Goal: Task Accomplishment & Management: Complete application form

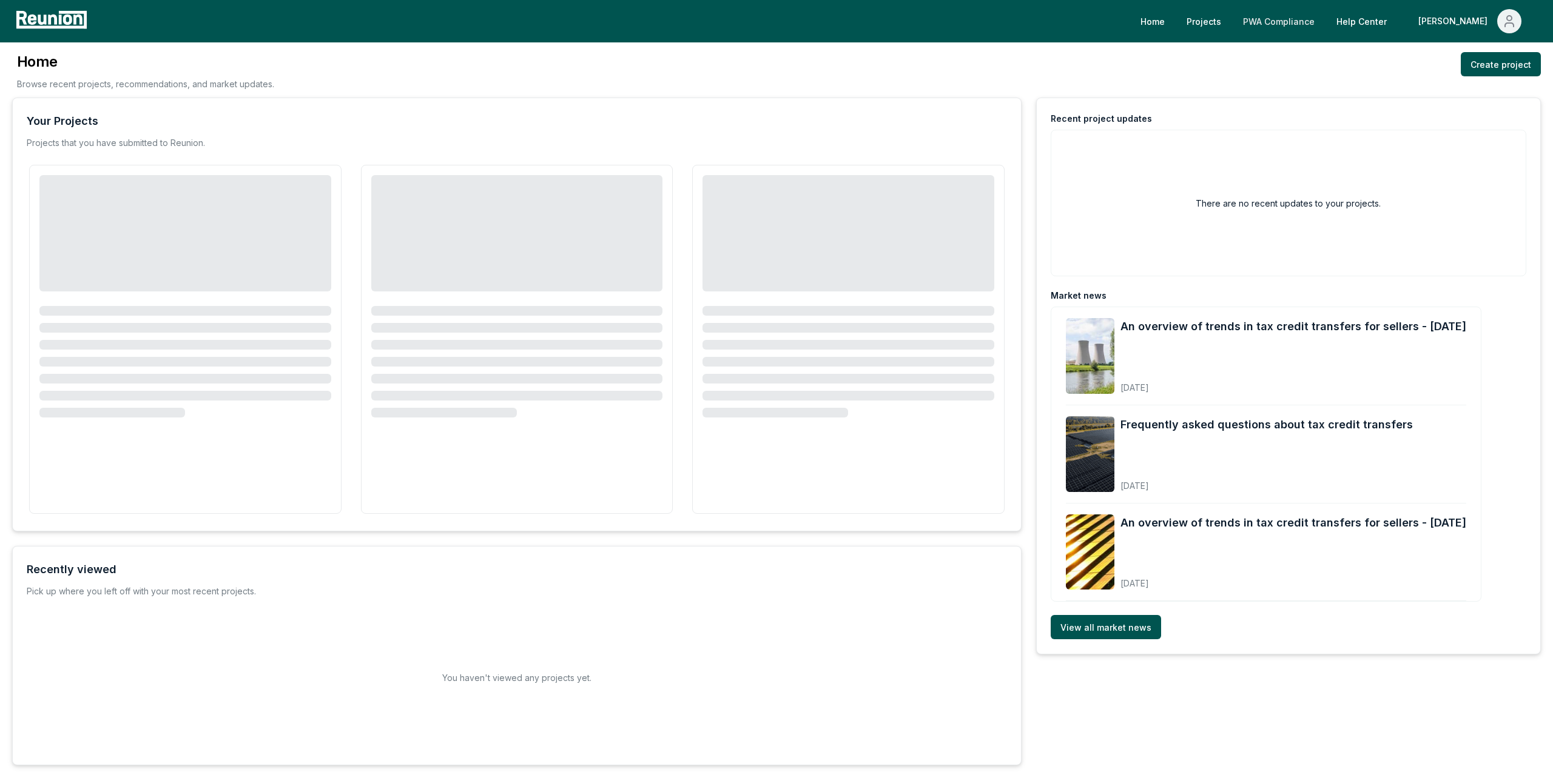
click at [1323, 21] on link "PWA Compliance" at bounding box center [1278, 21] width 91 height 24
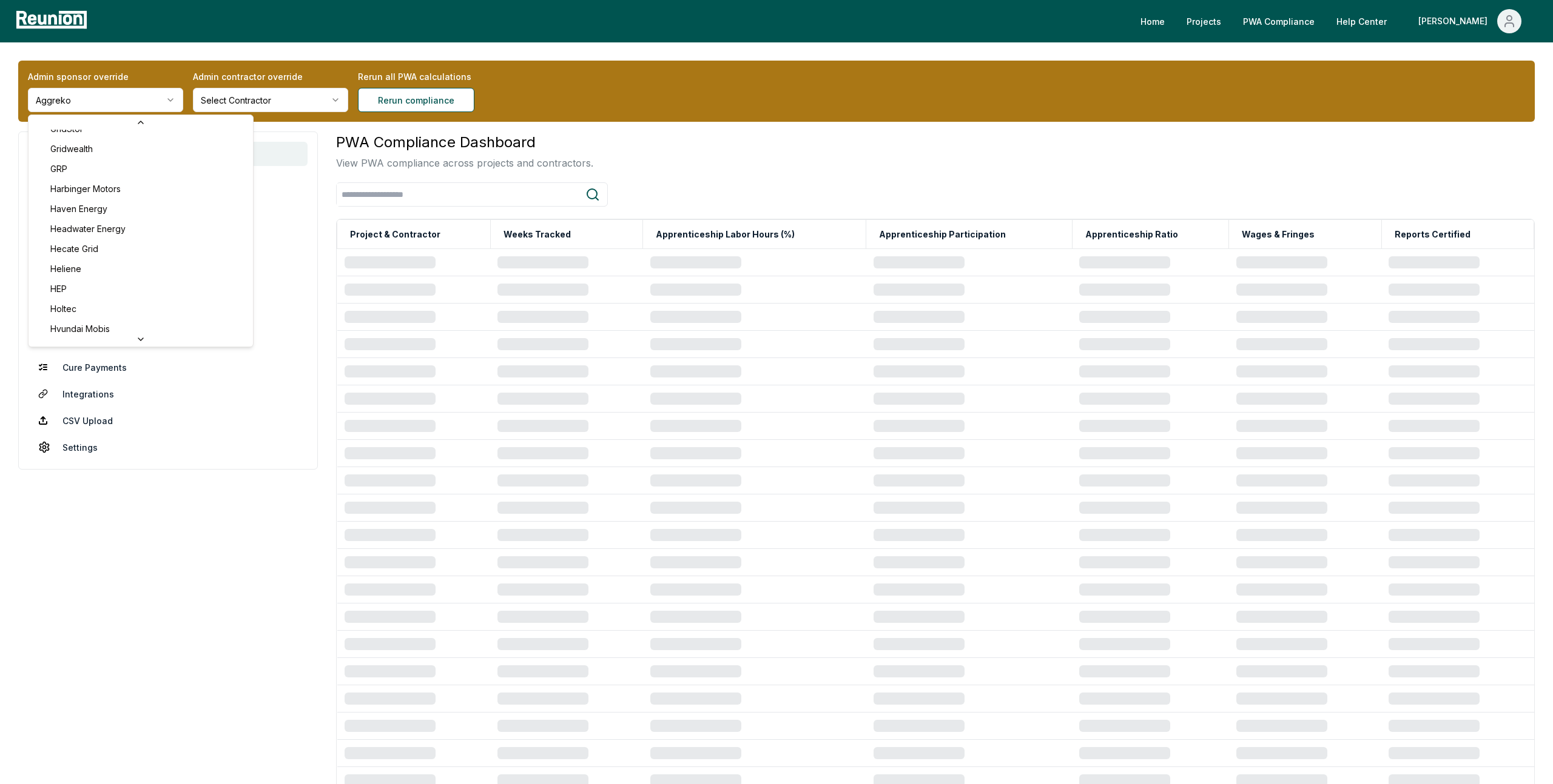
scroll to position [4172, 0]
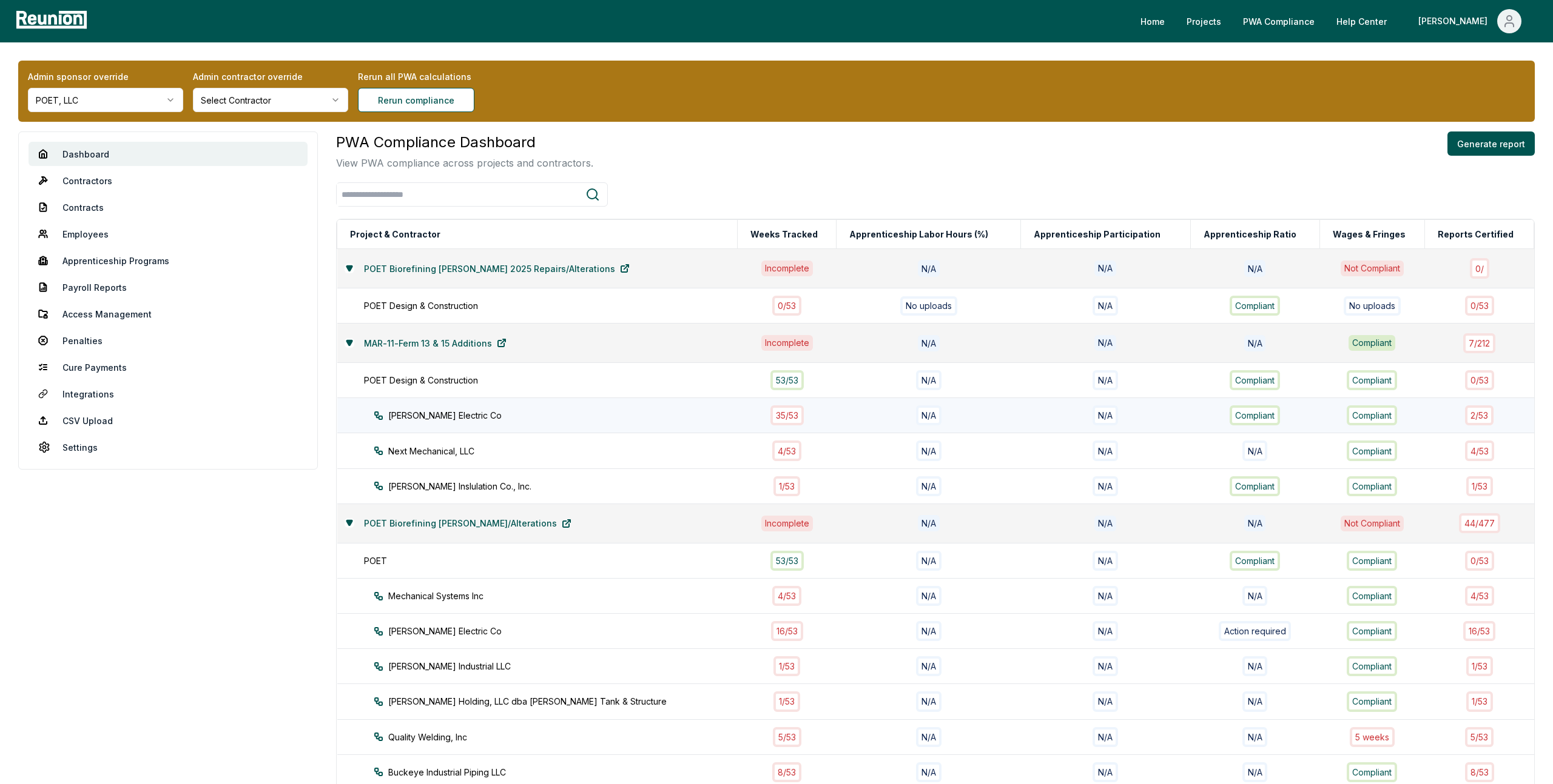
click at [593, 411] on div "Owens Electric Co" at bounding box center [567, 416] width 385 height 13
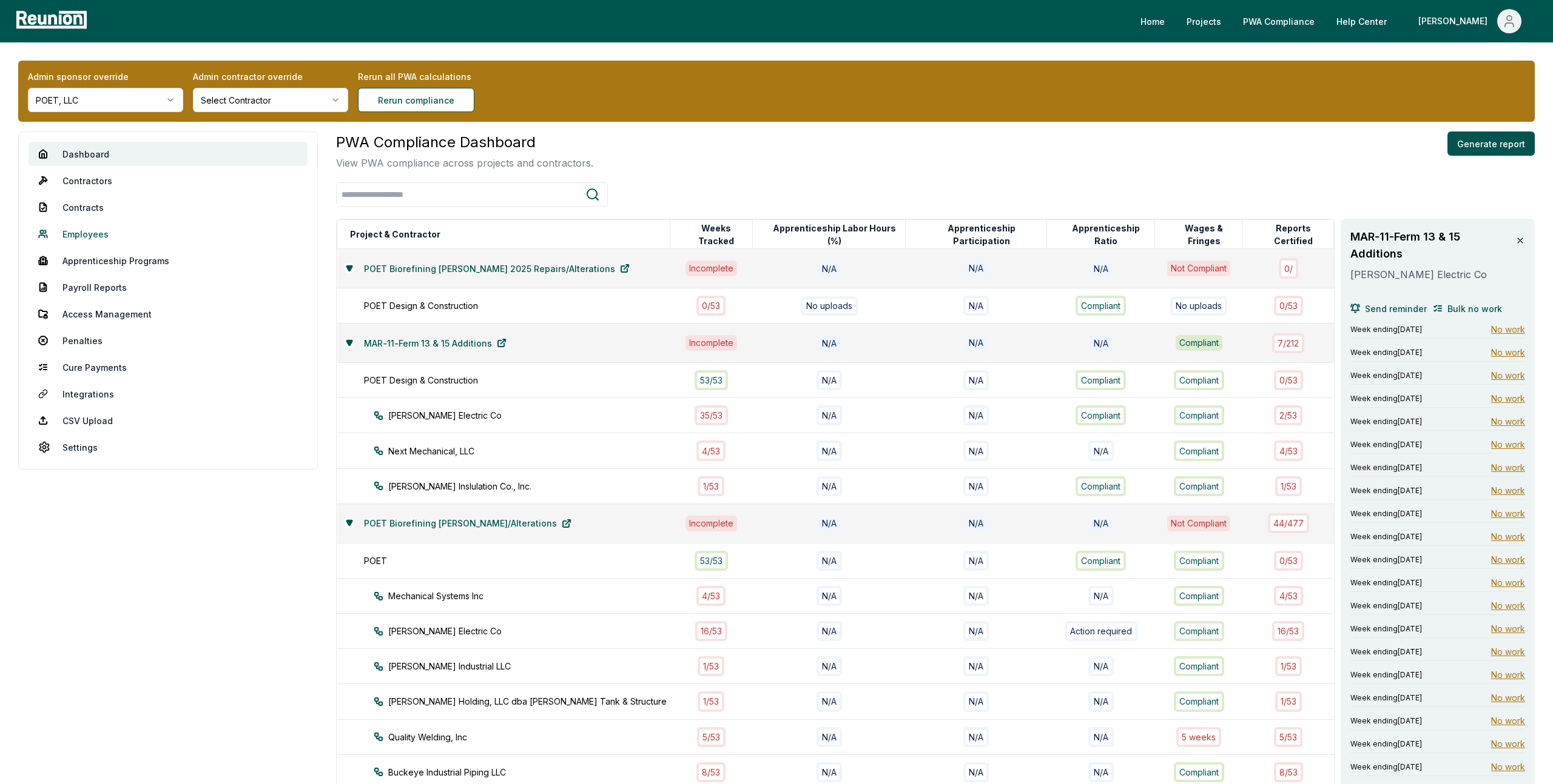
click at [70, 232] on link "Employees" at bounding box center [168, 234] width 279 height 24
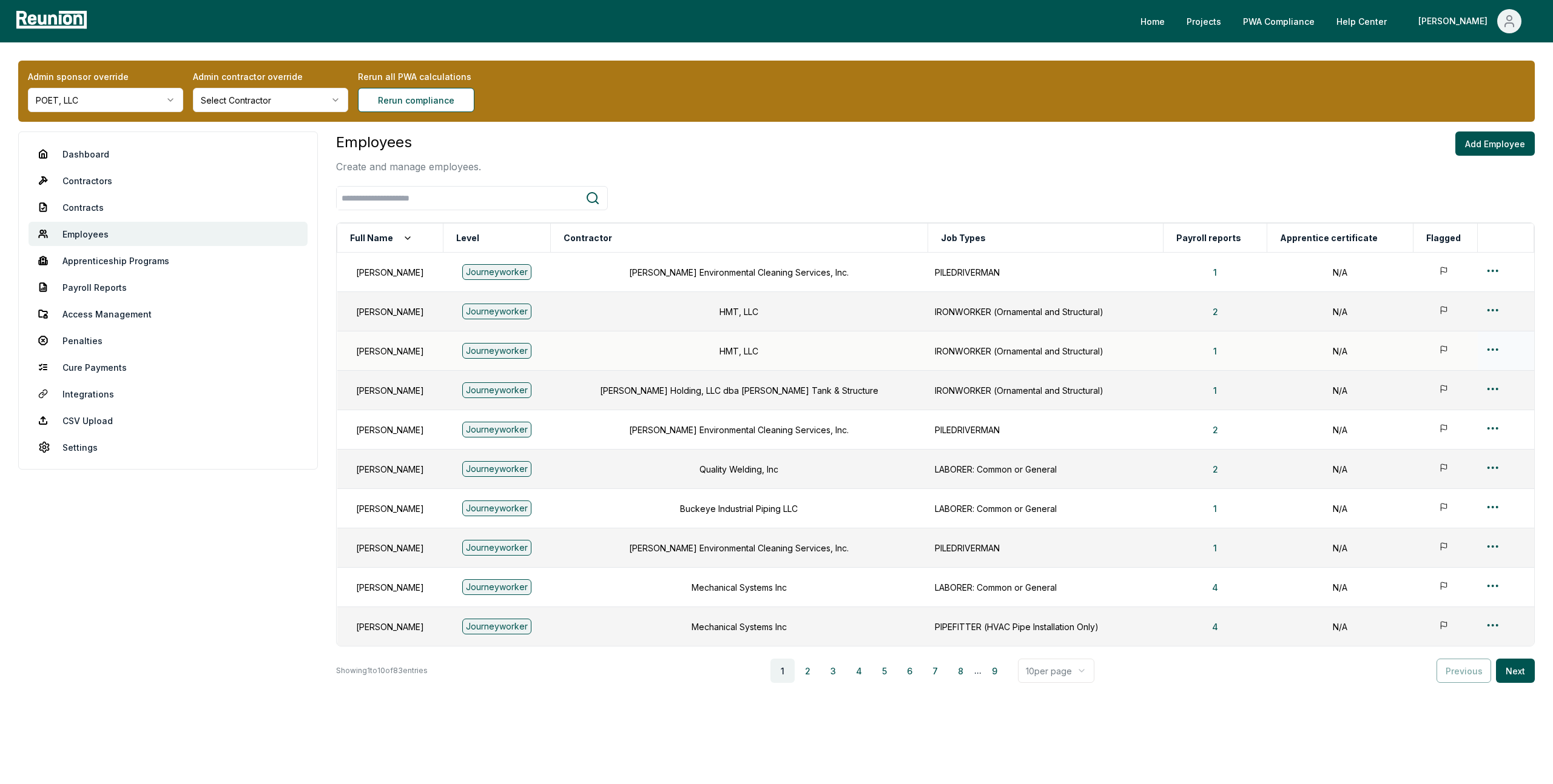
click at [1494, 351] on html "Please visit us on your desktop We're working on making our marketplace mobile-…" at bounding box center [776, 399] width 1553 height 798
click at [1437, 402] on div "Edit" at bounding box center [1484, 398] width 115 height 20
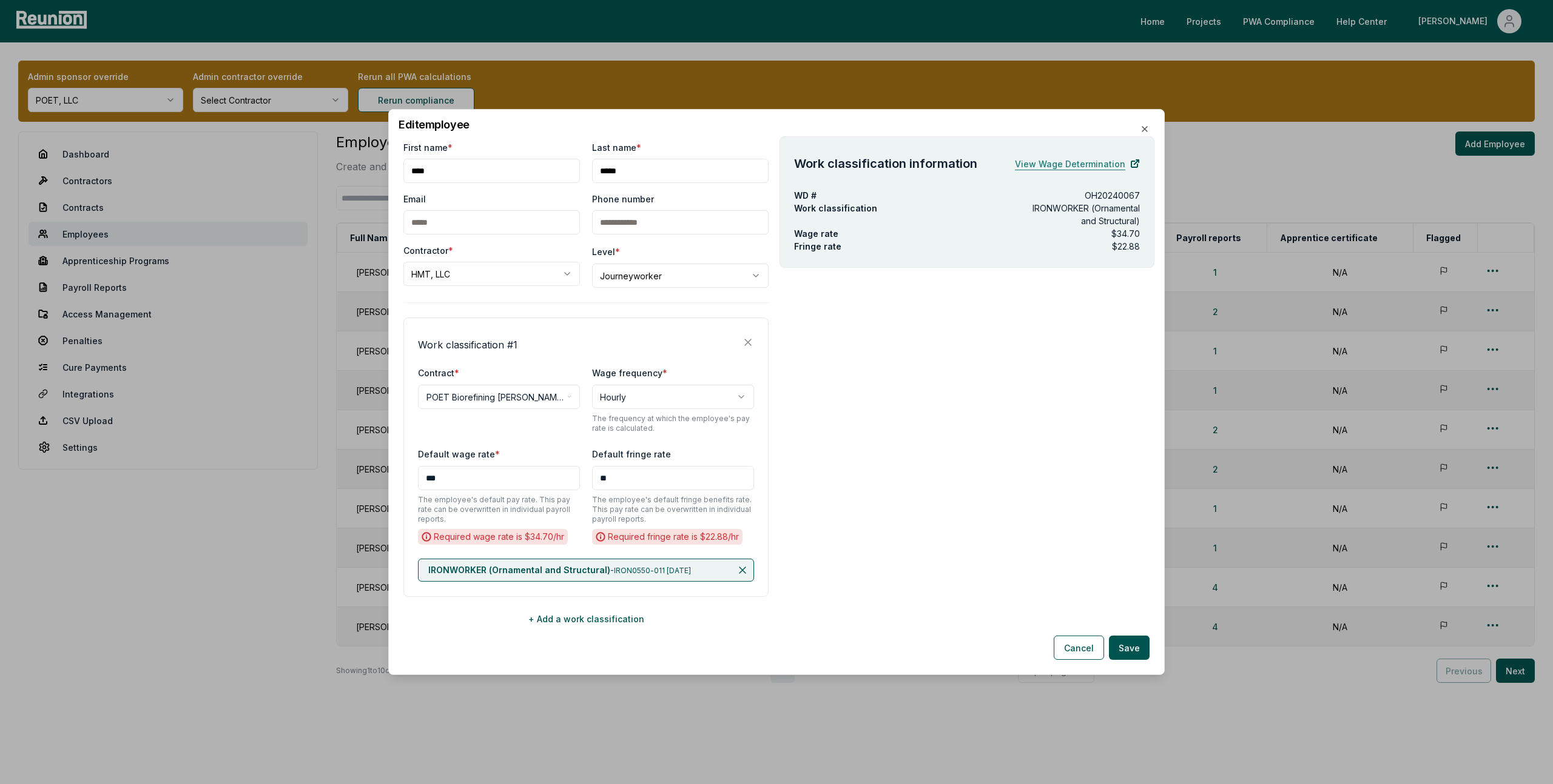
click at [1079, 164] on link "View Wage Determination" at bounding box center [1077, 164] width 125 height 24
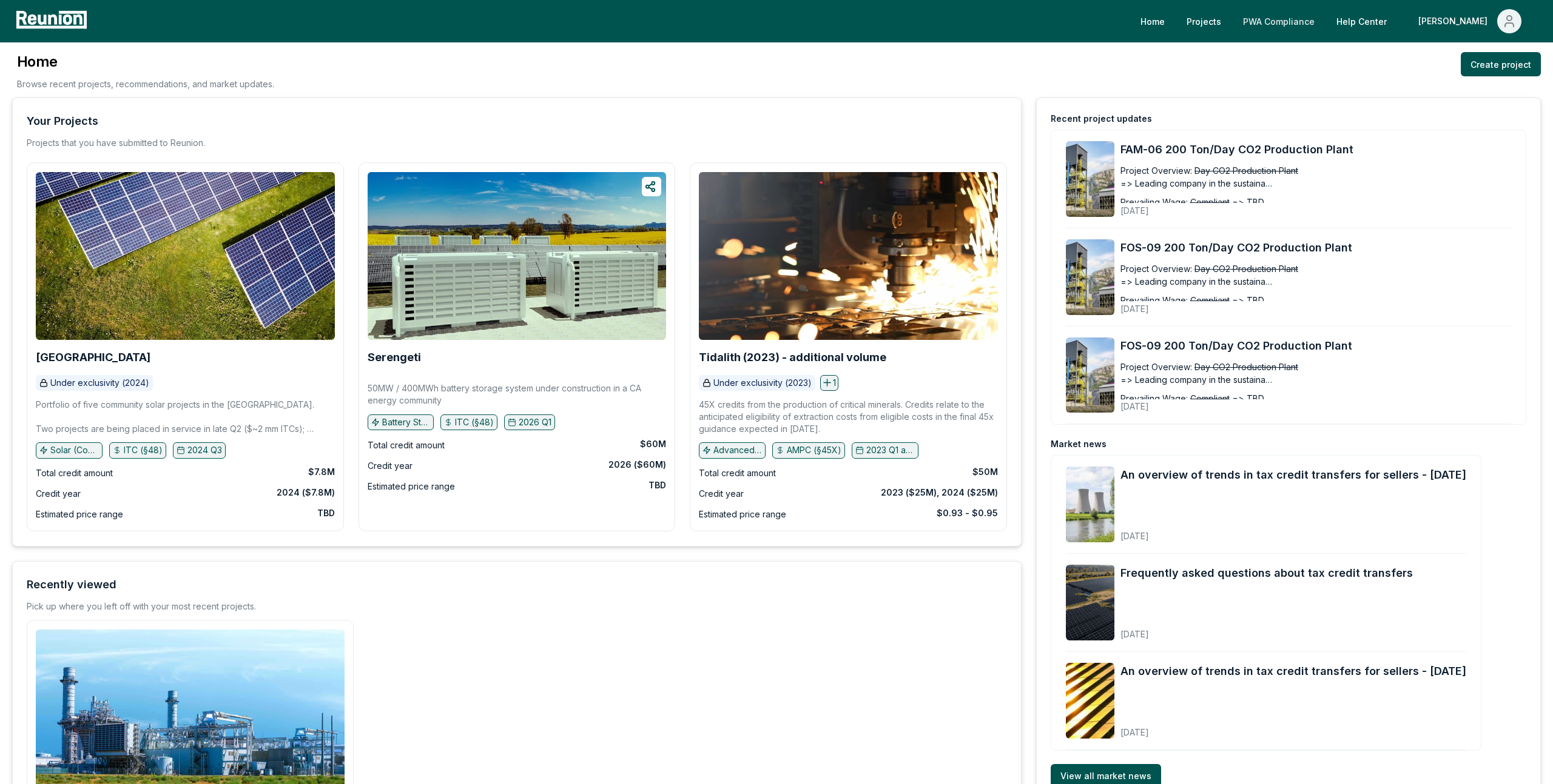
click at [1324, 26] on link "PWA Compliance" at bounding box center [1278, 21] width 91 height 24
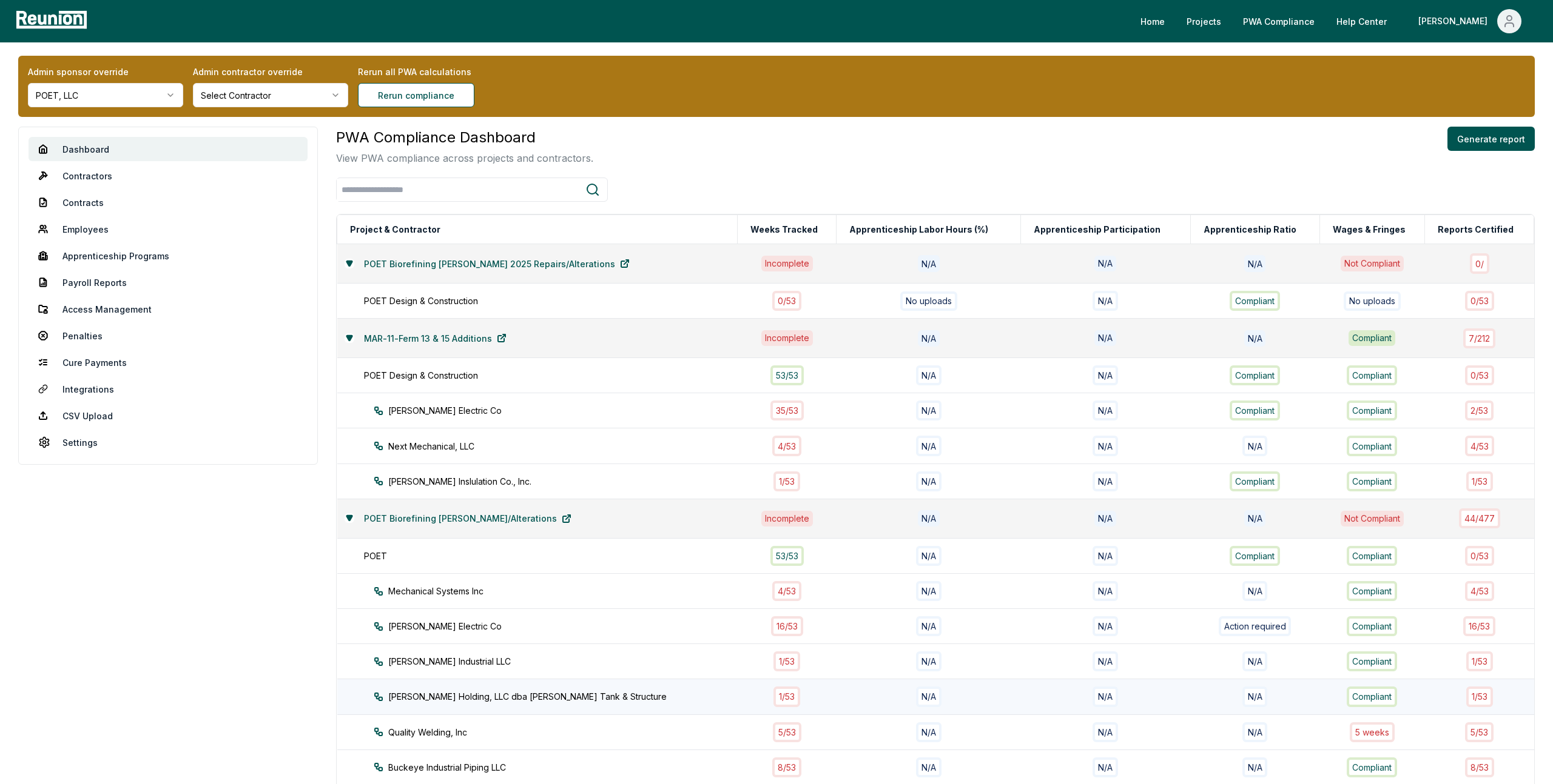
scroll to position [337, 0]
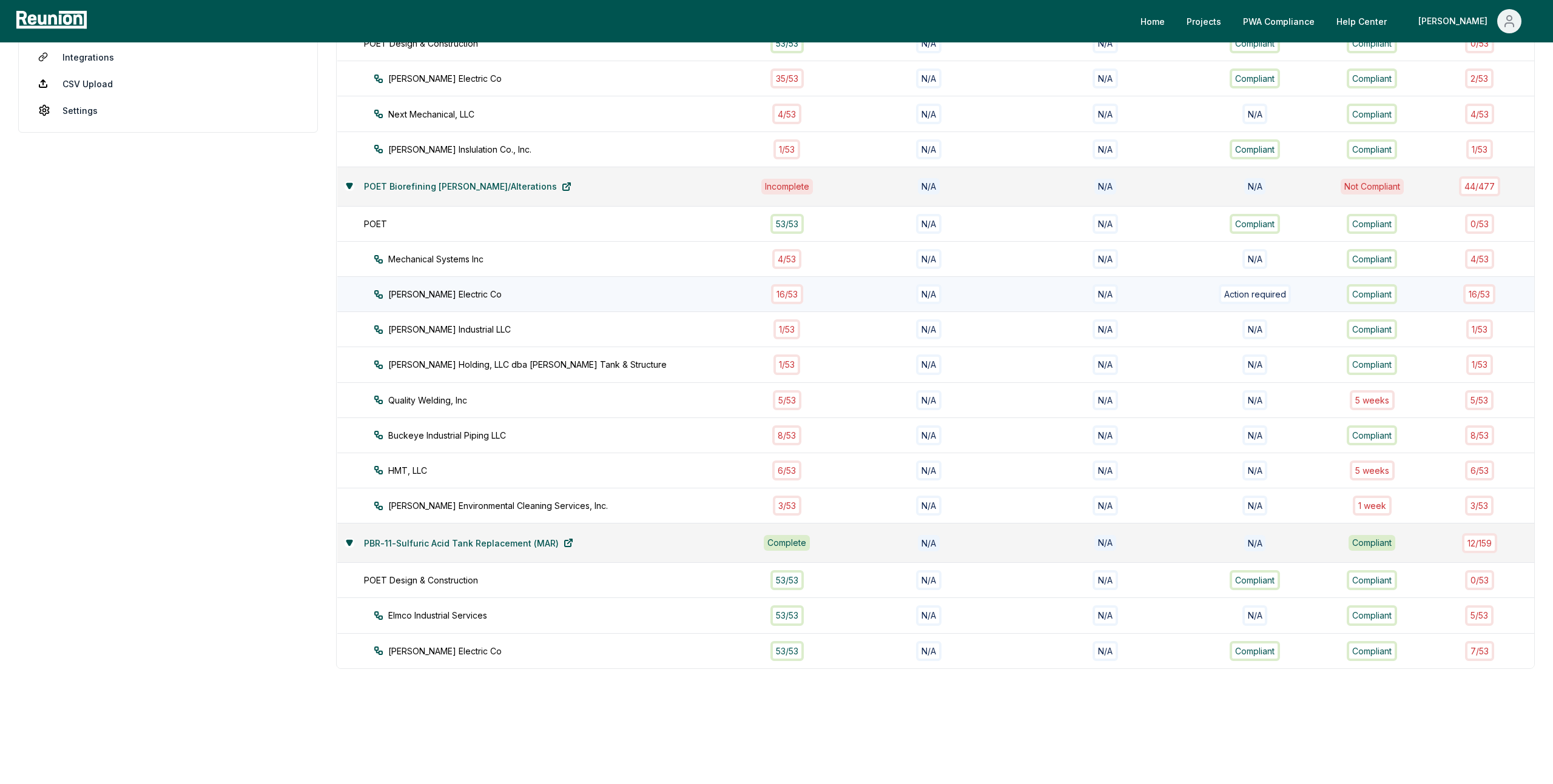
click at [1125, 296] on div "N/A" at bounding box center [1105, 294] width 155 height 20
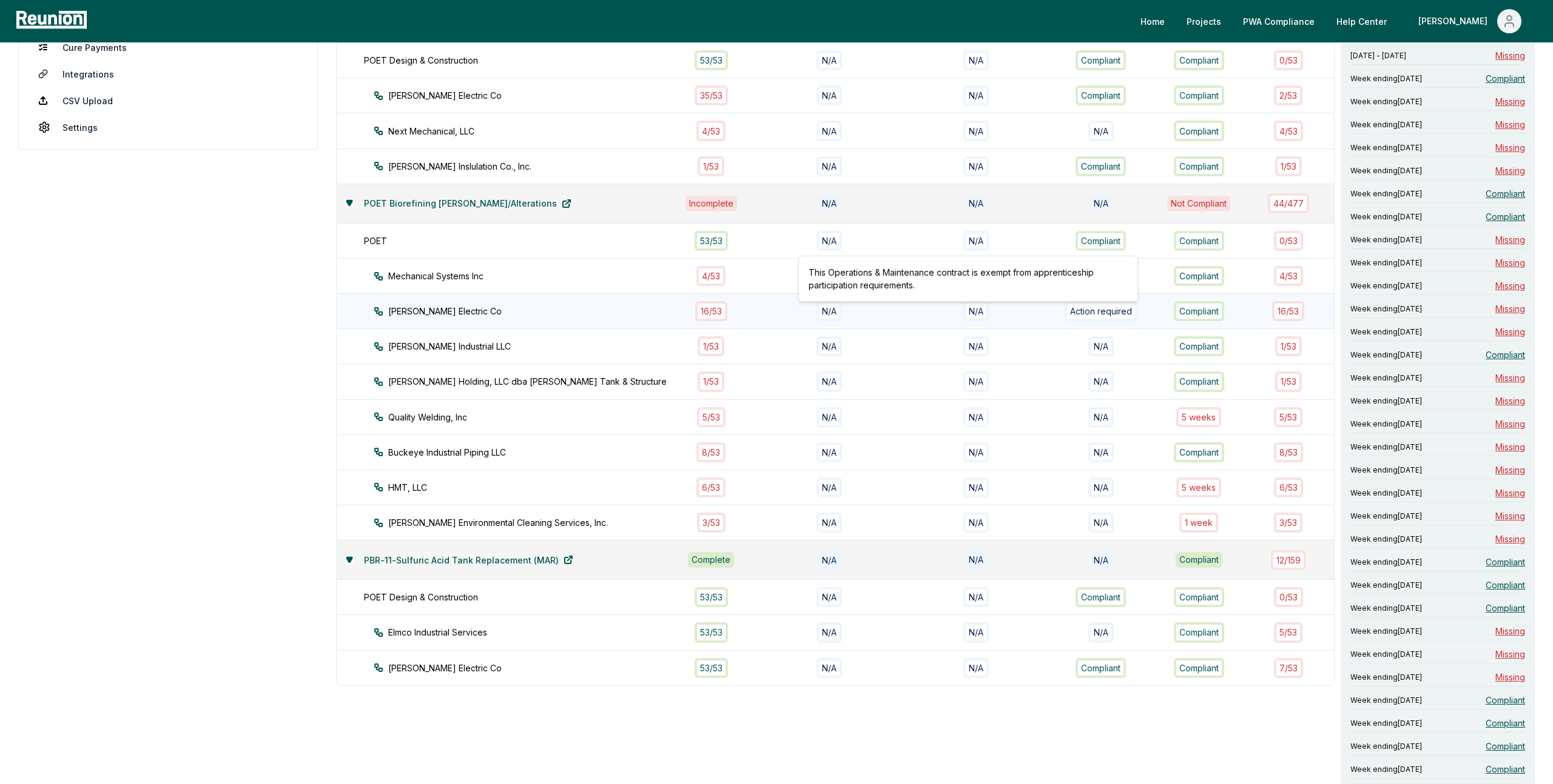
scroll to position [0, 0]
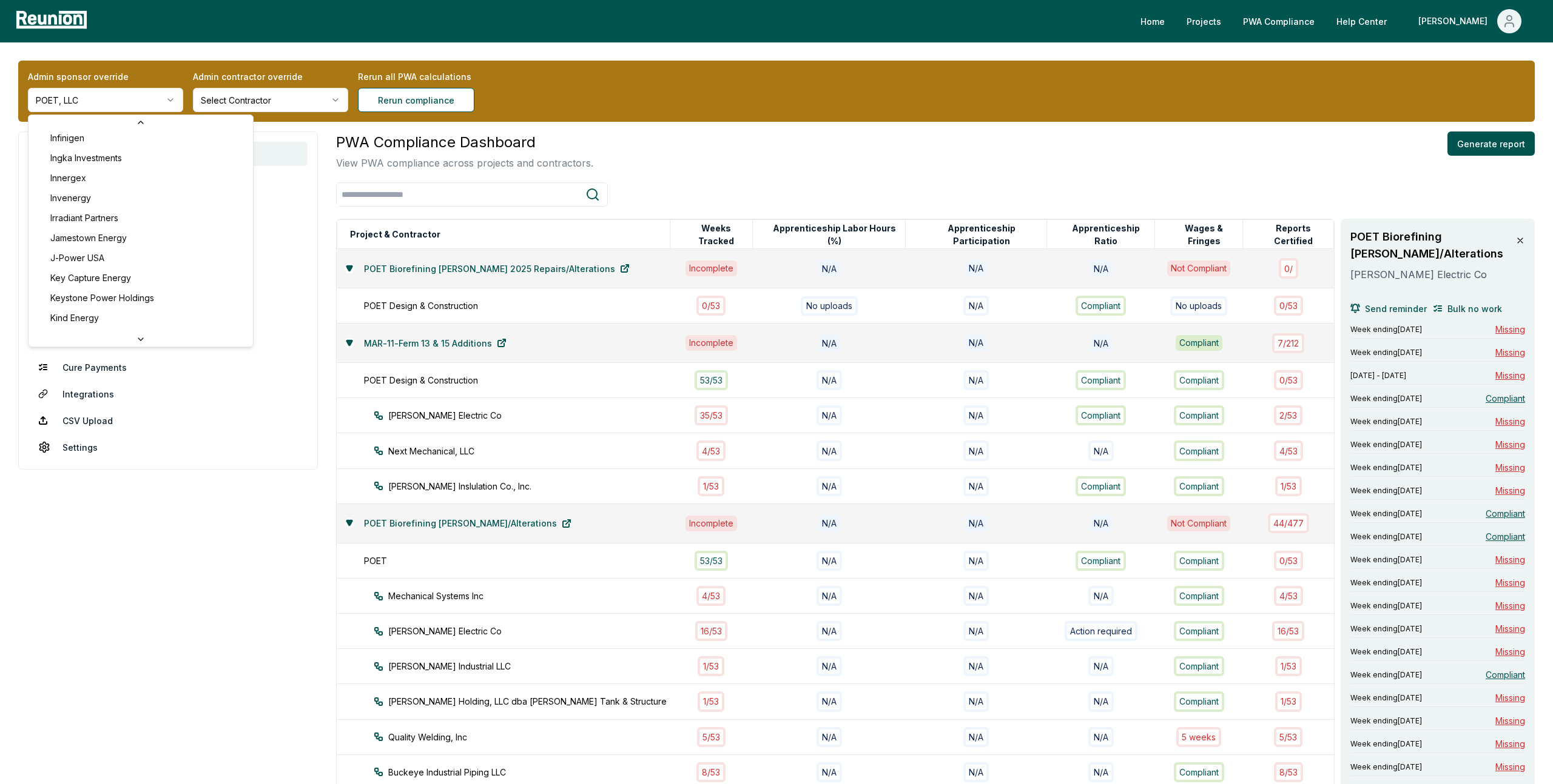
scroll to position [2905, 0]
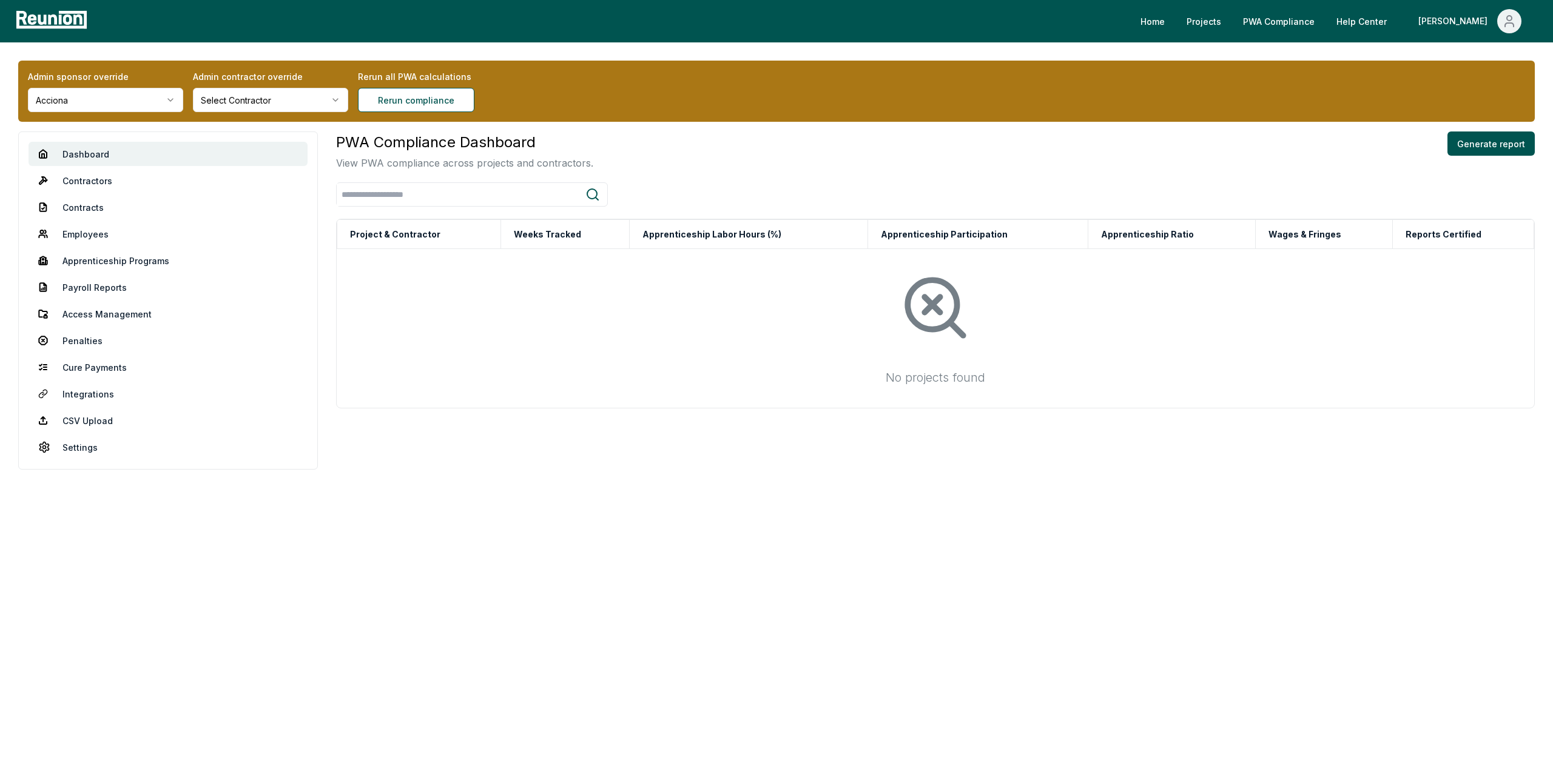
click at [160, 103] on html "Please visit us on your desktop We're working on making our marketplace mobile-…" at bounding box center [776, 392] width 1553 height 784
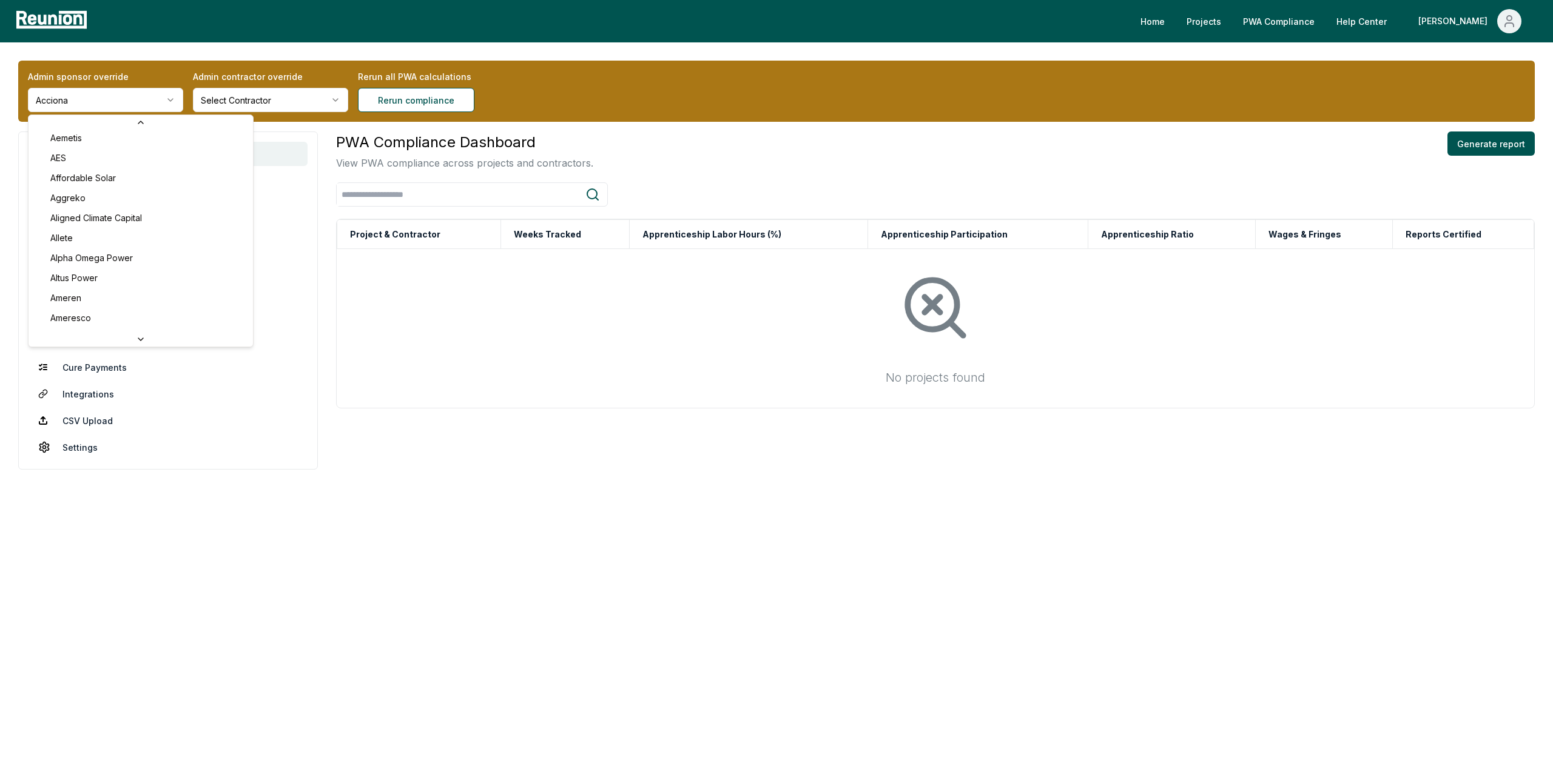
scroll to position [92, 0]
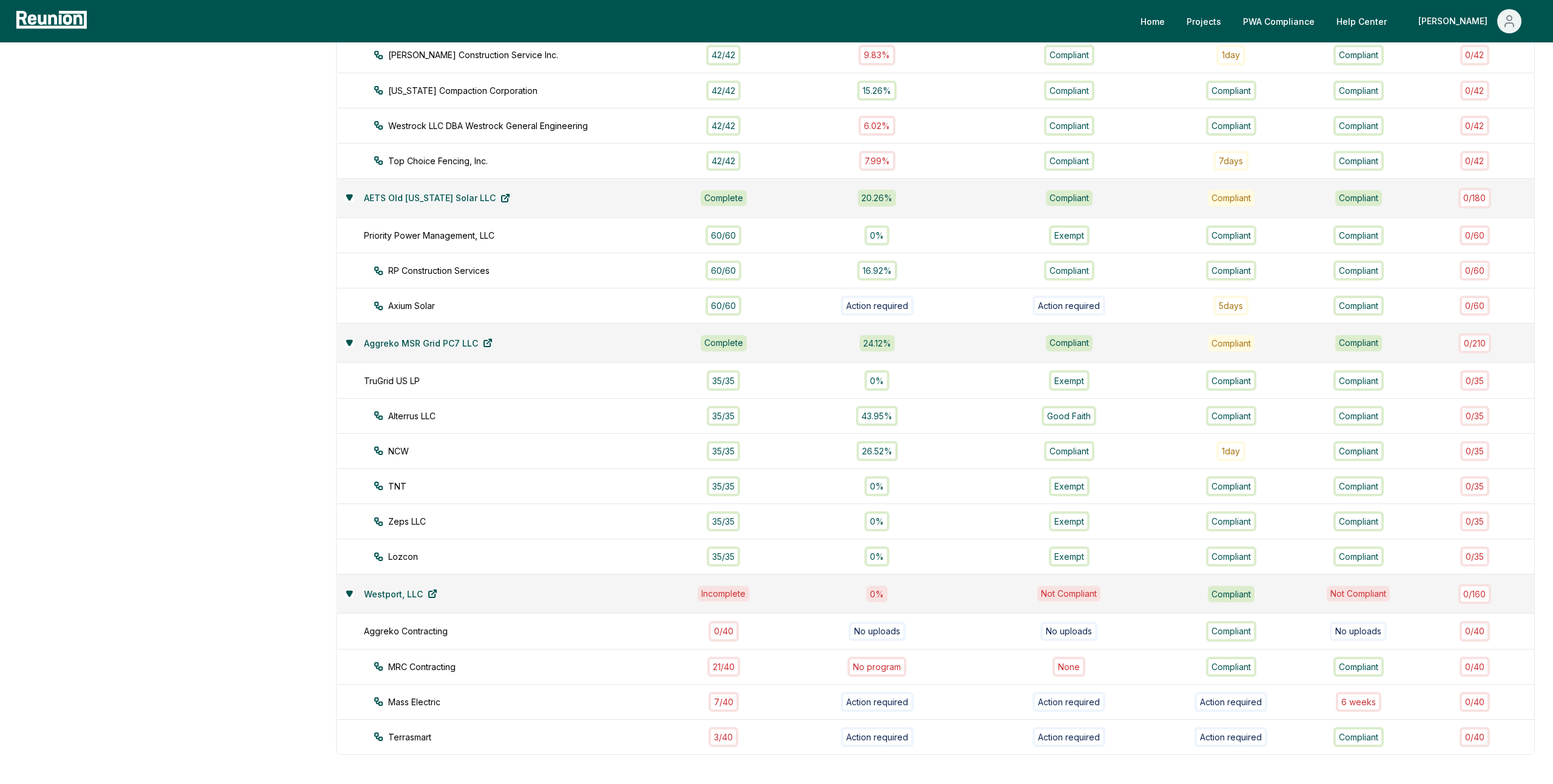
scroll to position [945, 0]
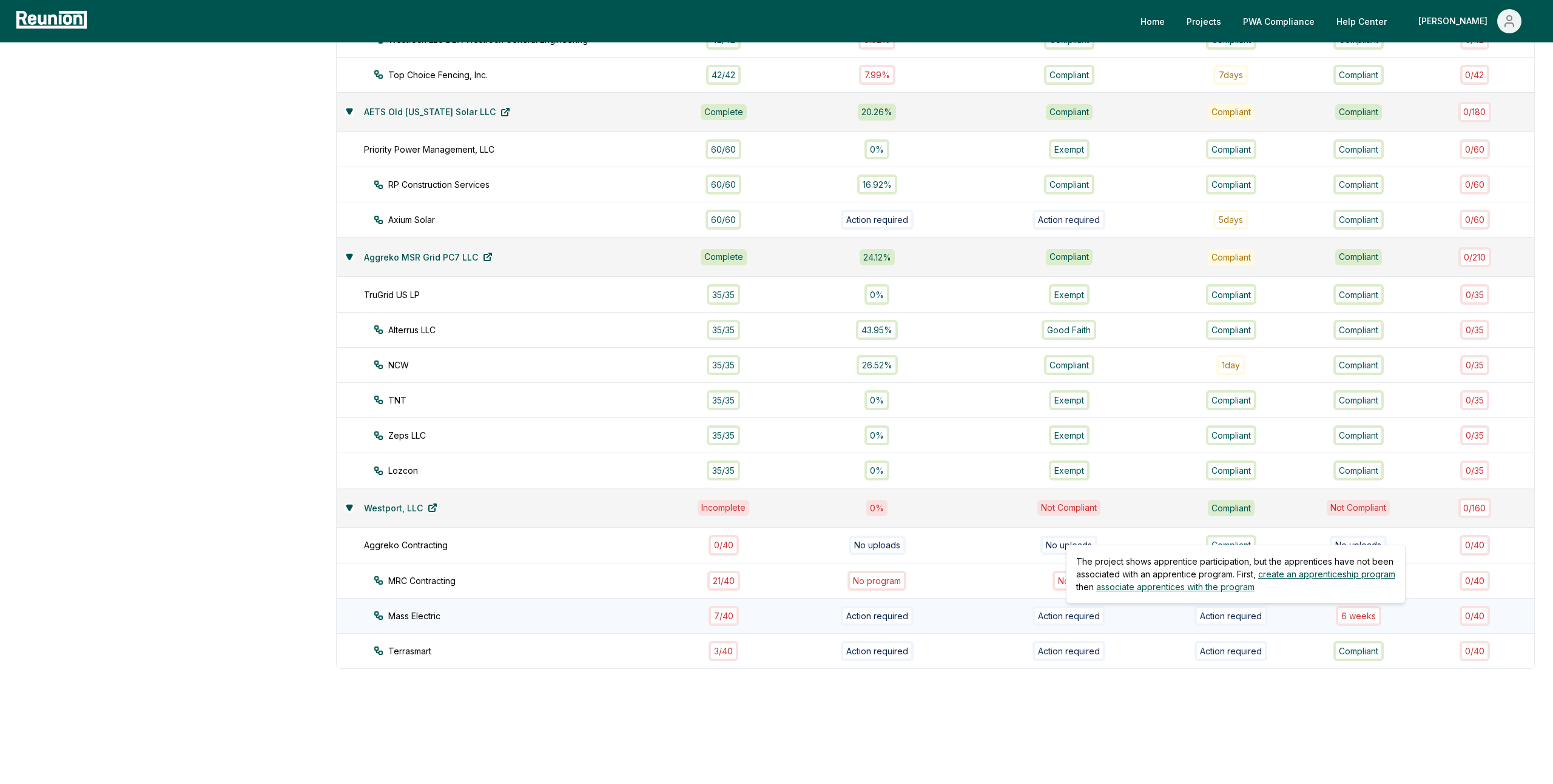
click at [1219, 613] on div "Action required" at bounding box center [1231, 616] width 73 height 20
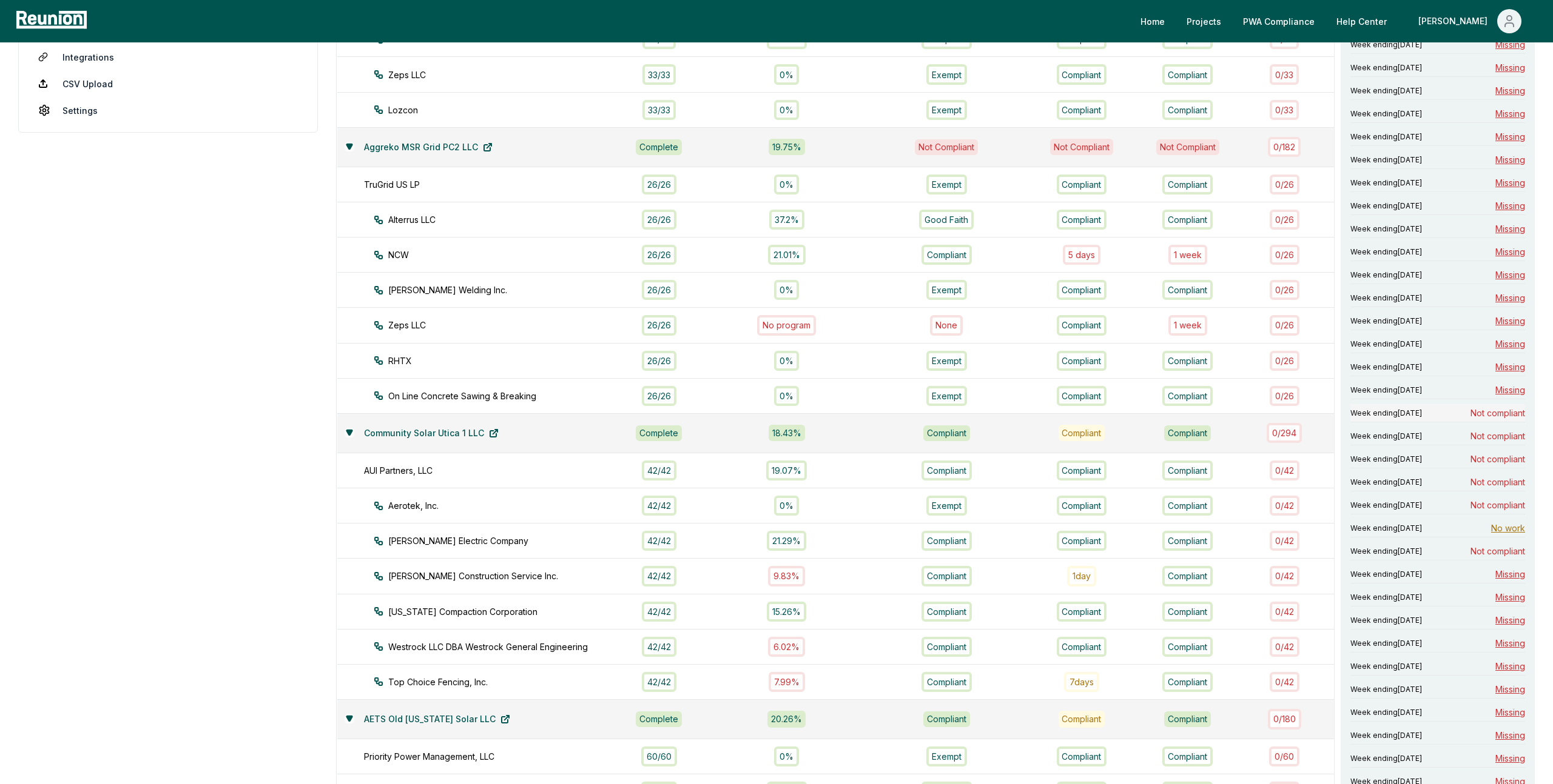
scroll to position [365, 0]
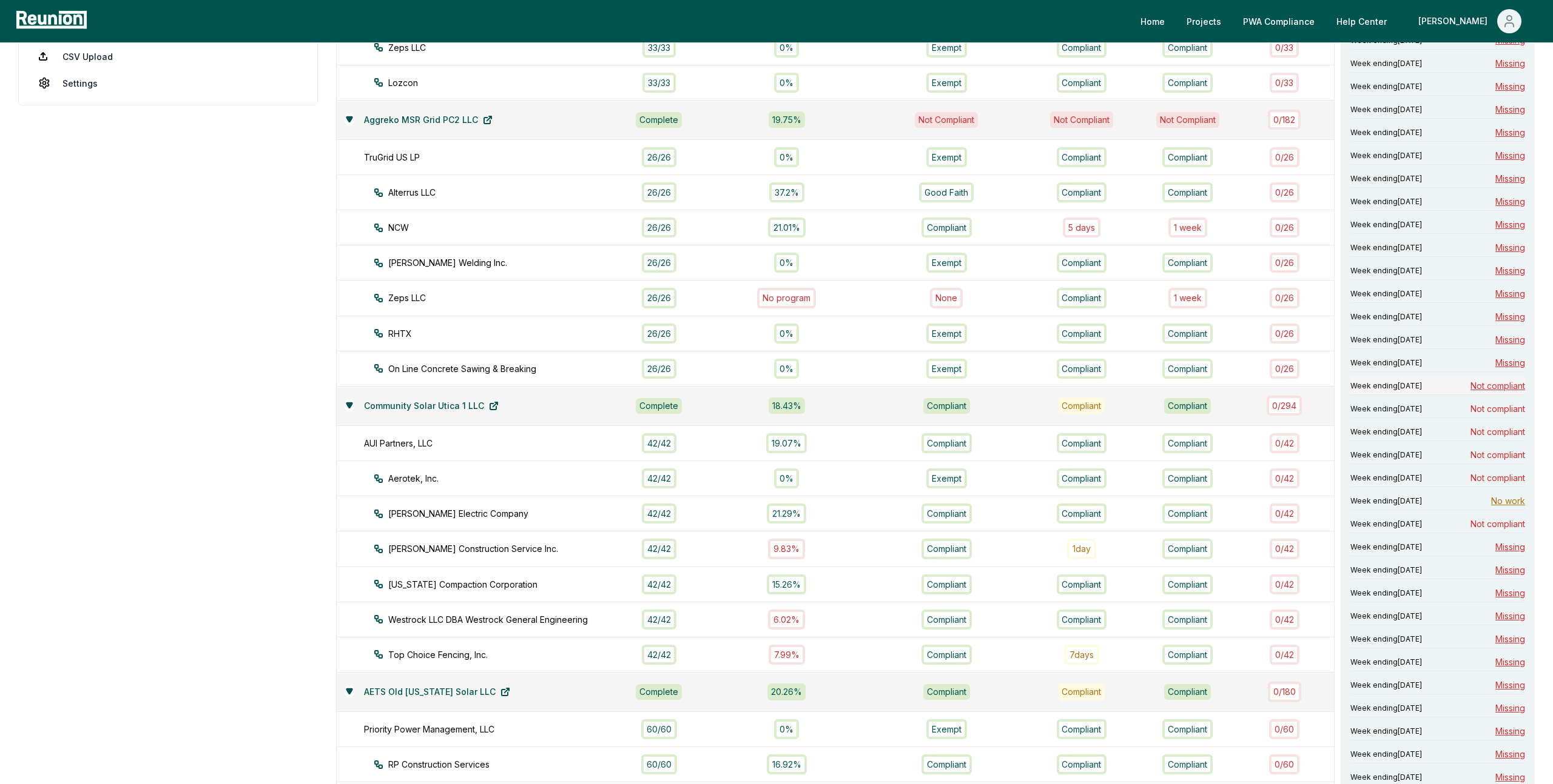
click at [1487, 384] on span "Not compliant" at bounding box center [1497, 386] width 55 height 13
click at [1488, 406] on span "Not compliant" at bounding box center [1497, 409] width 55 height 13
click at [1492, 438] on div "Week ending August 30, 2025 Not compliant" at bounding box center [1437, 432] width 174 height 18
click at [1497, 480] on span "Not compliant" at bounding box center [1497, 478] width 55 height 13
click at [1500, 457] on span "Not compliant" at bounding box center [1497, 454] width 55 height 13
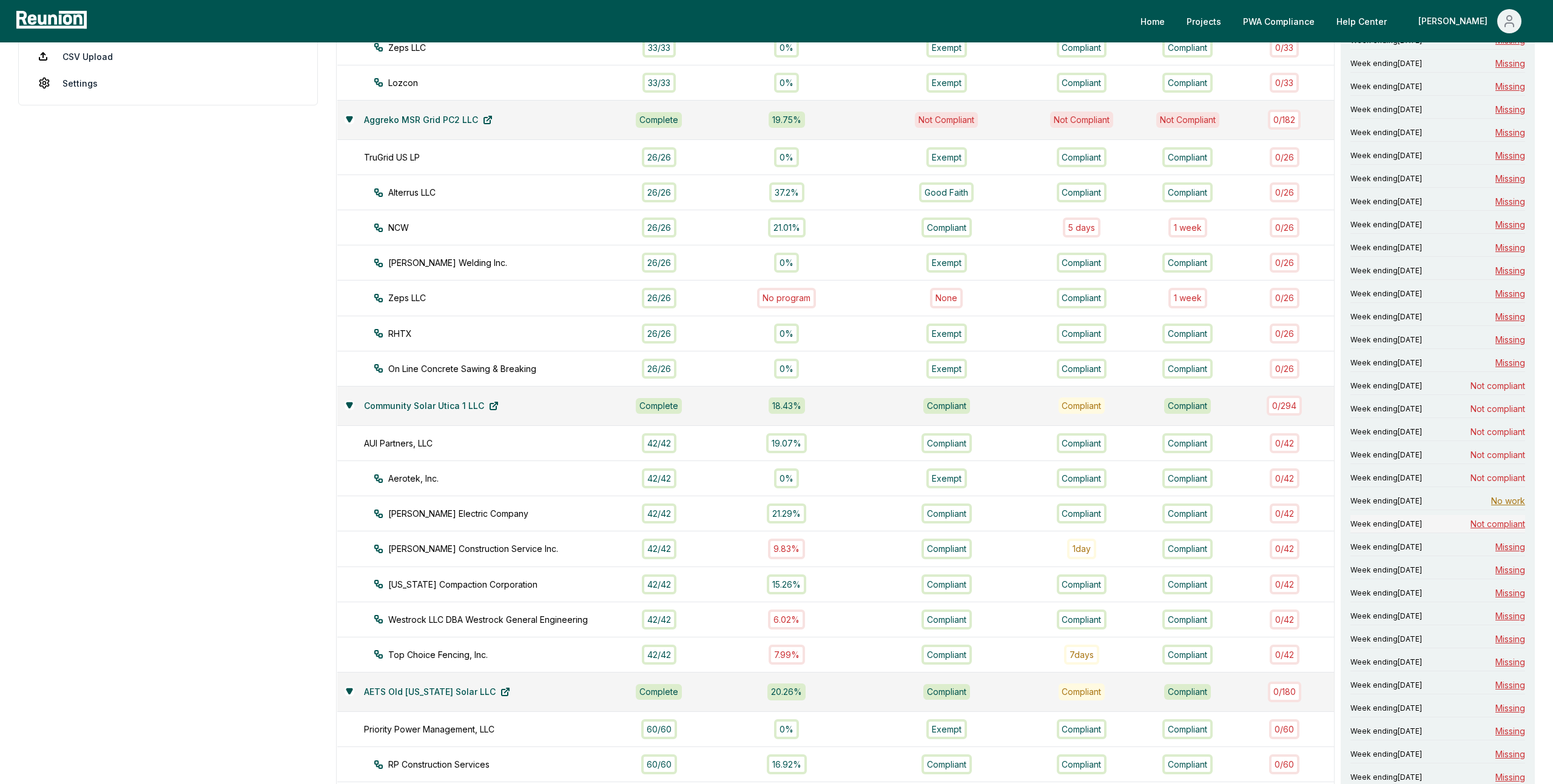
click at [1506, 524] on span "Not compliant" at bounding box center [1497, 524] width 55 height 13
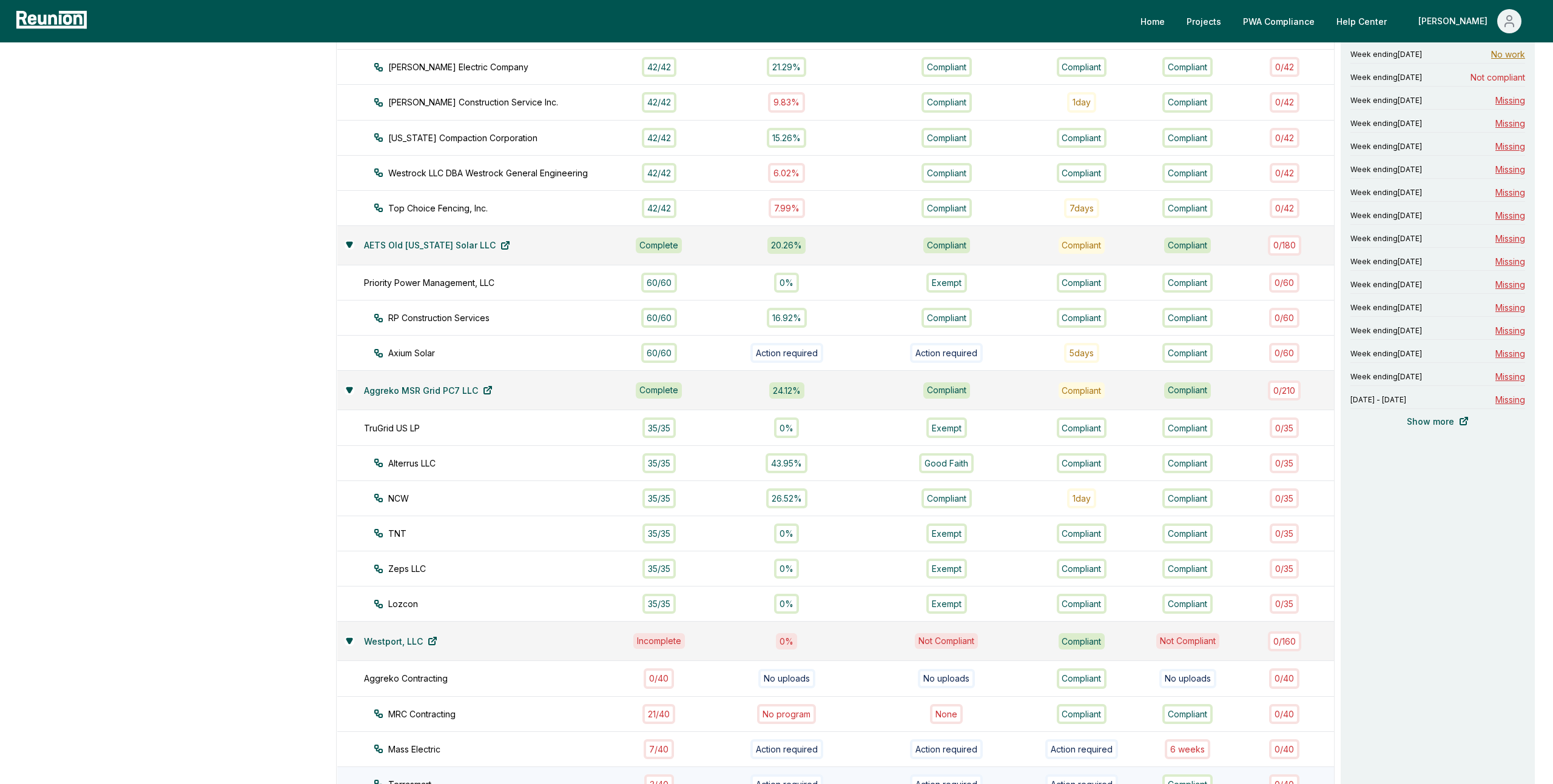
scroll to position [945, 0]
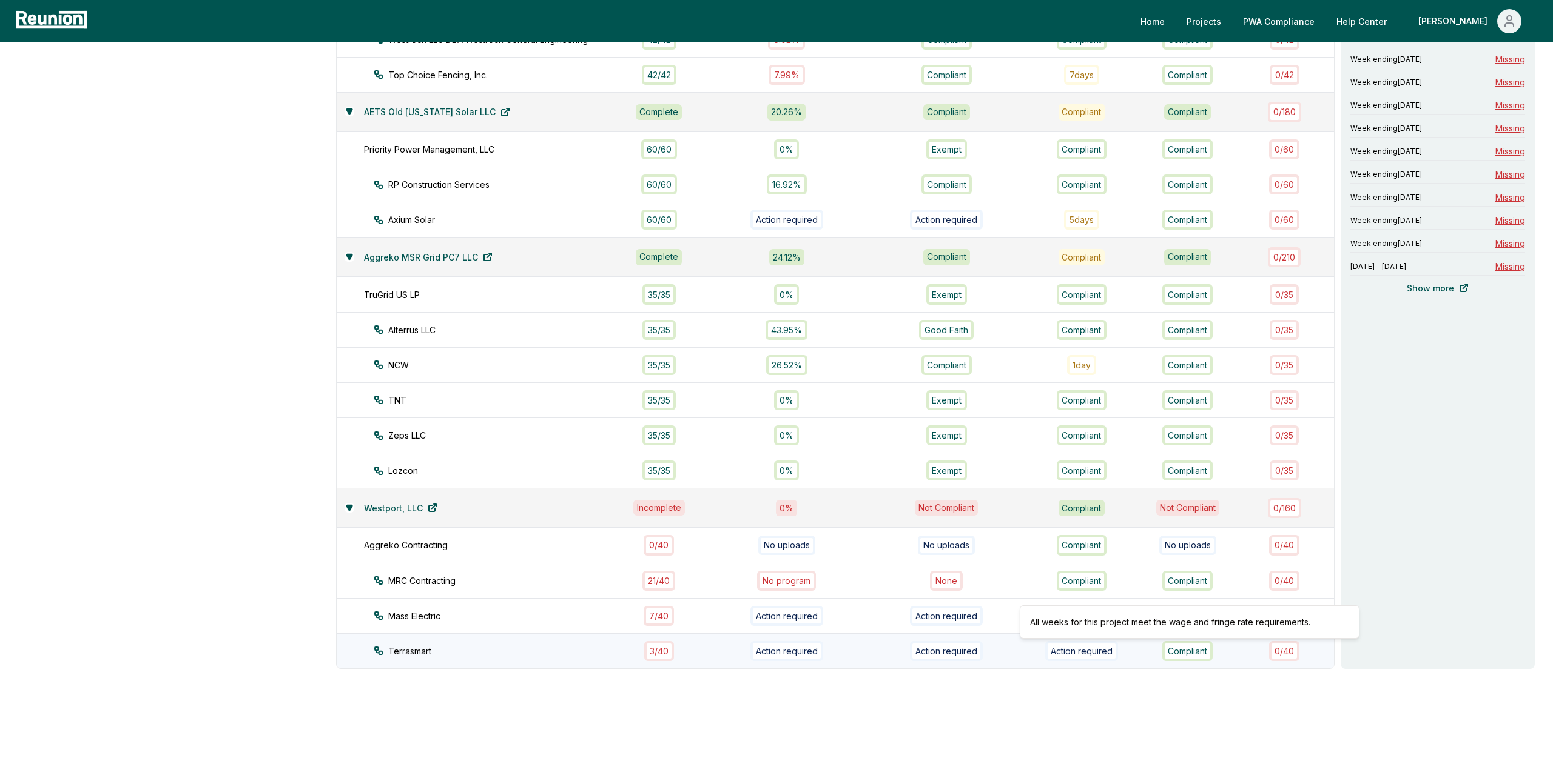
click at [1227, 650] on div "Compliant" at bounding box center [1187, 652] width 81 height 20
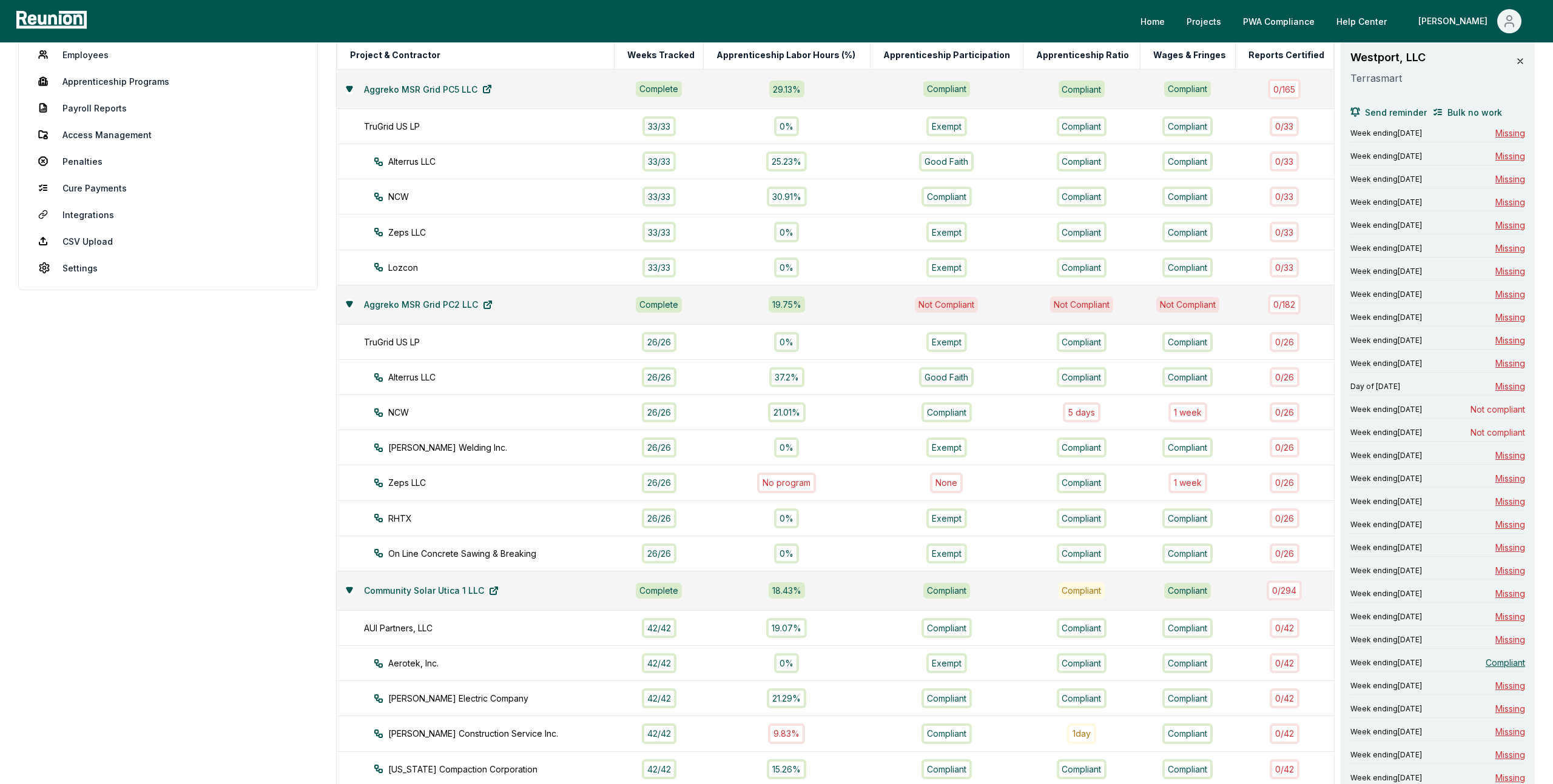
scroll to position [180, 0]
click at [1506, 413] on span "Not compliant" at bounding box center [1497, 408] width 55 height 13
click at [1502, 432] on span "Not compliant" at bounding box center [1497, 431] width 55 height 13
click at [1499, 664] on span "Compliant" at bounding box center [1505, 661] width 40 height 13
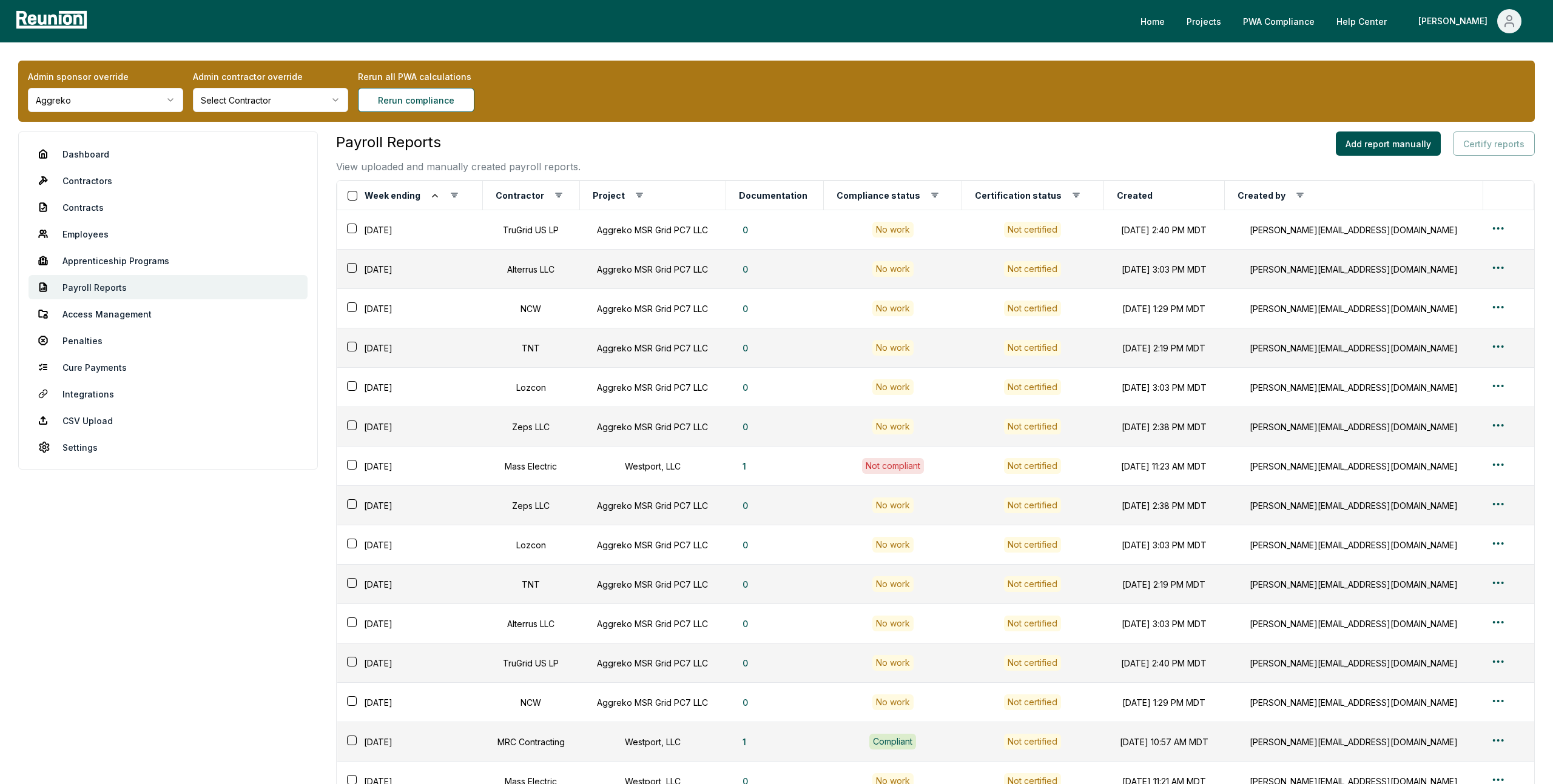
click at [94, 235] on link "Employees" at bounding box center [168, 234] width 279 height 24
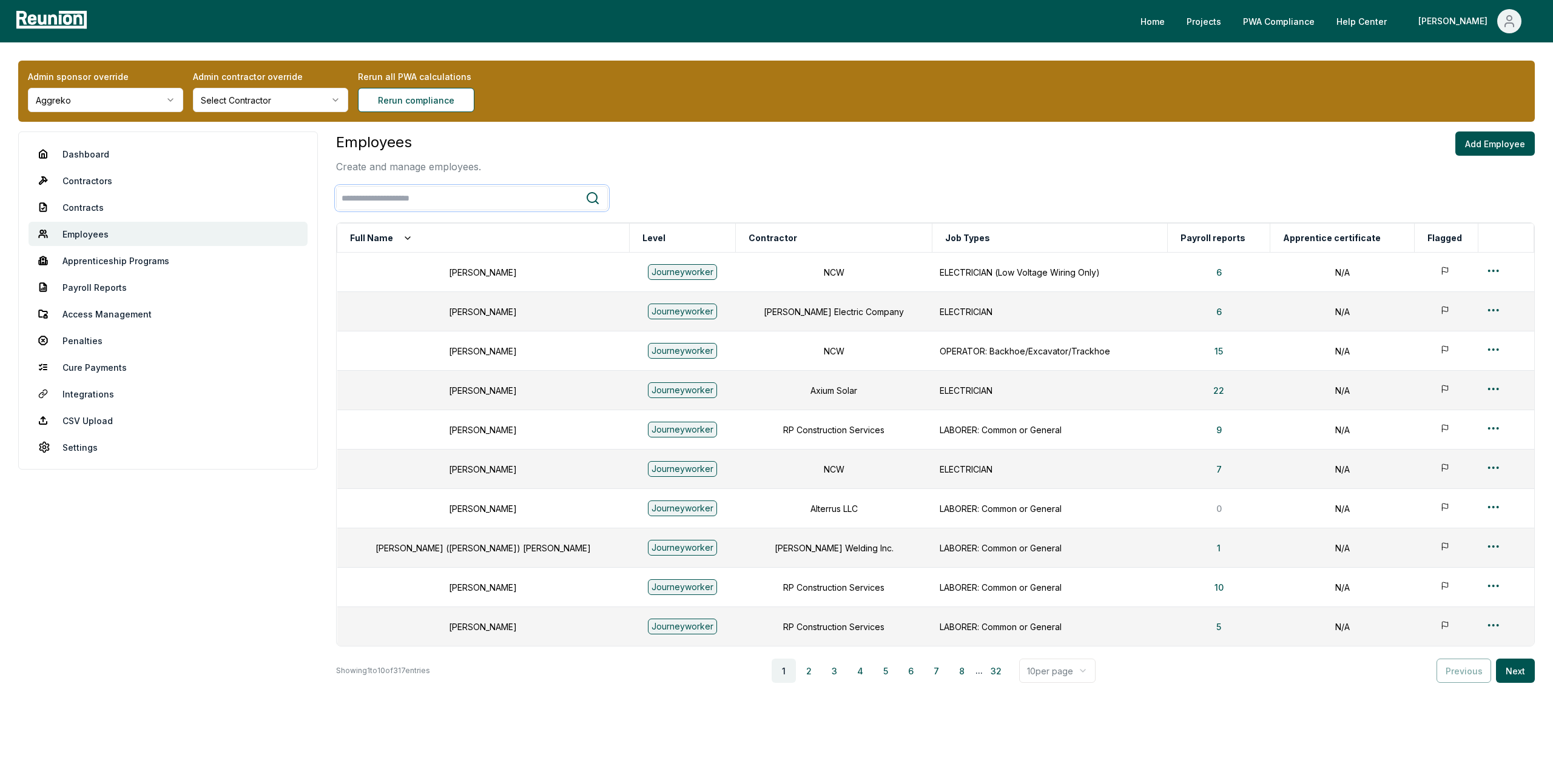
click at [416, 199] on input "search" at bounding box center [461, 198] width 249 height 22
click at [640, 237] on button "Level" at bounding box center [653, 238] width 28 height 24
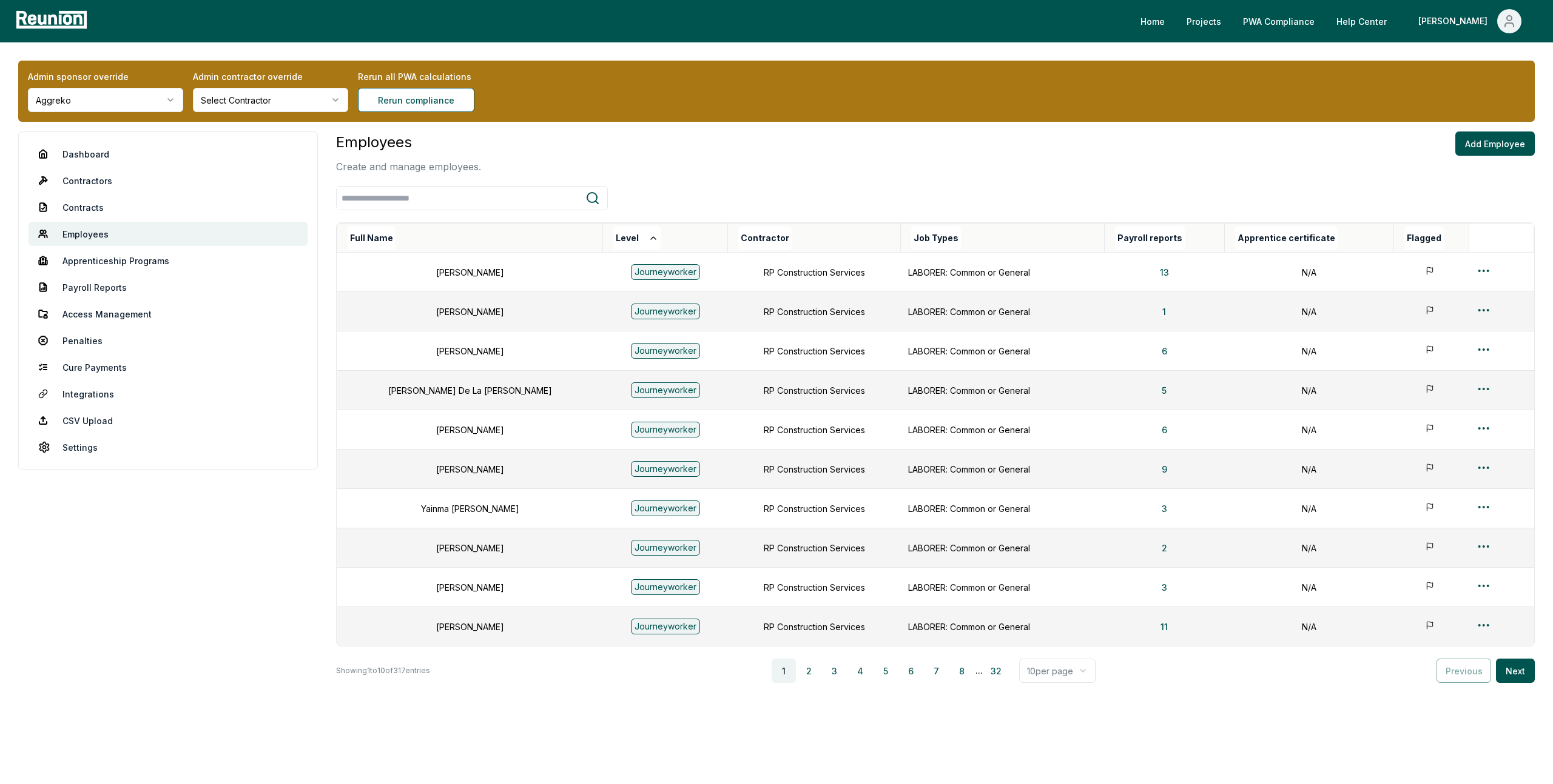
click at [613, 237] on div "Level" at bounding box center [670, 238] width 114 height 24
click at [613, 240] on button "Level" at bounding box center [637, 238] width 47 height 24
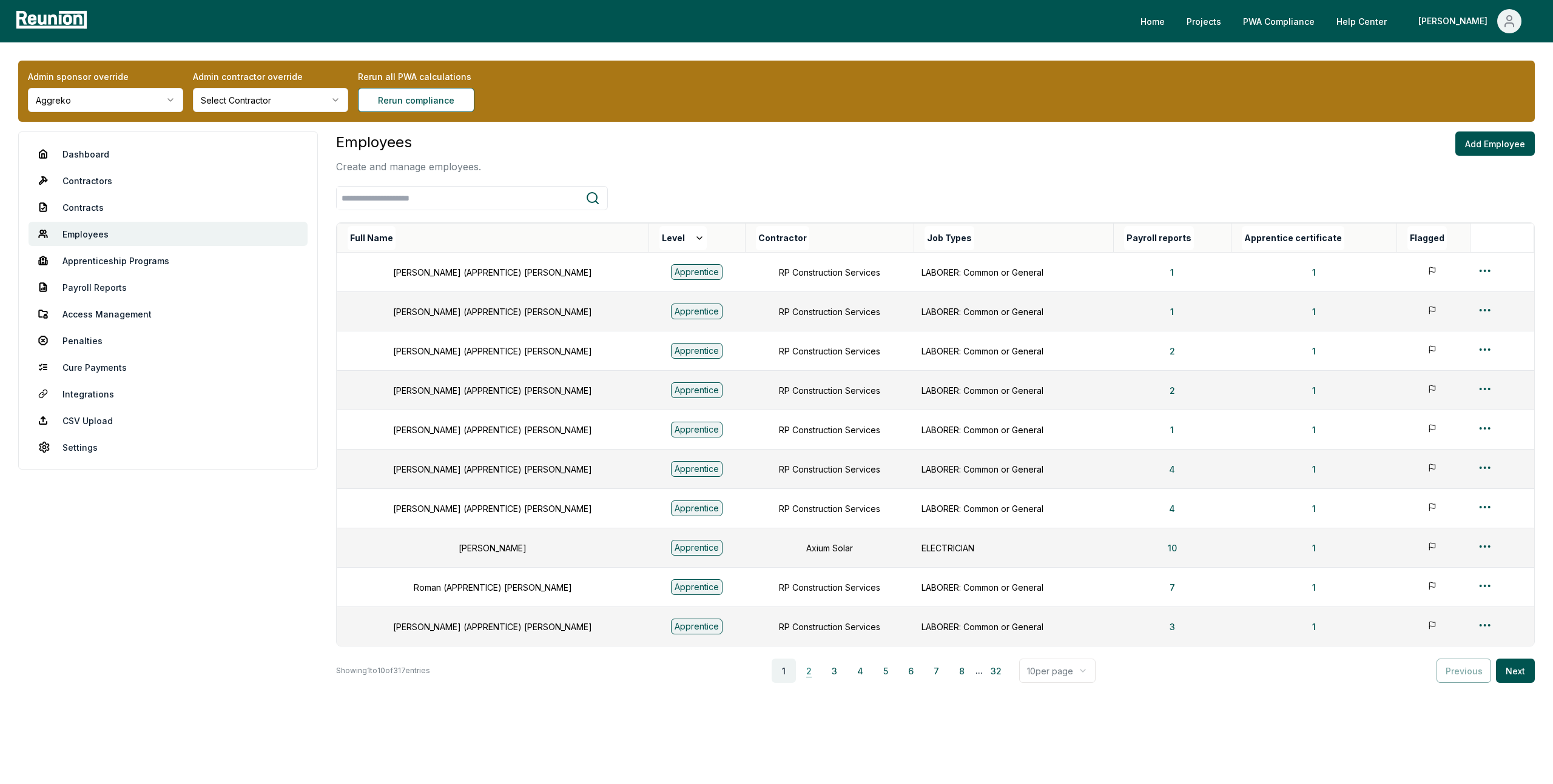
click at [807, 674] on button "2" at bounding box center [809, 671] width 24 height 24
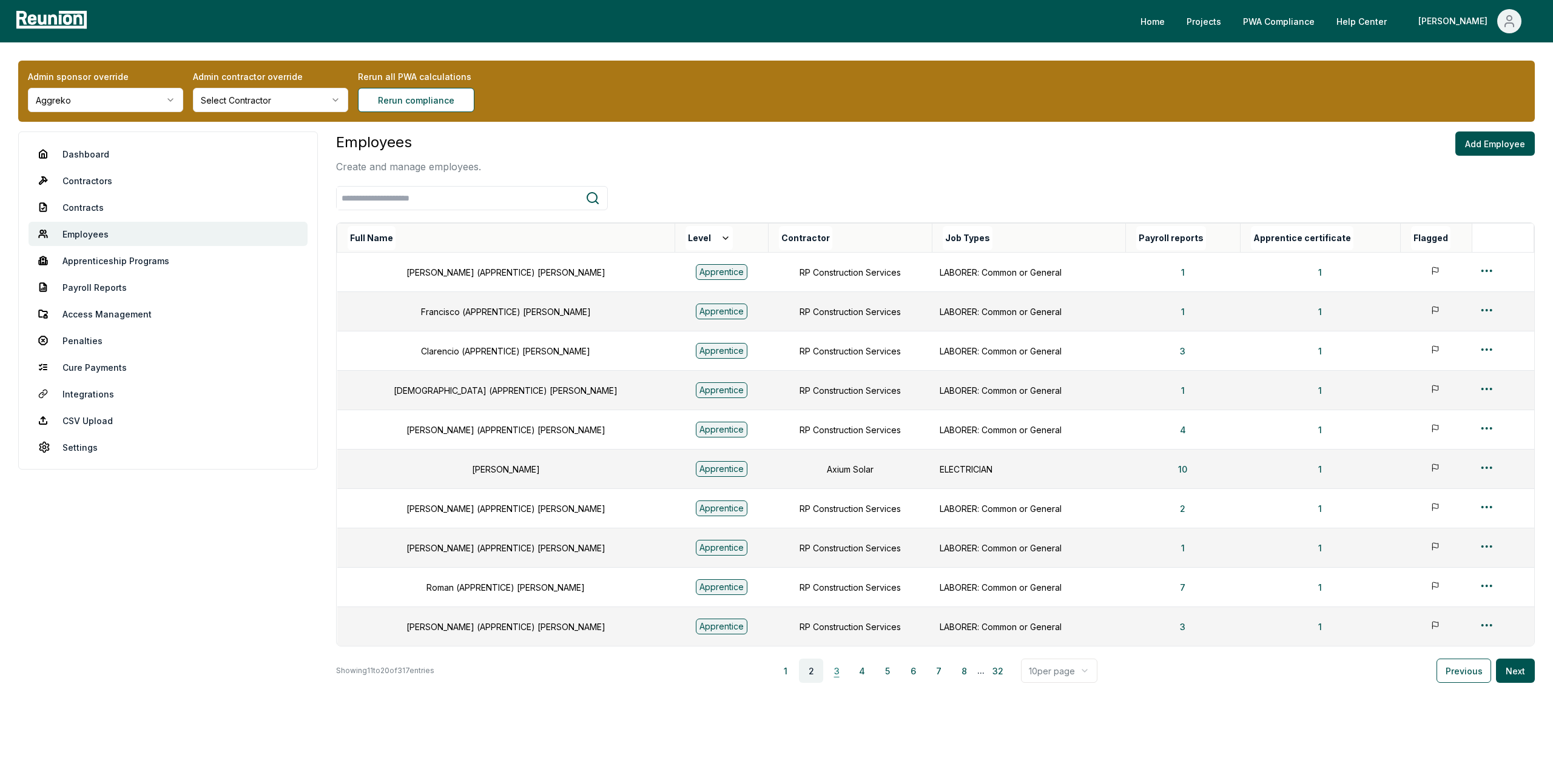
click at [838, 673] on button "3" at bounding box center [836, 671] width 24 height 24
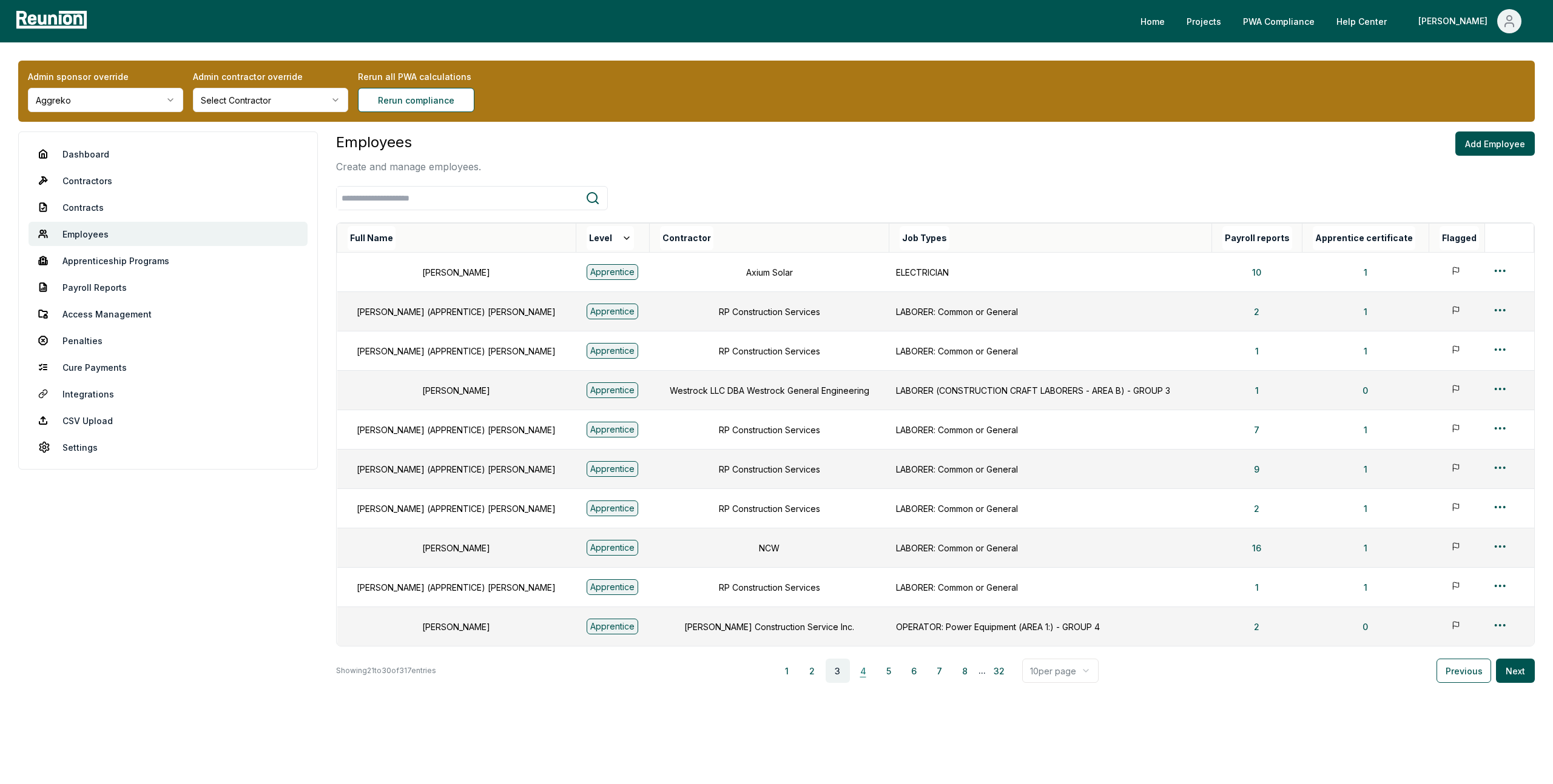
click at [864, 673] on button "4" at bounding box center [863, 671] width 24 height 24
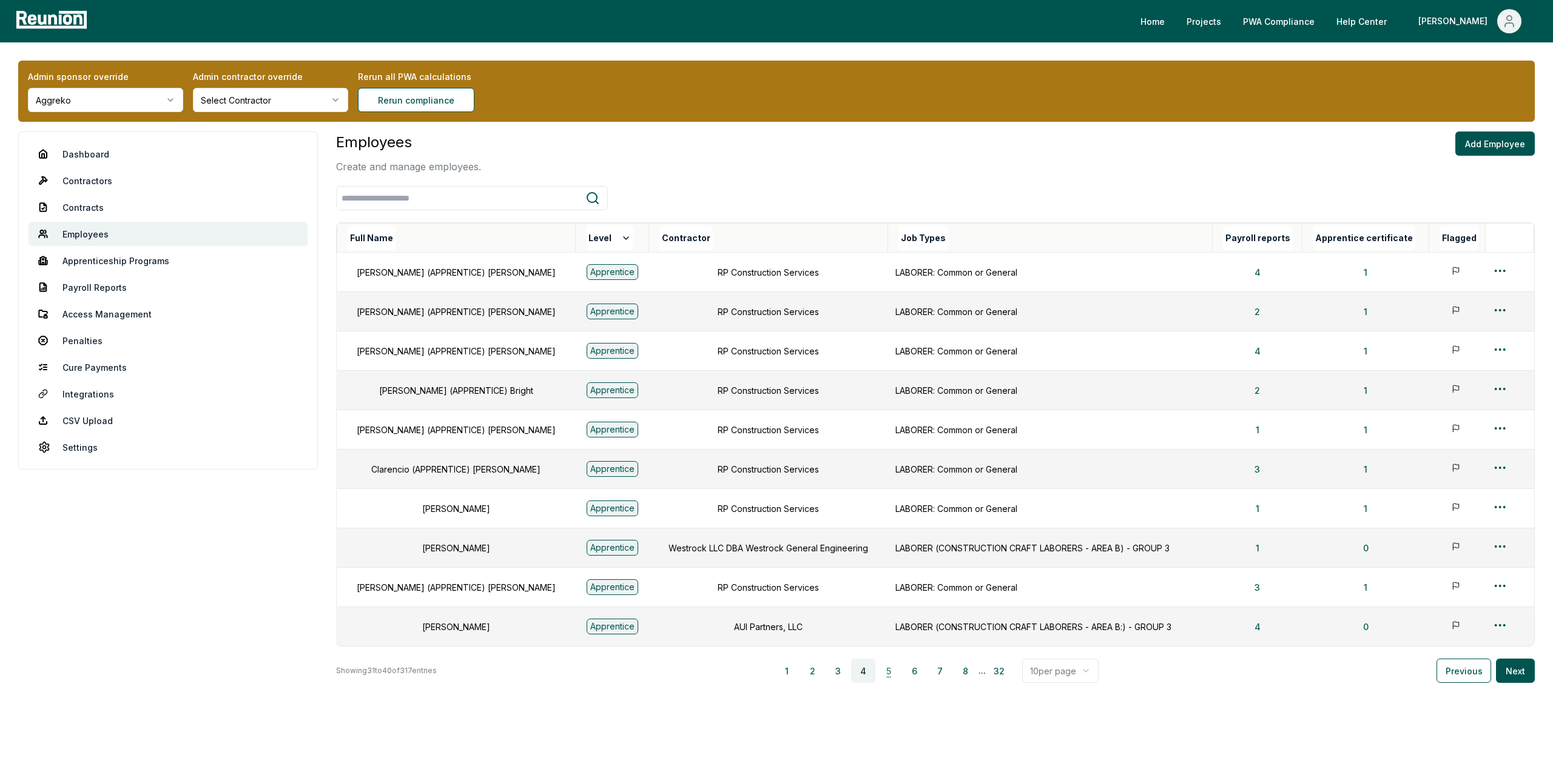
click at [890, 671] on button "5" at bounding box center [889, 671] width 24 height 24
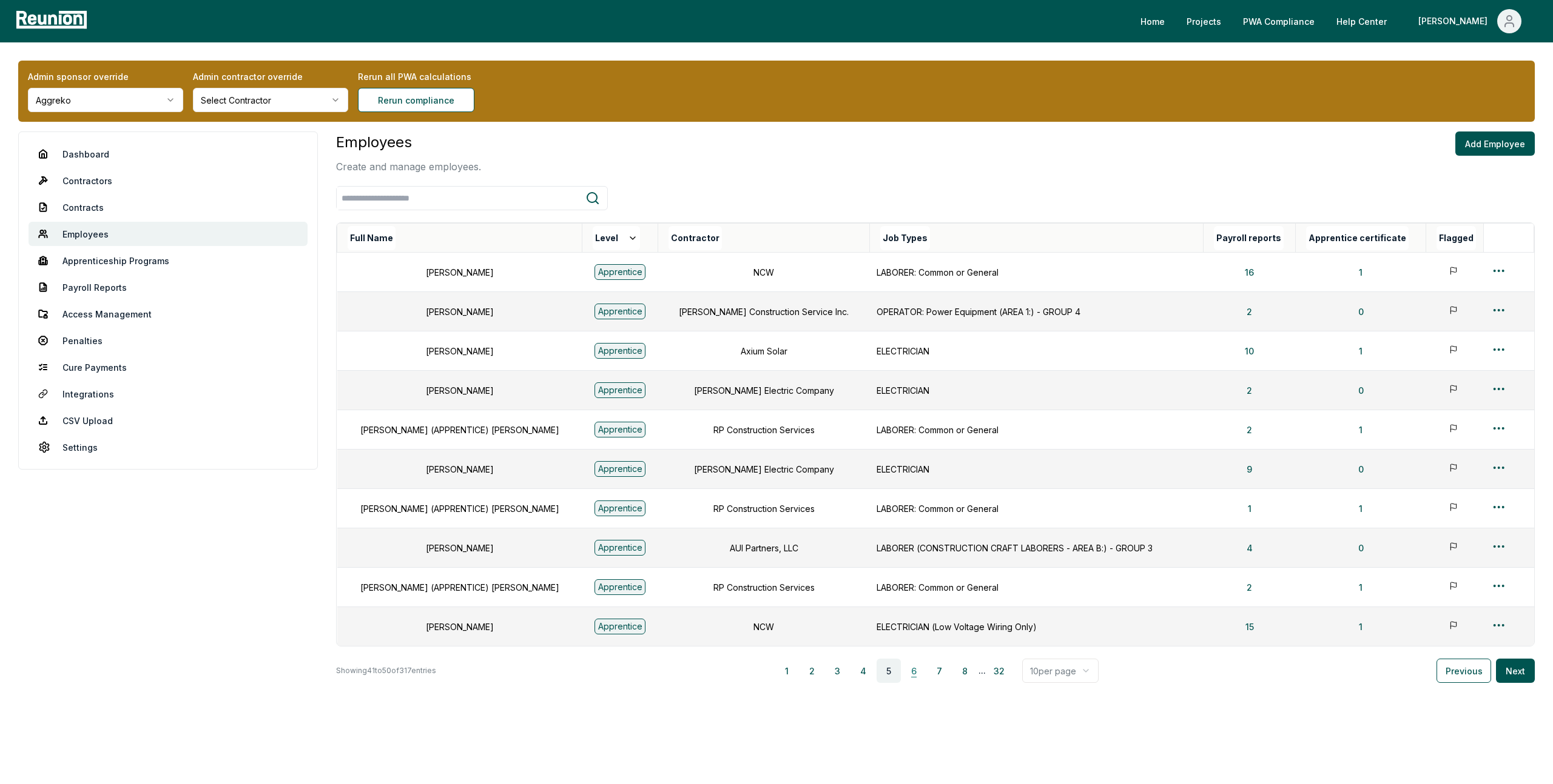
click at [912, 674] on button "6" at bounding box center [914, 671] width 24 height 24
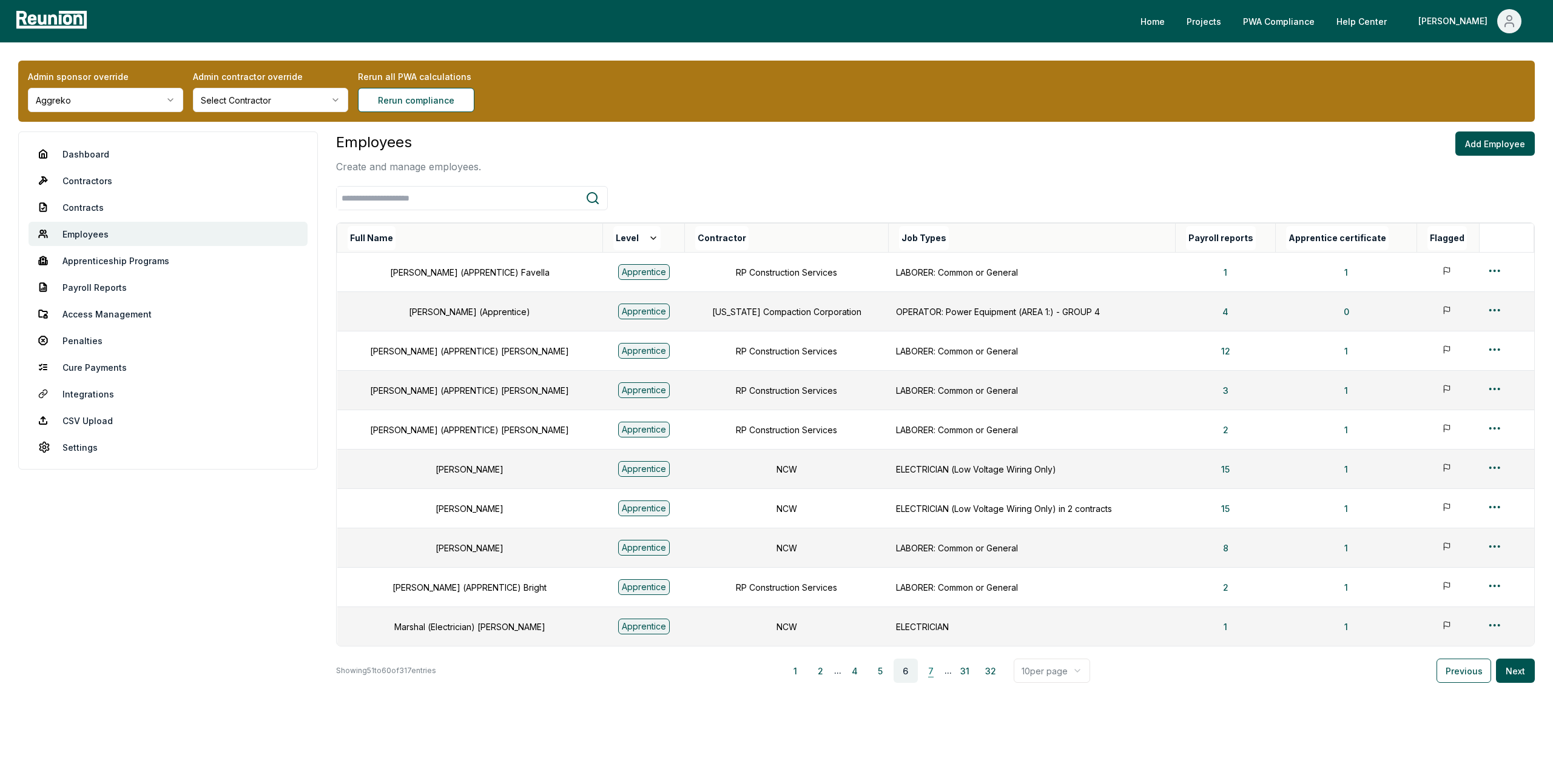
click at [936, 674] on button "7" at bounding box center [931, 671] width 24 height 24
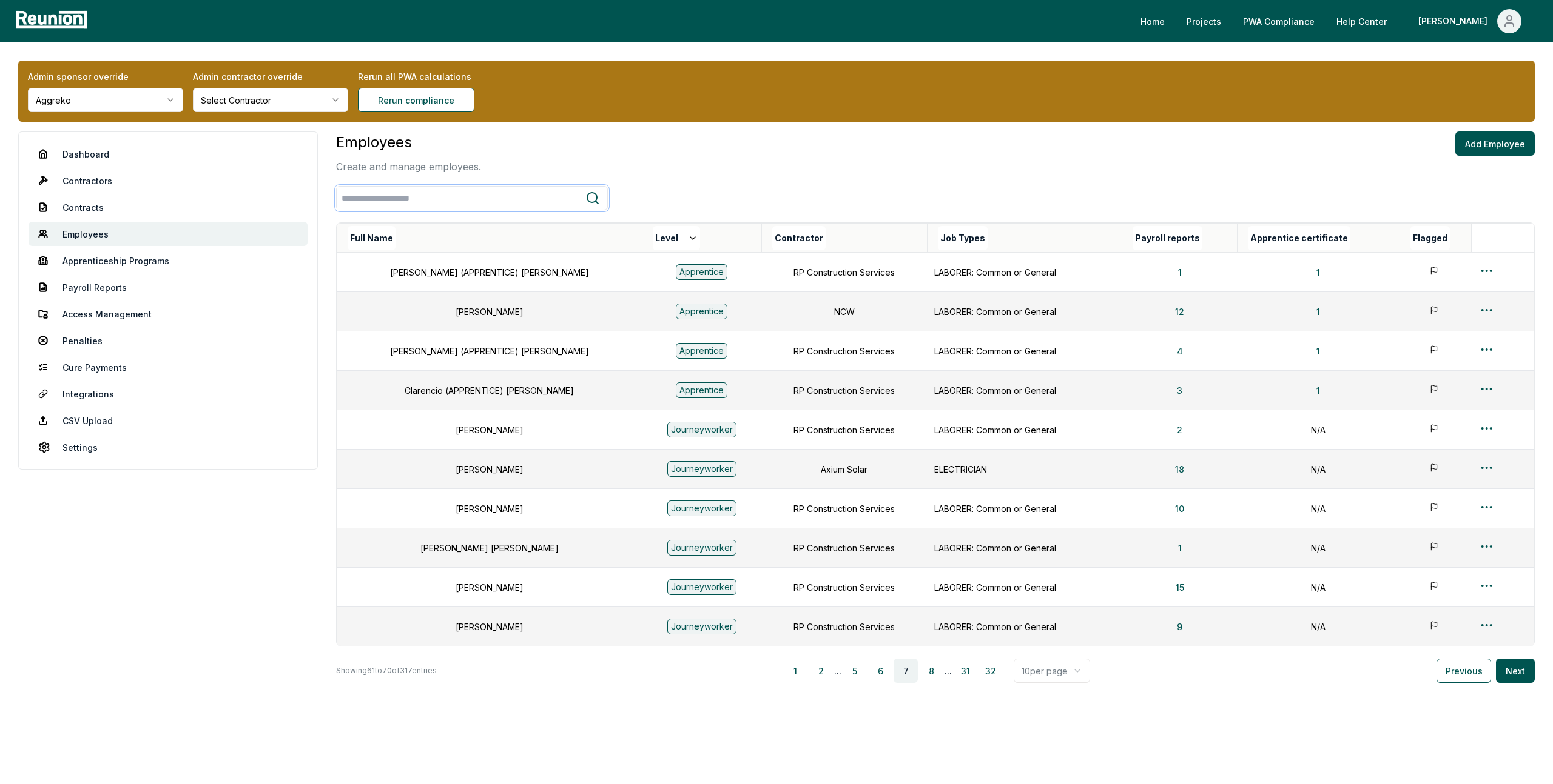
click at [432, 201] on input "search" at bounding box center [461, 198] width 249 height 22
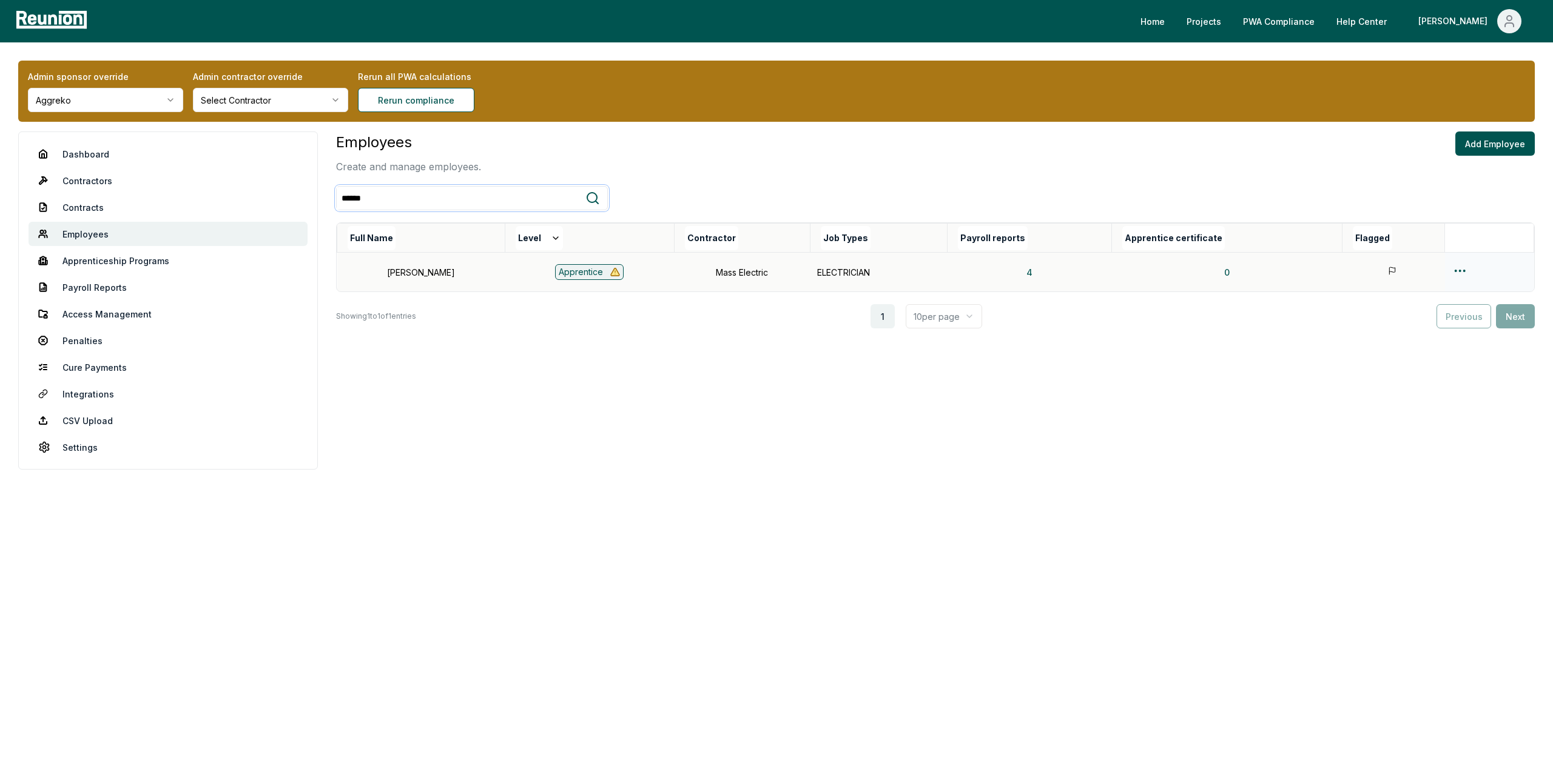
type input "******"
click at [1466, 275] on html "Please visit us on your desktop We're working on making our marketplace mobile-…" at bounding box center [776, 392] width 1553 height 784
click at [1411, 319] on div "Edit" at bounding box center [1462, 319] width 115 height 20
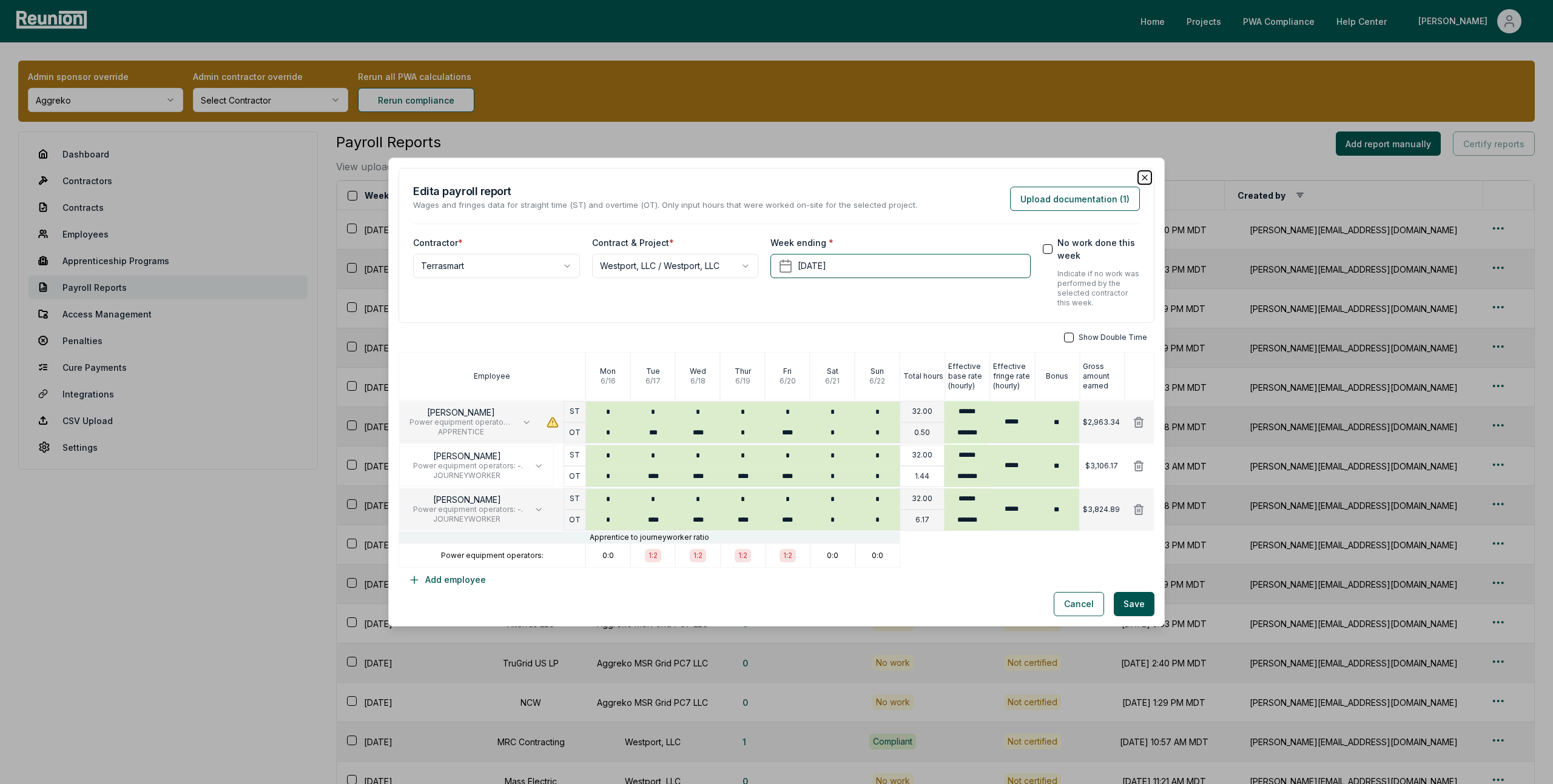
click at [1143, 177] on icon "button" at bounding box center [1144, 177] width 10 height 10
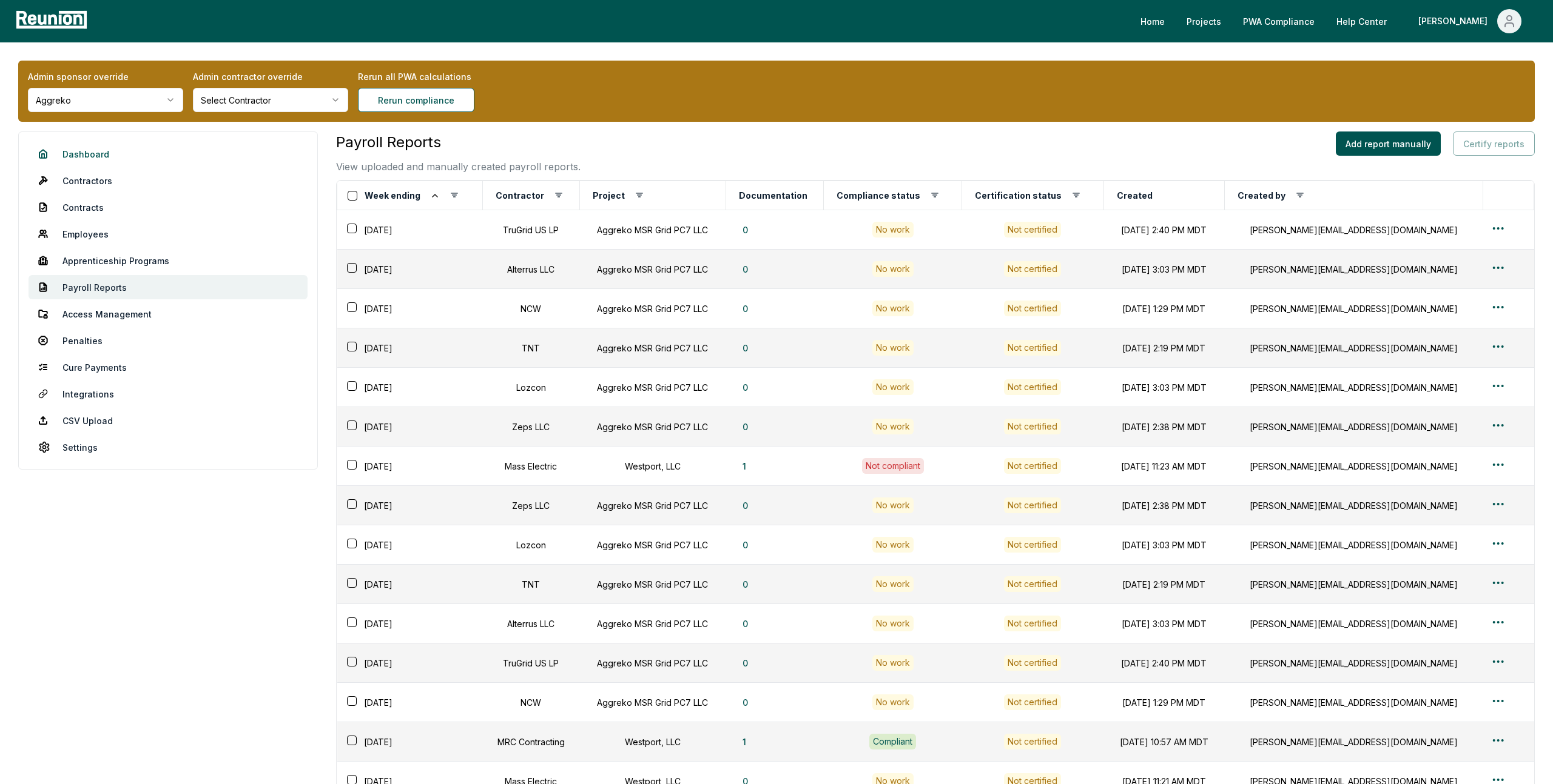
click at [74, 155] on link "Dashboard" at bounding box center [168, 154] width 279 height 24
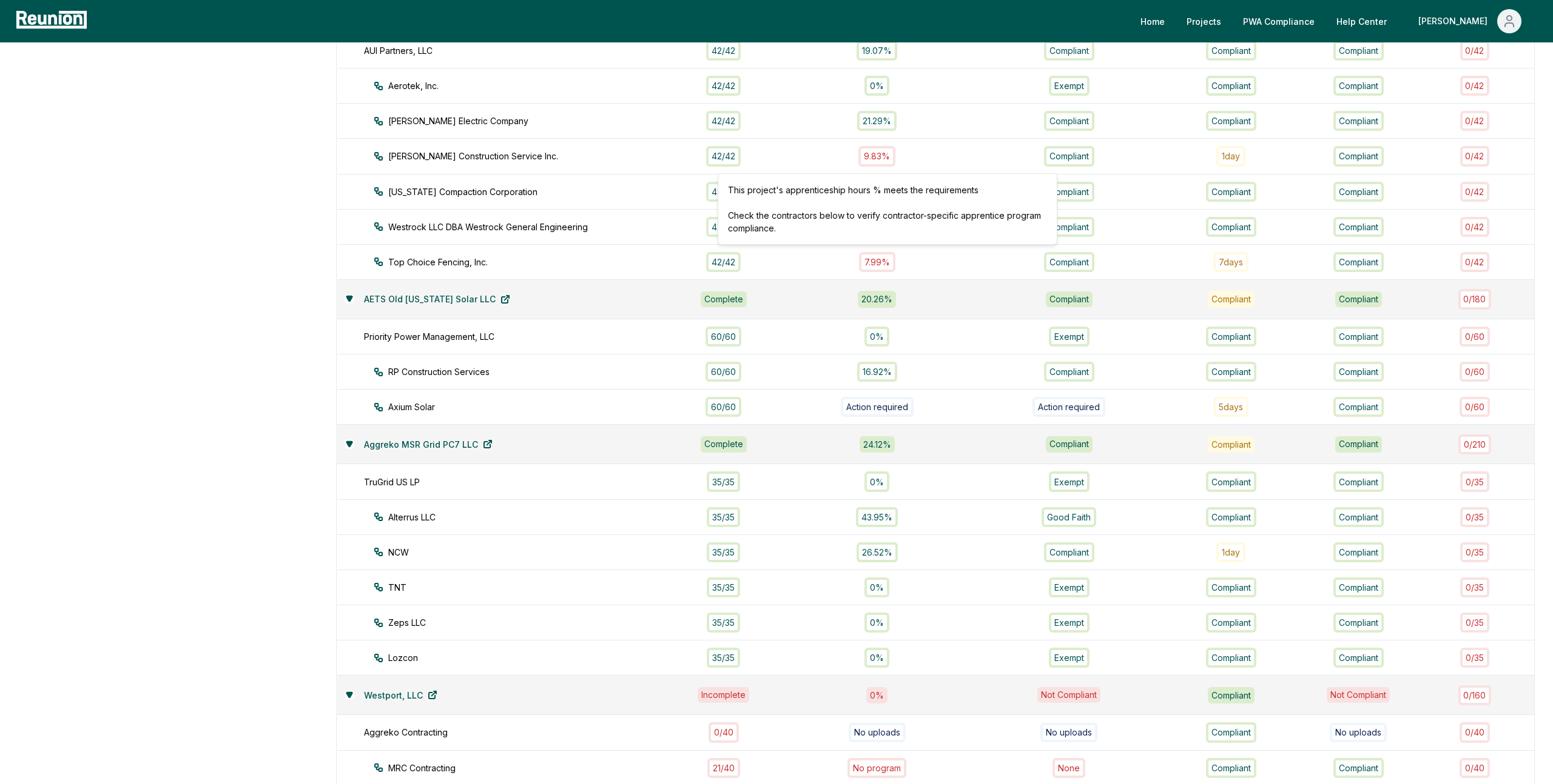
scroll to position [725, 0]
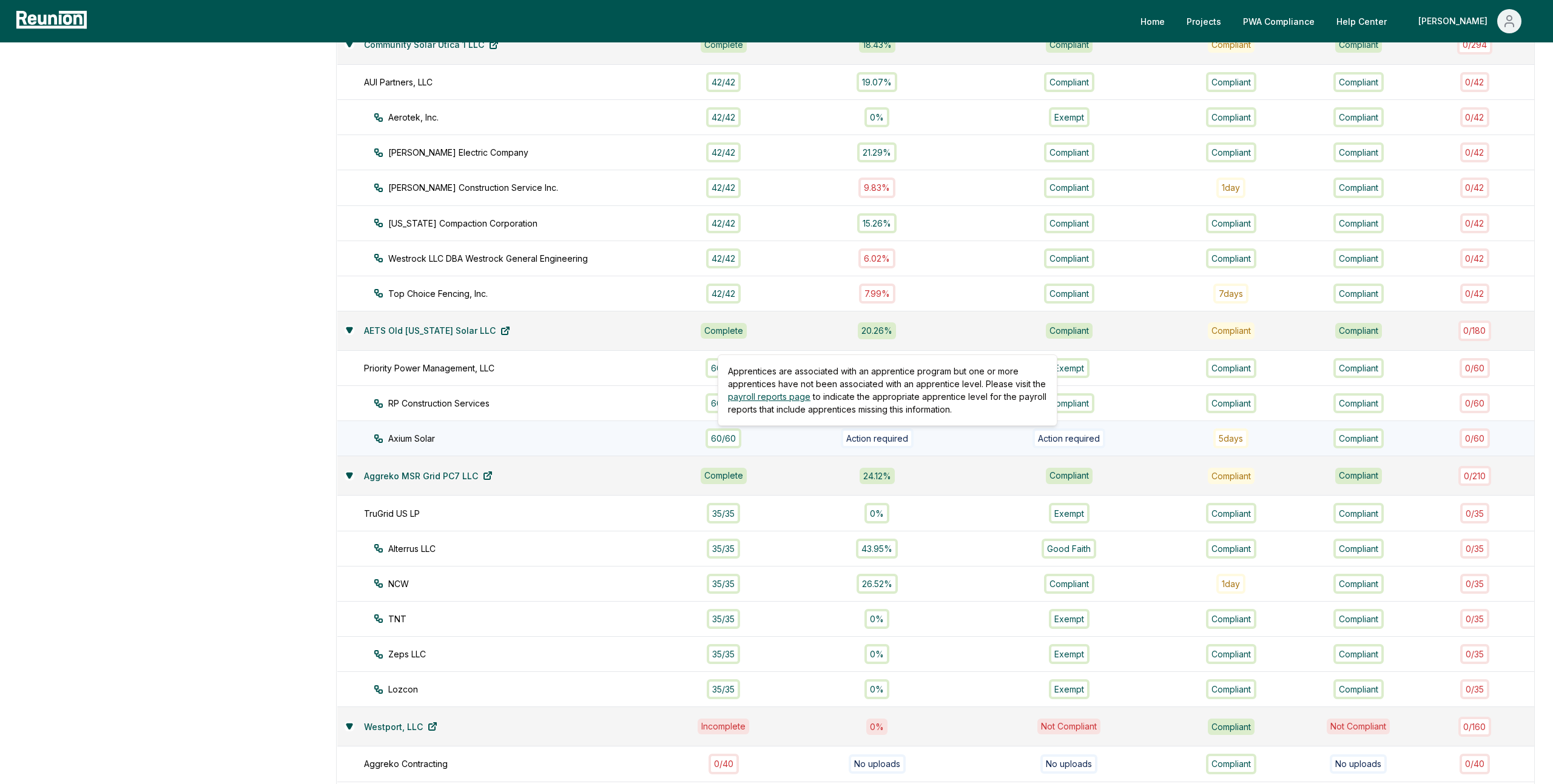
click at [874, 441] on div "Action required" at bounding box center [877, 438] width 73 height 20
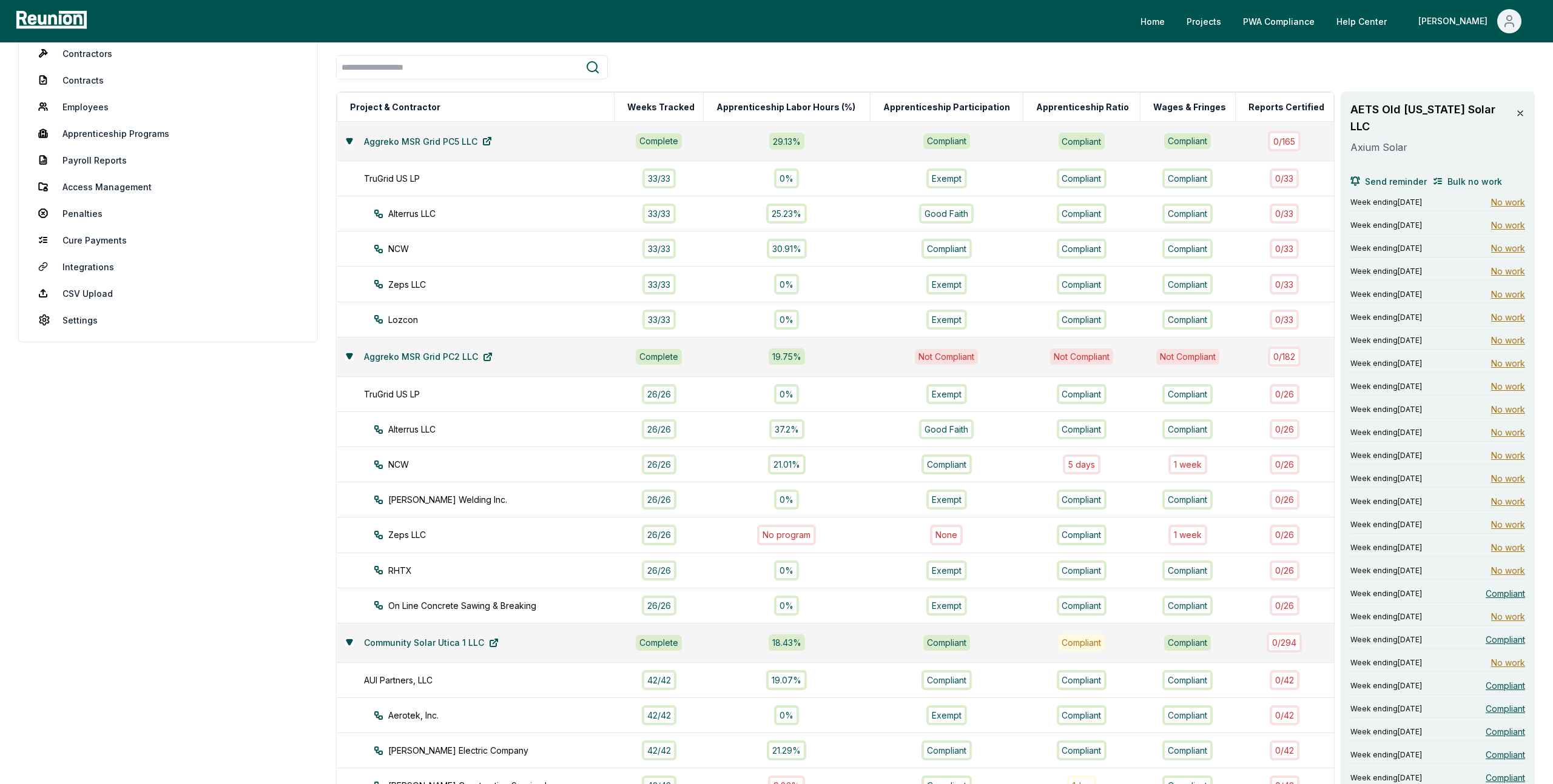
scroll to position [0, 0]
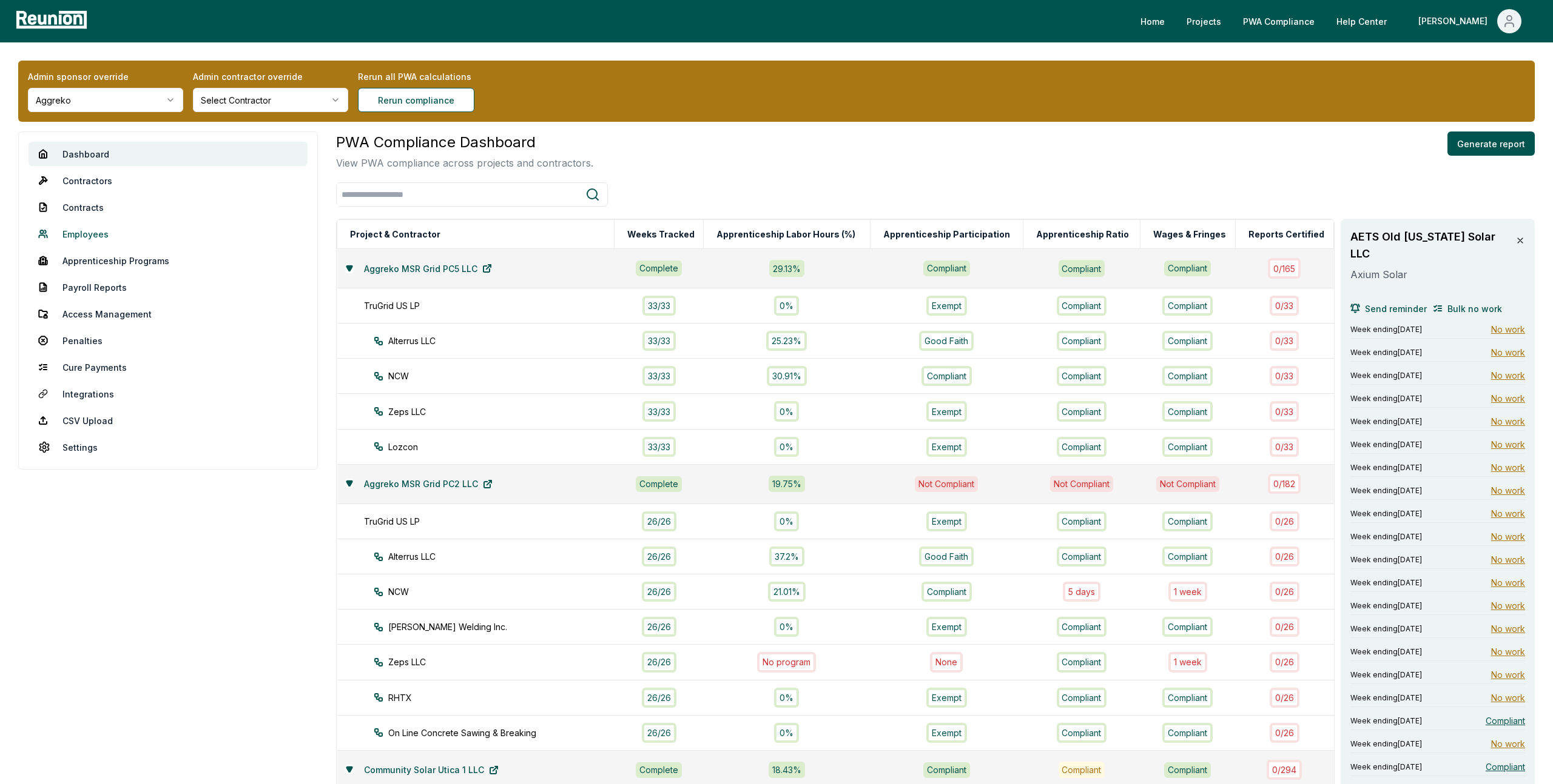
click at [94, 234] on link "Employees" at bounding box center [168, 234] width 279 height 24
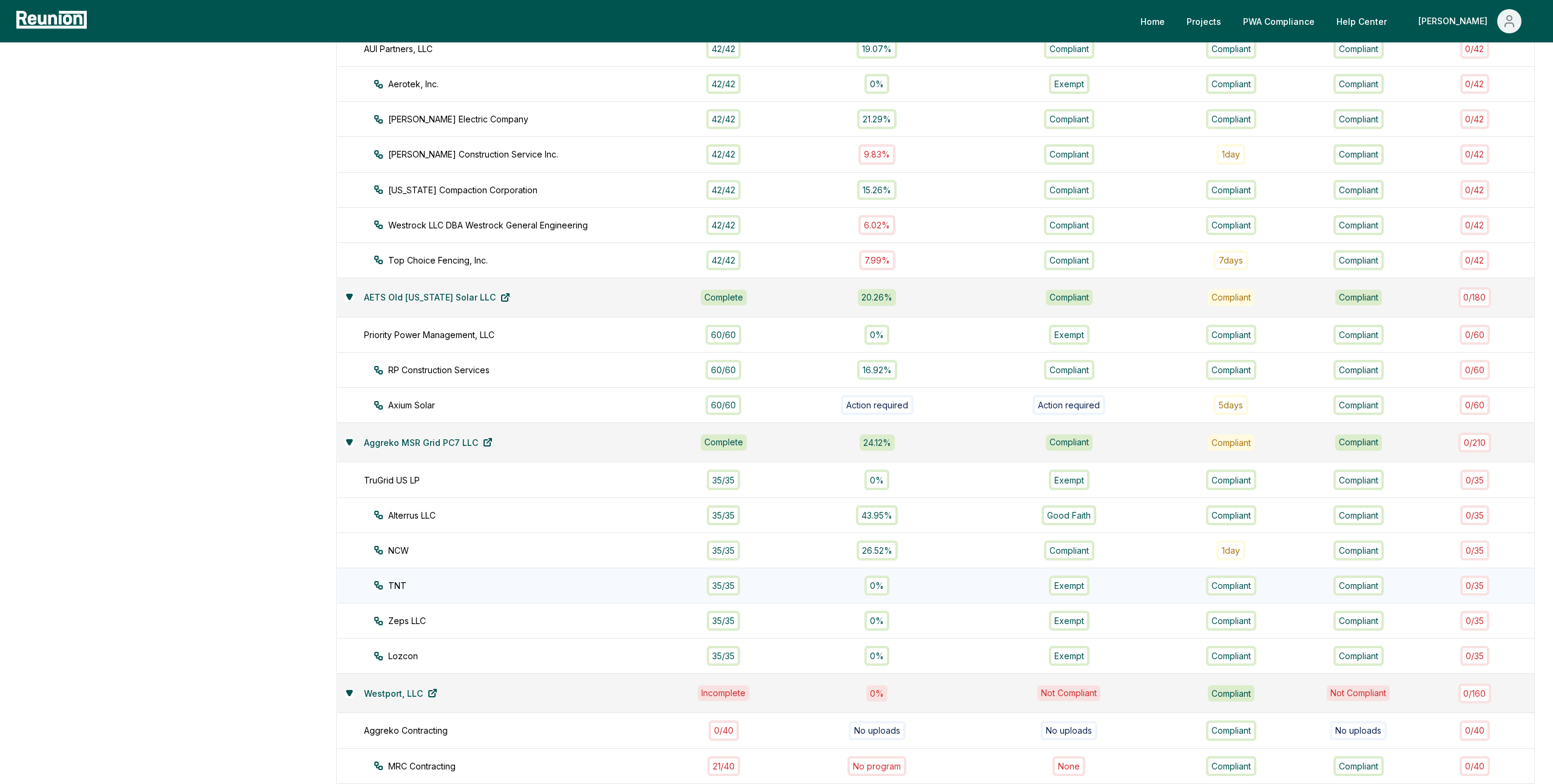
scroll to position [679, 0]
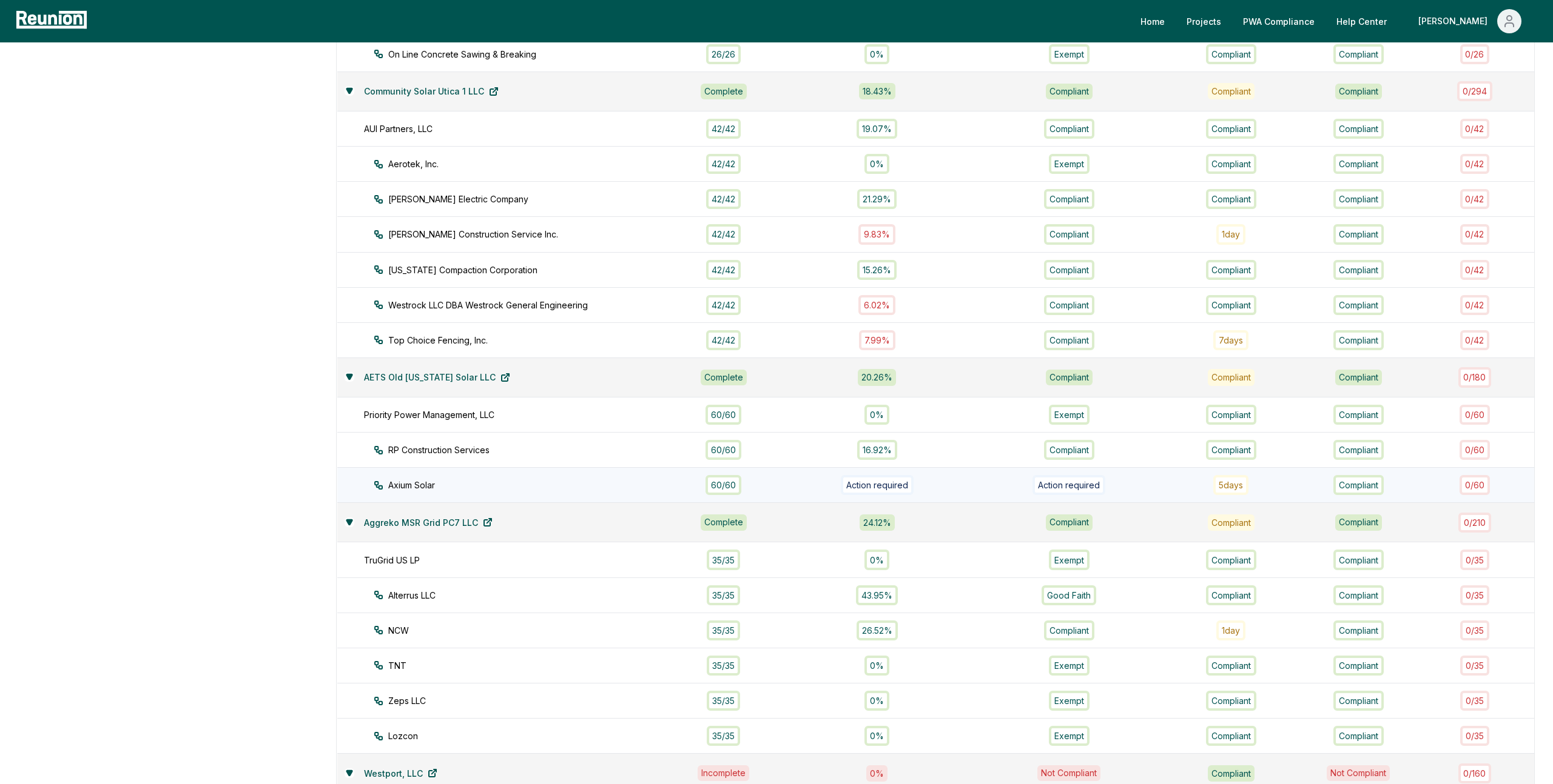
click at [899, 474] on td "Action required" at bounding box center [877, 486] width 200 height 35
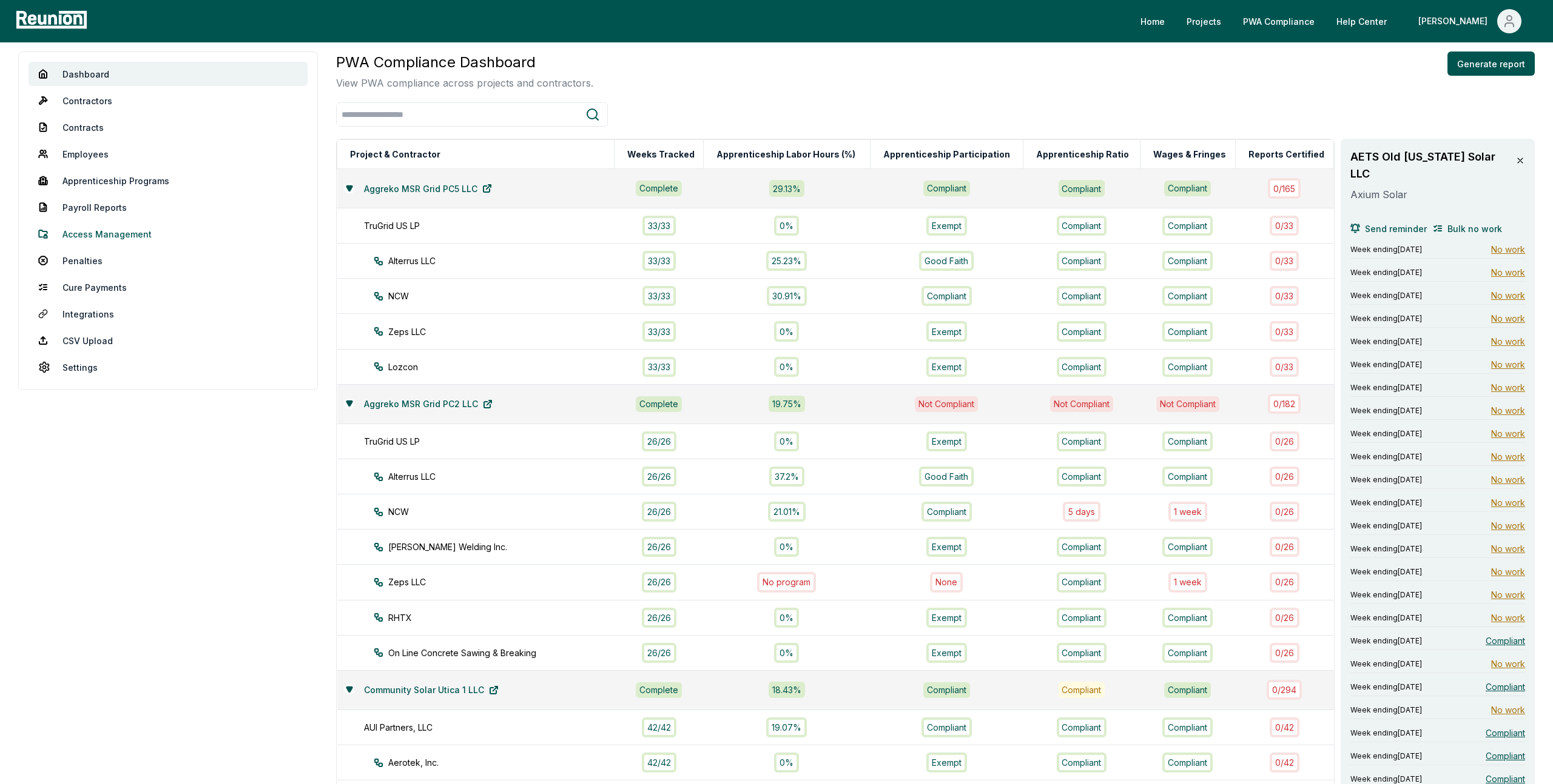
scroll to position [0, 0]
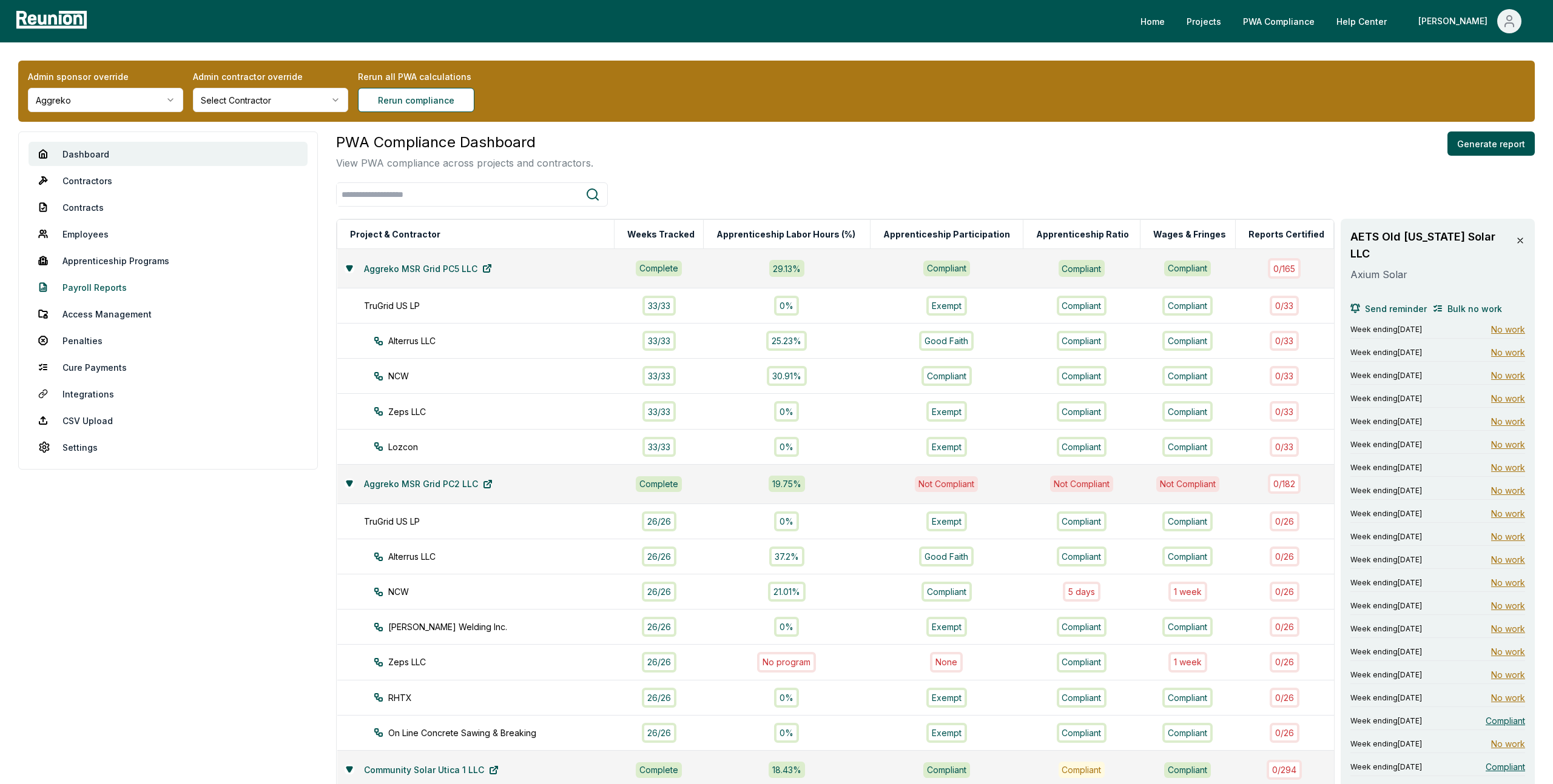
click at [80, 284] on link "Payroll Reports" at bounding box center [168, 288] width 279 height 24
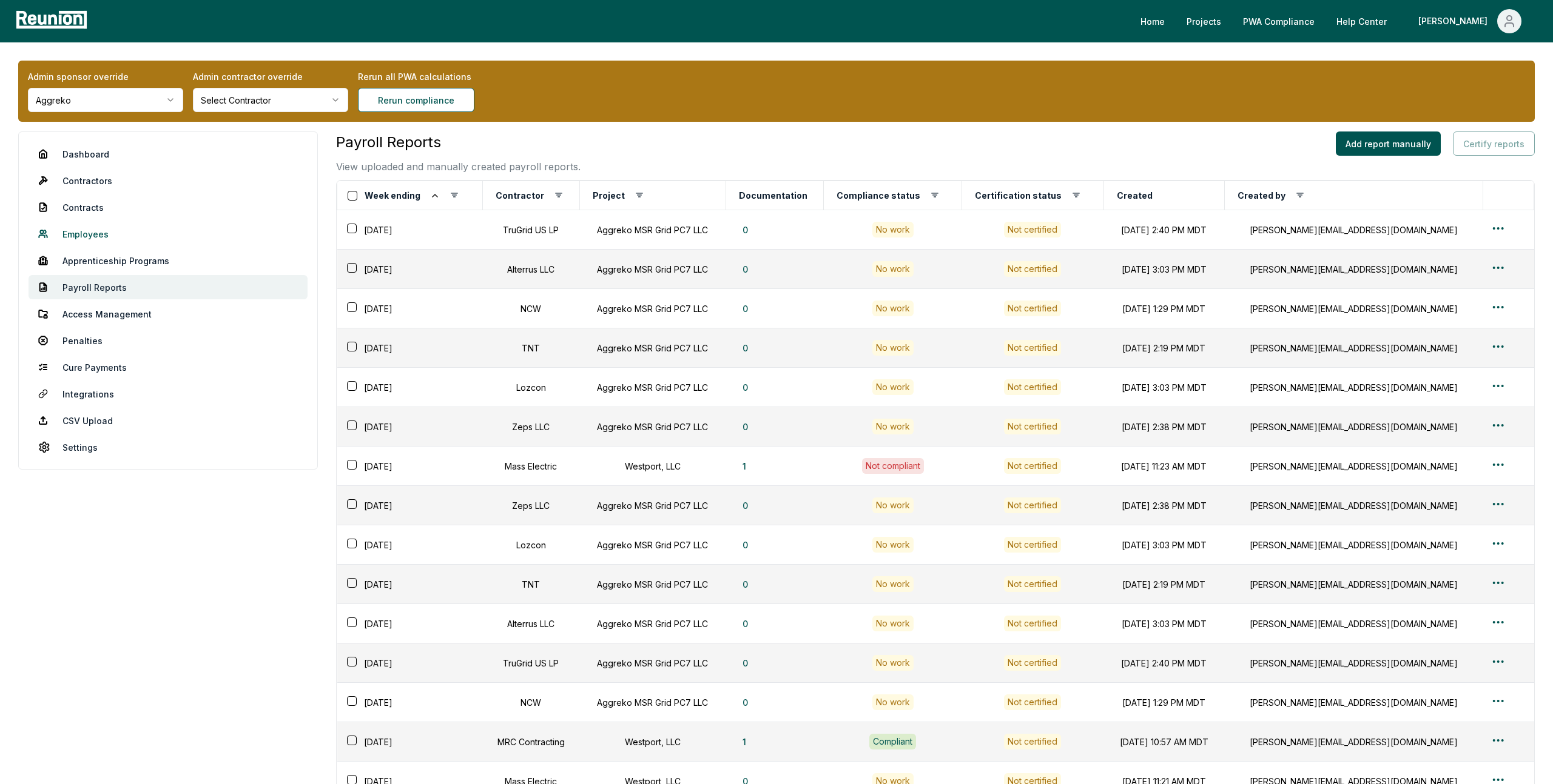
click at [88, 239] on link "Employees" at bounding box center [168, 234] width 279 height 24
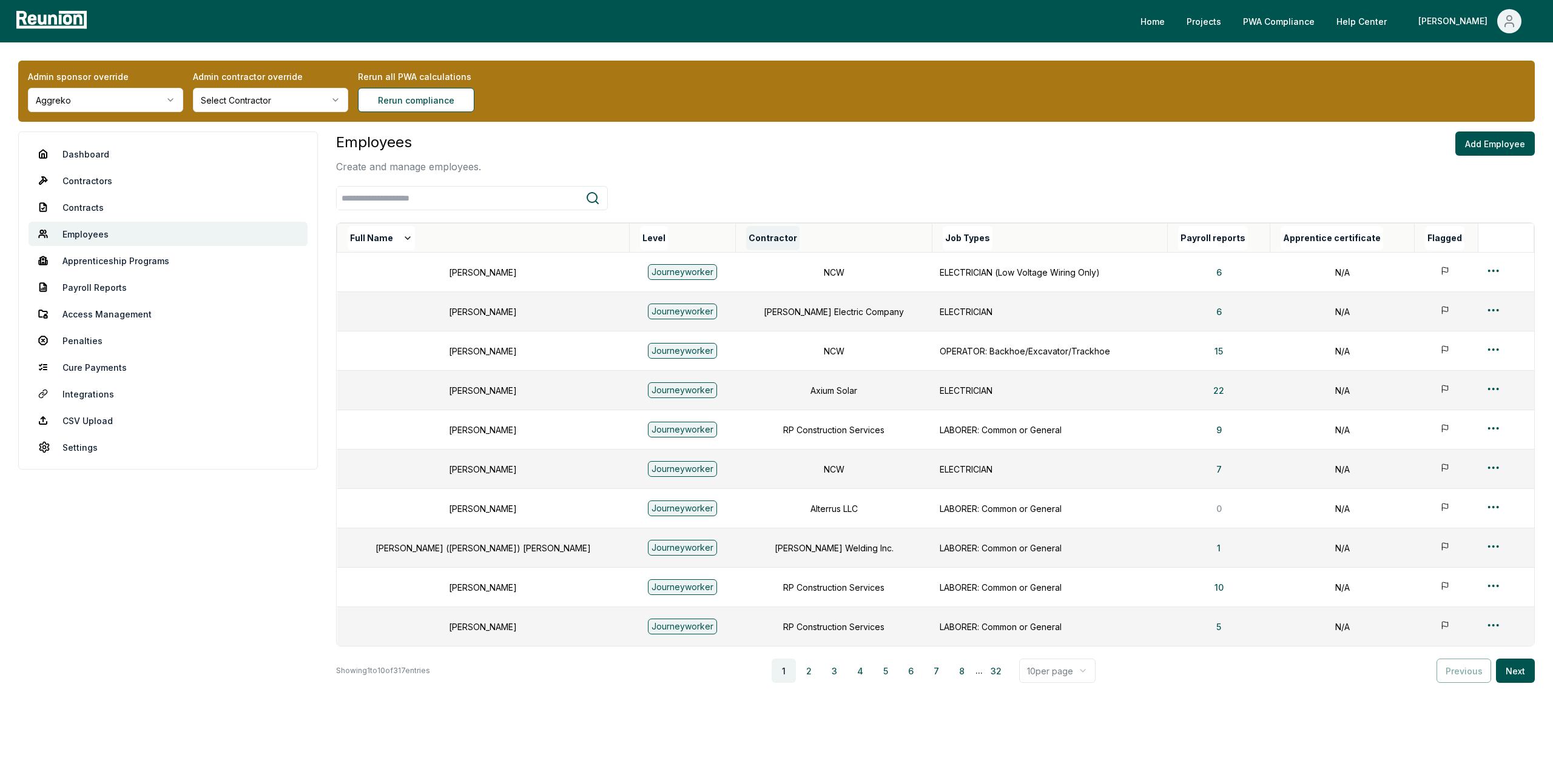
click at [746, 233] on button "Contractor" at bounding box center [773, 238] width 53 height 24
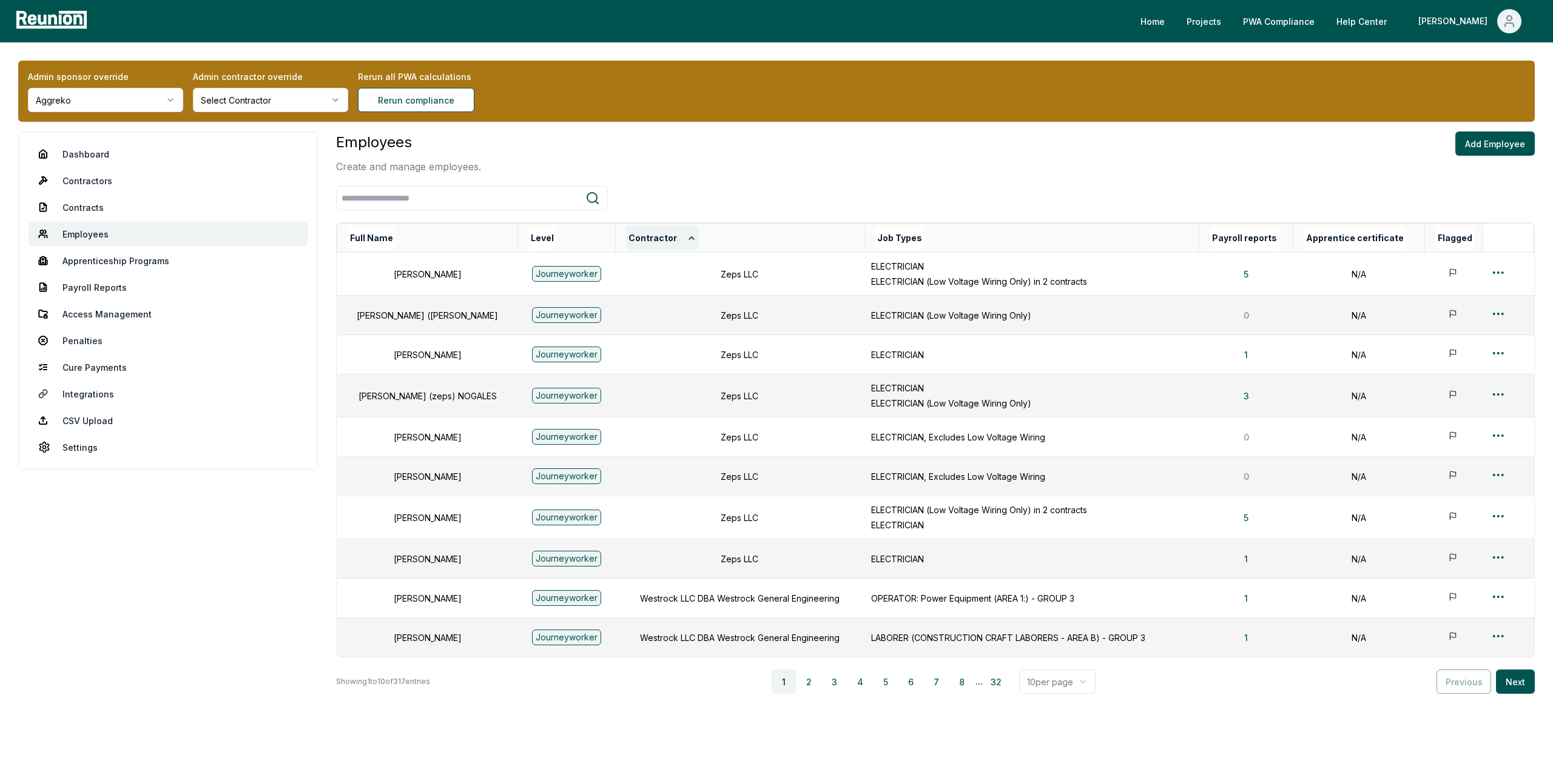
click at [653, 239] on button "Contractor" at bounding box center [663, 238] width 73 height 24
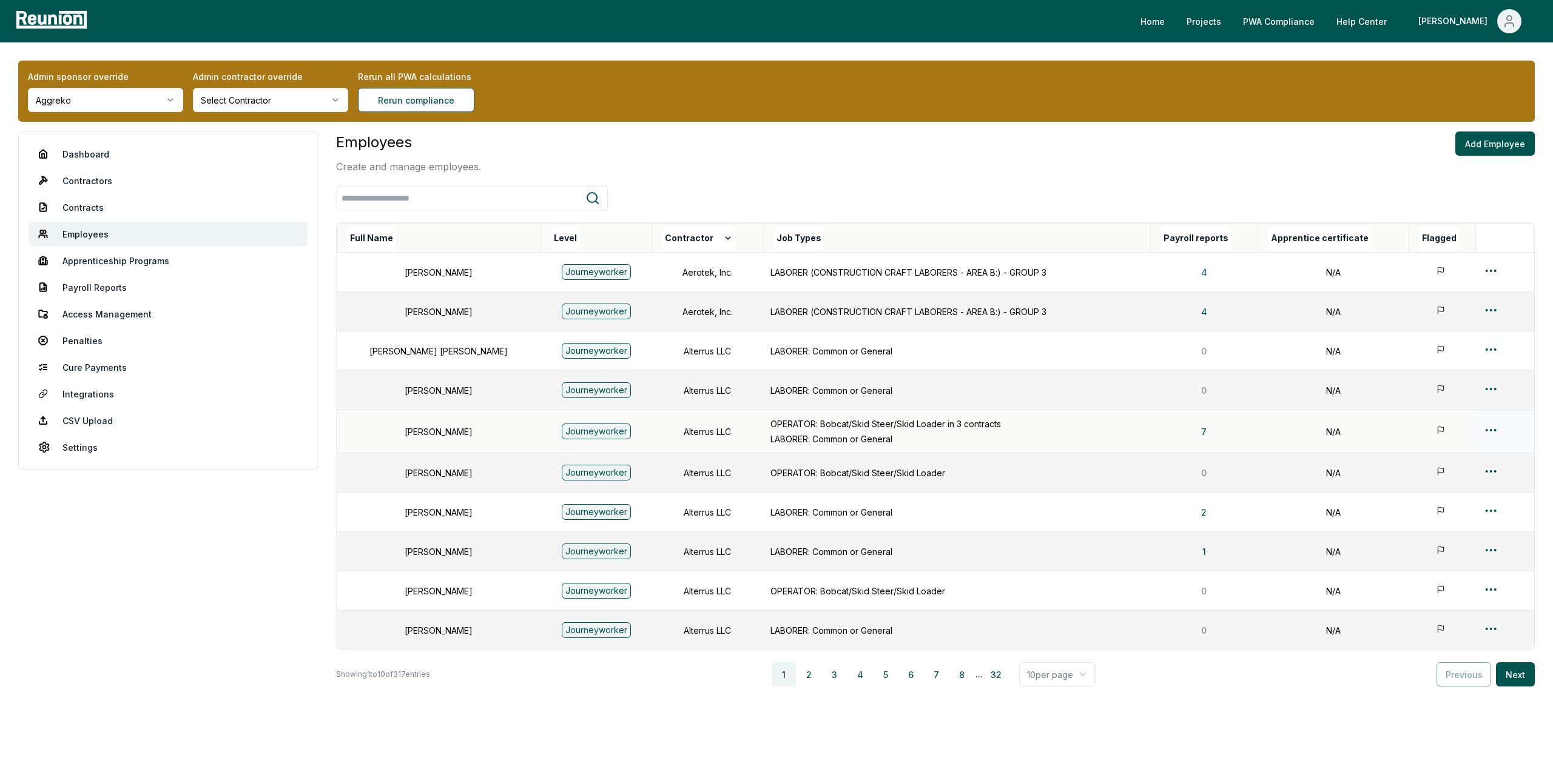
scroll to position [18, 0]
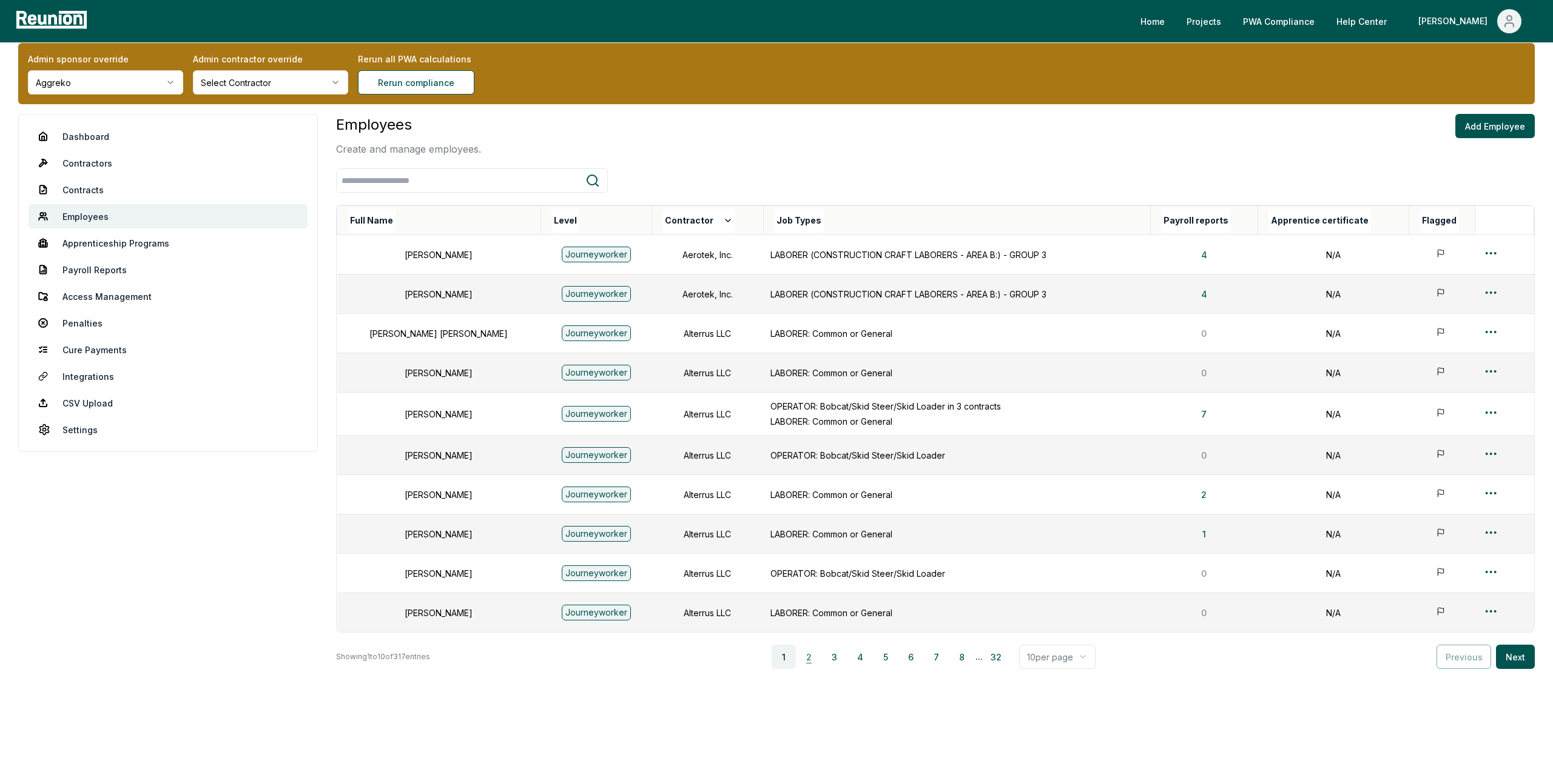
click at [815, 653] on button "2" at bounding box center [809, 657] width 24 height 24
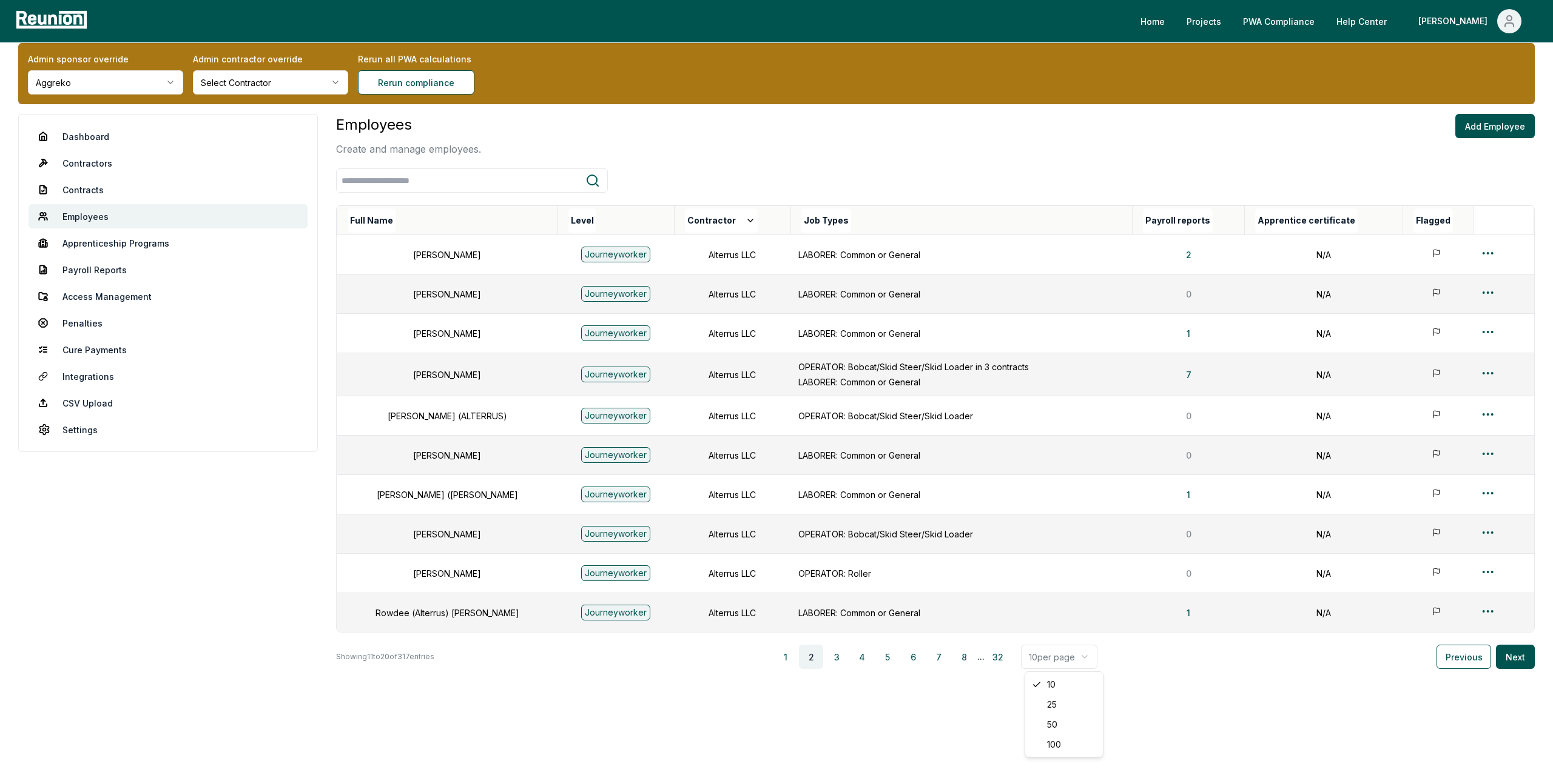
click at [1059, 655] on html "Please visit us on your desktop We're working on making our marketplace mobile-…" at bounding box center [776, 384] width 1553 height 802
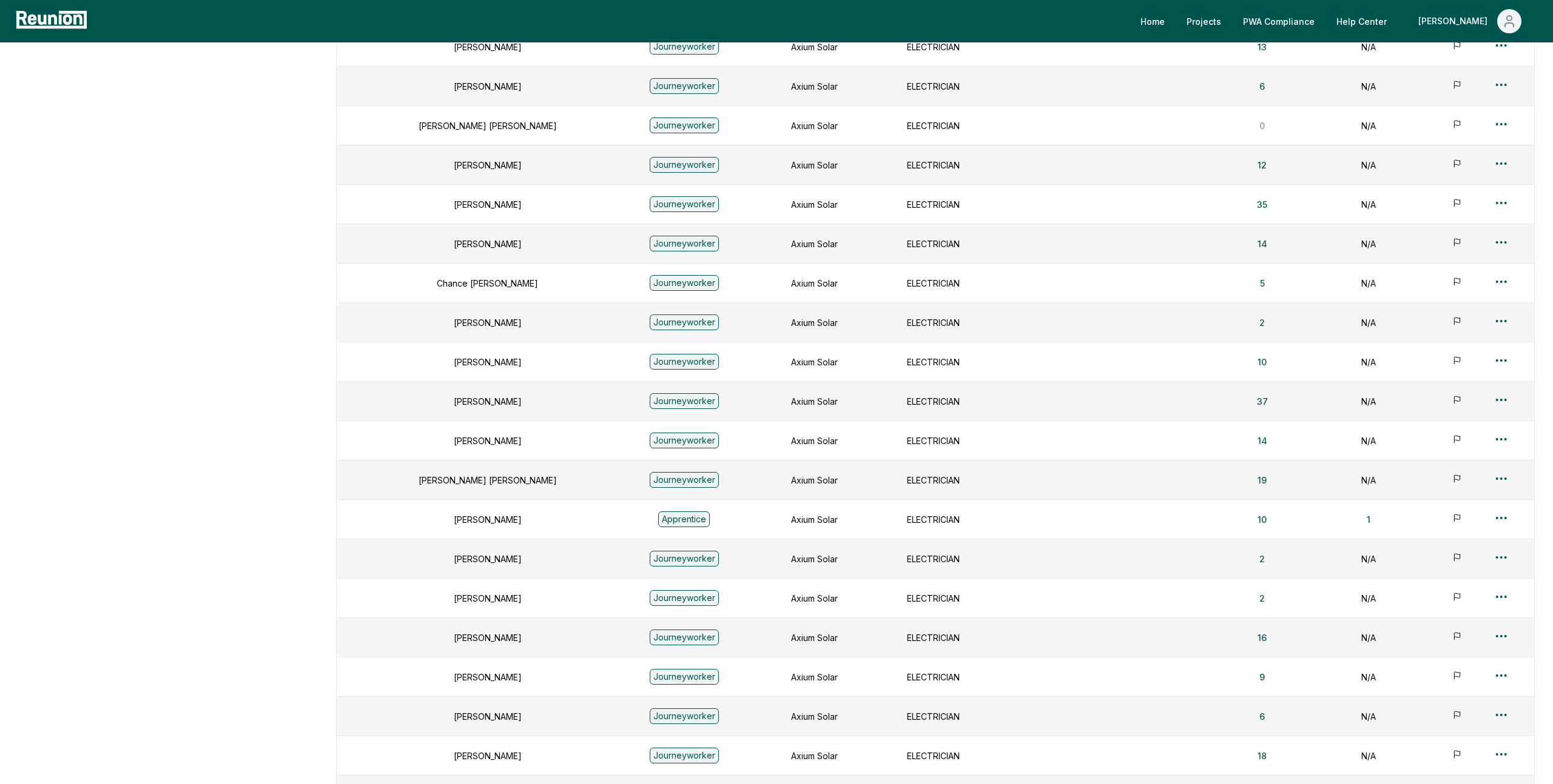
scroll to position [2219, 0]
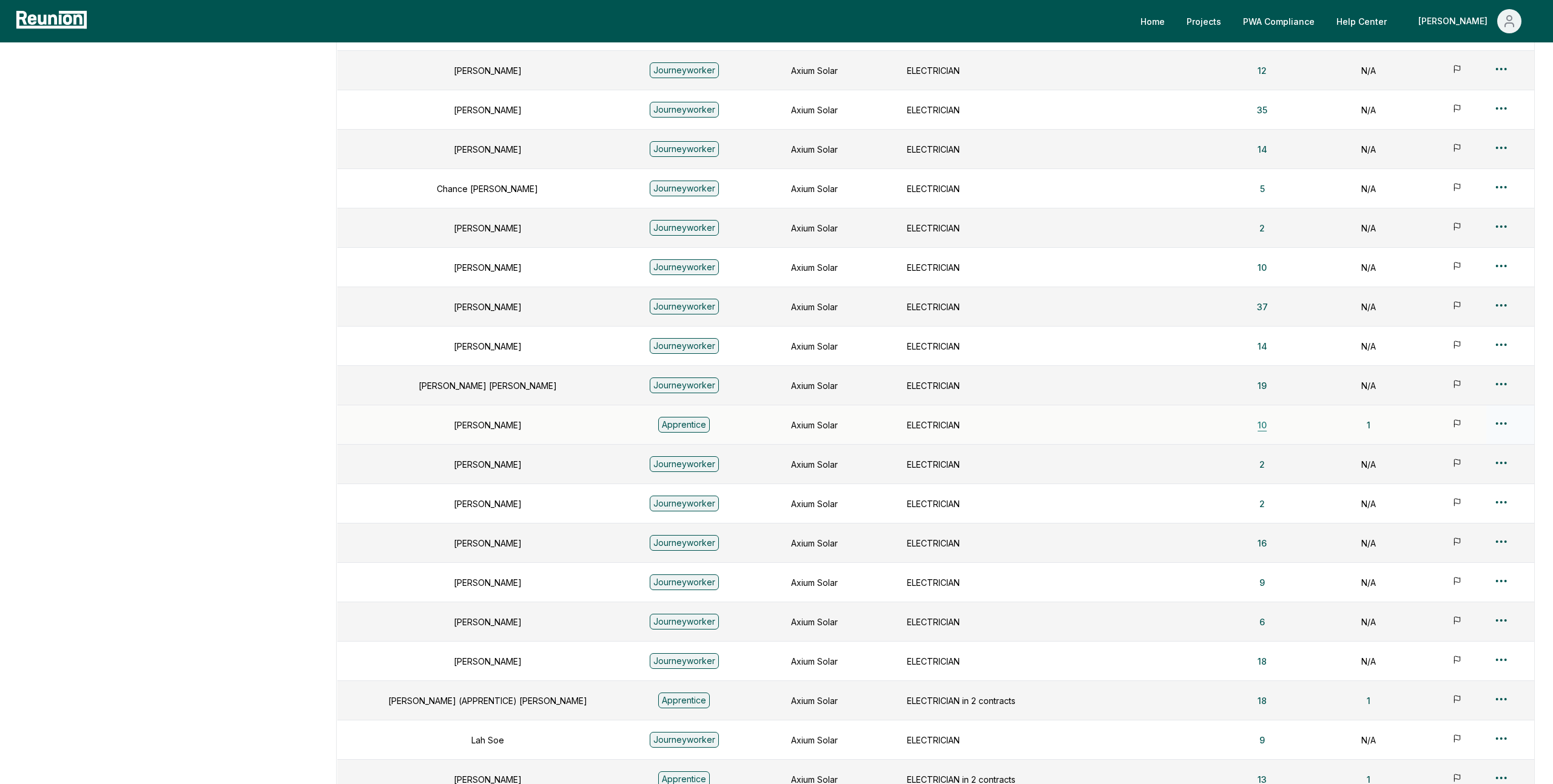
click at [1248, 425] on button "10" at bounding box center [1261, 425] width 28 height 24
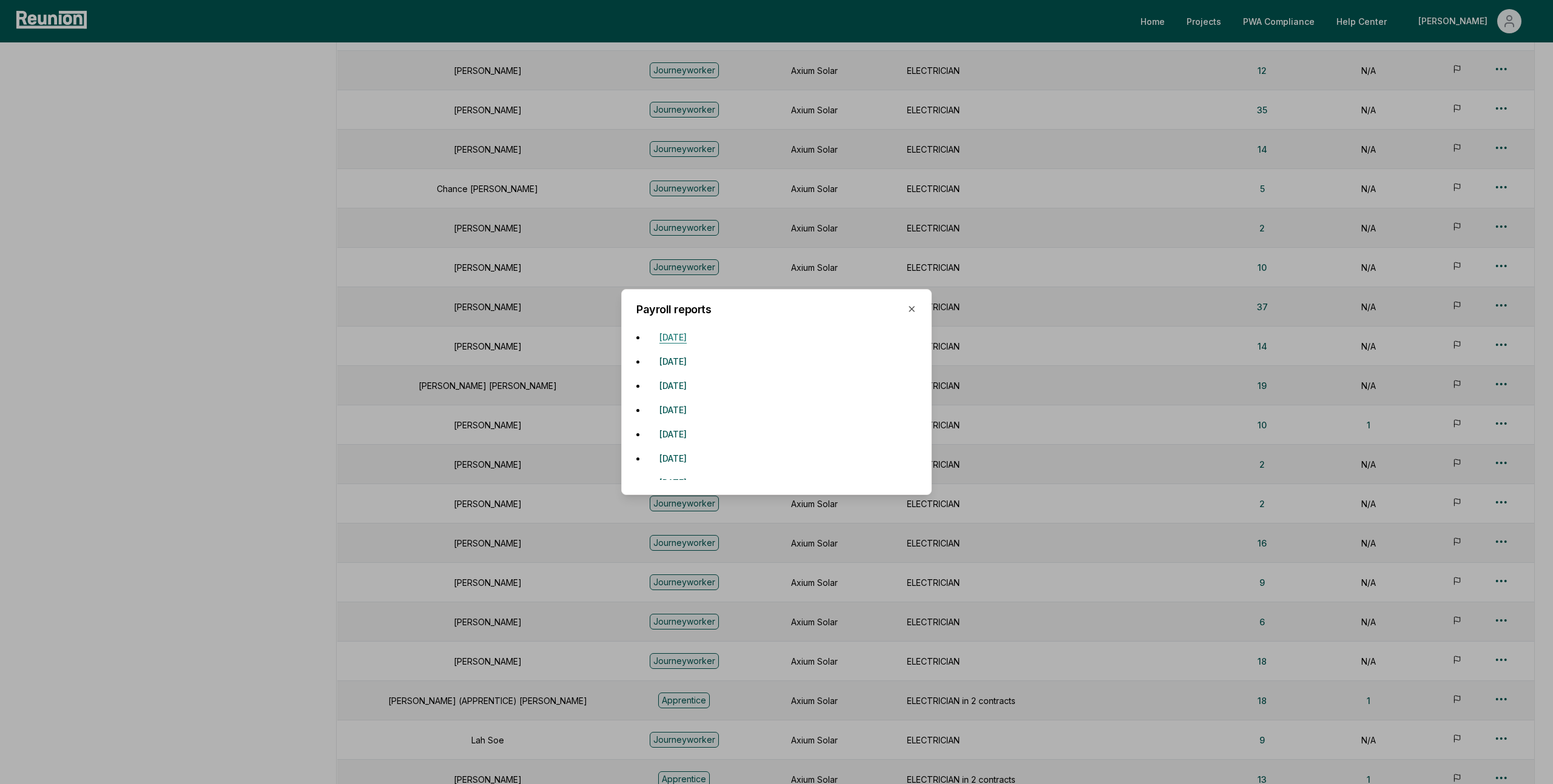
click at [696, 339] on button "October 13, 2024" at bounding box center [673, 337] width 46 height 24
click at [696, 360] on button "October 20, 2024" at bounding box center [673, 362] width 46 height 24
click at [696, 390] on button "October 26, 2024" at bounding box center [673, 386] width 46 height 24
click at [696, 416] on button "October 19, 2024" at bounding box center [673, 410] width 46 height 24
click at [696, 432] on button "November 2, 2024" at bounding box center [673, 434] width 46 height 24
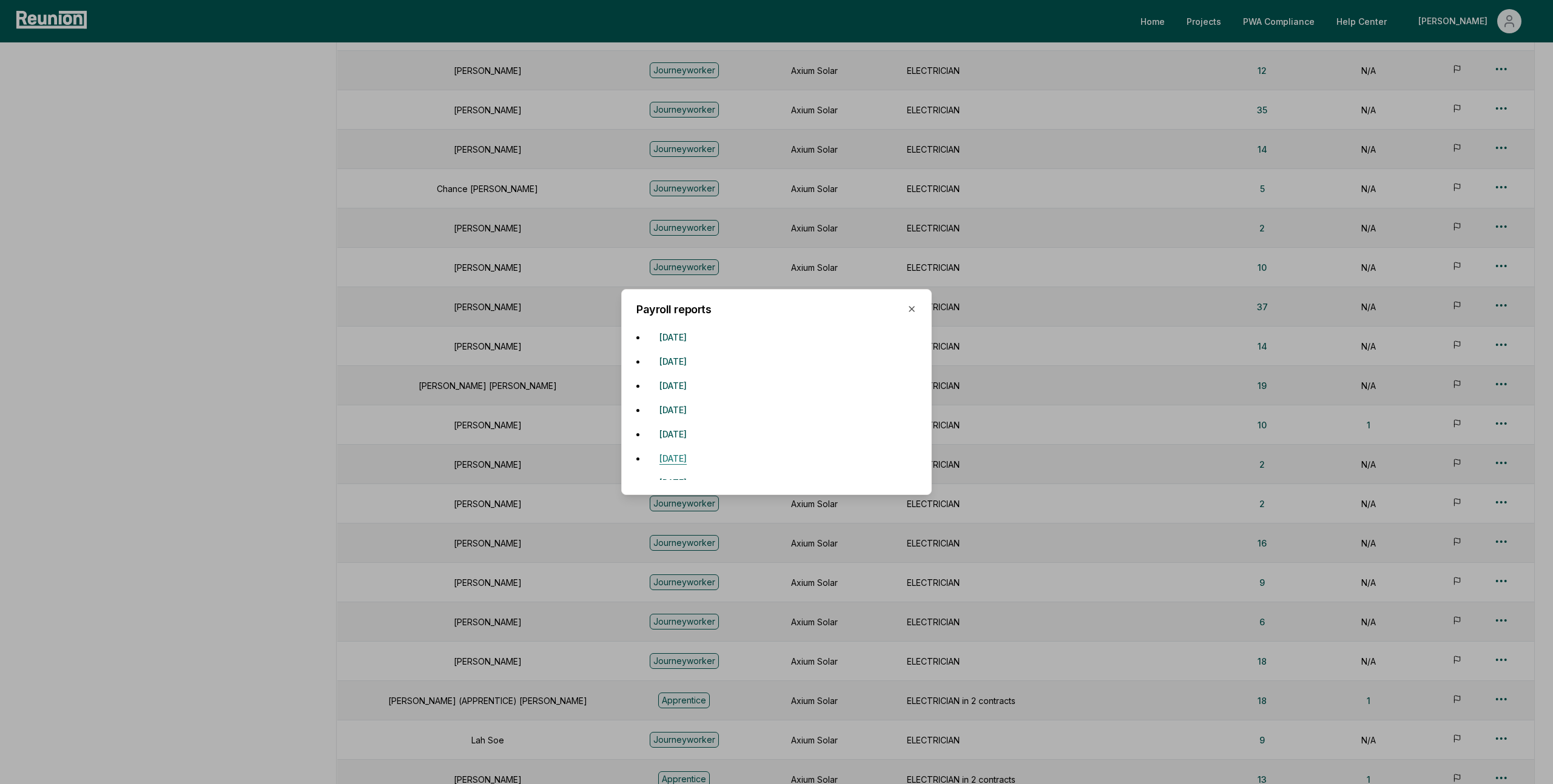
click at [695, 461] on button "October 6, 2024" at bounding box center [673, 458] width 46 height 24
click at [696, 392] on button "September 29, 2024" at bounding box center [673, 395] width 46 height 24
click at [696, 421] on button "October 27, 2024" at bounding box center [673, 419] width 46 height 24
click at [696, 441] on button "September 15, 2024" at bounding box center [673, 444] width 46 height 24
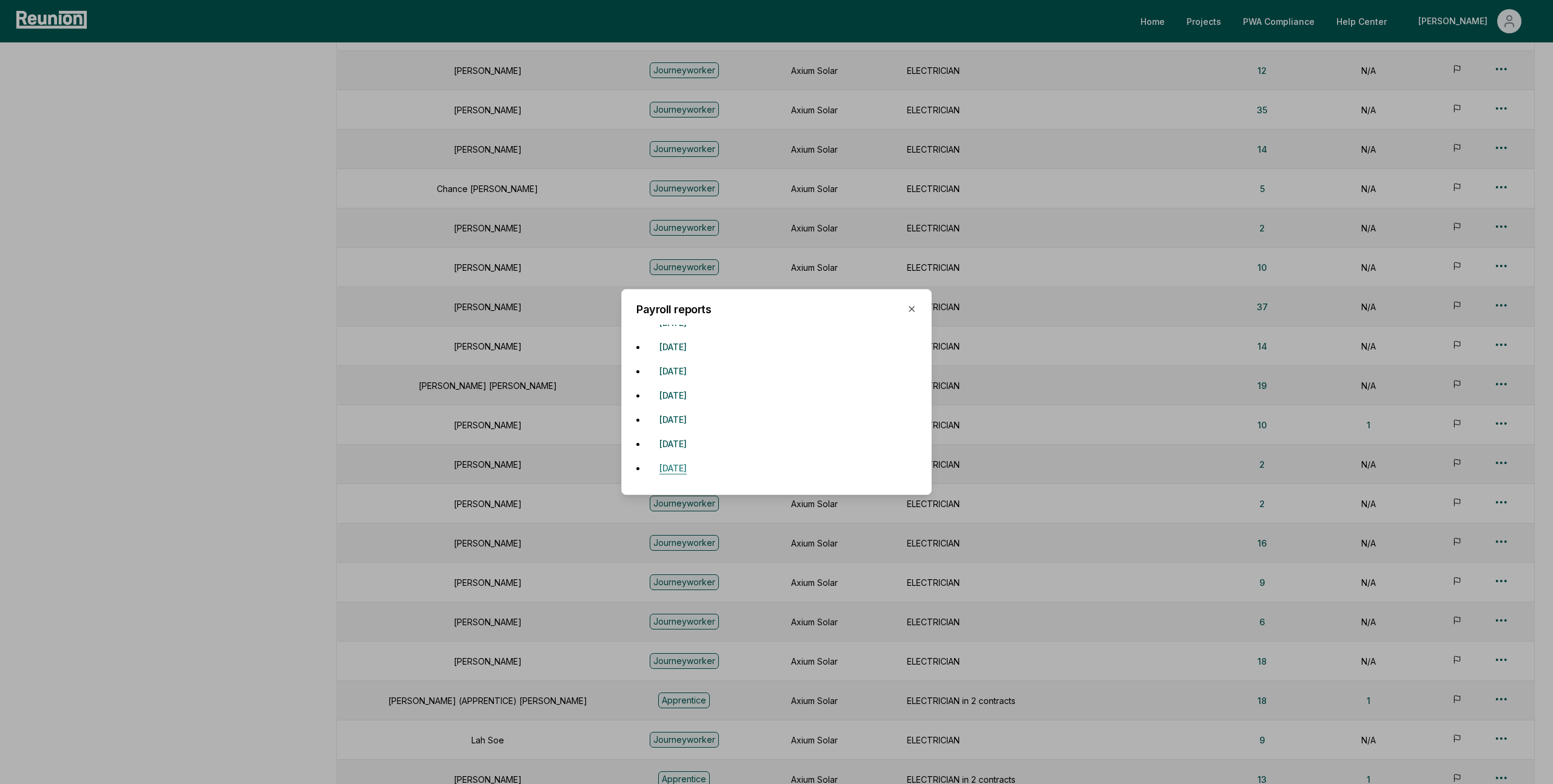
click at [696, 470] on button "September 22, 2024" at bounding box center [673, 468] width 46 height 24
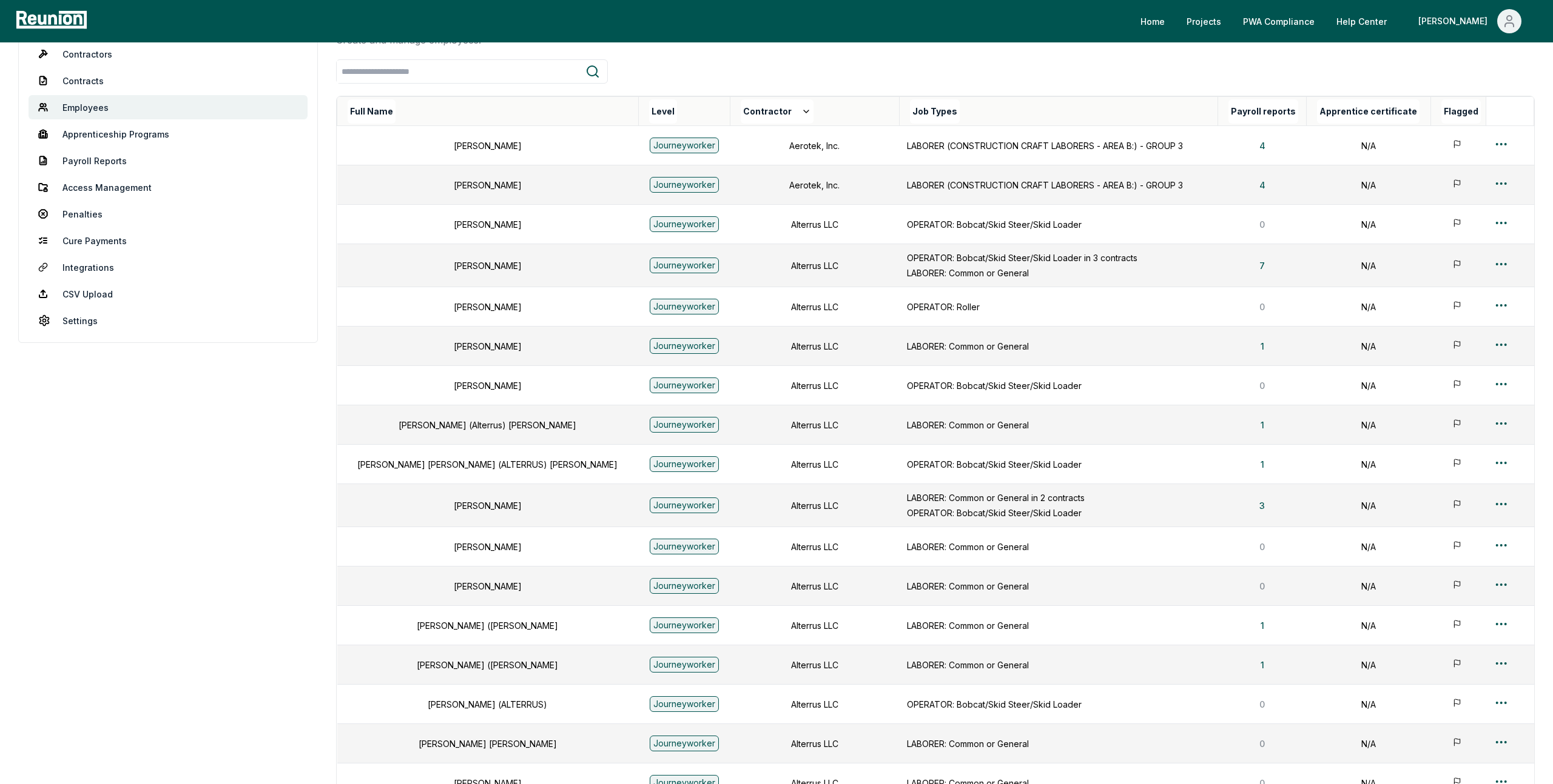
scroll to position [0, 0]
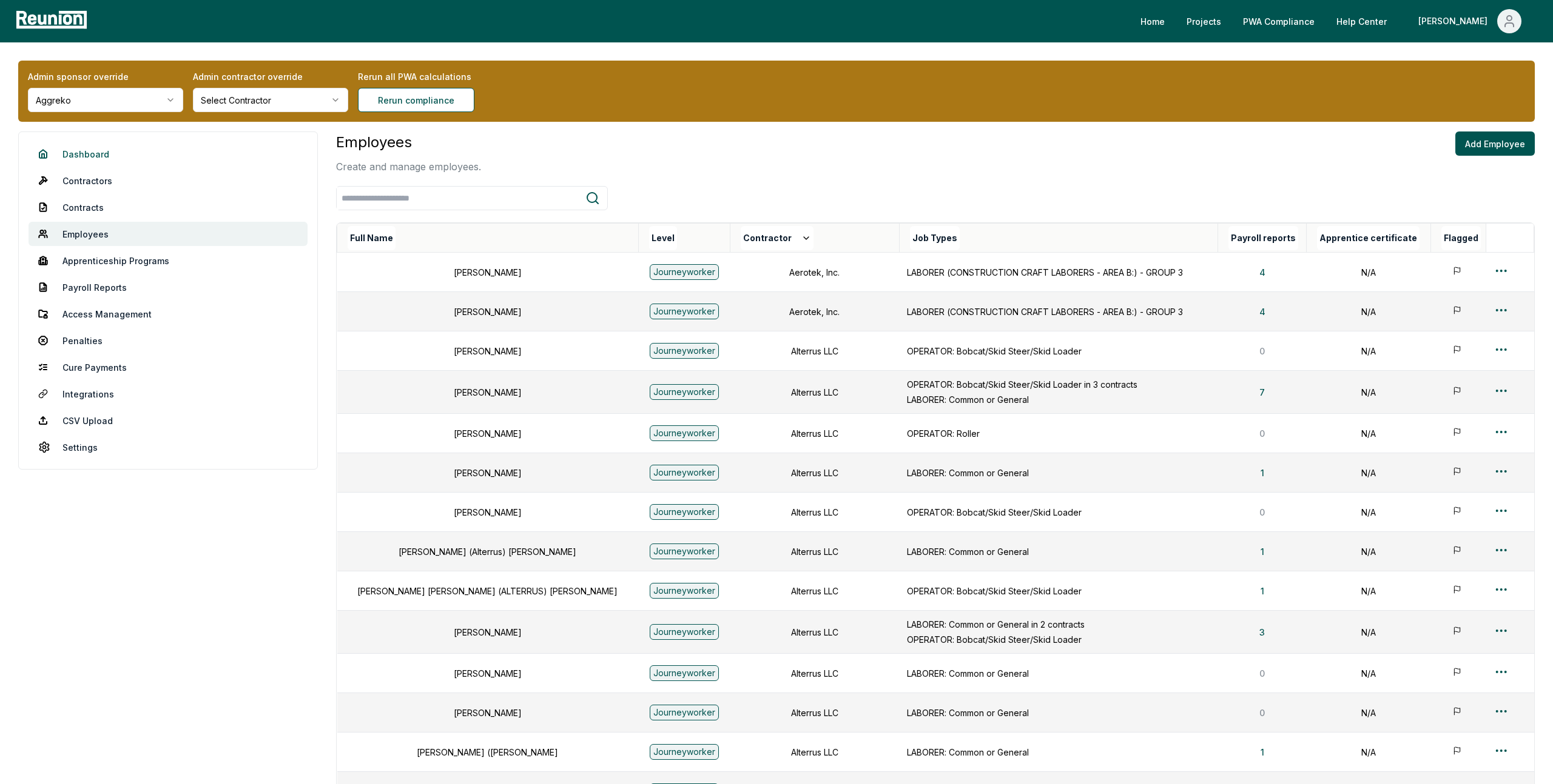
click at [103, 158] on link "Dashboard" at bounding box center [168, 154] width 279 height 24
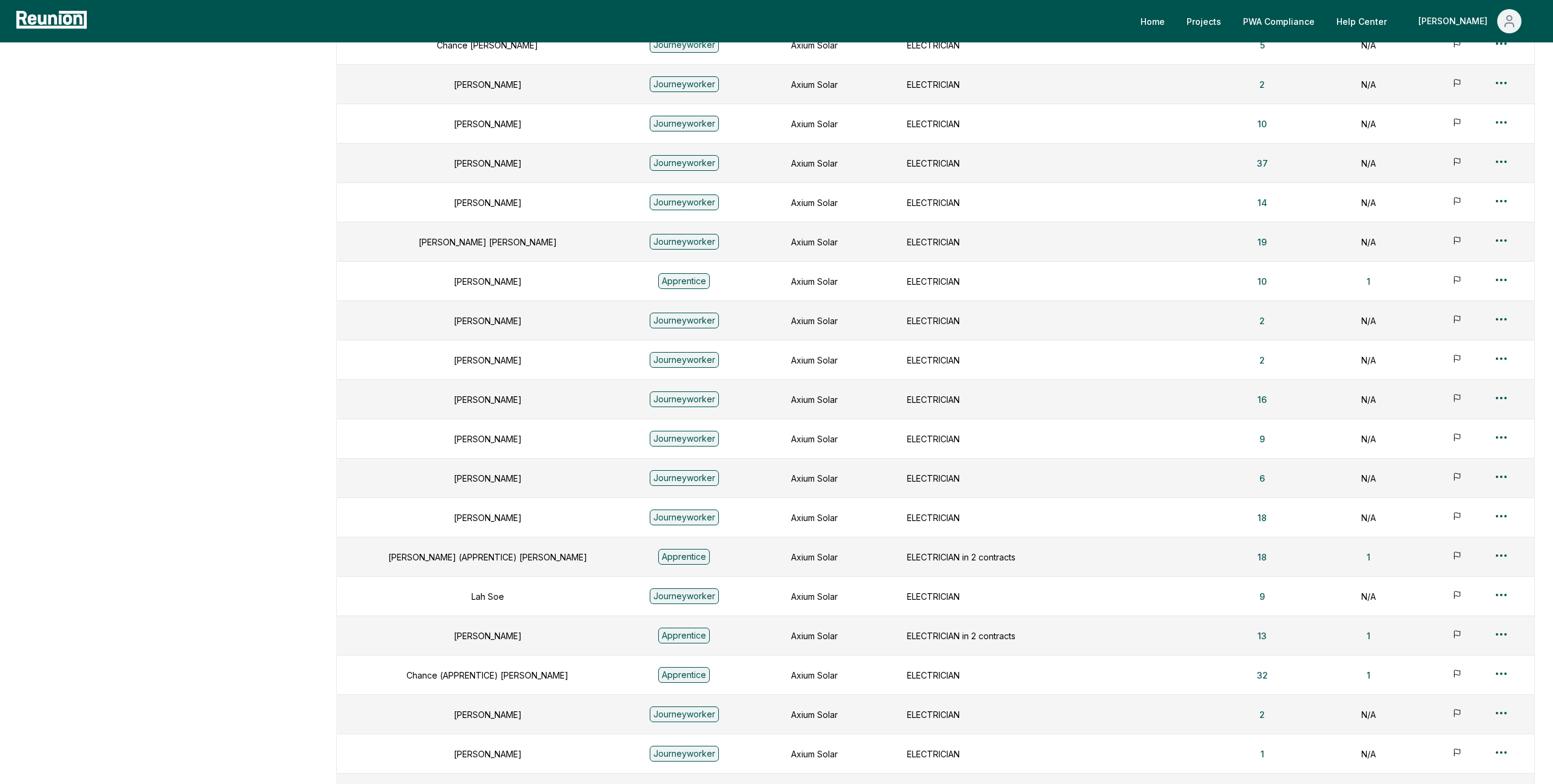
scroll to position [2362, 0]
click at [1247, 680] on button "32" at bounding box center [1262, 676] width 30 height 24
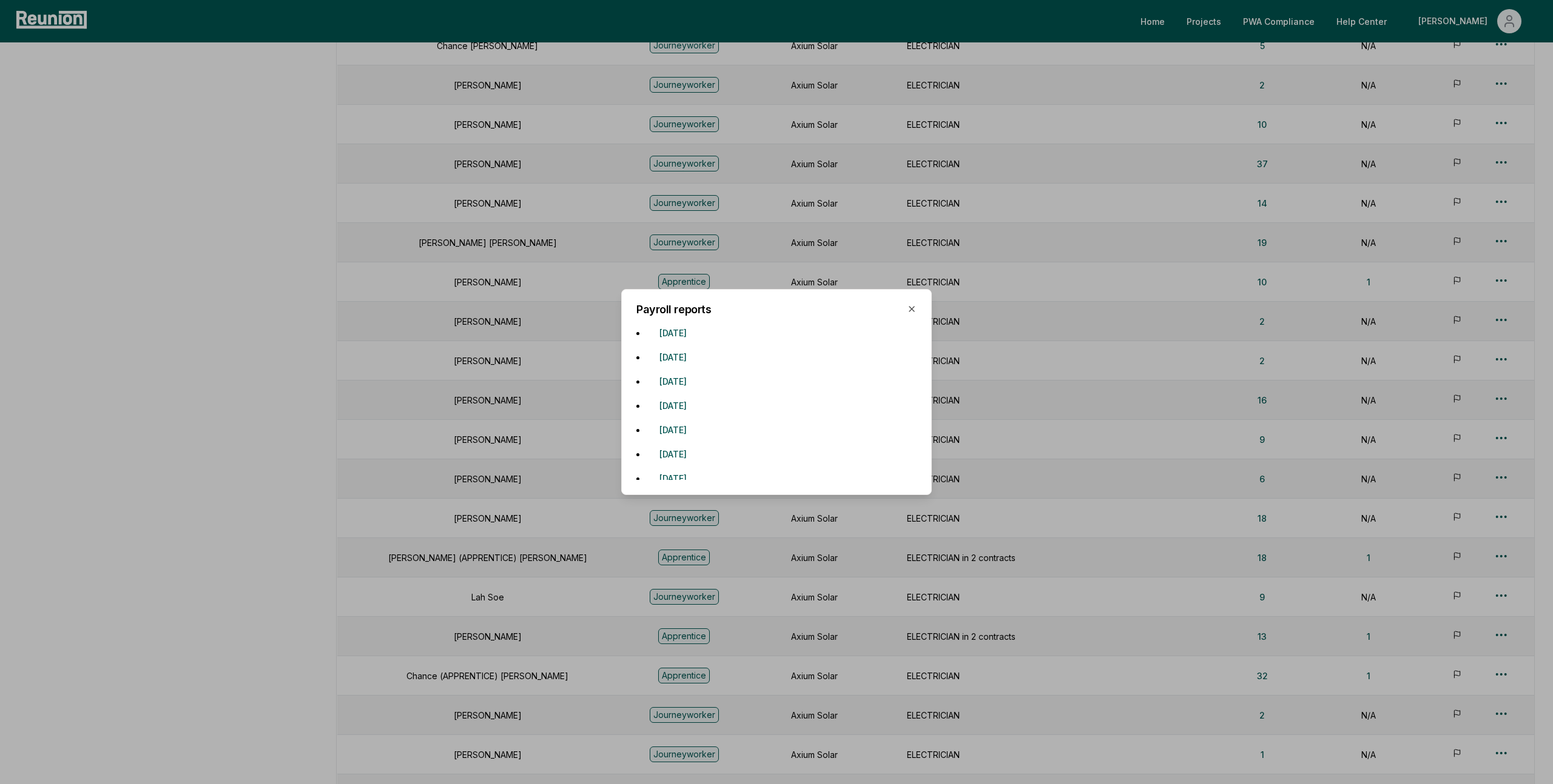
scroll to position [0, 0]
click at [696, 335] on button "December 8, 2024" at bounding box center [673, 337] width 46 height 24
click at [696, 359] on button "December 15, 2024" at bounding box center [673, 362] width 46 height 24
click at [696, 384] on button "December 22, 2024" at bounding box center [673, 386] width 46 height 24
click at [696, 408] on button "February 2, 2025" at bounding box center [673, 410] width 46 height 24
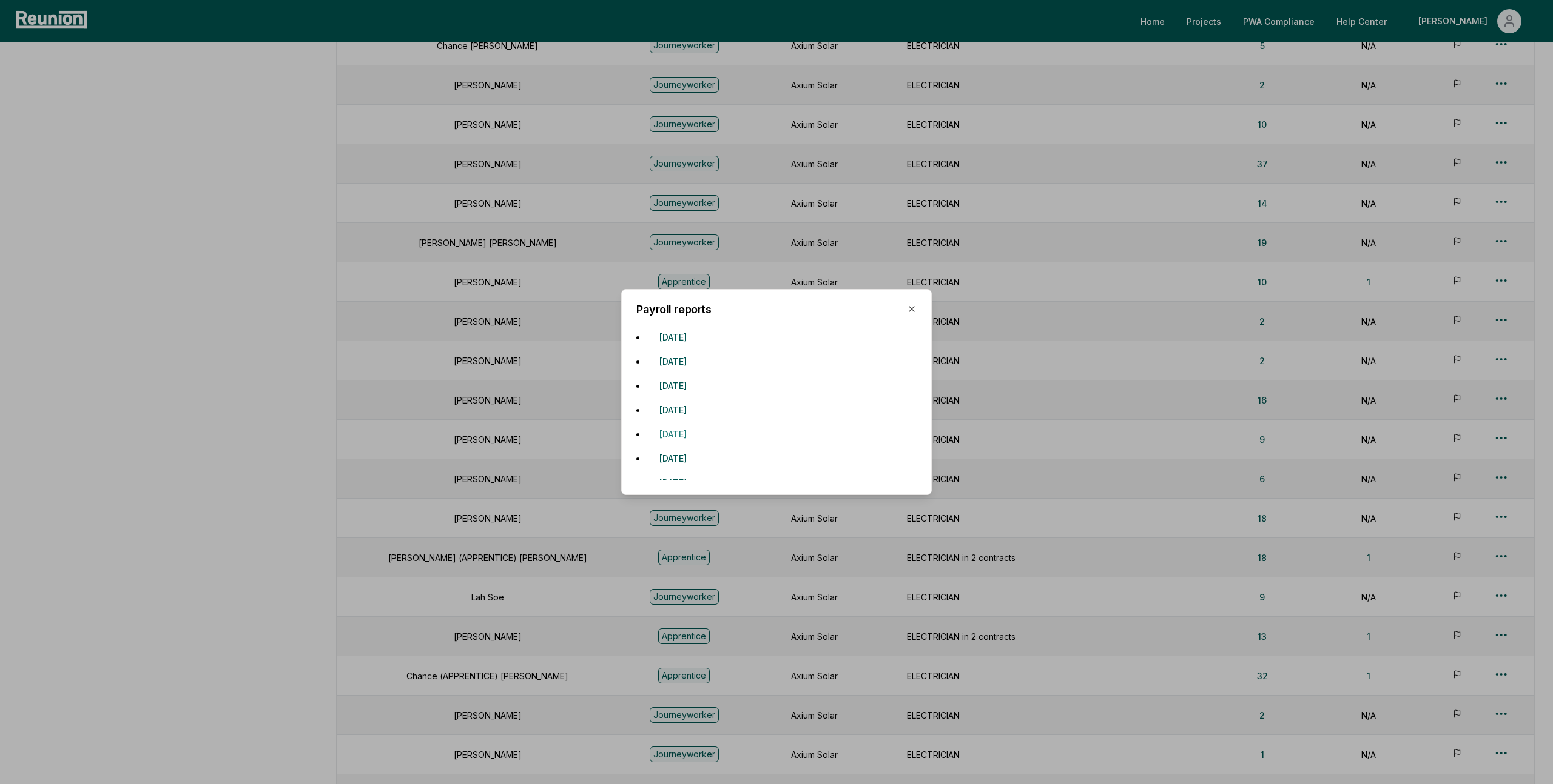
click at [696, 436] on button "February 9, 2025" at bounding box center [673, 434] width 46 height 24
click at [696, 458] on button "September 1, 2024" at bounding box center [673, 458] width 46 height 24
click at [696, 346] on button "February 16, 2025" at bounding box center [673, 346] width 46 height 24
click at [696, 367] on button "February 23, 2025" at bounding box center [673, 370] width 46 height 24
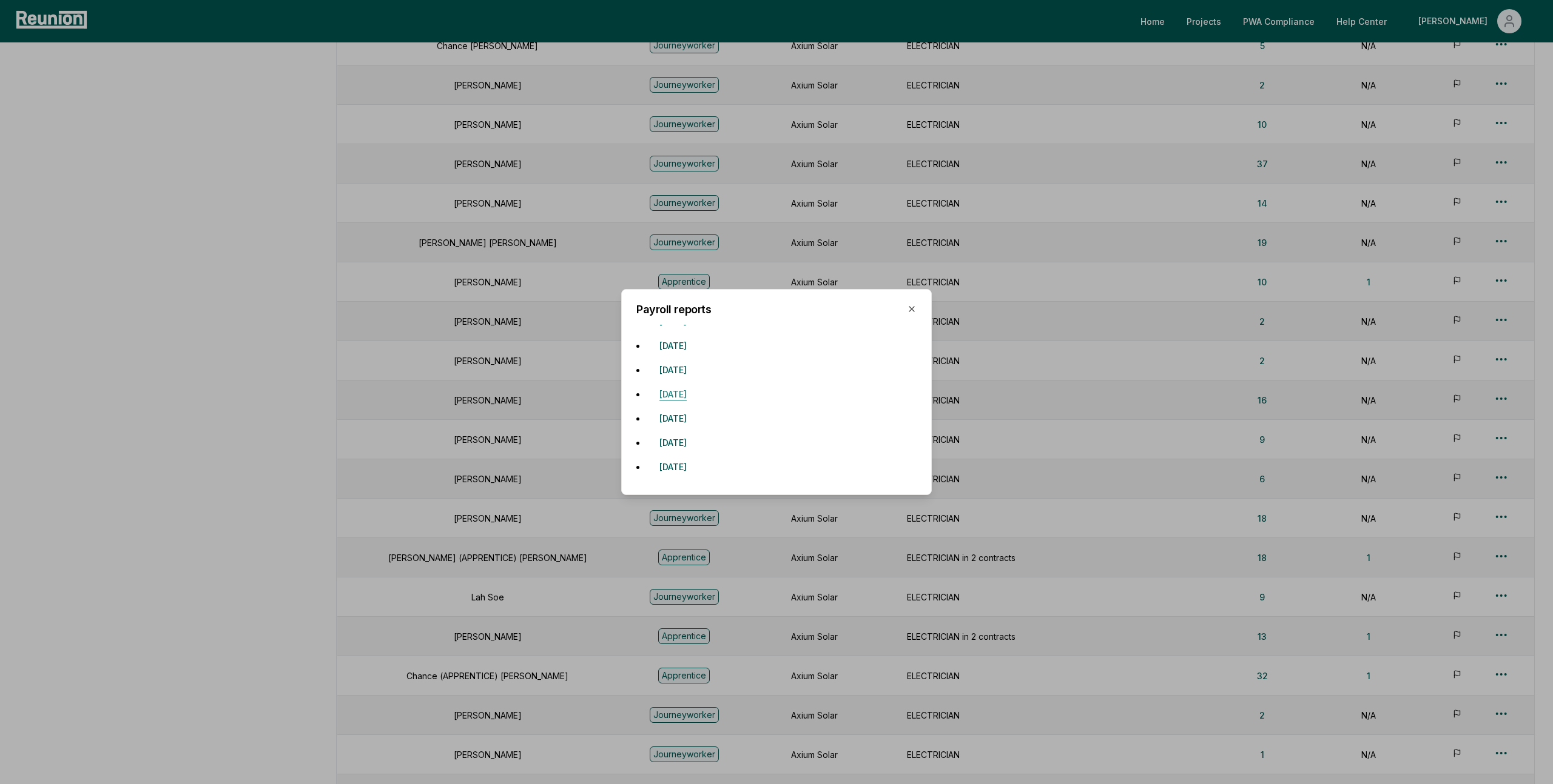
click at [696, 388] on button "November 2, 2024" at bounding box center [673, 394] width 46 height 24
click at [696, 413] on button "October 19, 2024" at bounding box center [673, 419] width 46 height 24
click at [696, 442] on button "October 26, 2024" at bounding box center [673, 442] width 46 height 24
click at [696, 475] on button "November 23, 2024" at bounding box center [673, 467] width 46 height 24
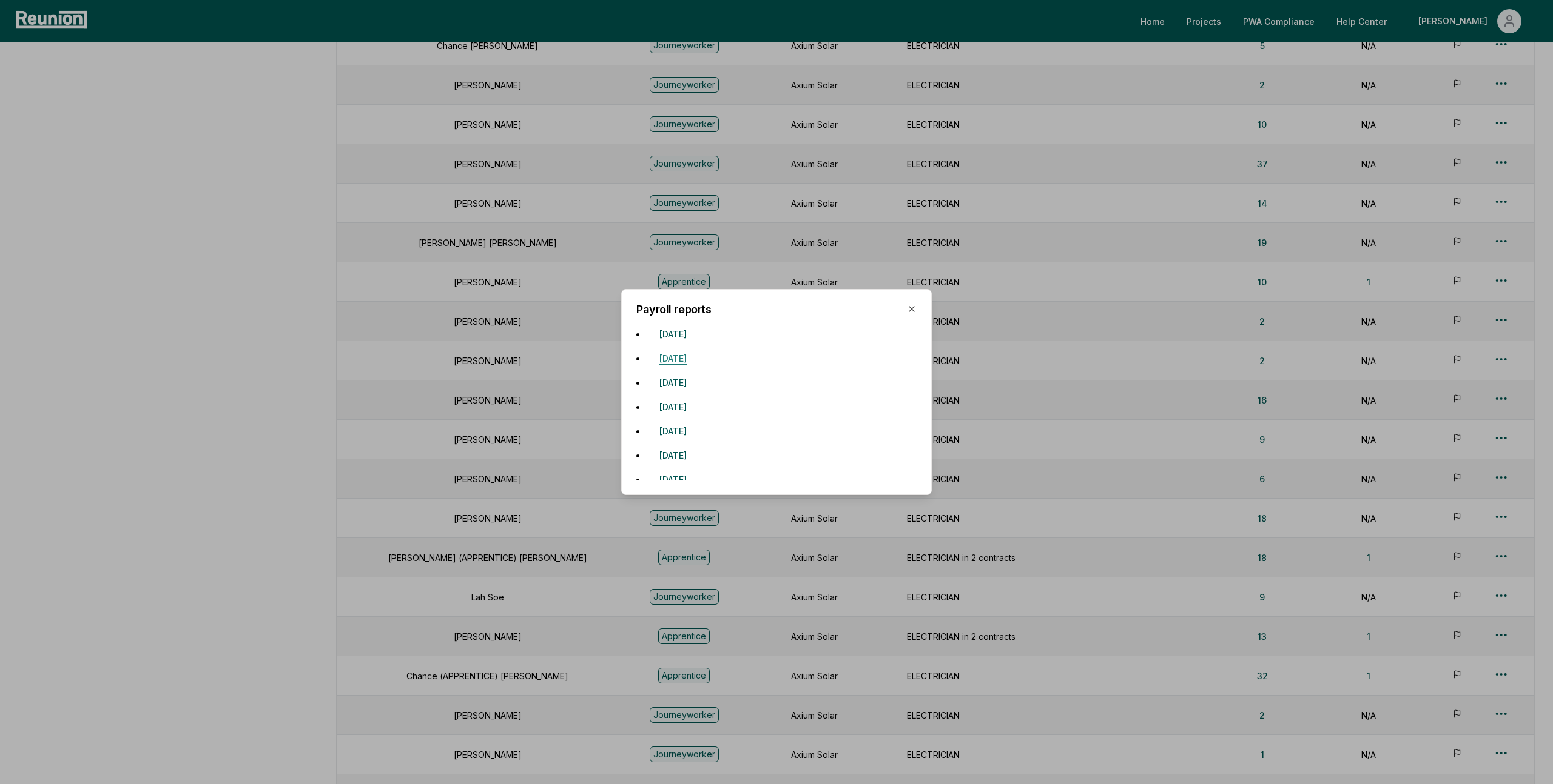
click at [696, 356] on button "November 30, 2024" at bounding box center [673, 359] width 46 height 24
click at [696, 378] on button "December 14, 2024" at bounding box center [673, 383] width 46 height 24
click at [696, 411] on button "December 21, 2024" at bounding box center [673, 406] width 46 height 24
click at [696, 436] on button "February 8, 2025" at bounding box center [673, 431] width 46 height 24
click at [696, 459] on button "February 22, 2025" at bounding box center [673, 455] width 46 height 24
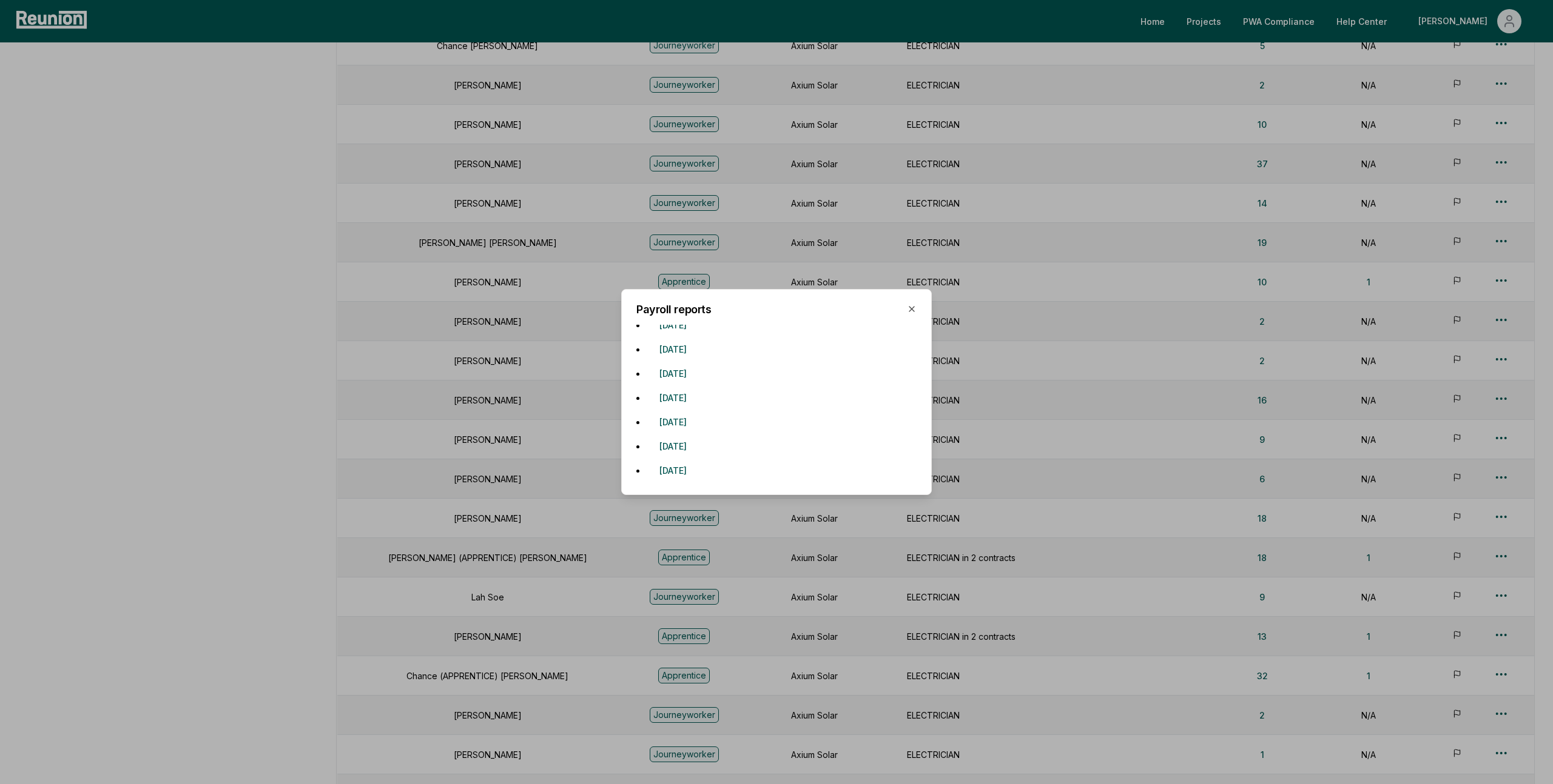
scroll to position [413, 0]
click at [696, 339] on button "February 15, 2025" at bounding box center [673, 337] width 46 height 24
click at [696, 361] on button "November 9, 2024" at bounding box center [673, 362] width 46 height 24
click at [696, 385] on button "November 16, 2024" at bounding box center [673, 386] width 46 height 24
click at [696, 408] on button "October 13, 2024" at bounding box center [673, 410] width 46 height 24
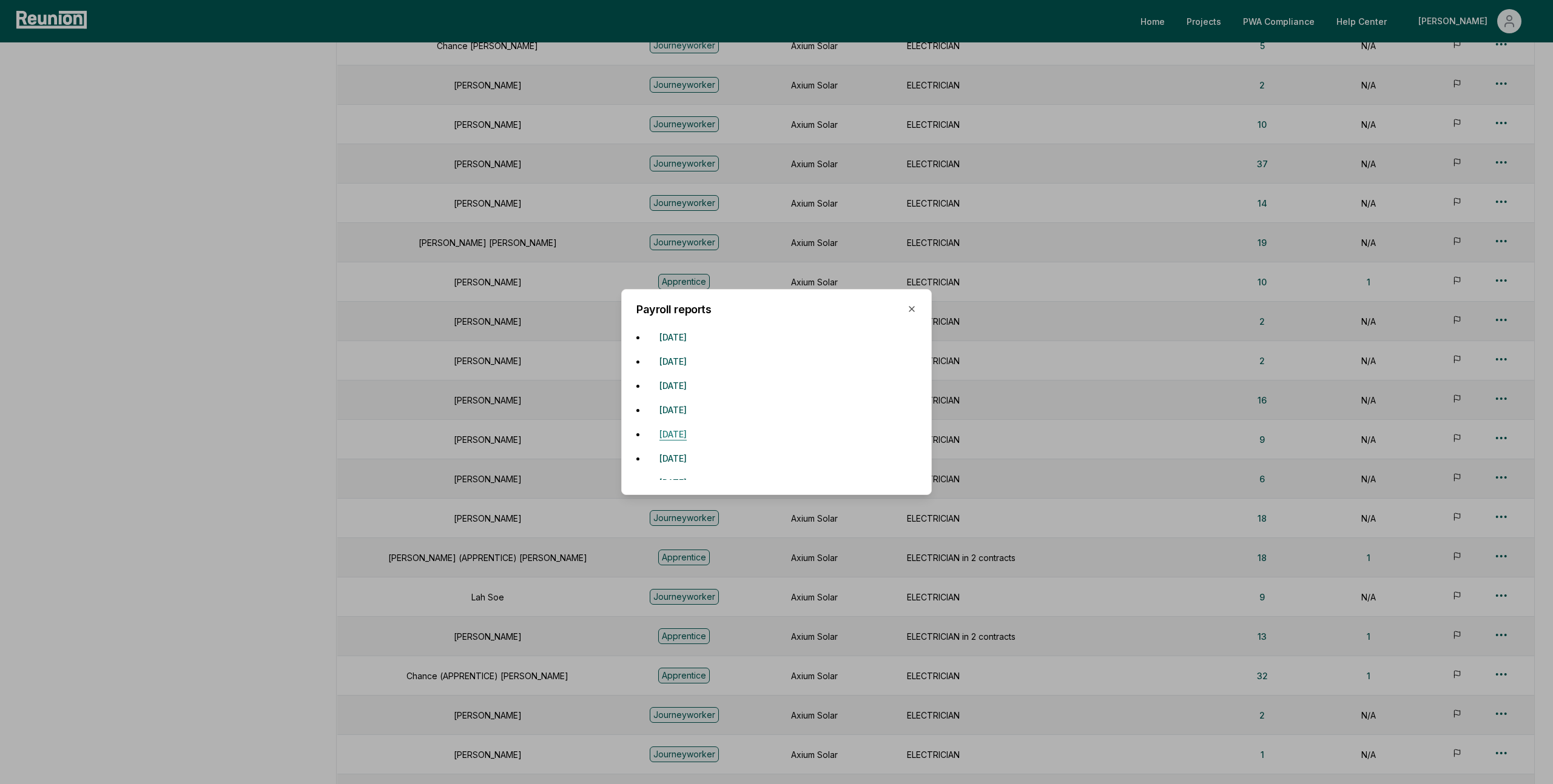
click at [696, 437] on button "October 20, 2024" at bounding box center [673, 434] width 46 height 24
click at [696, 457] on button "October 6, 2024" at bounding box center [673, 458] width 46 height 24
click at [696, 352] on button "November 10, 2024" at bounding box center [673, 351] width 46 height 24
click at [696, 376] on button "November 17, 2024" at bounding box center [673, 375] width 46 height 24
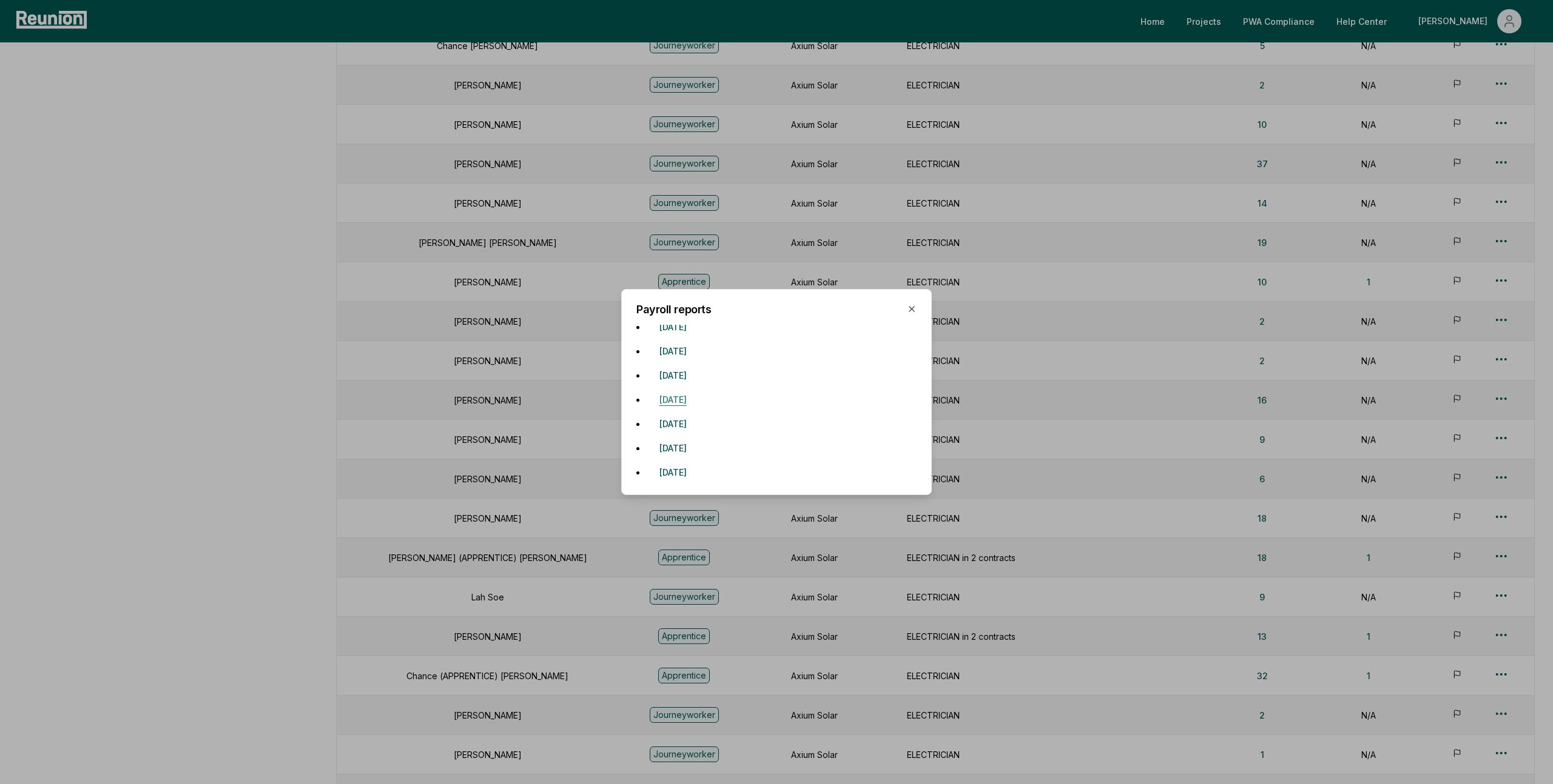
click at [696, 406] on button "November 3, 2024" at bounding box center [673, 400] width 46 height 24
click at [696, 427] on button "November 24, 2024" at bounding box center [673, 424] width 46 height 24
click at [696, 448] on button "September 22, 2024" at bounding box center [673, 448] width 46 height 24
click at [696, 478] on button "September 29, 2024" at bounding box center [673, 472] width 46 height 24
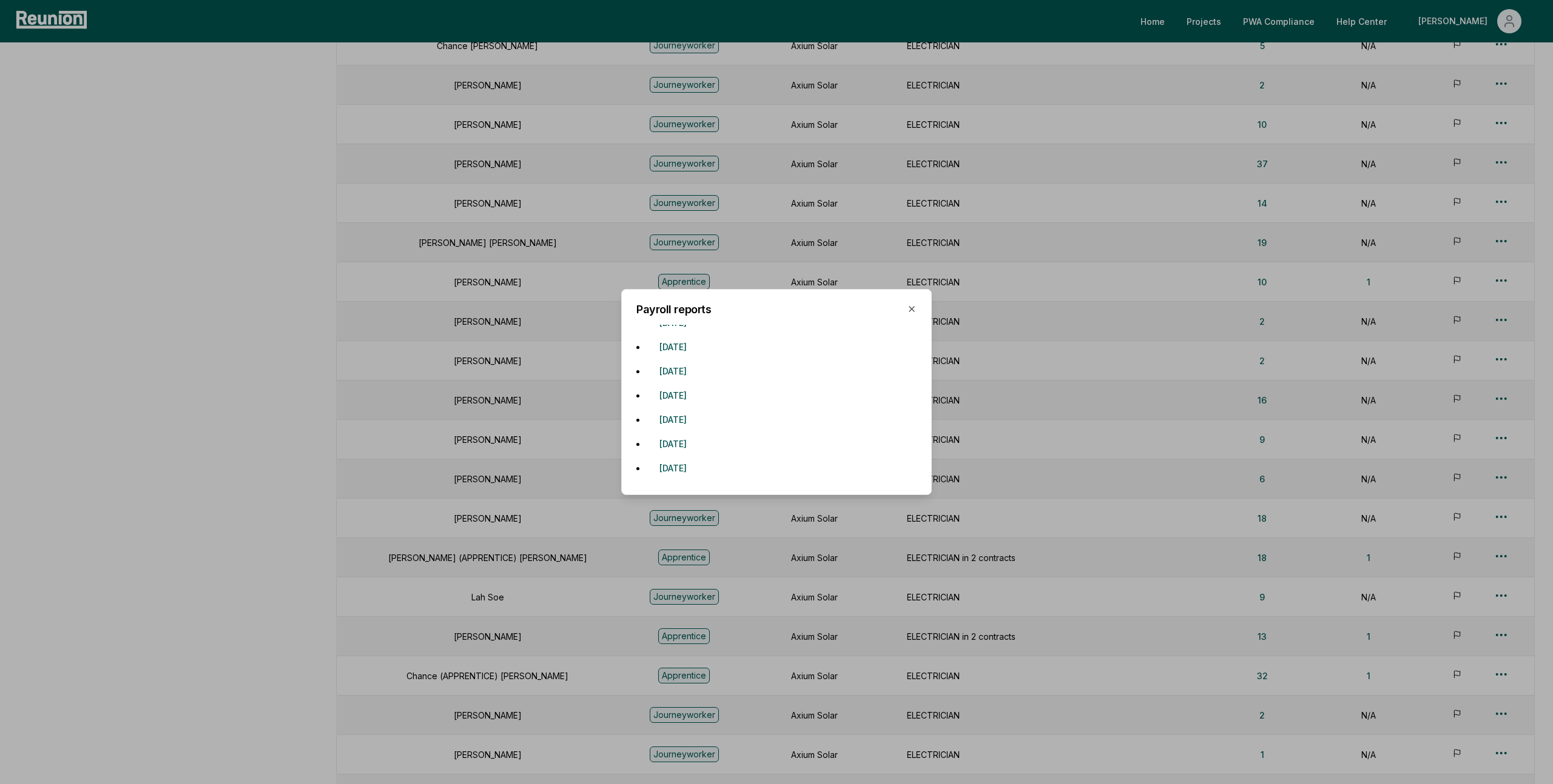
click at [769, 425] on li "October 27, 2024" at bounding box center [776, 419] width 280 height 24
click at [696, 352] on button "November 24, 2024" at bounding box center [673, 347] width 46 height 24
click at [696, 363] on button "September 22, 2024" at bounding box center [673, 371] width 46 height 24
click at [696, 390] on button "September 29, 2024" at bounding box center [673, 395] width 46 height 24
click at [696, 420] on button "October 27, 2024" at bounding box center [673, 419] width 46 height 24
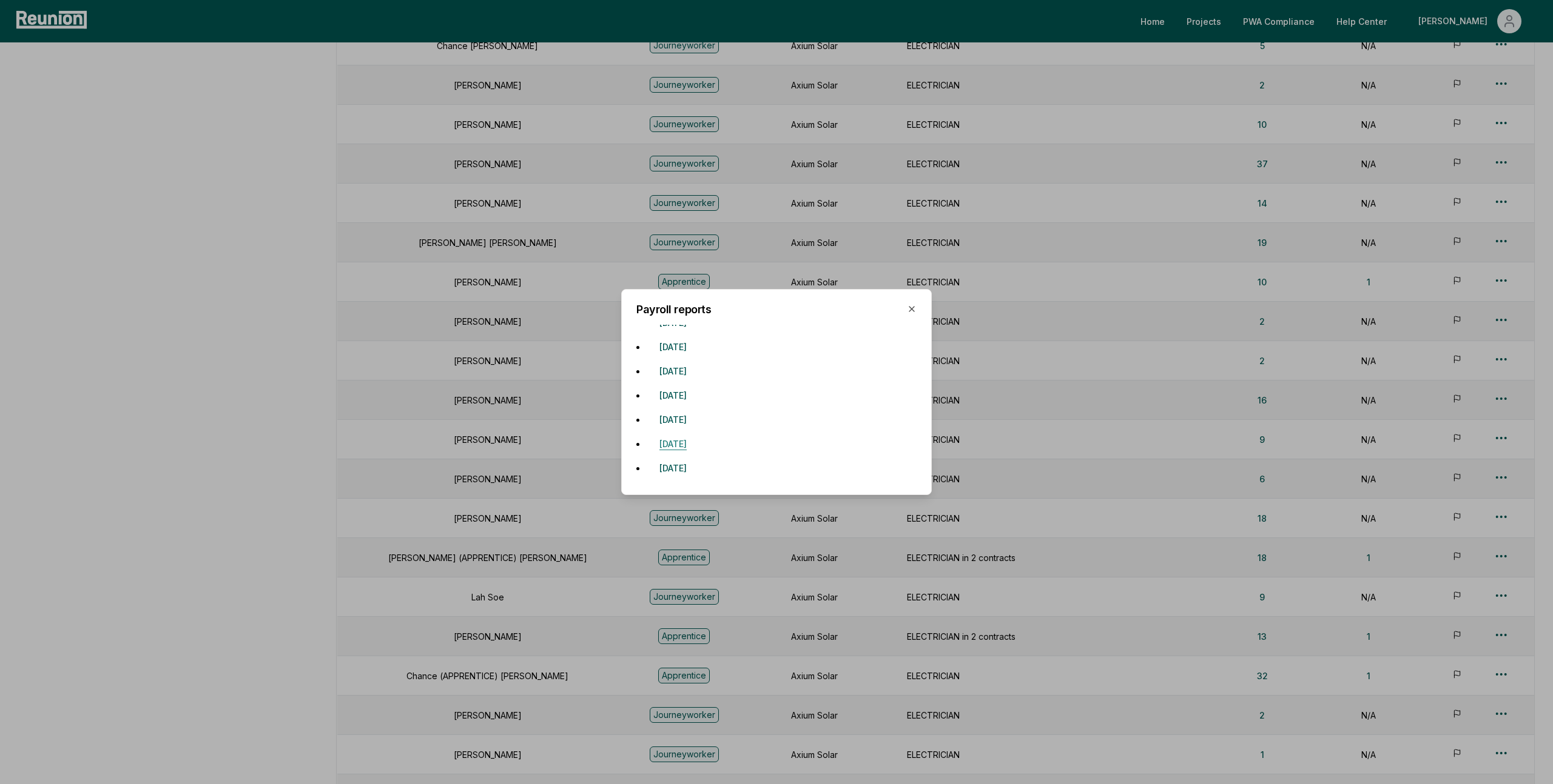
click at [696, 448] on button "September 8, 2024" at bounding box center [673, 444] width 46 height 24
click at [696, 469] on button "September 15, 2024" at bounding box center [673, 468] width 46 height 24
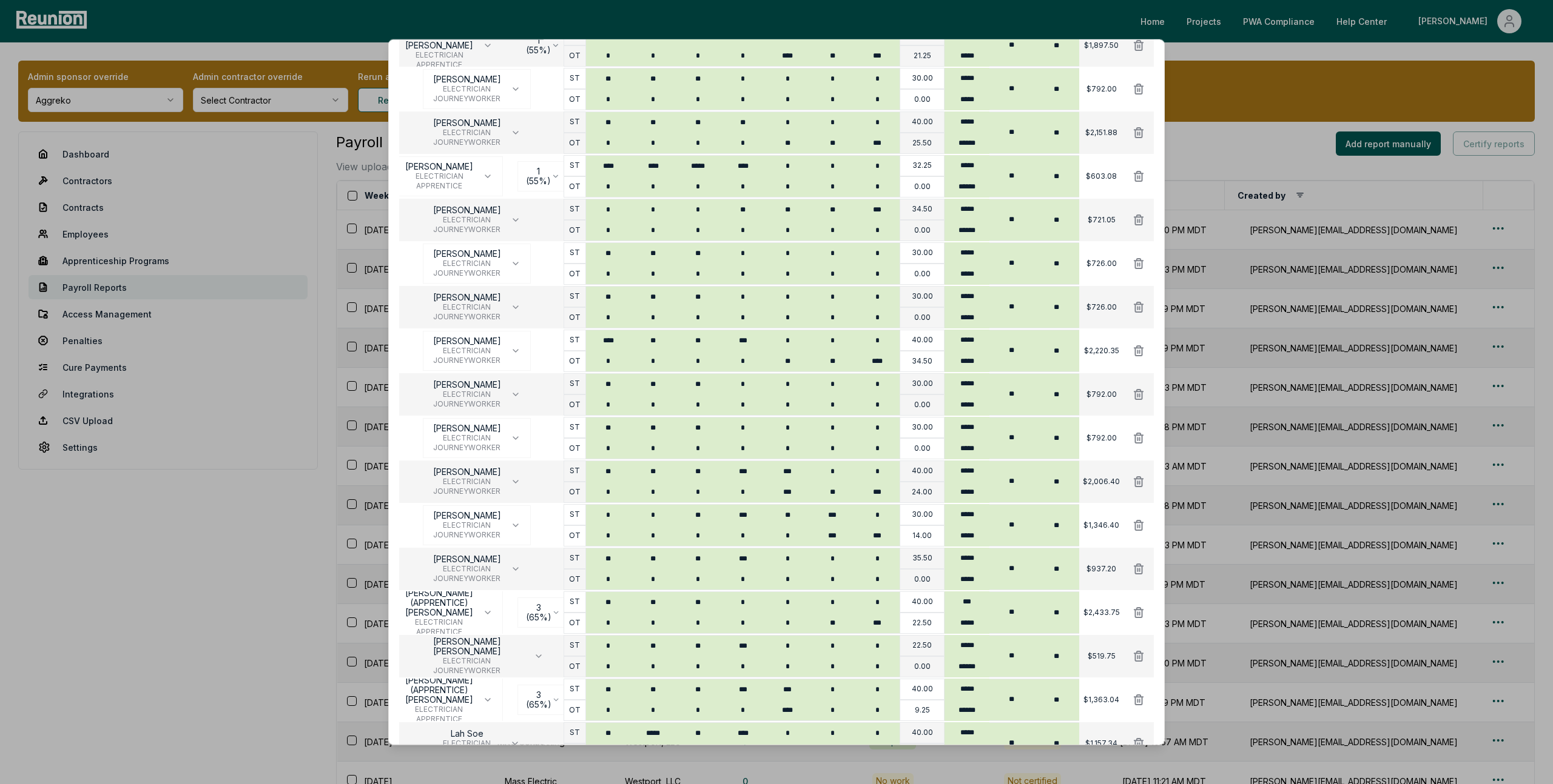
scroll to position [766, 0]
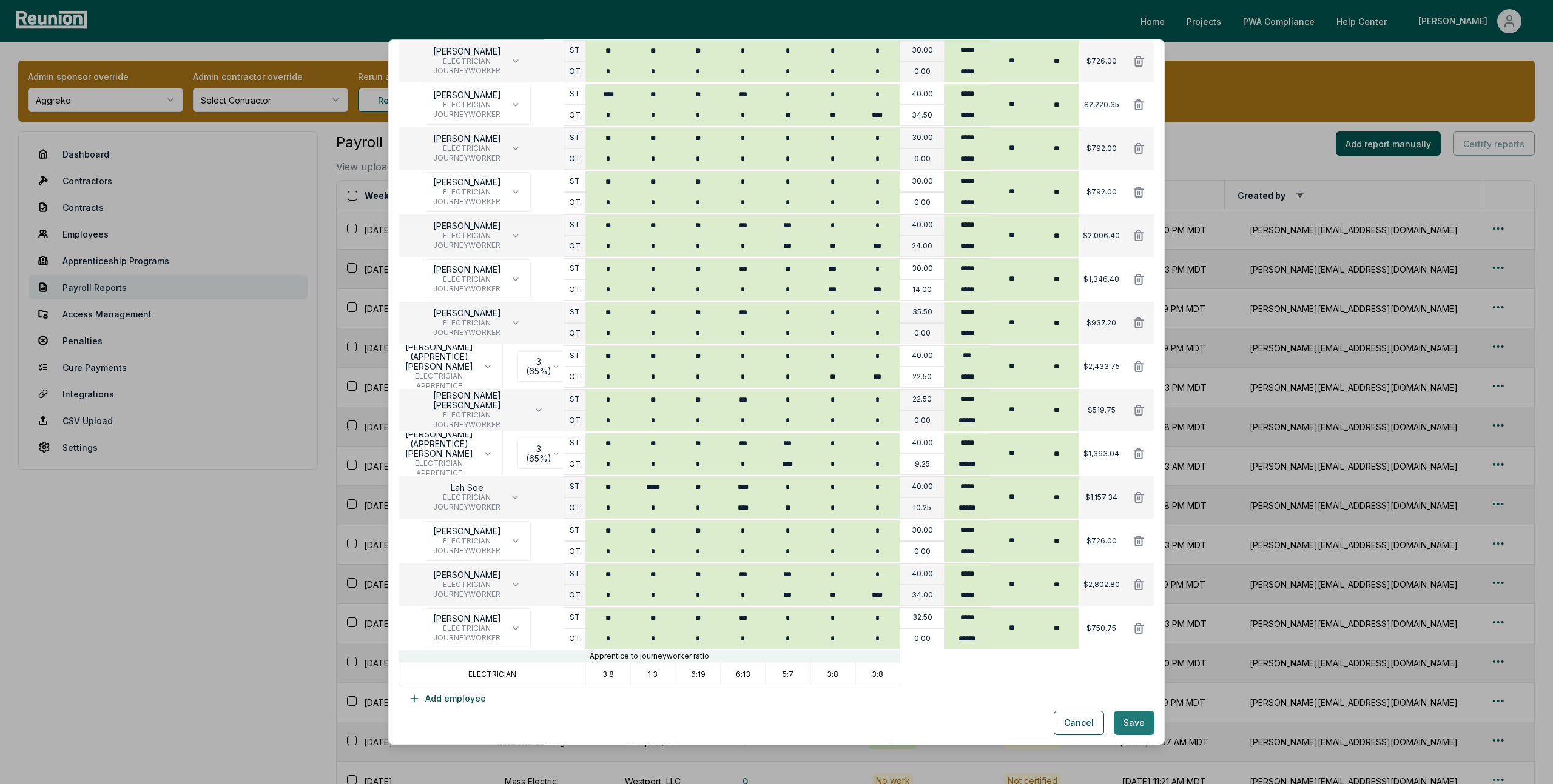
click at [1135, 728] on button "Save" at bounding box center [1133, 723] width 40 height 24
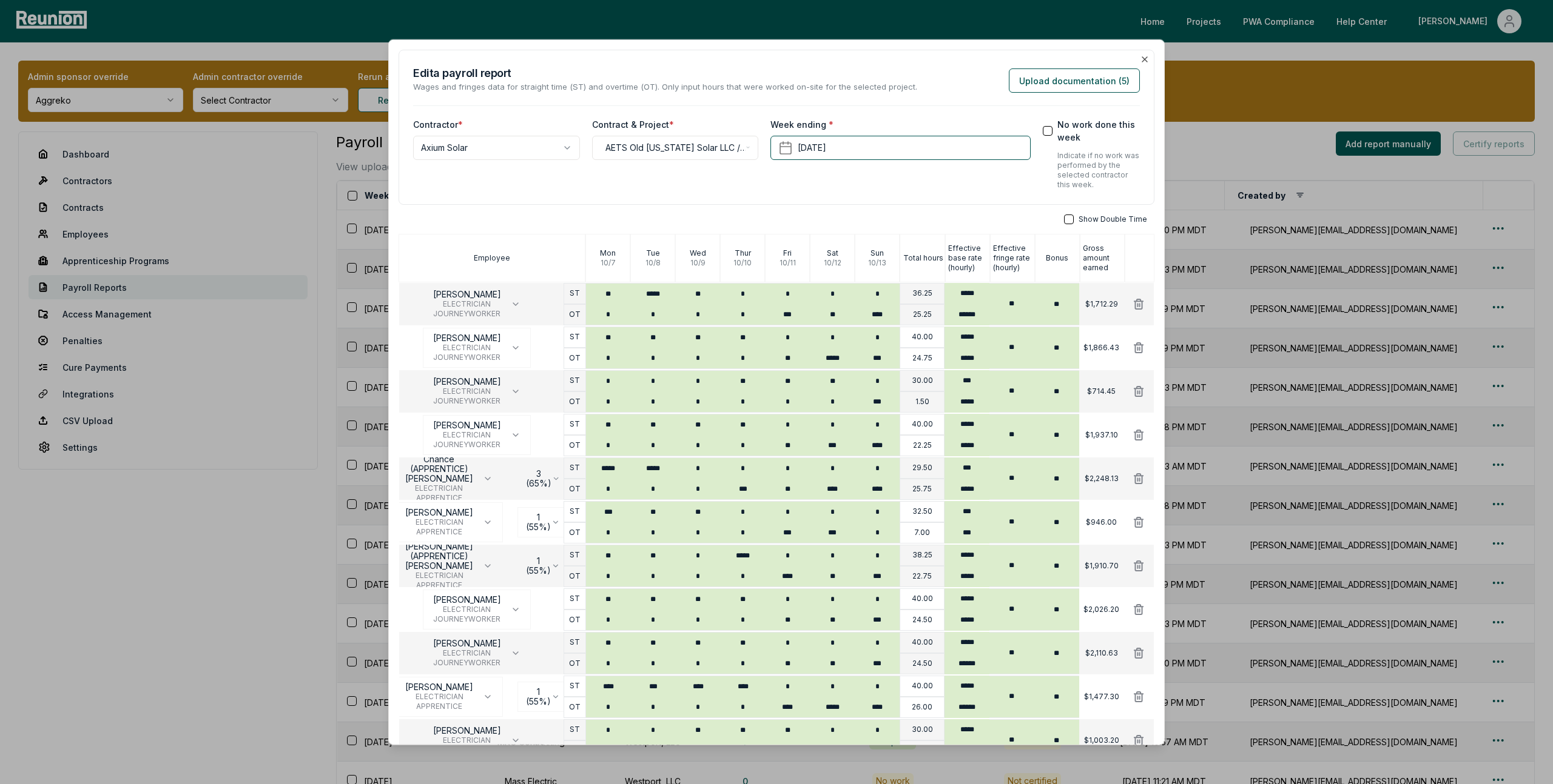
scroll to position [766, 0]
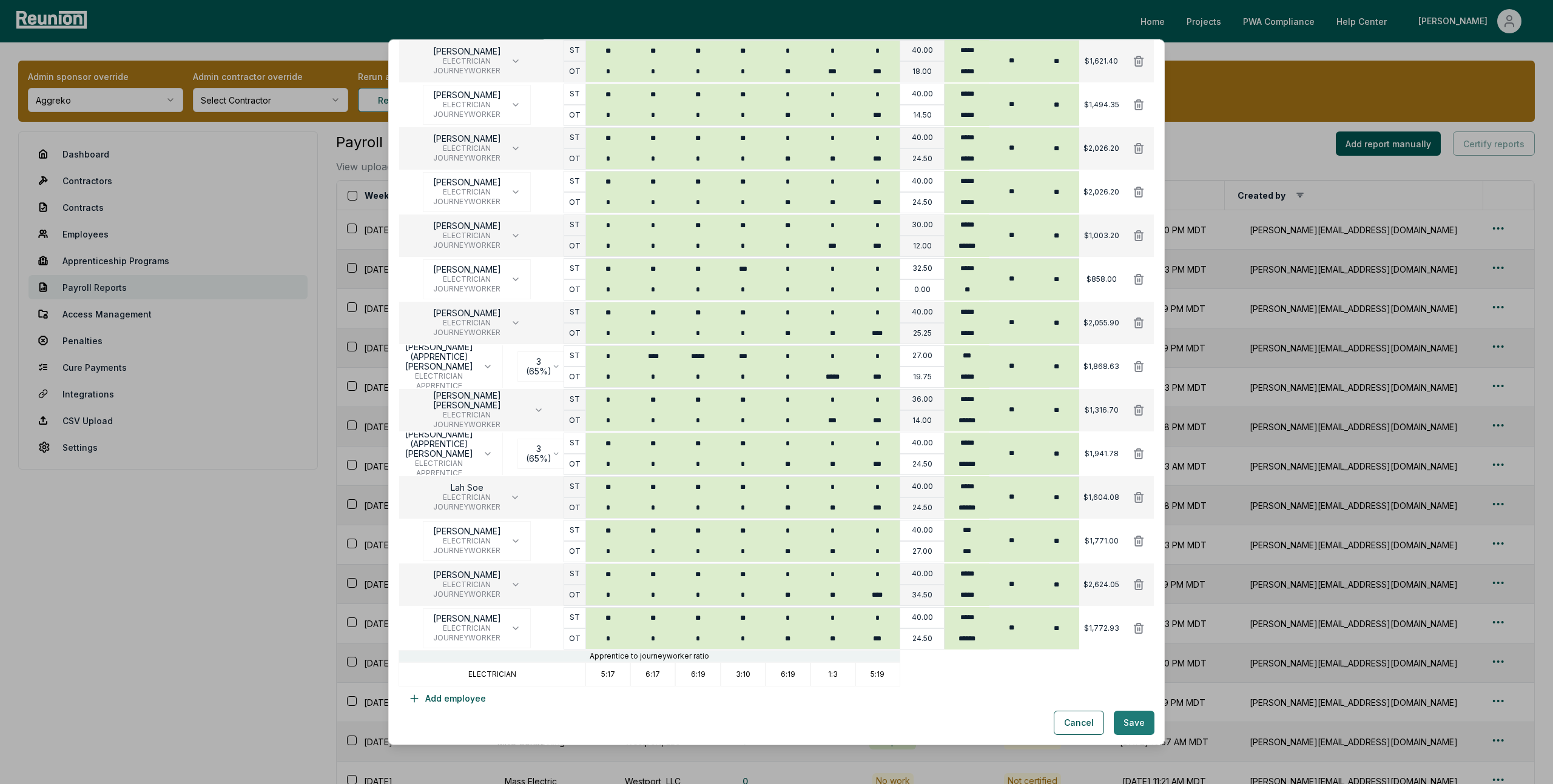
click at [1145, 723] on button "Save" at bounding box center [1133, 723] width 40 height 24
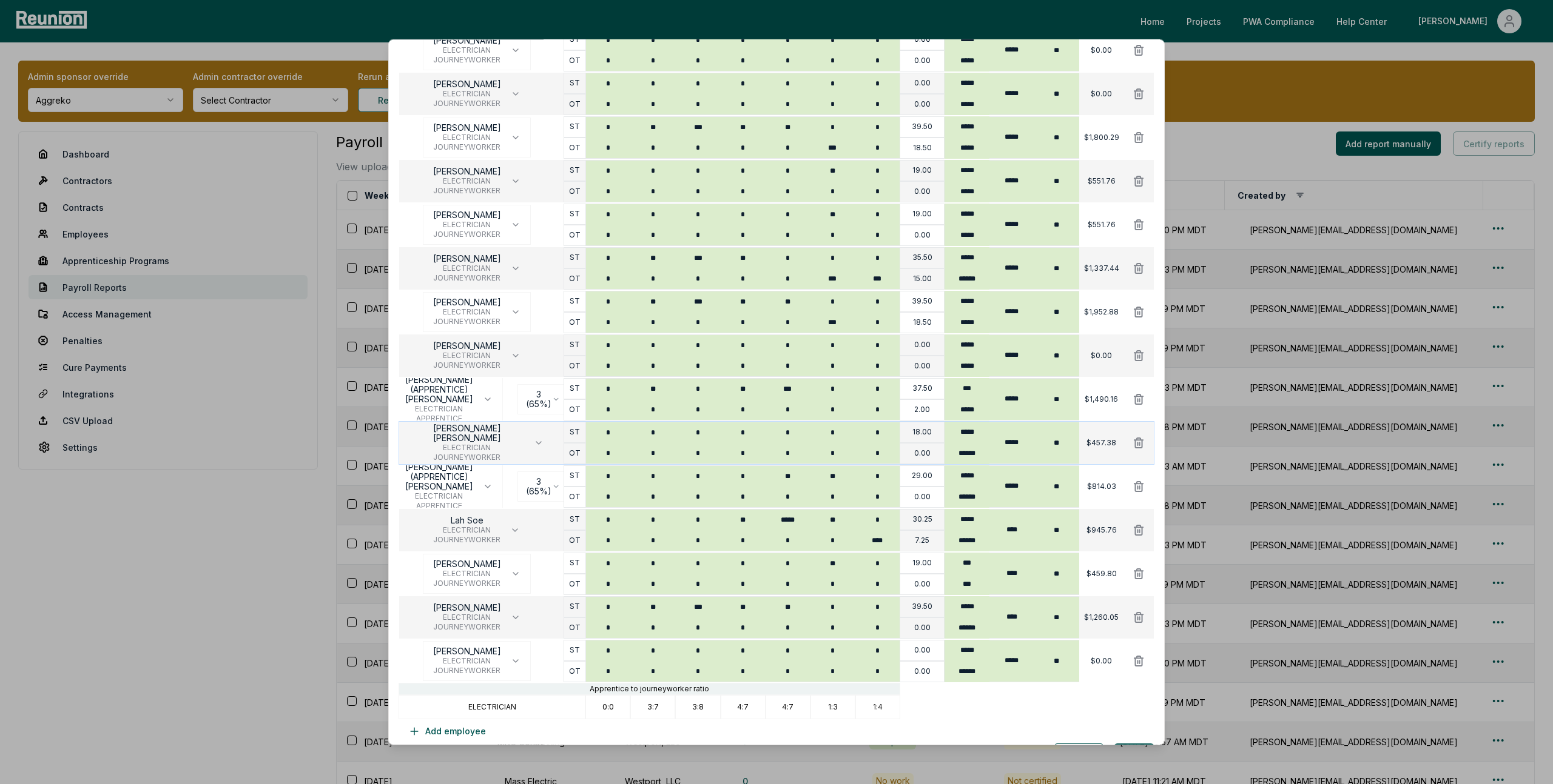
scroll to position [766, 0]
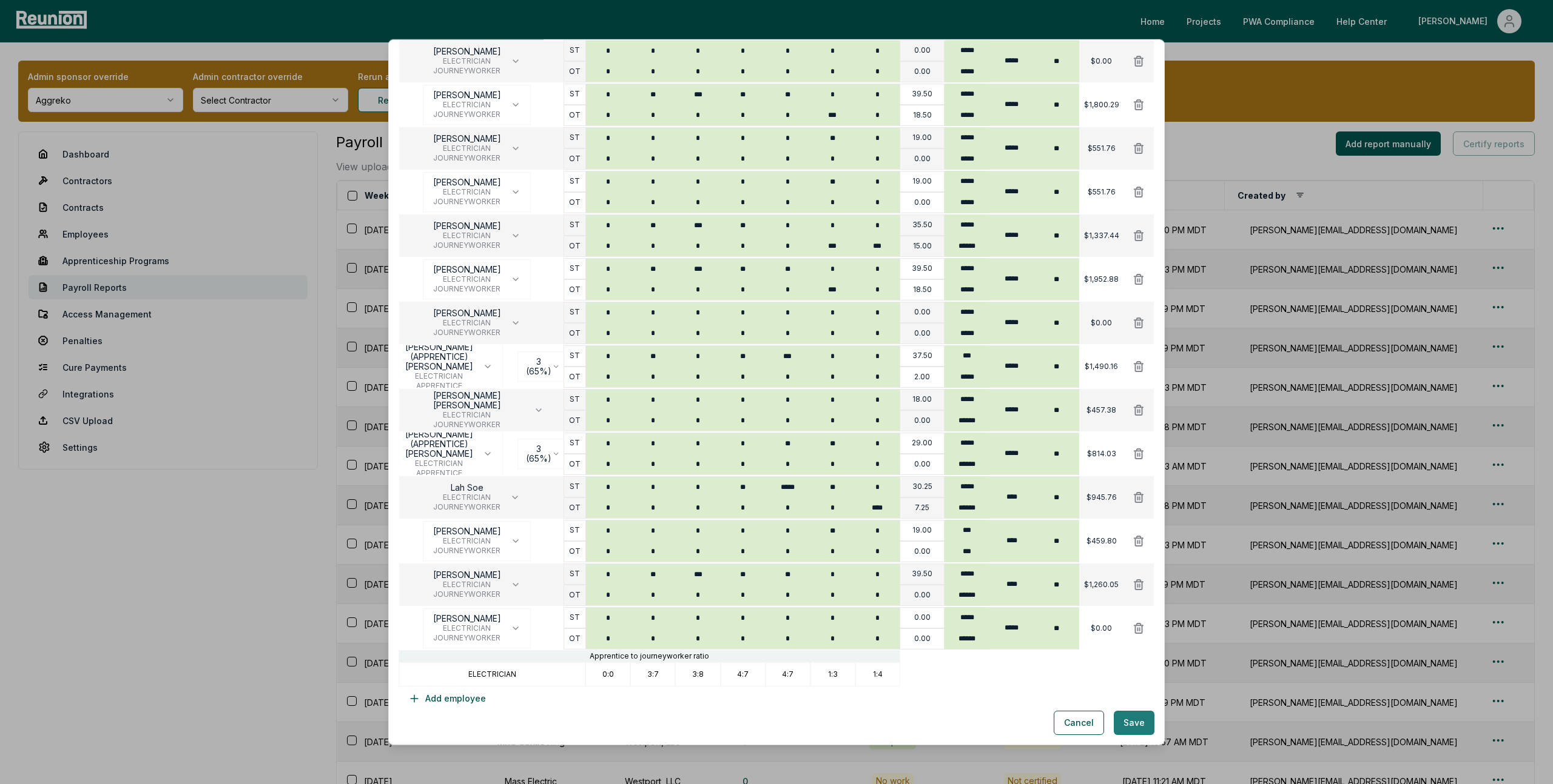
click at [1136, 722] on button "Save" at bounding box center [1133, 723] width 40 height 24
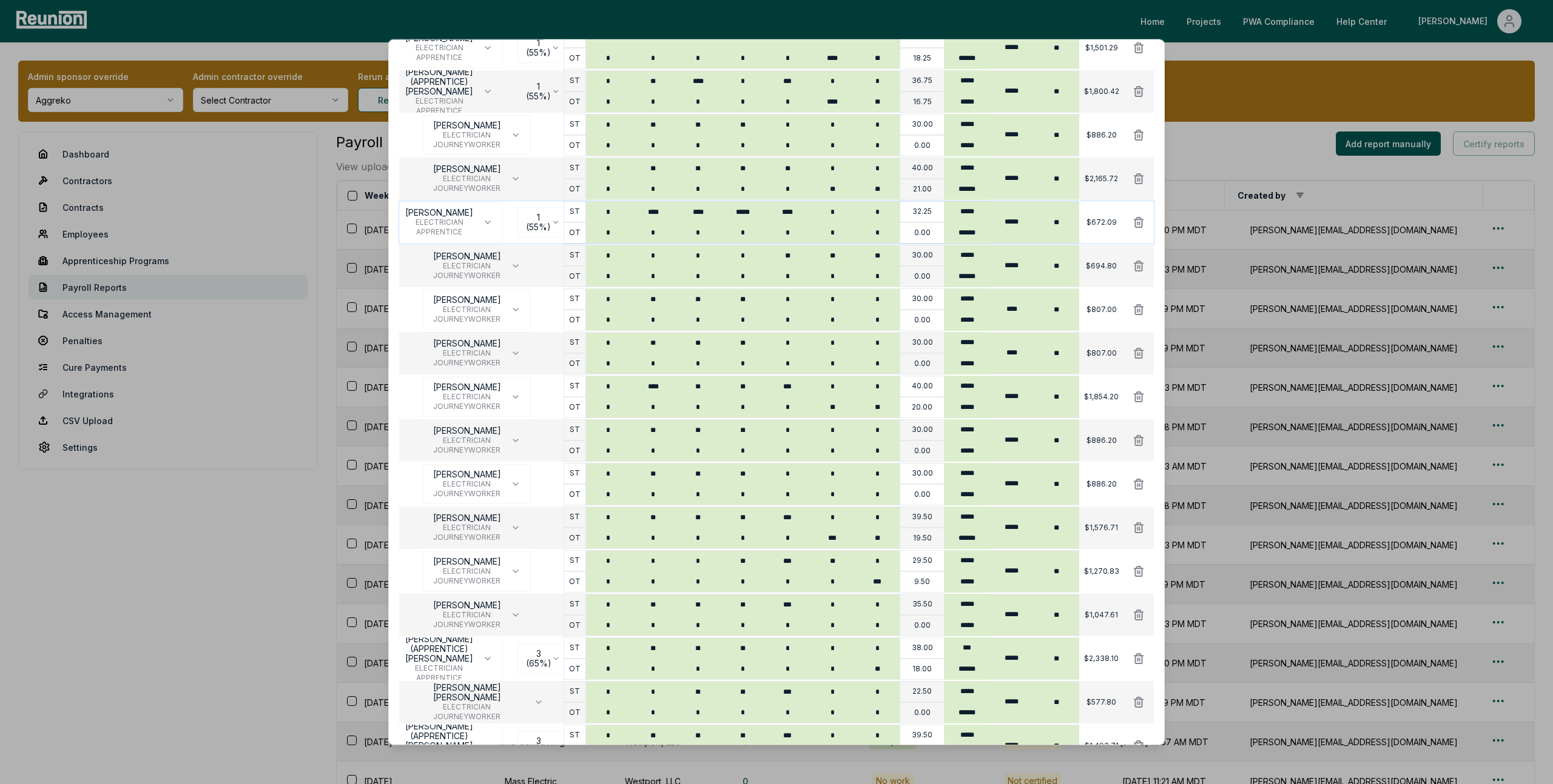
scroll to position [811, 0]
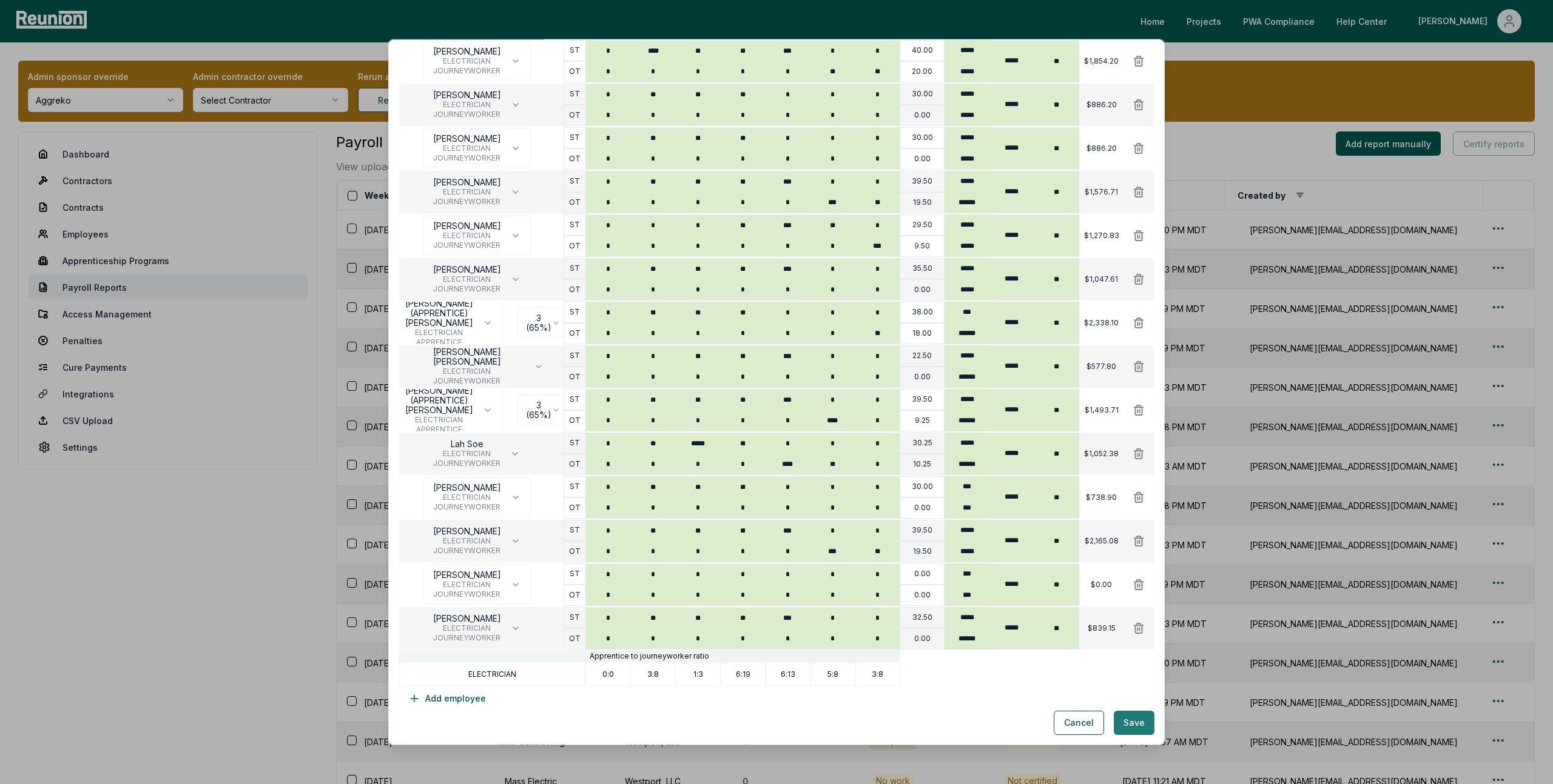
click at [1133, 727] on button "Save" at bounding box center [1133, 723] width 40 height 24
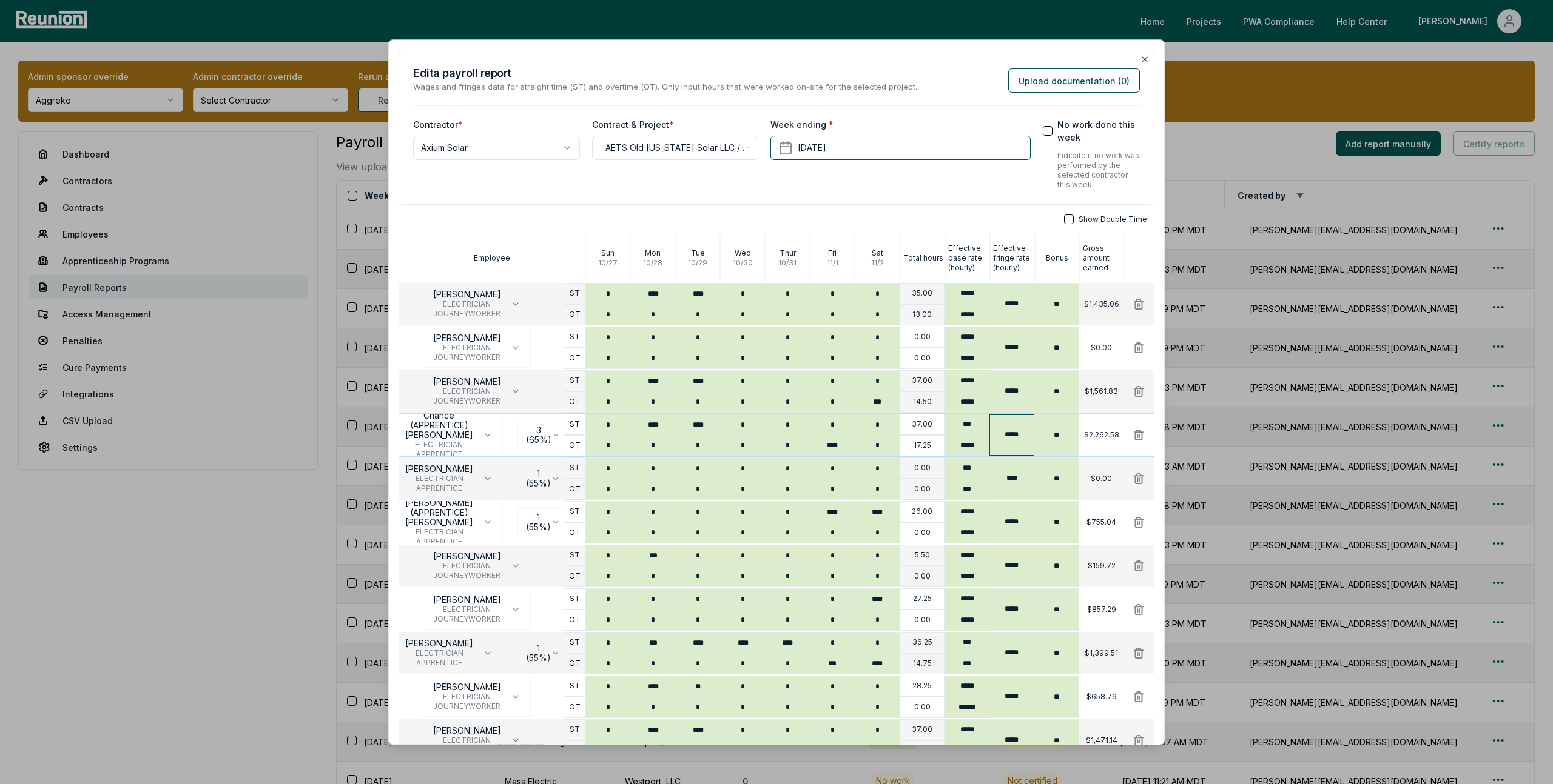
scroll to position [549, 0]
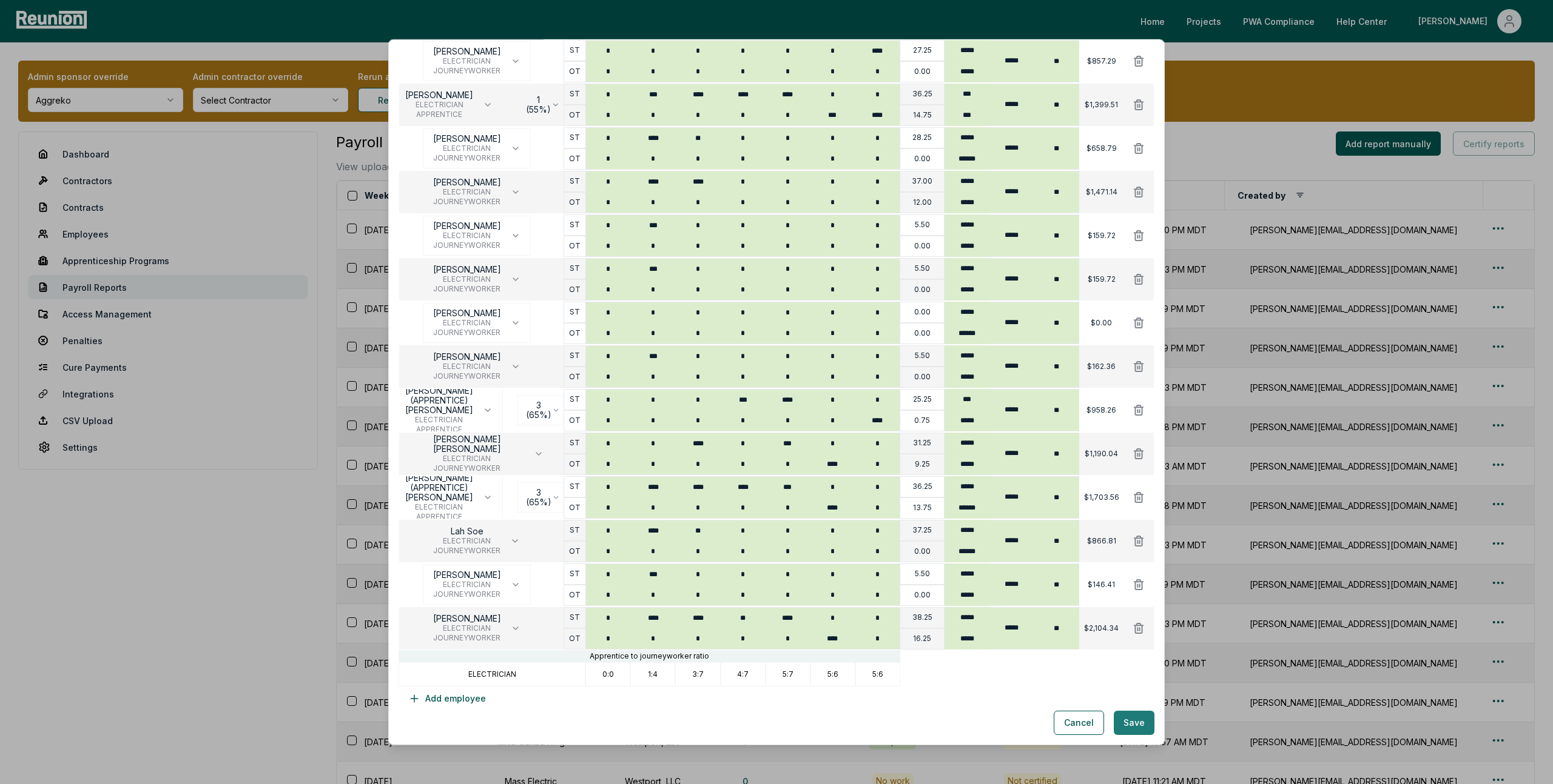
click at [1130, 728] on button "Save" at bounding box center [1133, 723] width 40 height 24
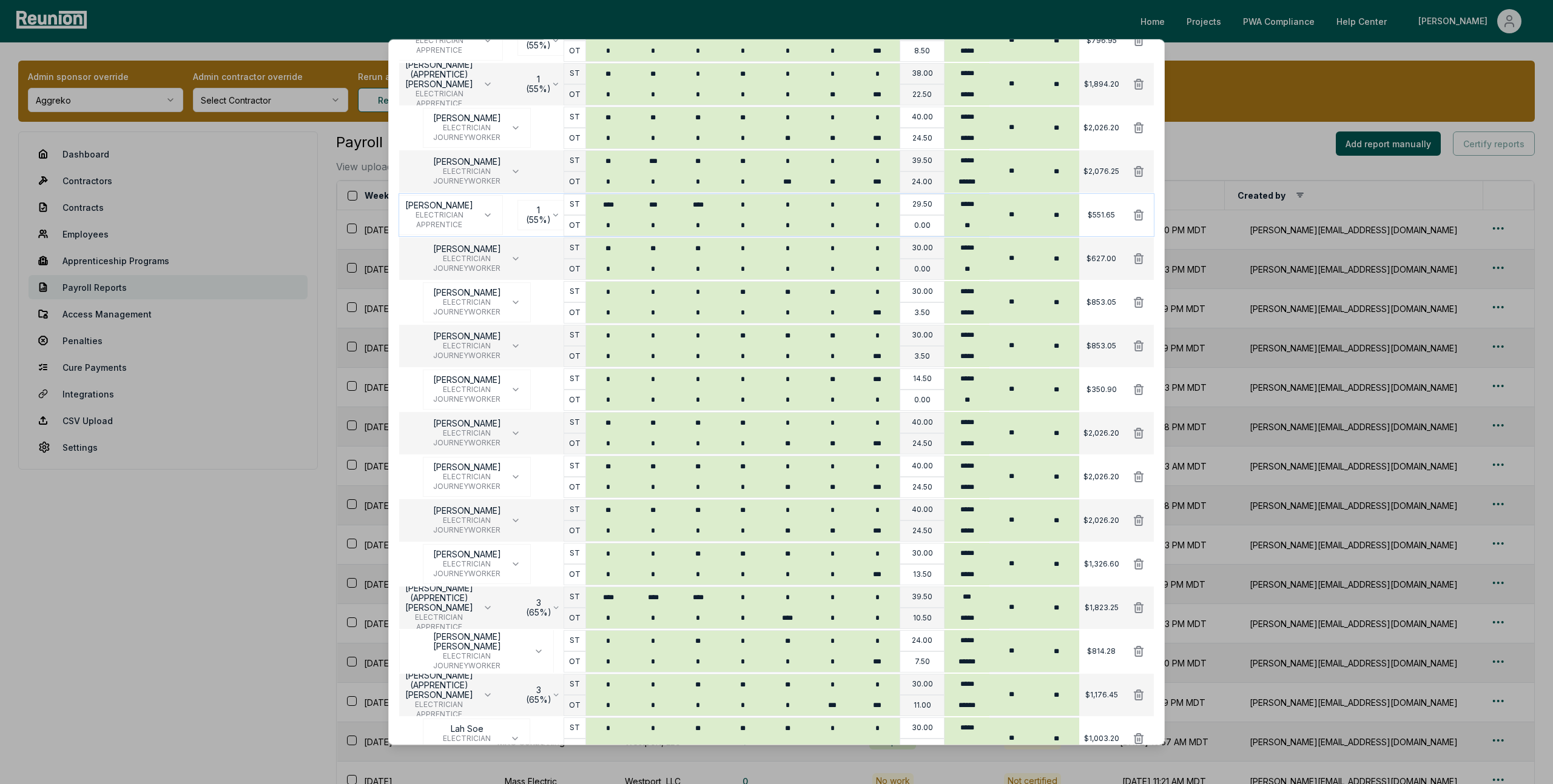
scroll to position [766, 0]
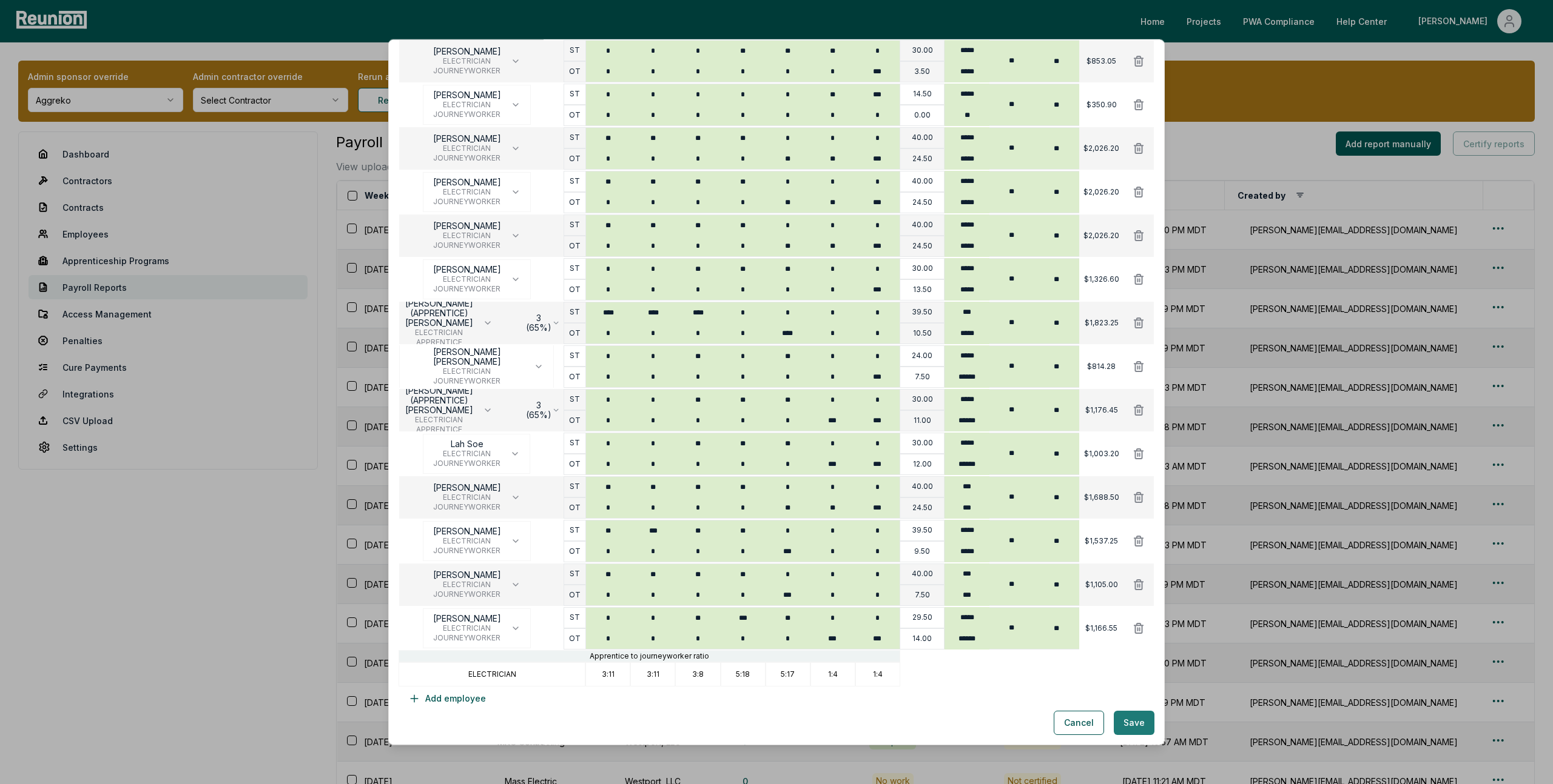
click at [1130, 722] on button "Save" at bounding box center [1133, 723] width 40 height 24
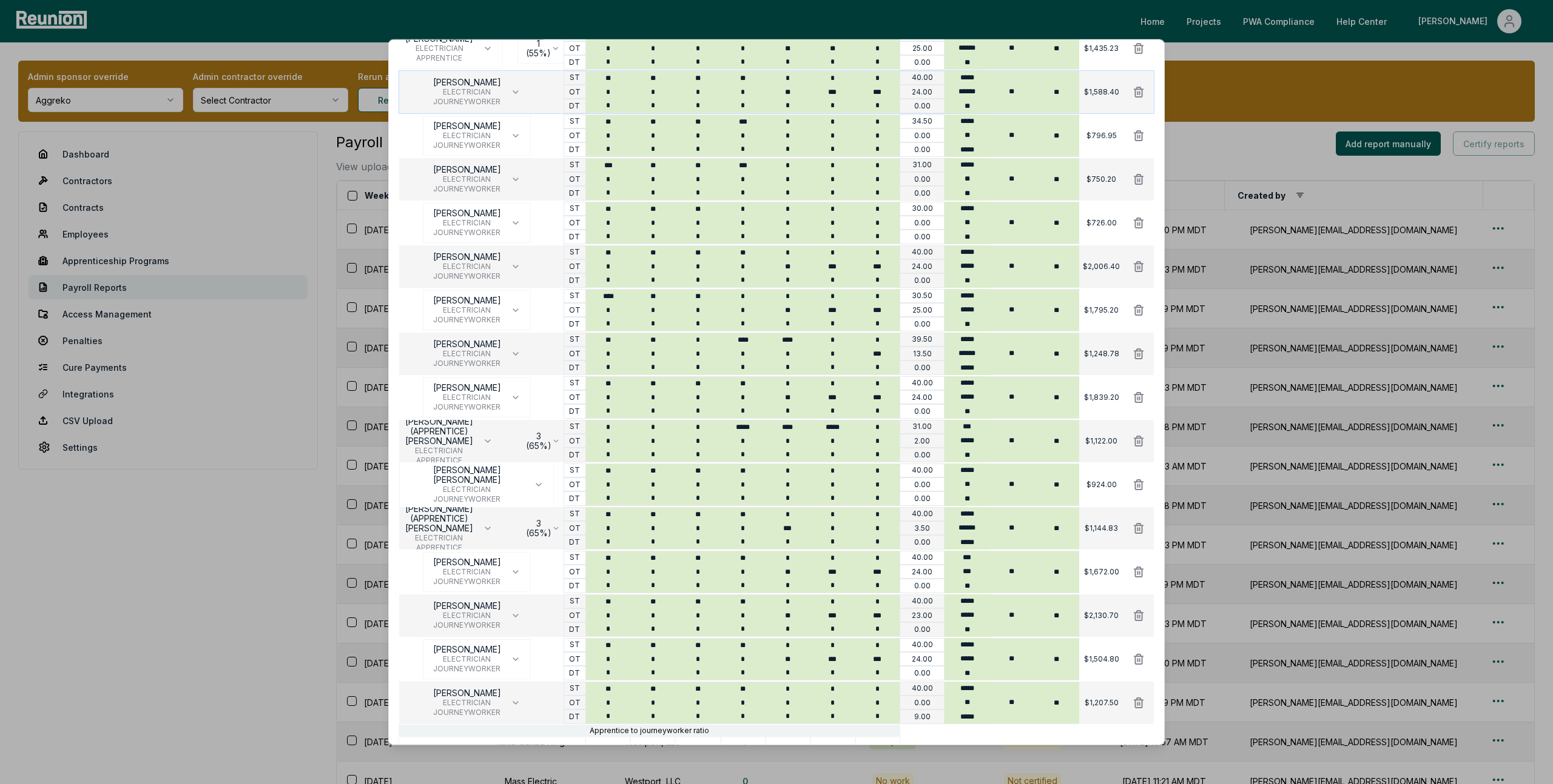
scroll to position [723, 0]
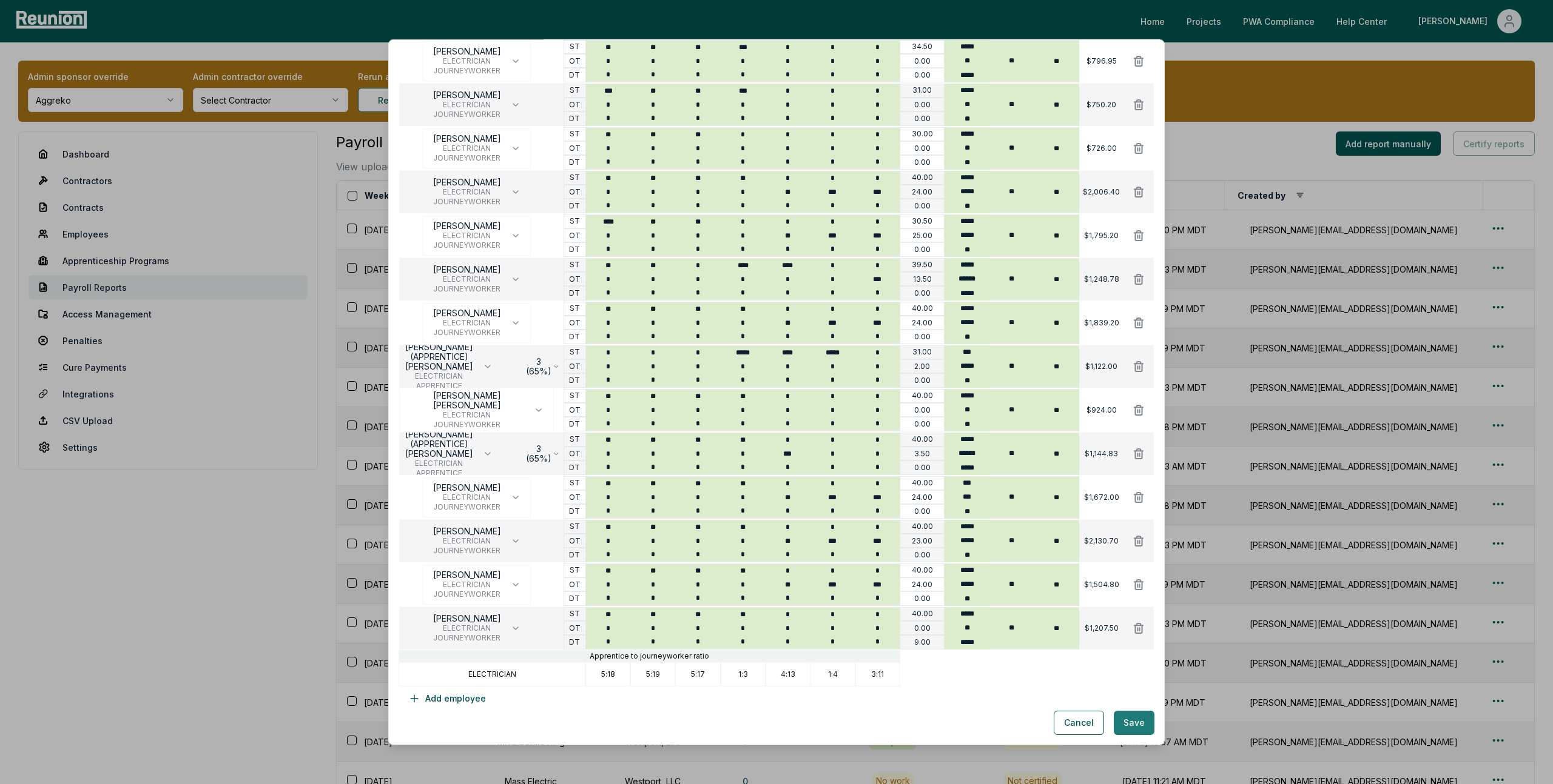
click at [1130, 724] on button "Save" at bounding box center [1133, 723] width 40 height 24
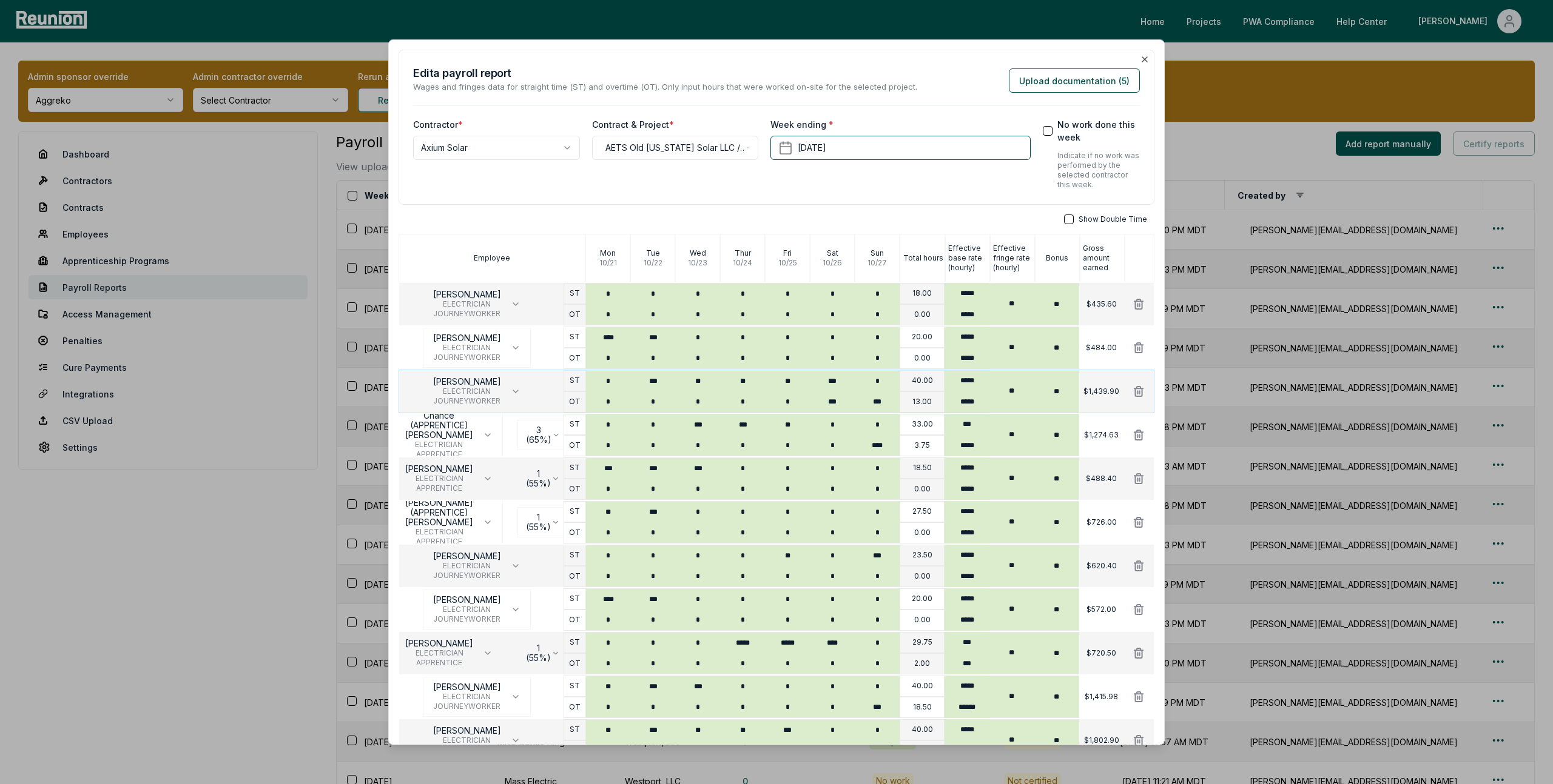
scroll to position [549, 0]
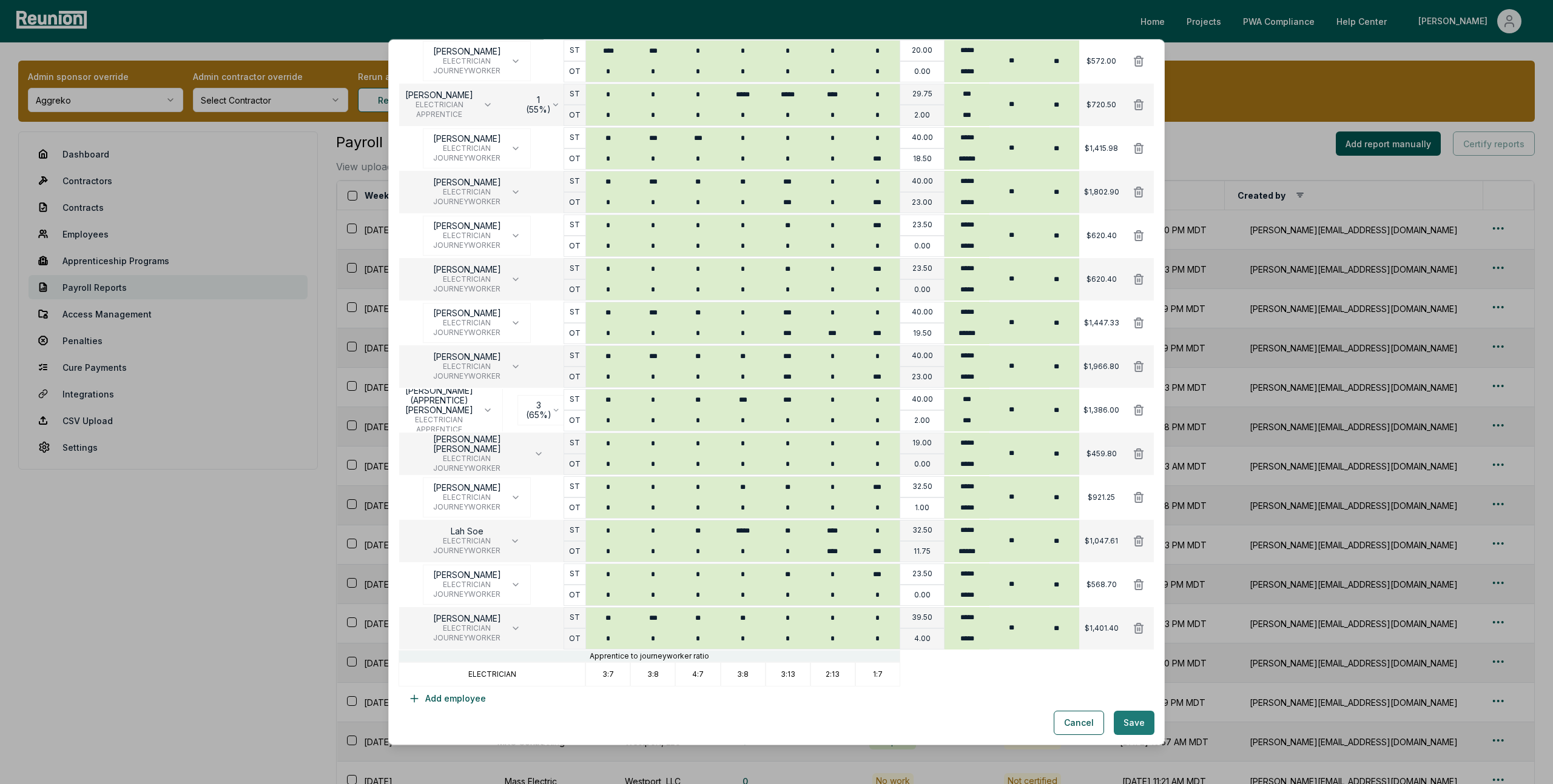
click at [1134, 728] on button "Save" at bounding box center [1133, 723] width 40 height 24
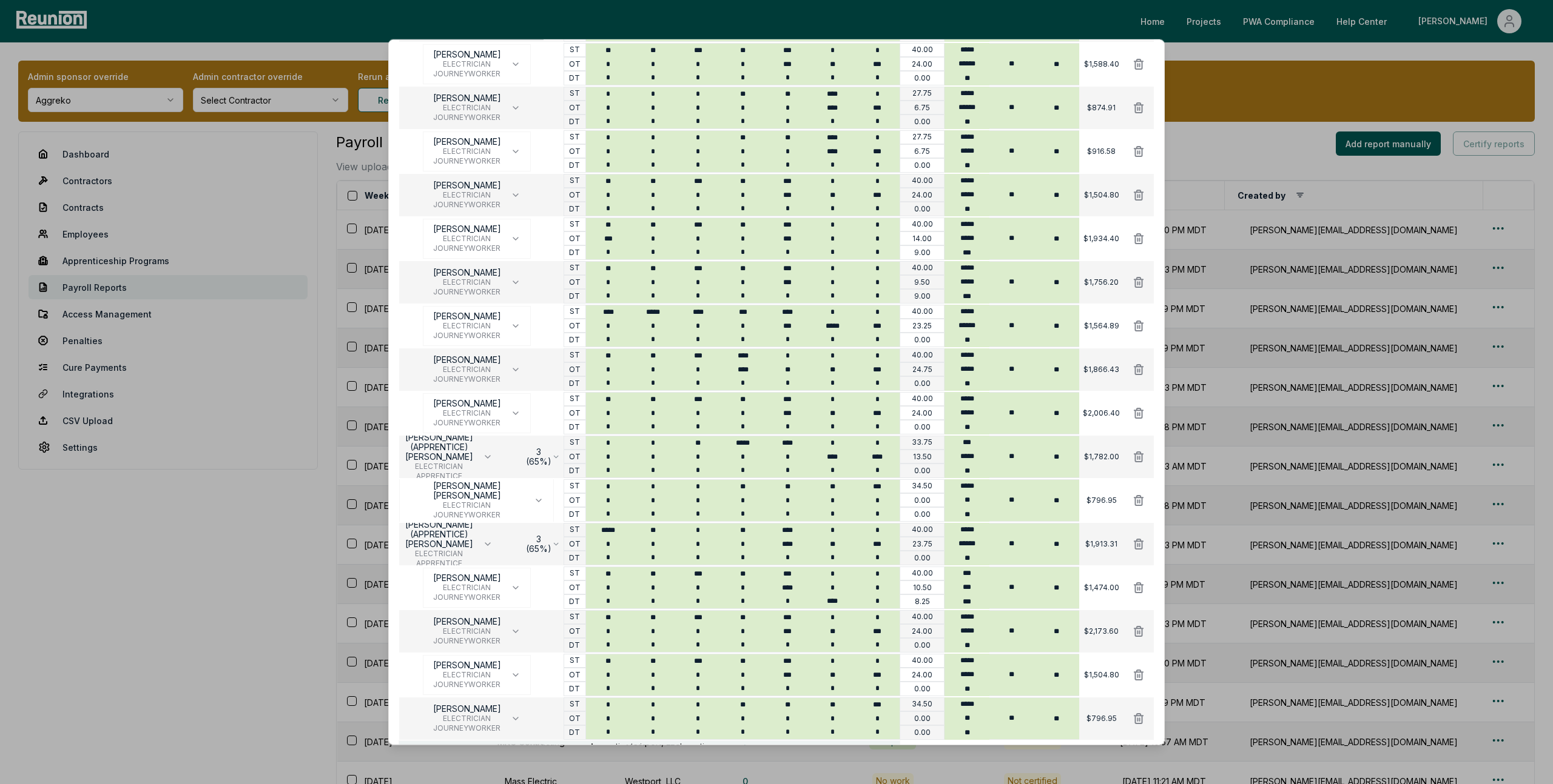
scroll to position [723, 0]
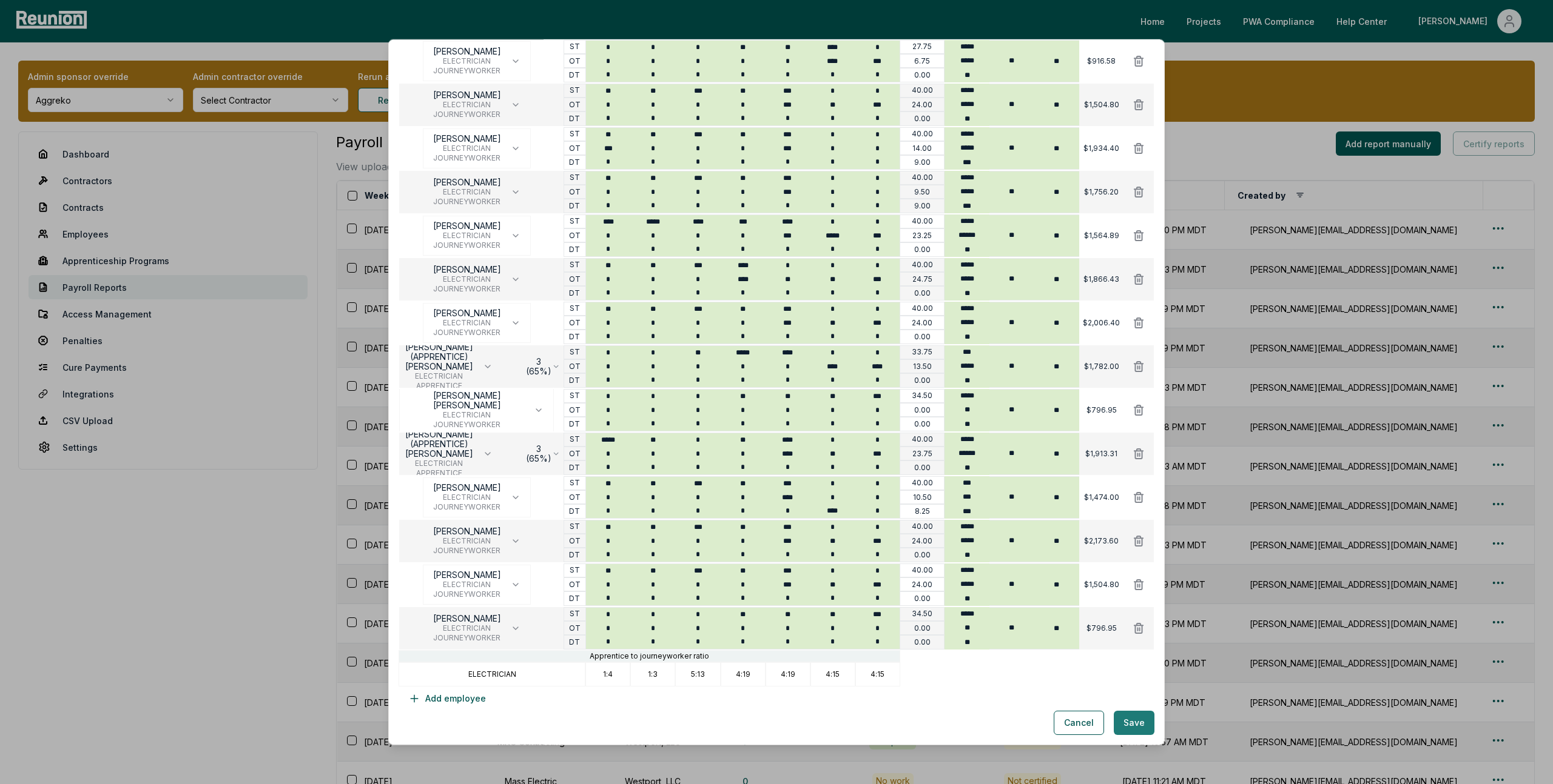
click at [1145, 724] on button "Save" at bounding box center [1133, 723] width 40 height 24
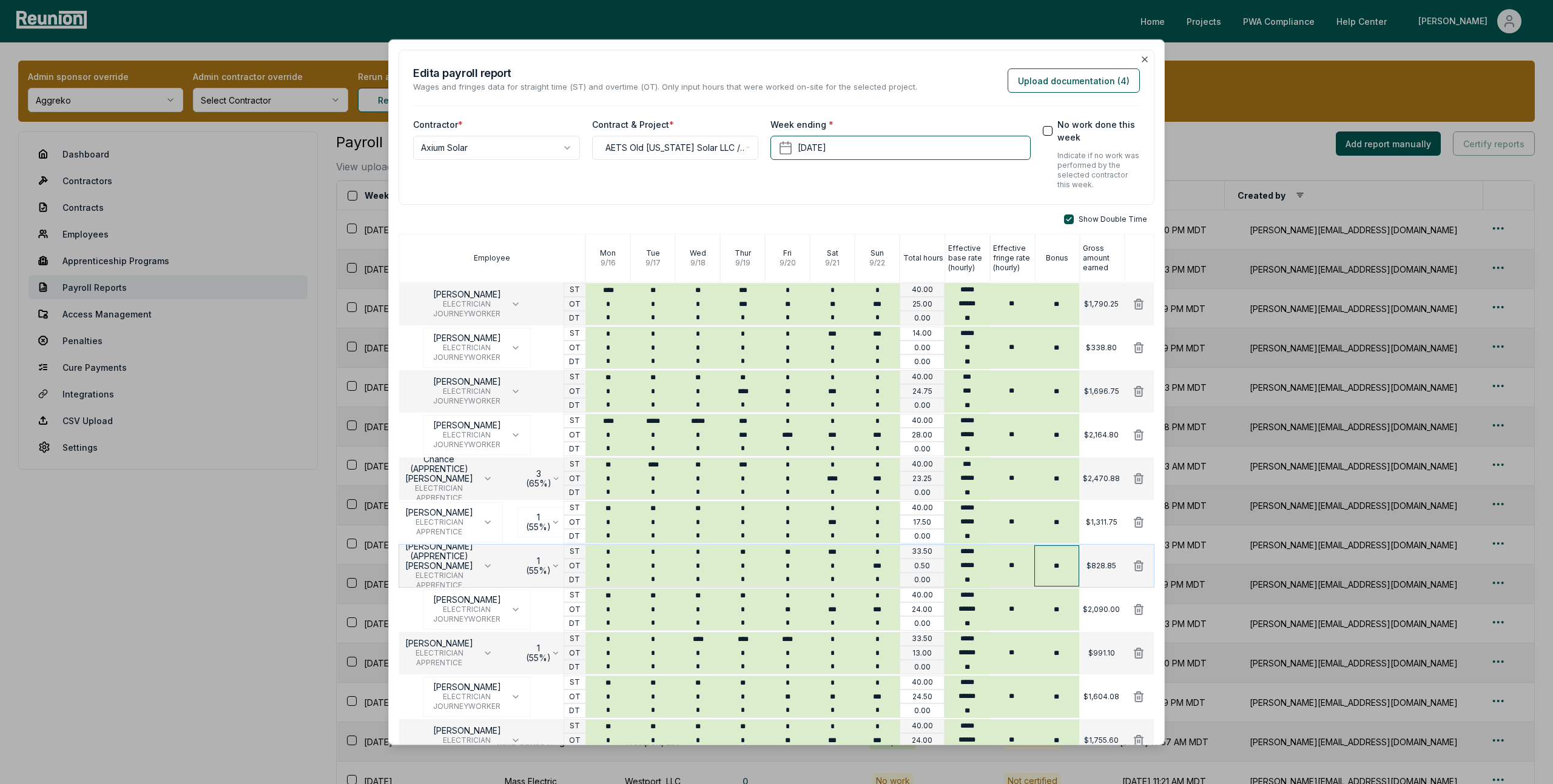
scroll to position [592, 0]
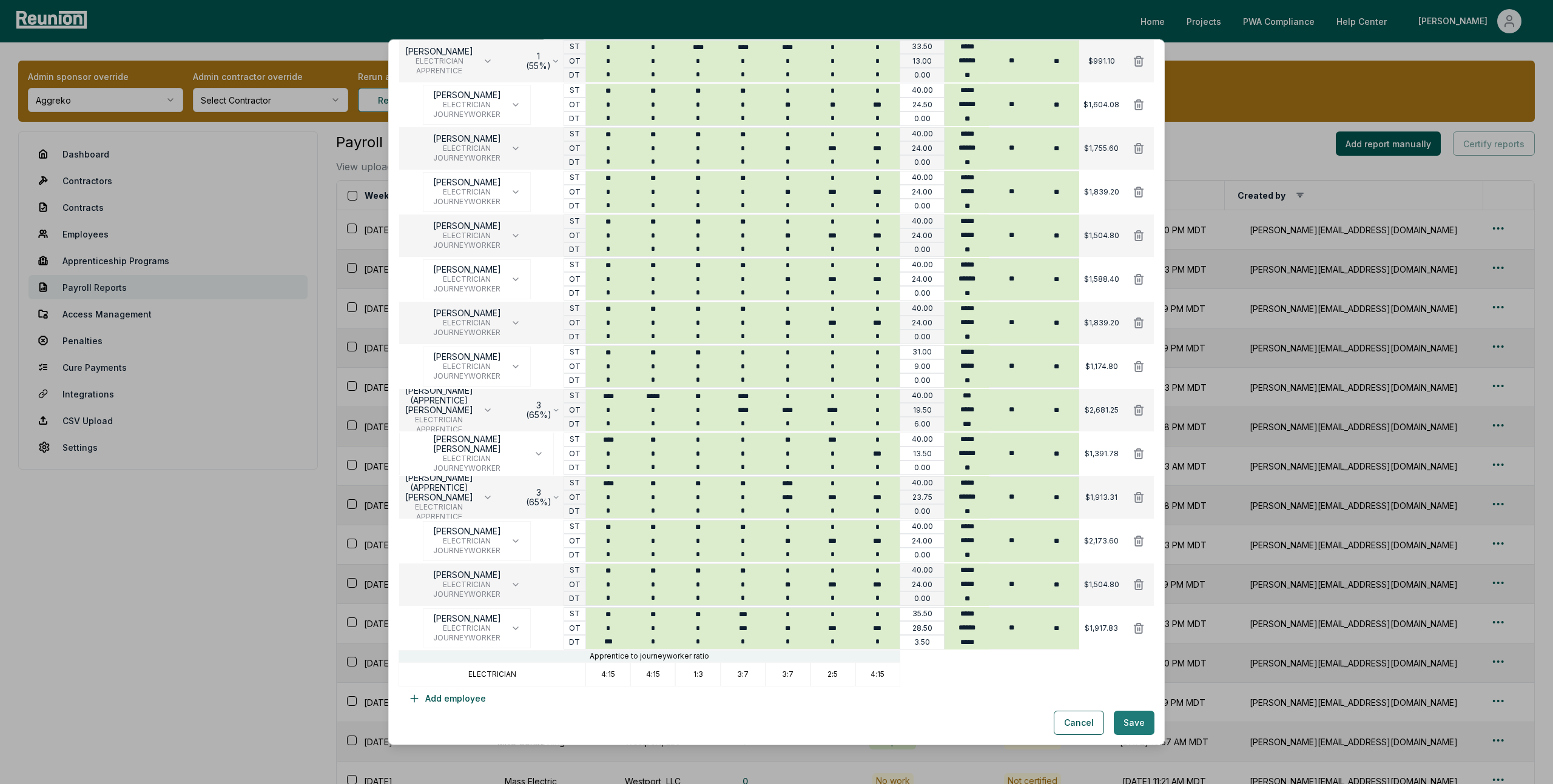
click at [1137, 727] on button "Save" at bounding box center [1133, 723] width 40 height 24
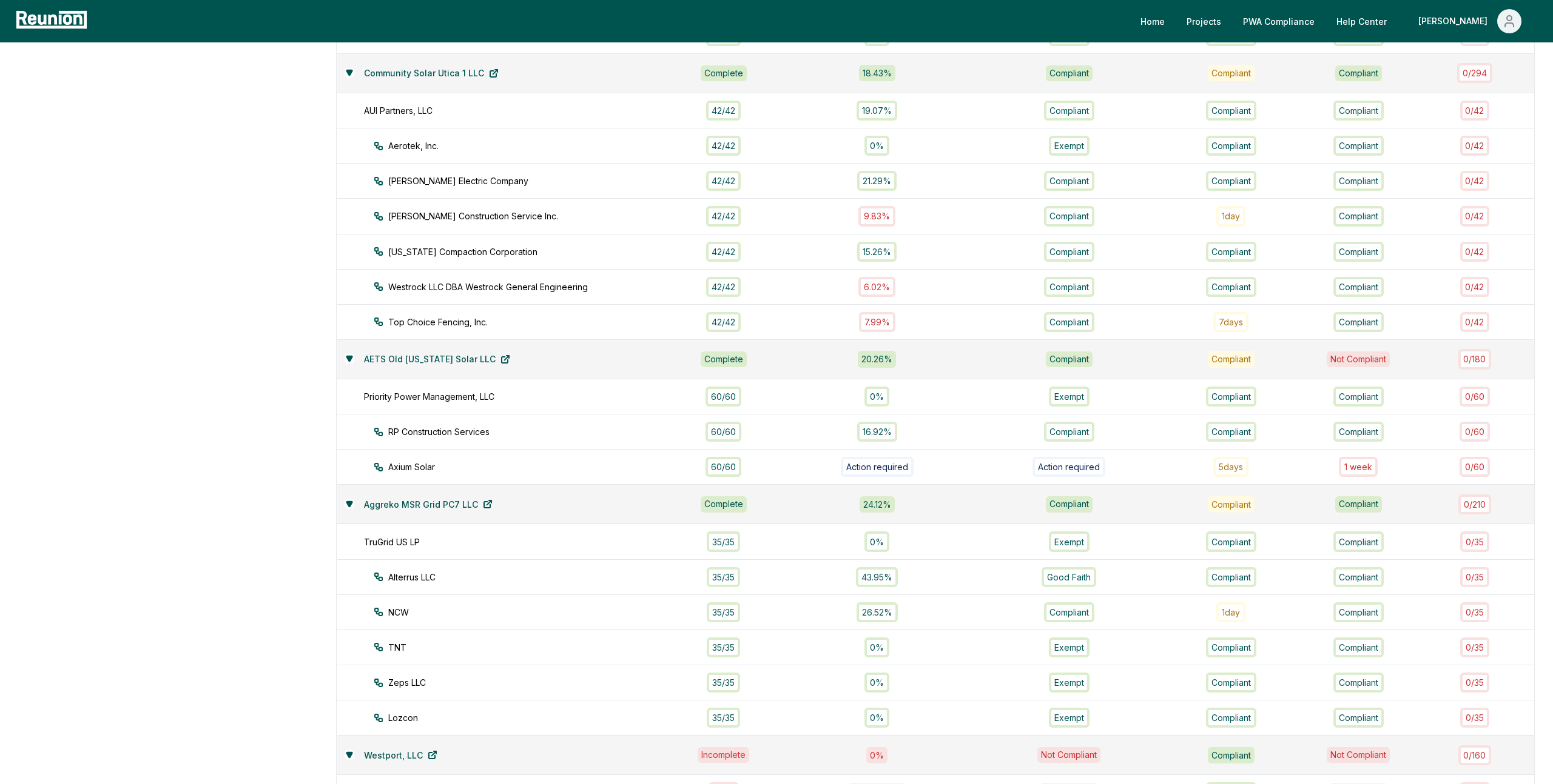
scroll to position [696, 0]
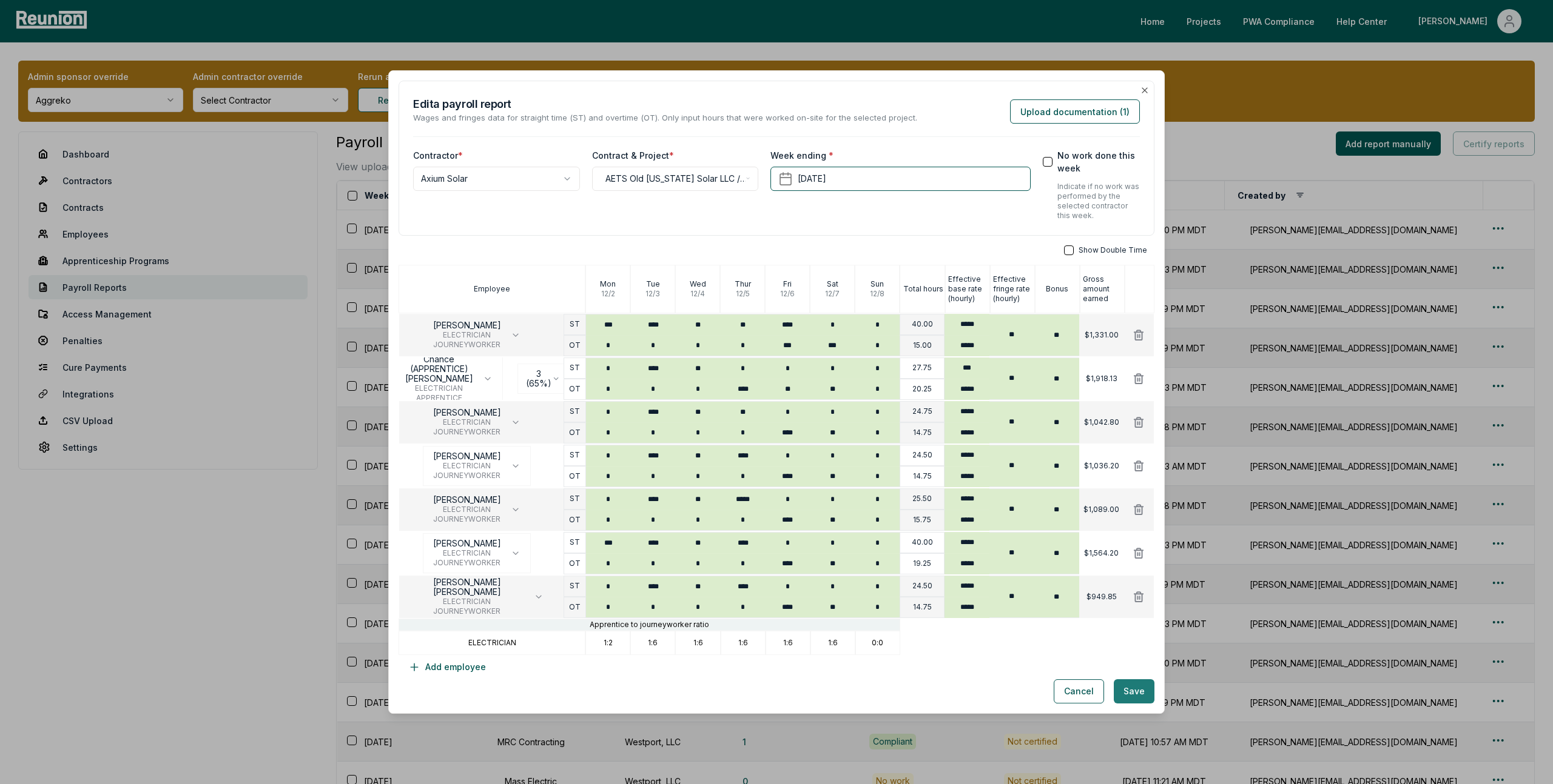
click at [1139, 692] on button "Save" at bounding box center [1133, 692] width 40 height 24
click at [1137, 692] on button "Save" at bounding box center [1133, 692] width 40 height 24
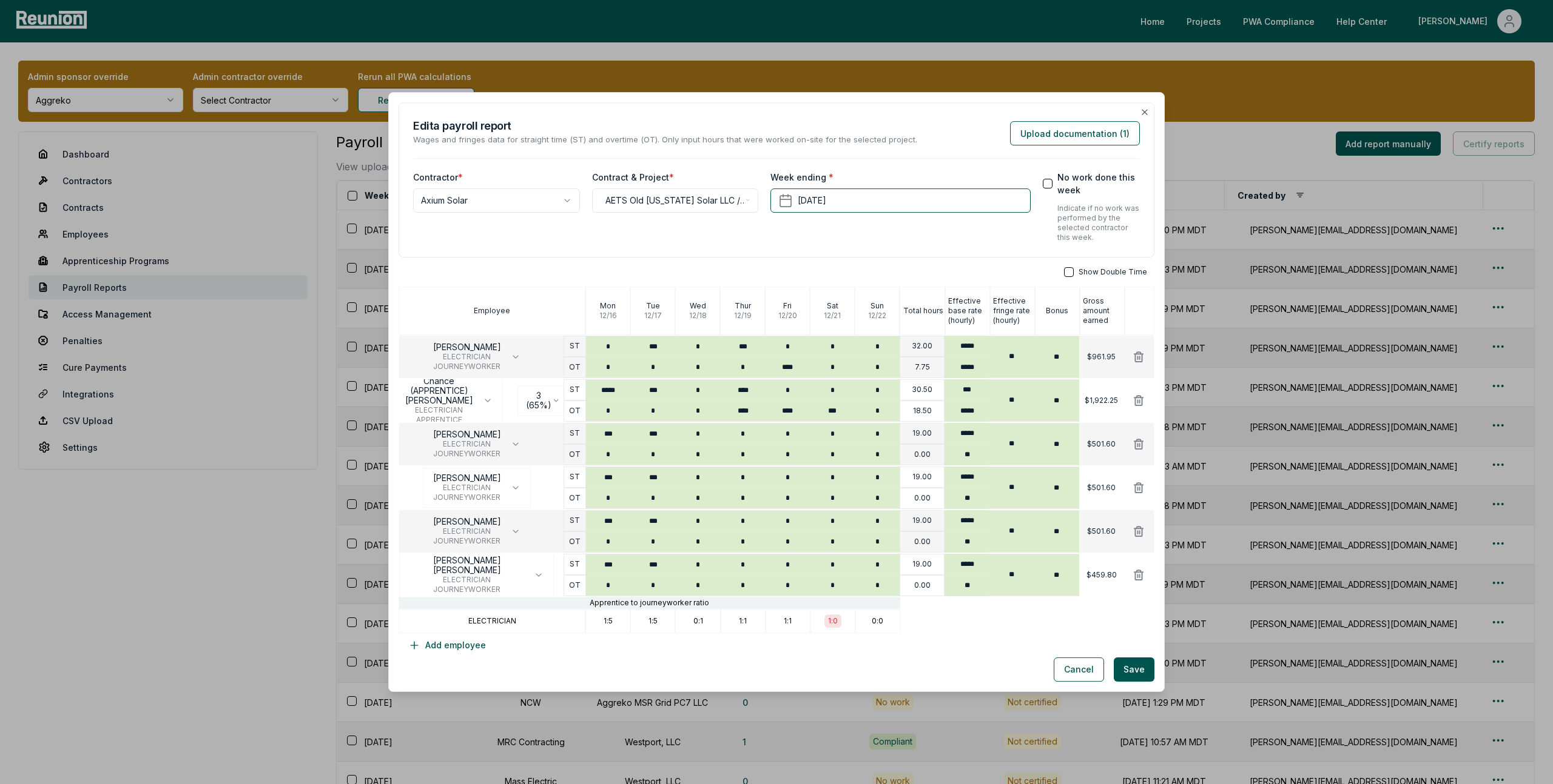
click at [1137, 692] on div "**********" at bounding box center [776, 392] width 776 height 600
click at [1137, 670] on button "Save" at bounding box center [1133, 670] width 40 height 24
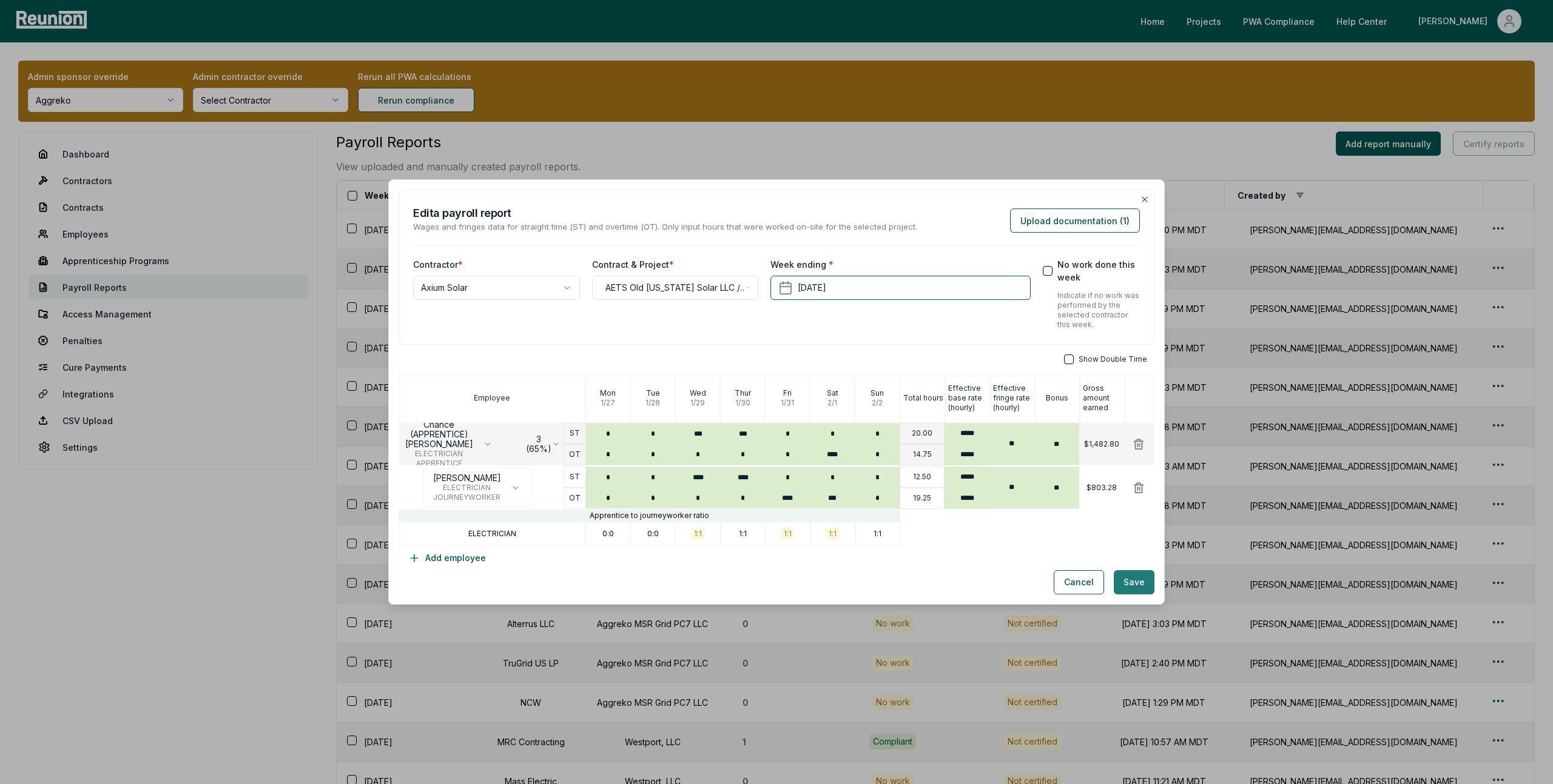
click at [1137, 580] on button "Save" at bounding box center [1133, 582] width 40 height 24
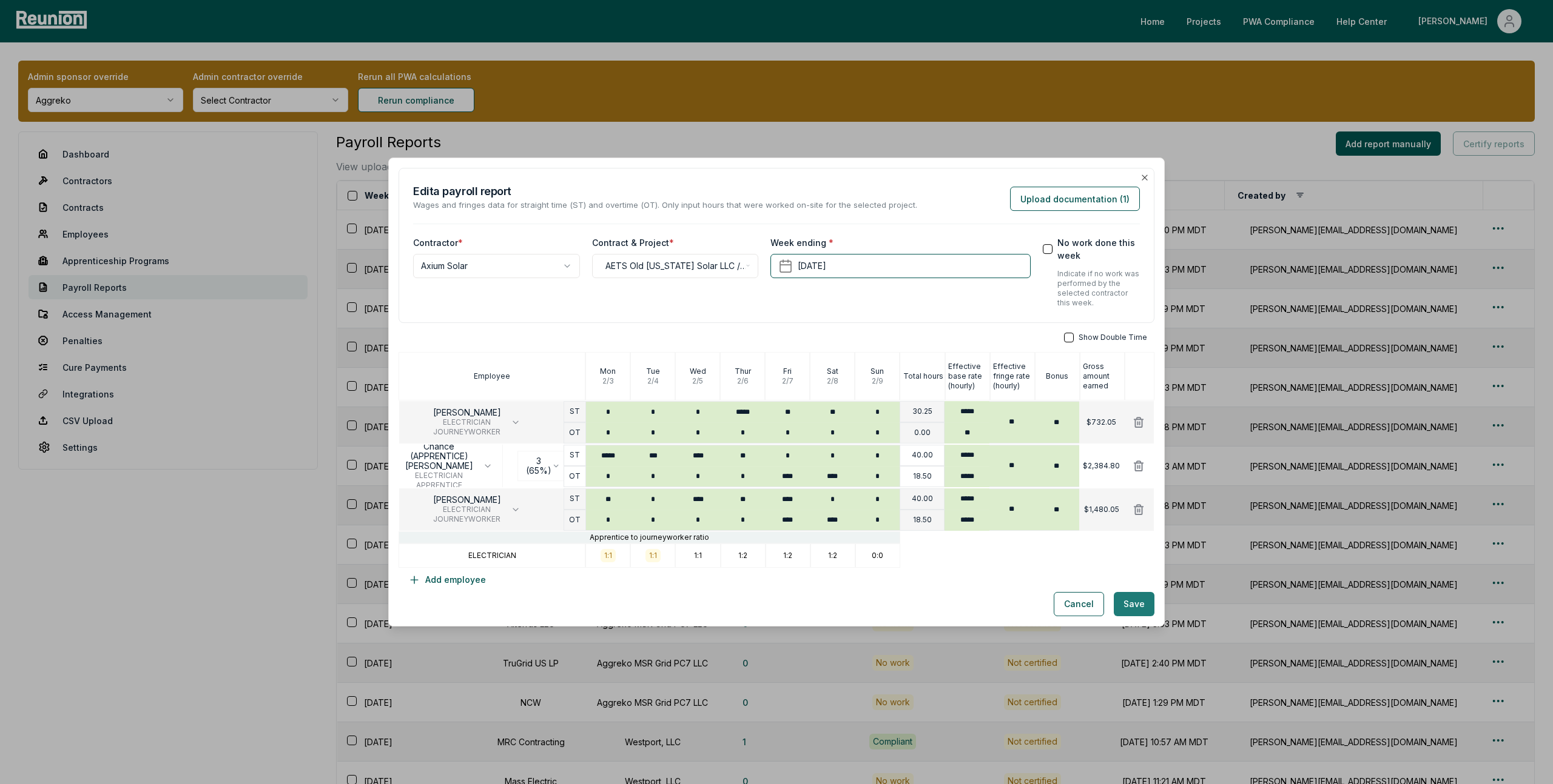
click at [1133, 609] on button "Save" at bounding box center [1133, 604] width 40 height 24
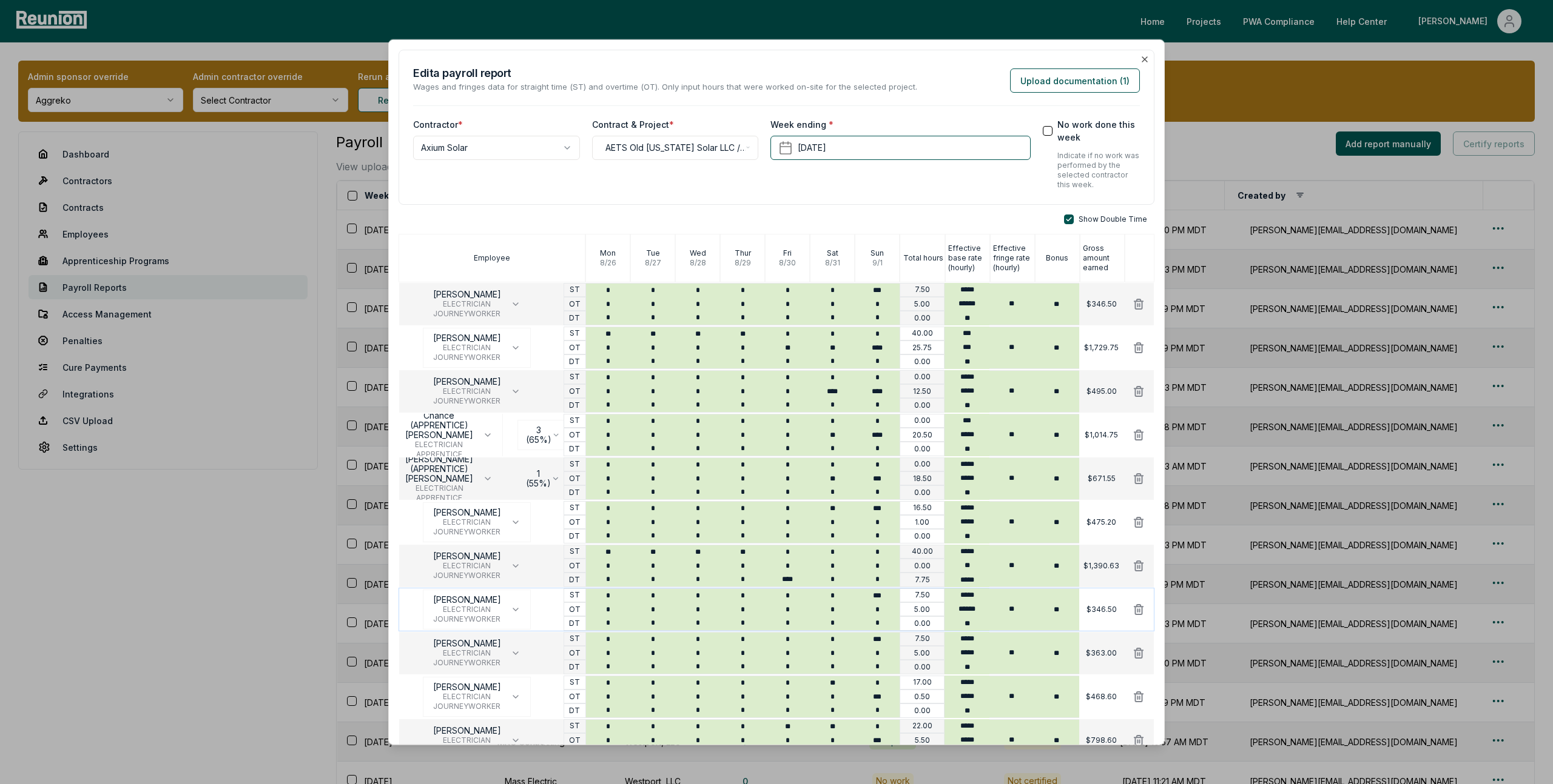
scroll to position [374, 0]
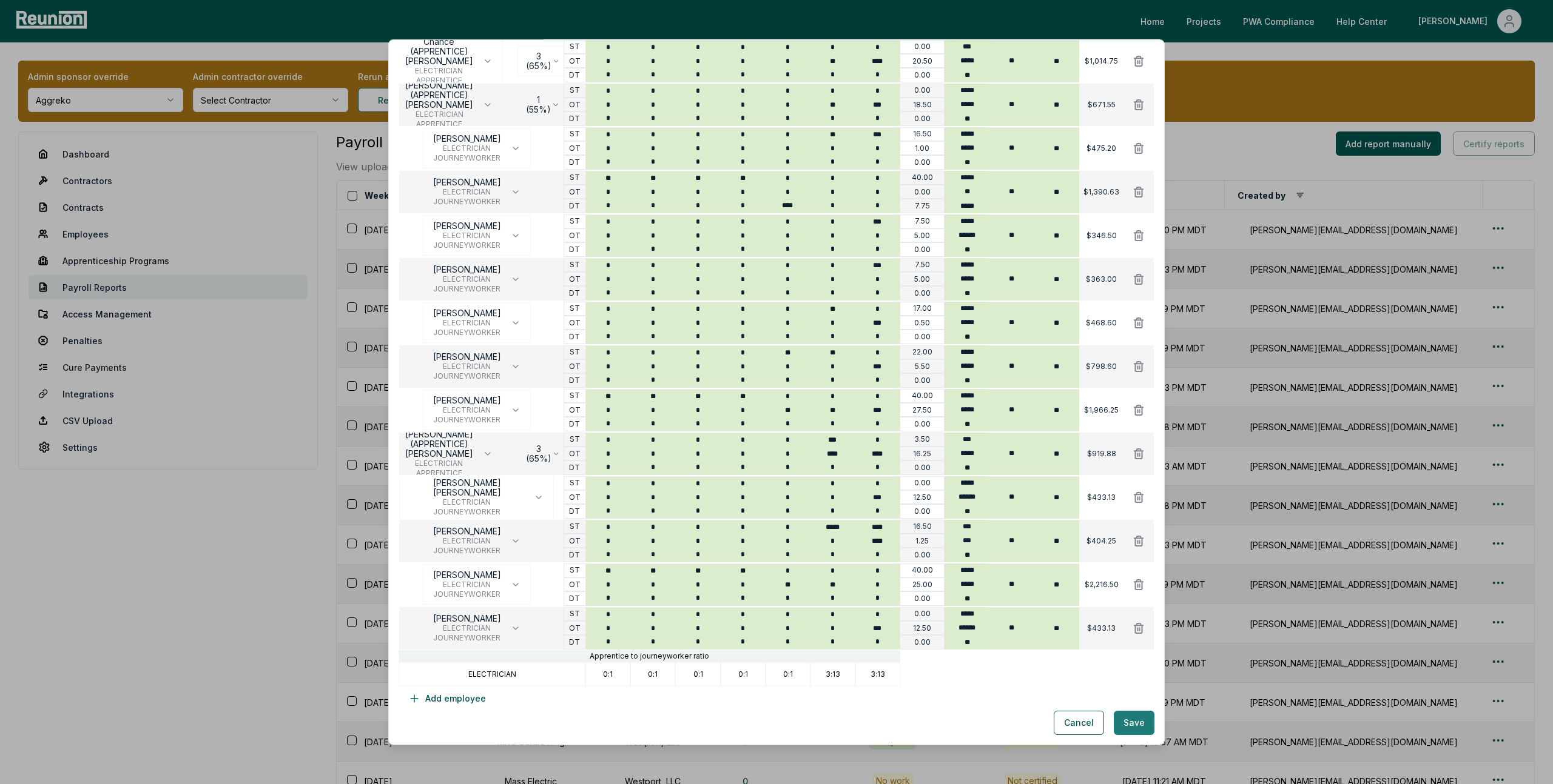
click at [1130, 713] on button "Save" at bounding box center [1133, 723] width 40 height 24
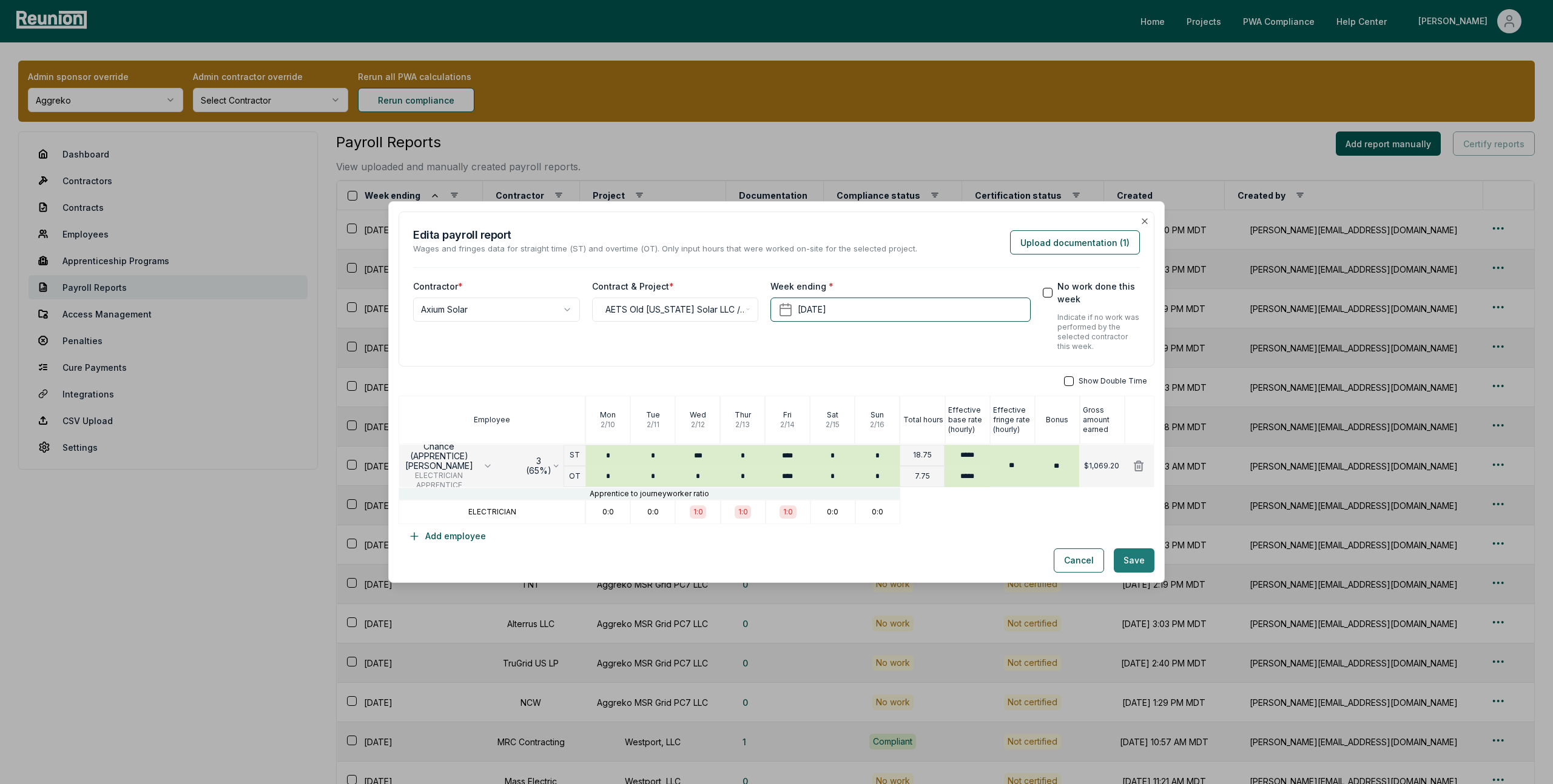
click at [1133, 559] on button "Save" at bounding box center [1133, 561] width 40 height 24
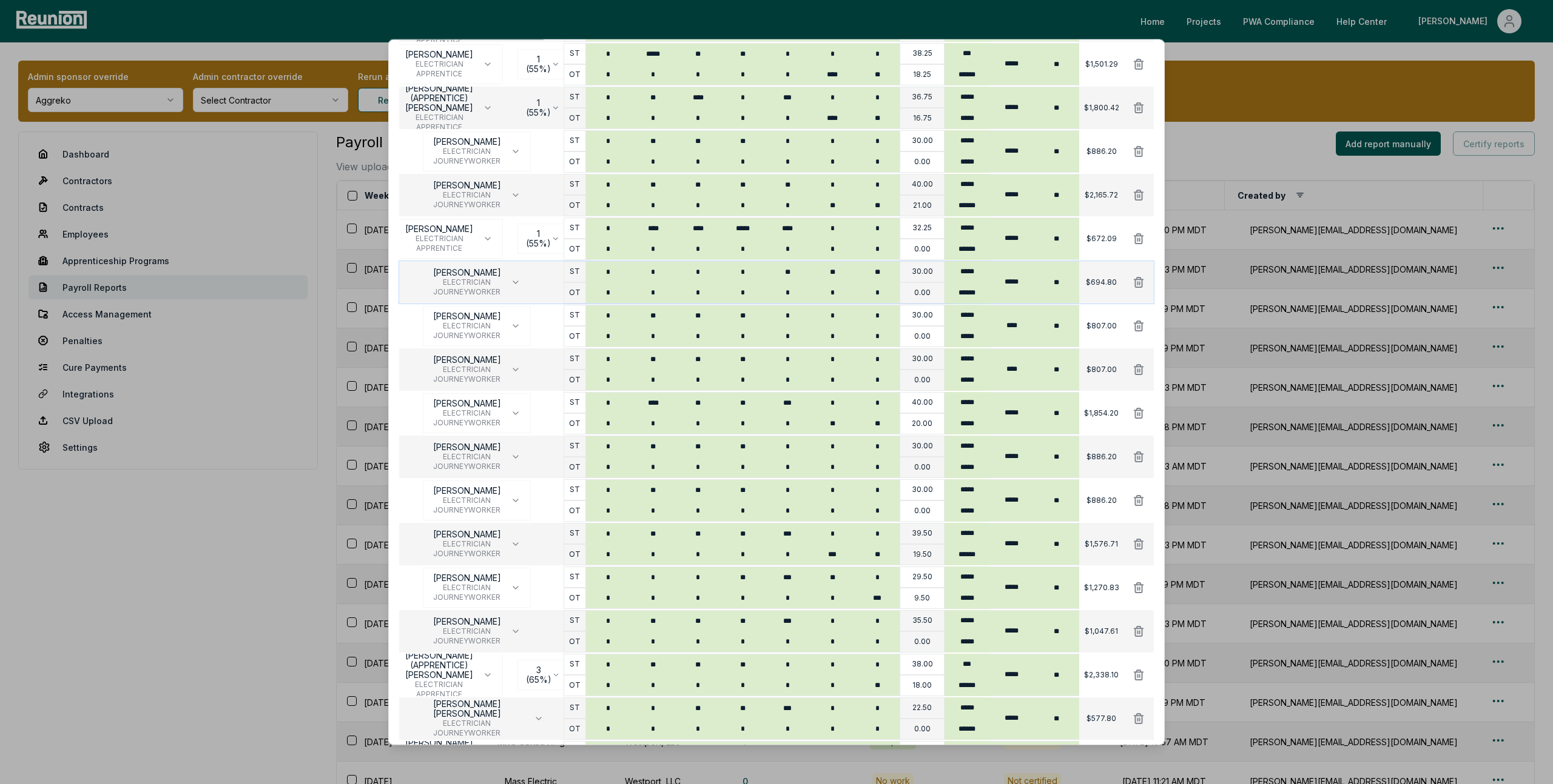
scroll to position [811, 0]
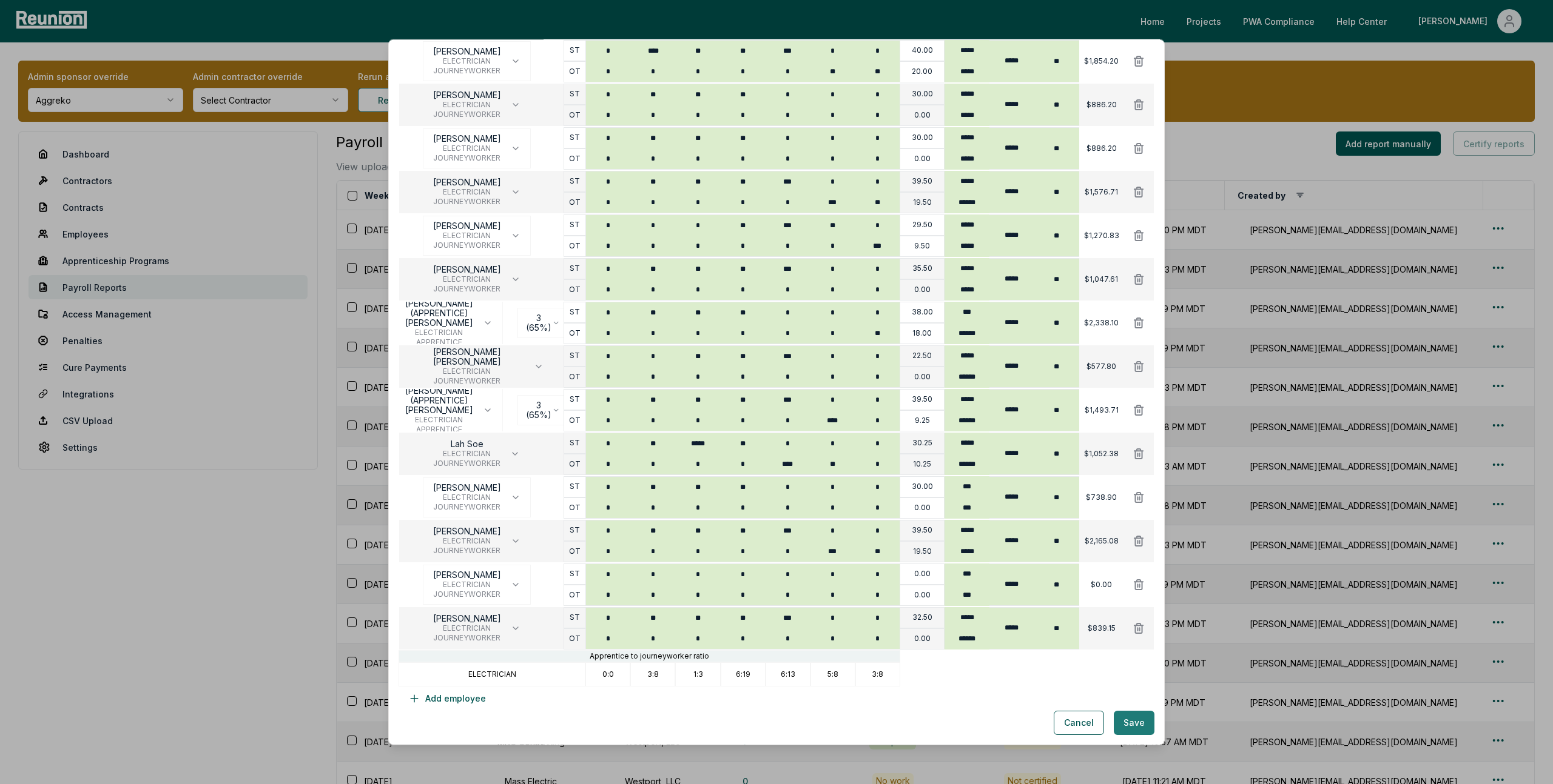
click at [1127, 719] on button "Save" at bounding box center [1133, 723] width 40 height 24
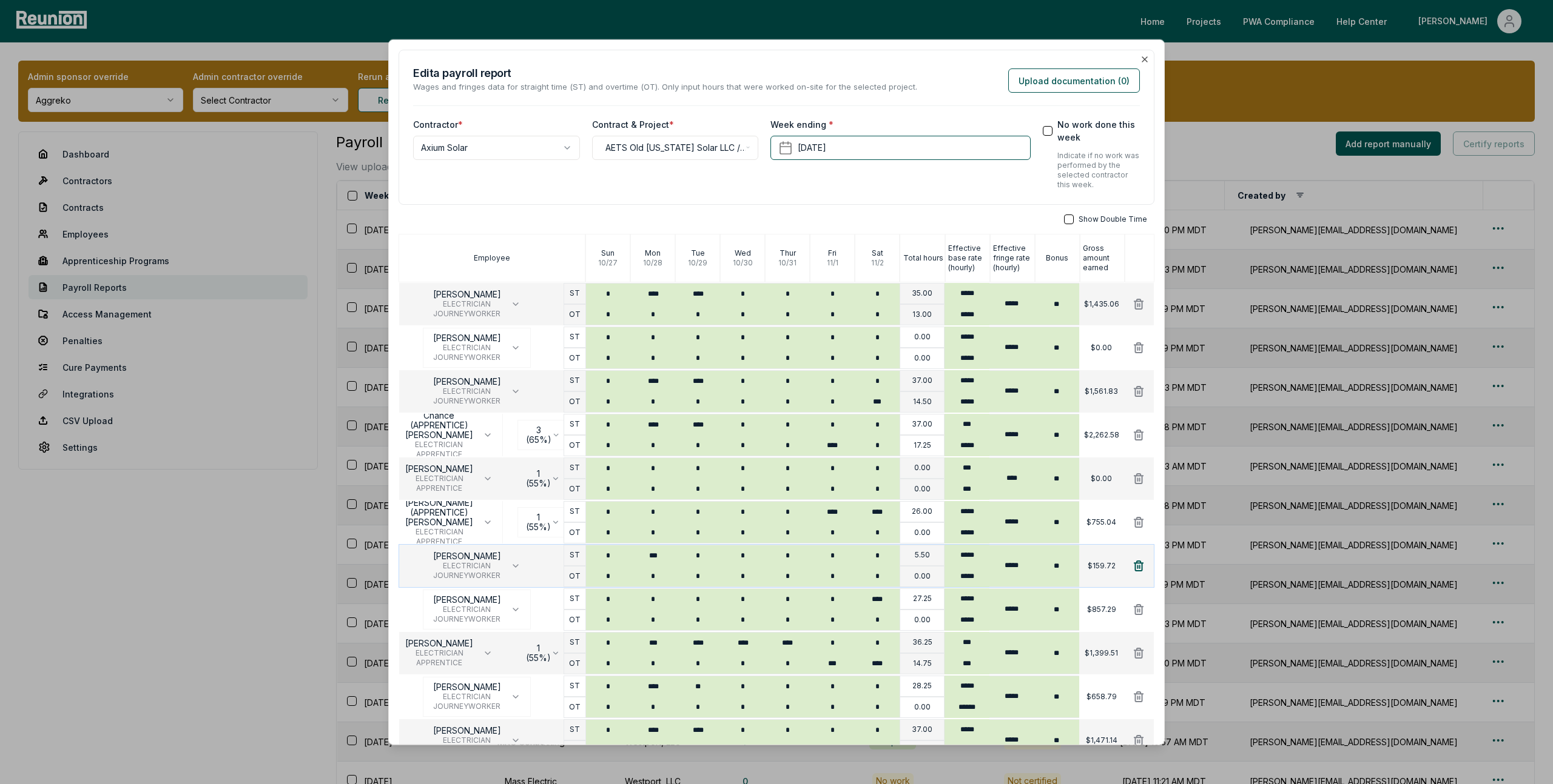
scroll to position [549, 0]
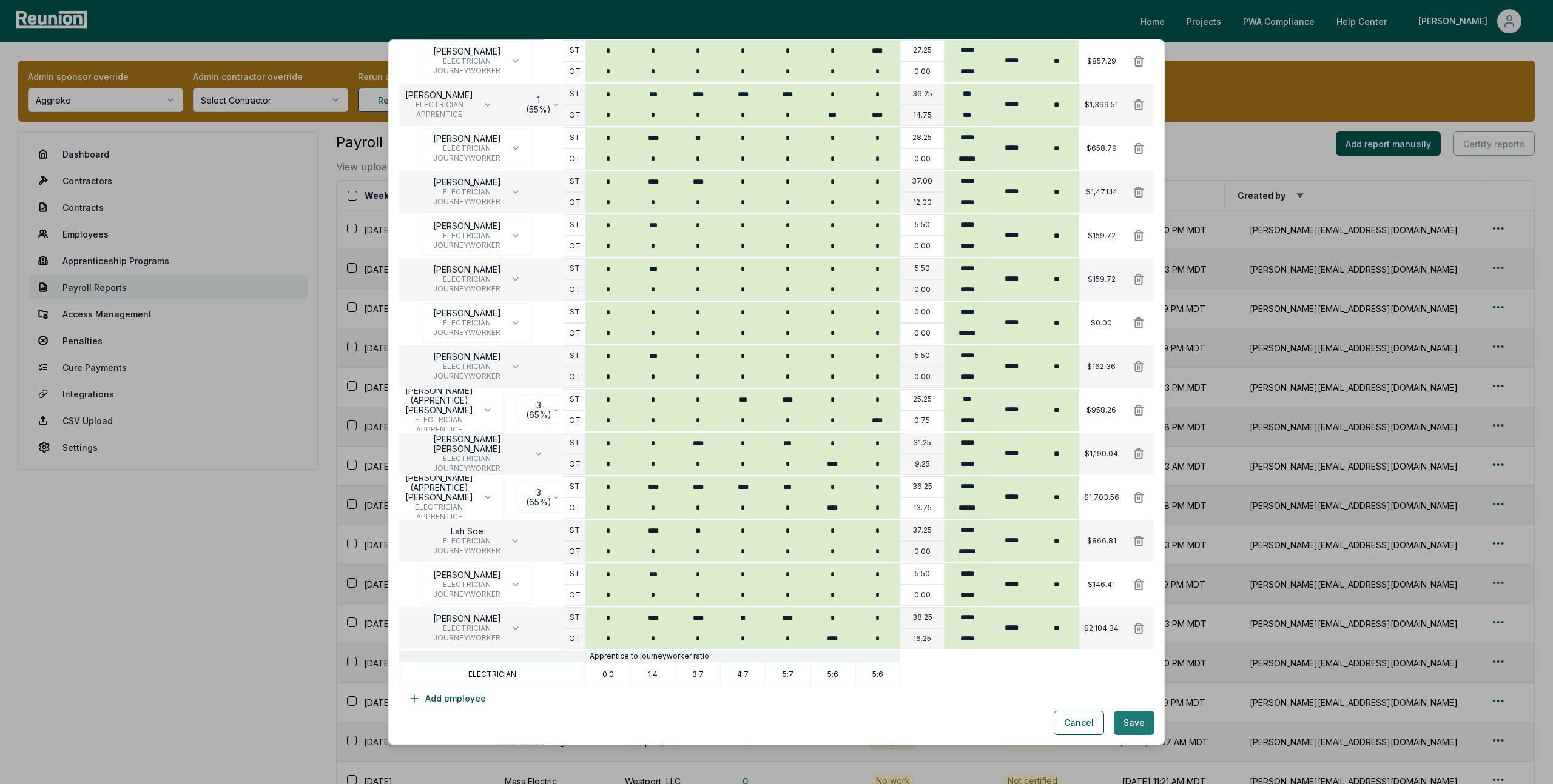
click at [1133, 726] on button "Save" at bounding box center [1133, 723] width 40 height 24
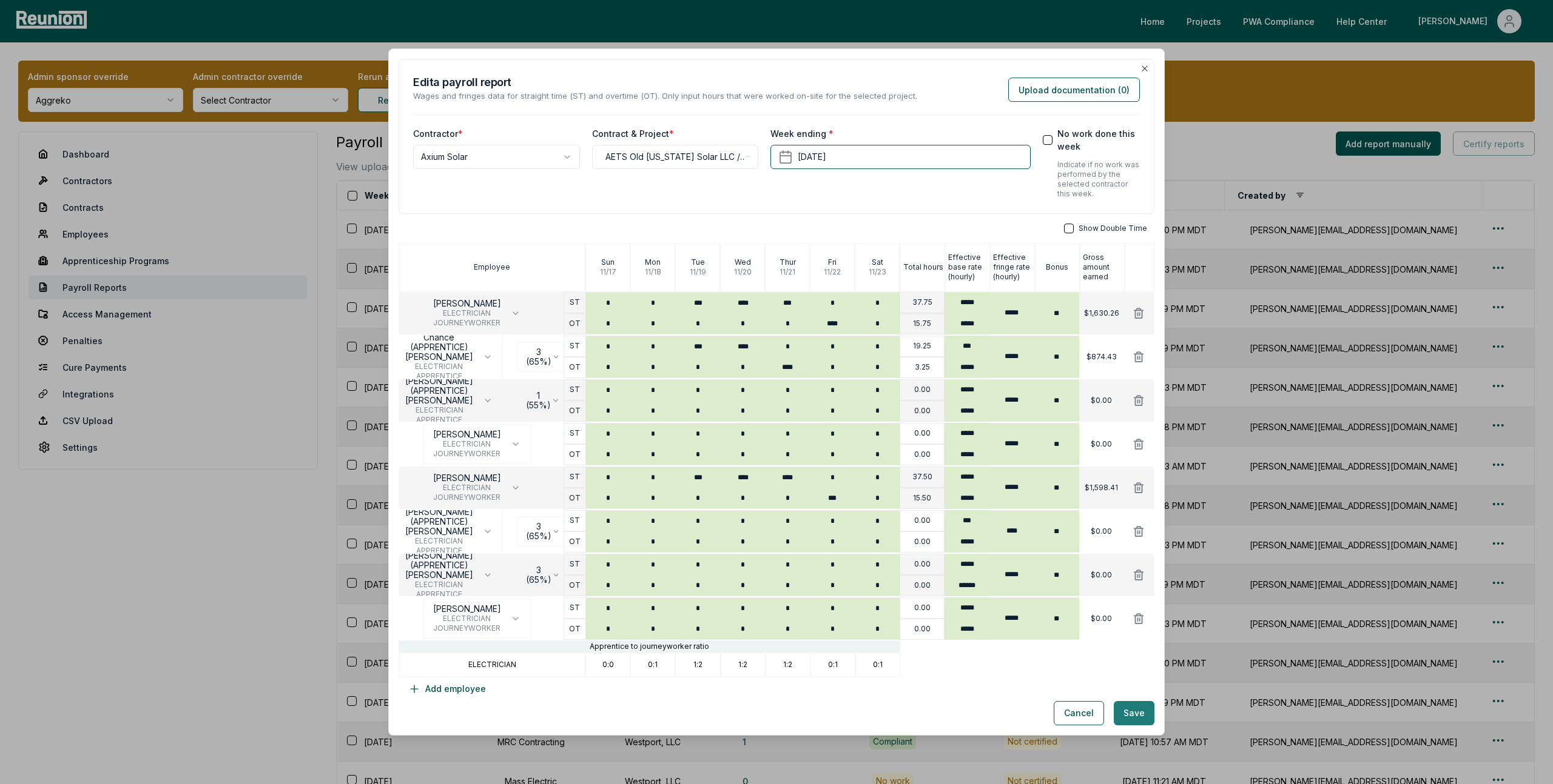
click at [1130, 717] on button "Save" at bounding box center [1133, 713] width 40 height 24
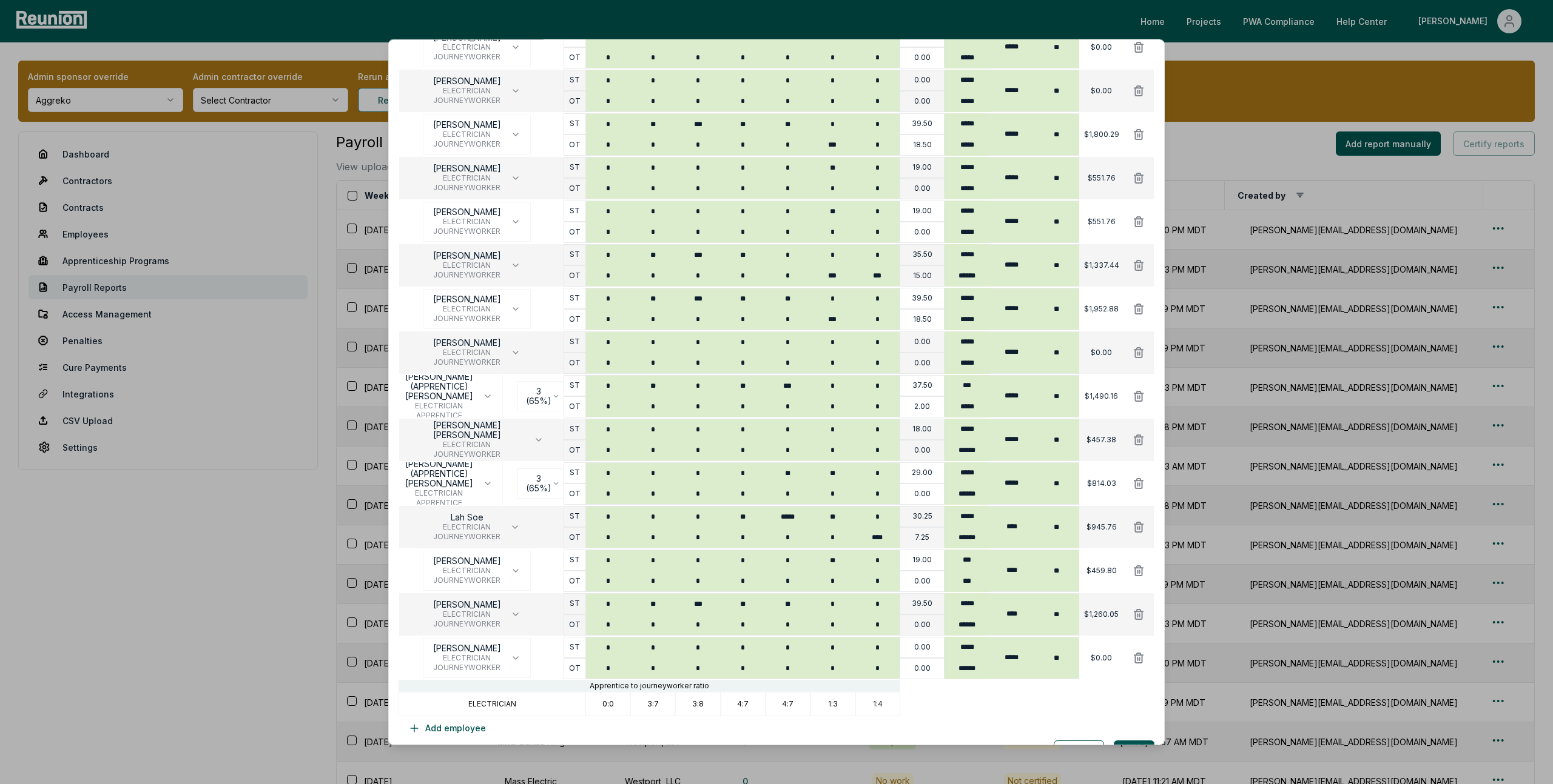
scroll to position [766, 0]
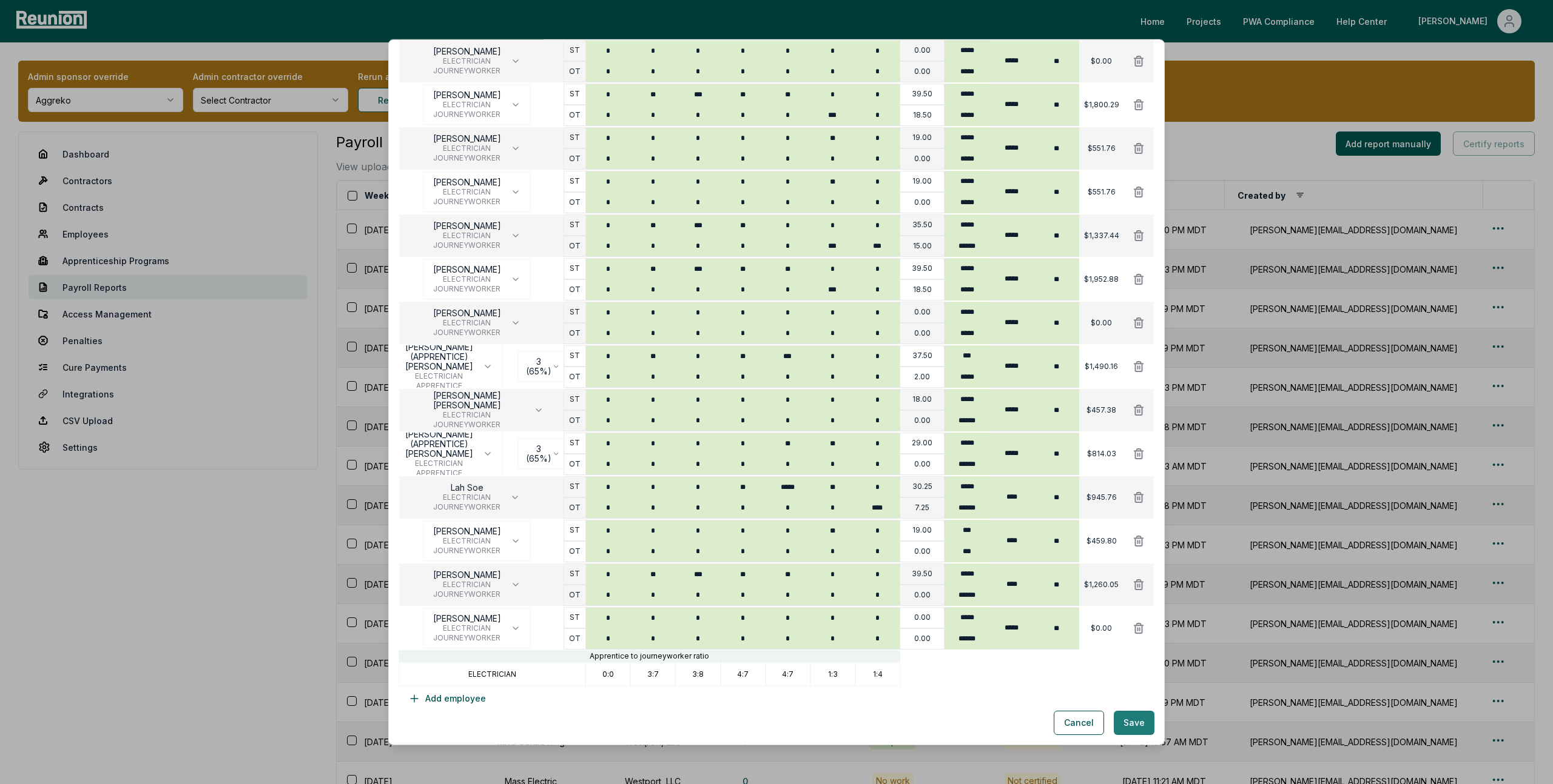
click at [1126, 722] on button "Save" at bounding box center [1133, 723] width 40 height 24
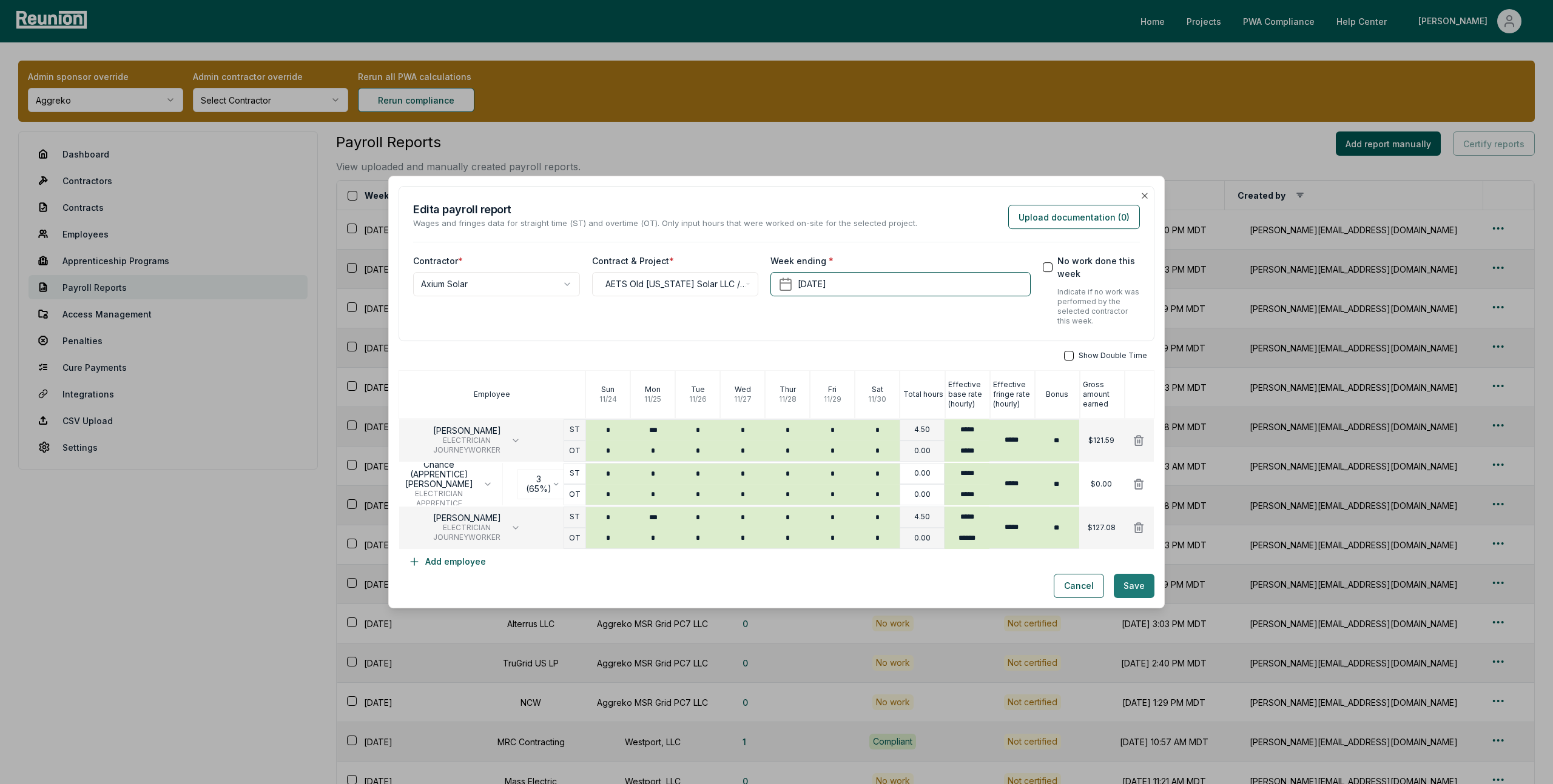
click at [1129, 585] on button "Save" at bounding box center [1133, 586] width 40 height 24
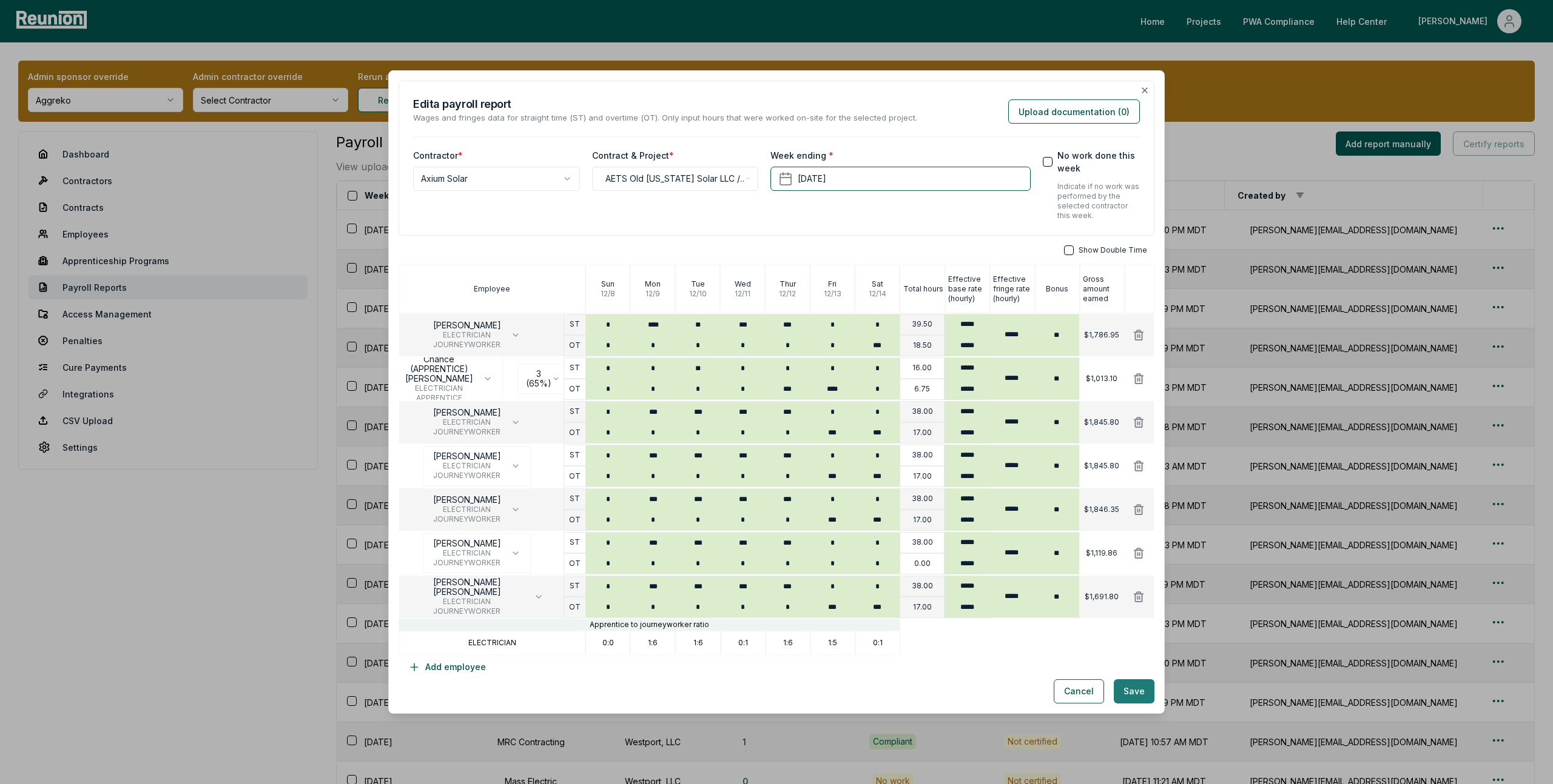
click at [1136, 693] on button "Save" at bounding box center [1133, 692] width 40 height 24
click at [1135, 694] on button "Save" at bounding box center [1133, 692] width 40 height 24
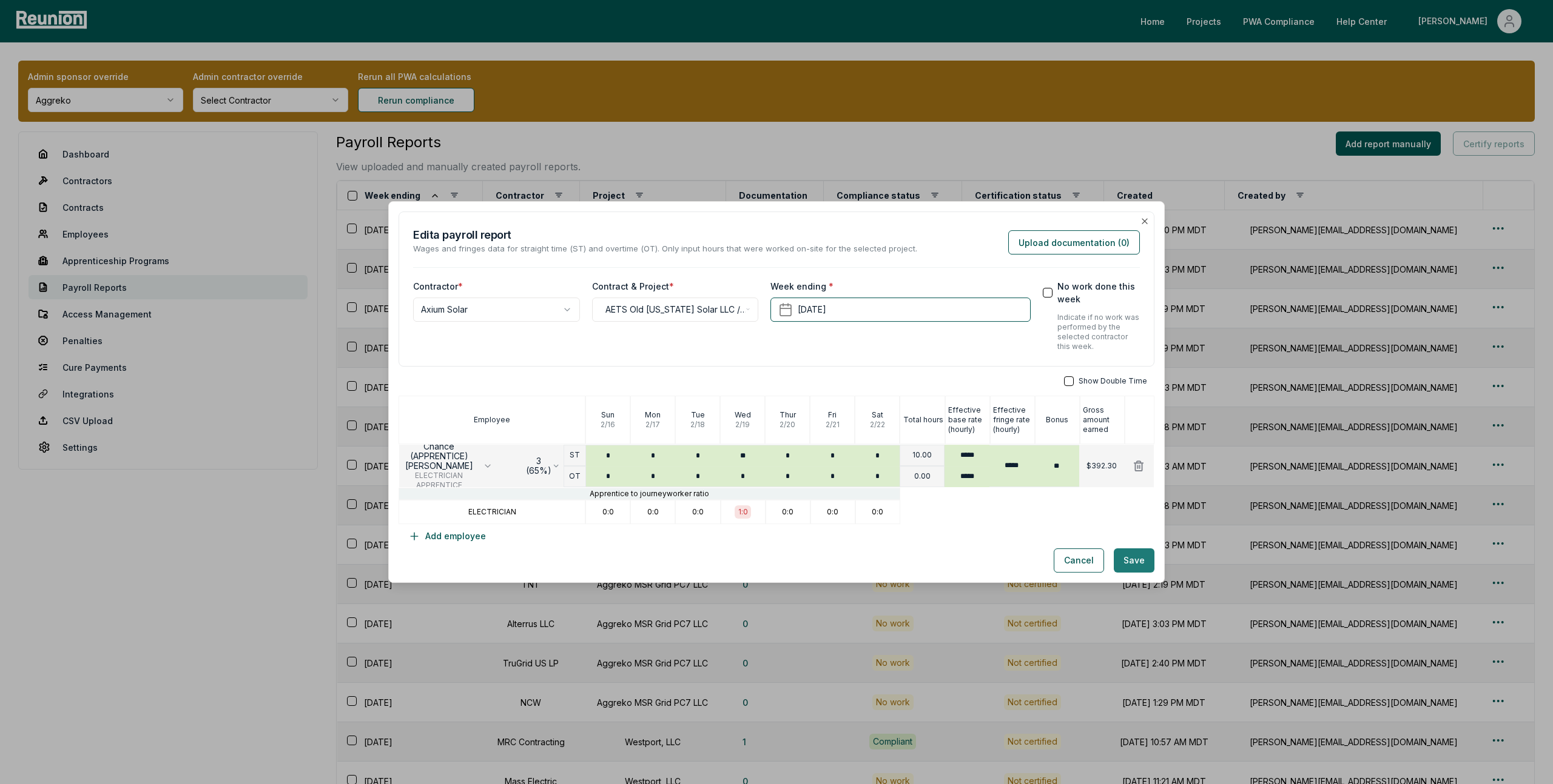
click at [1136, 564] on button "Save" at bounding box center [1133, 561] width 40 height 24
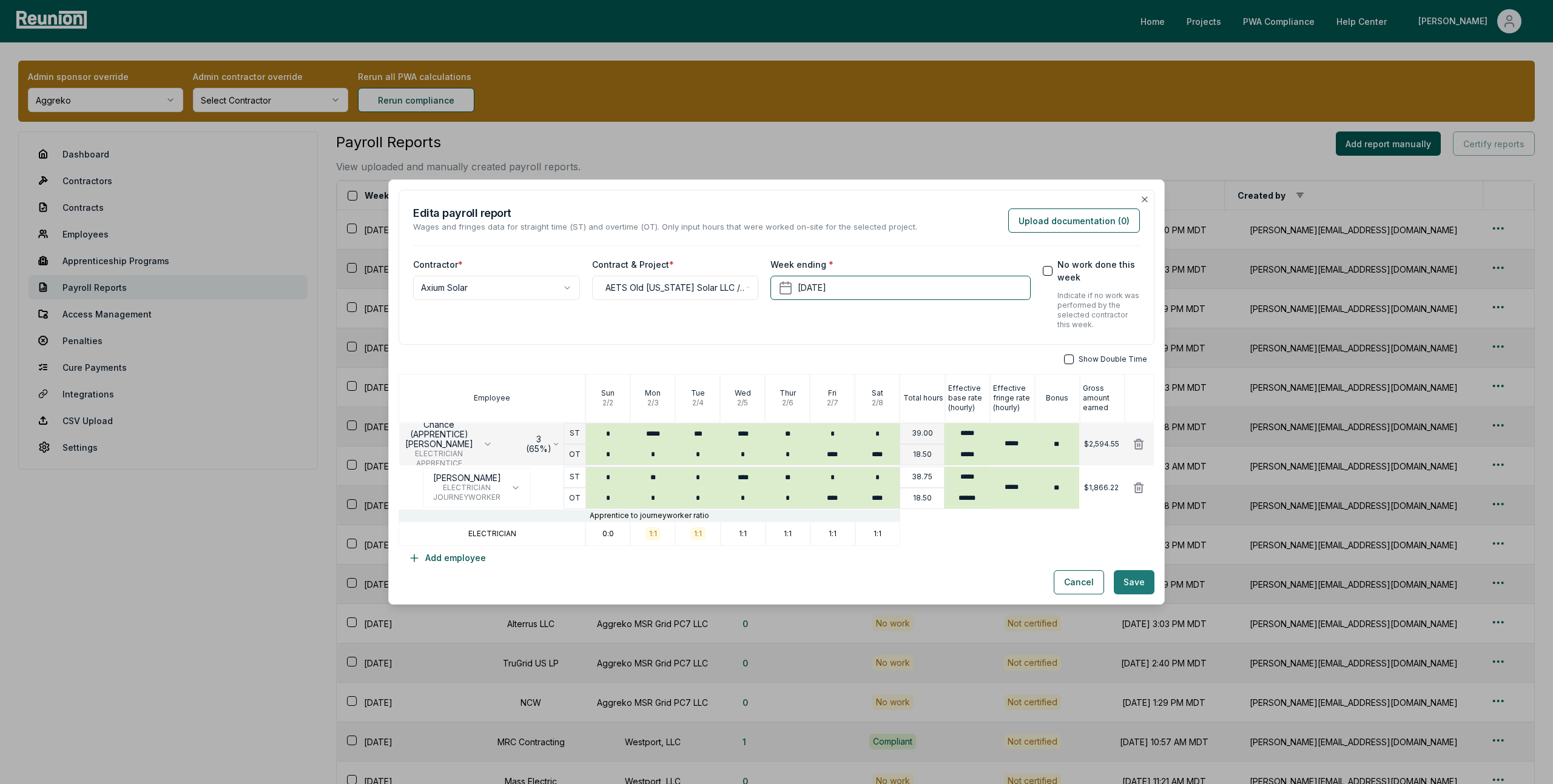
click at [1133, 589] on button "Save" at bounding box center [1133, 582] width 40 height 24
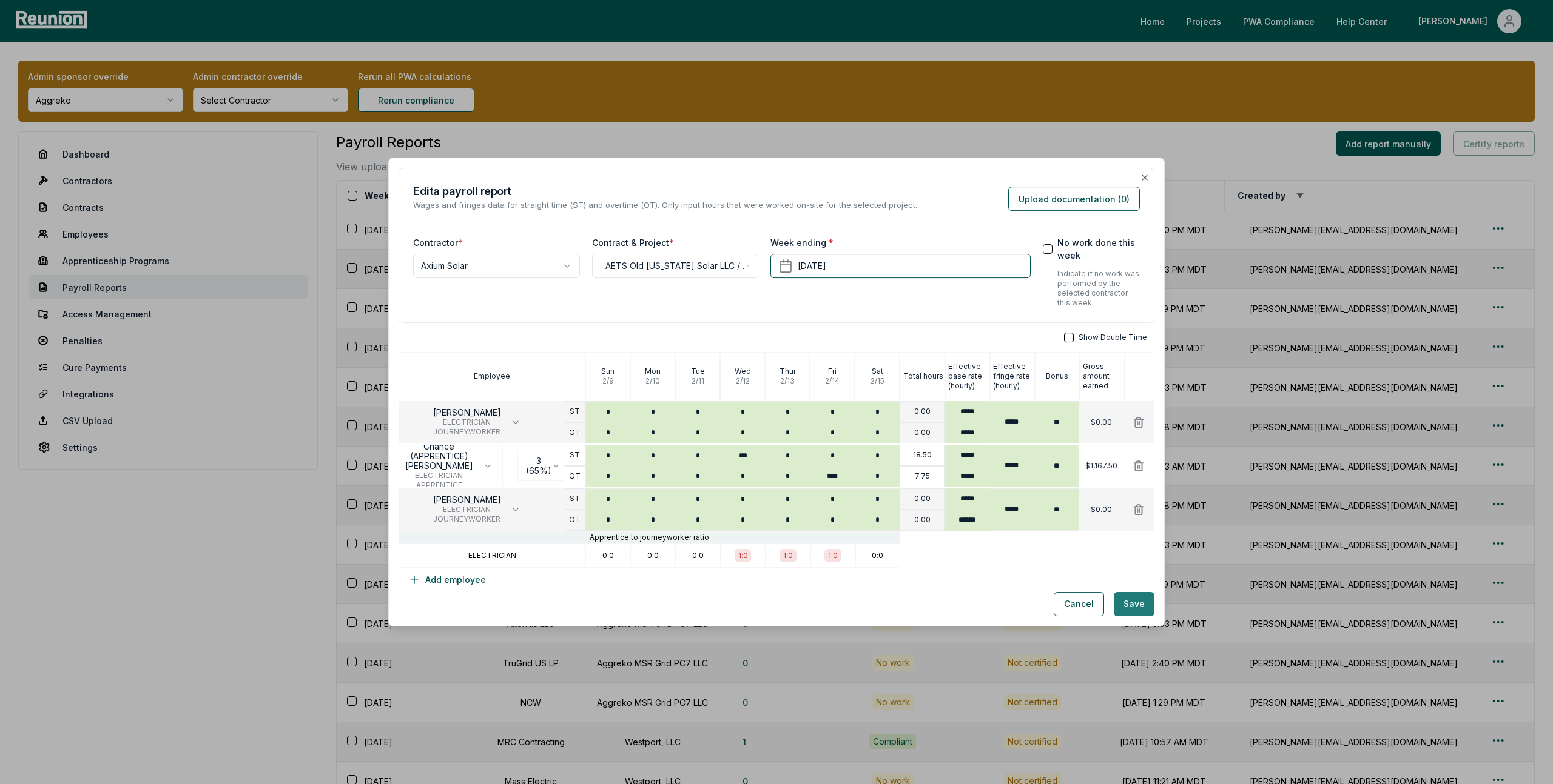
click at [1133, 614] on button "Save" at bounding box center [1133, 604] width 40 height 24
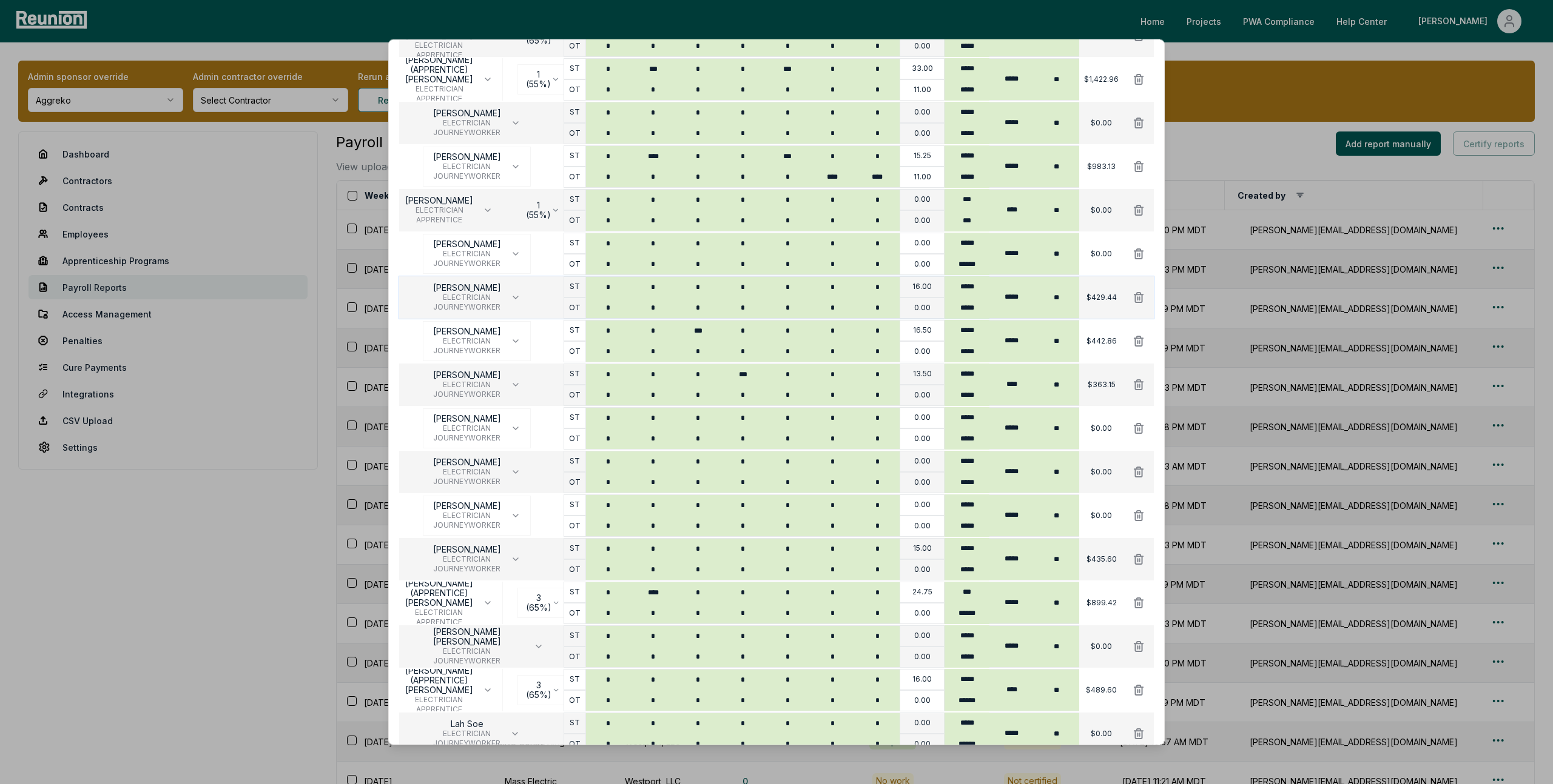
scroll to position [592, 0]
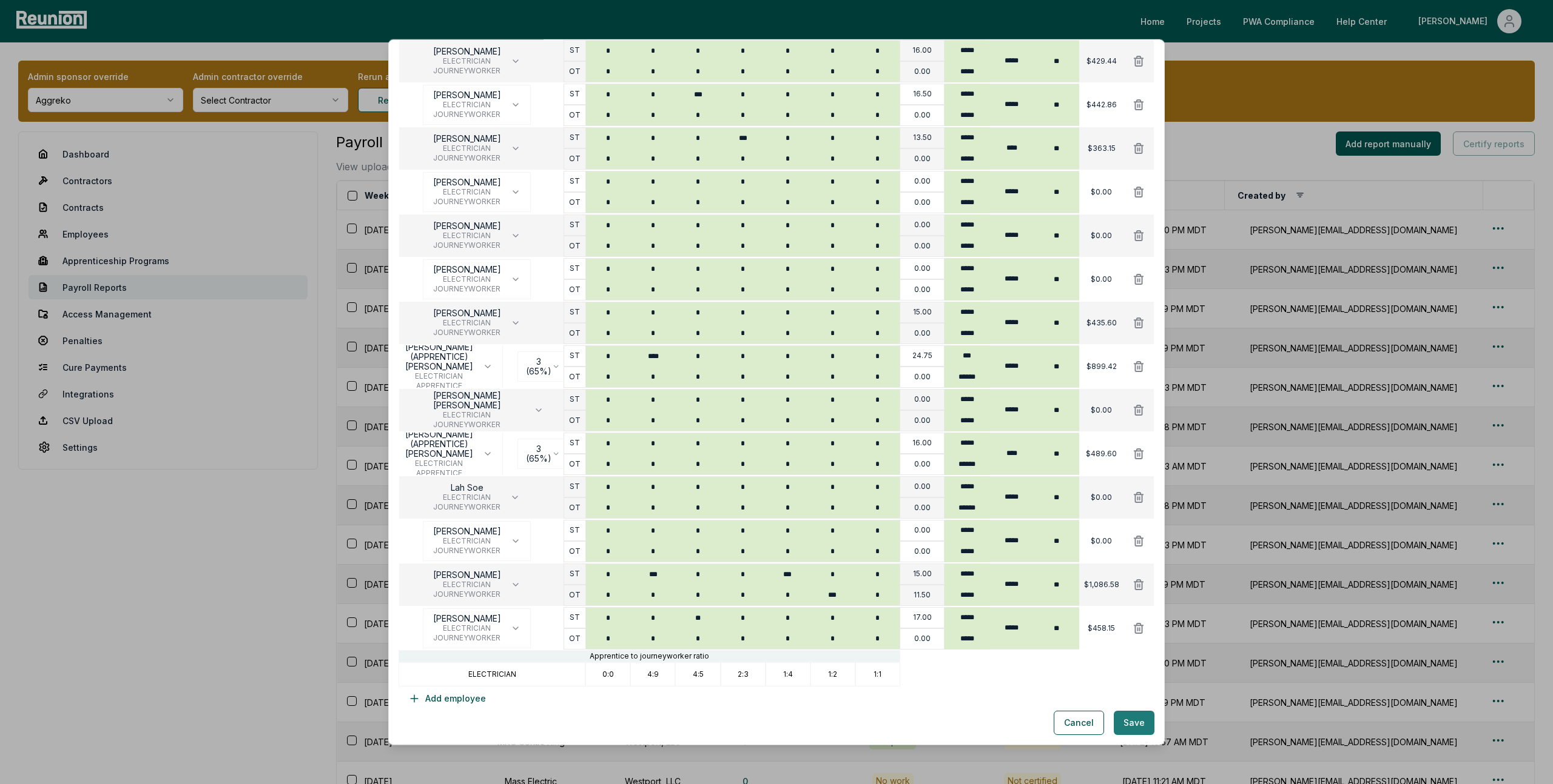
click at [1139, 726] on button "Save" at bounding box center [1133, 723] width 40 height 24
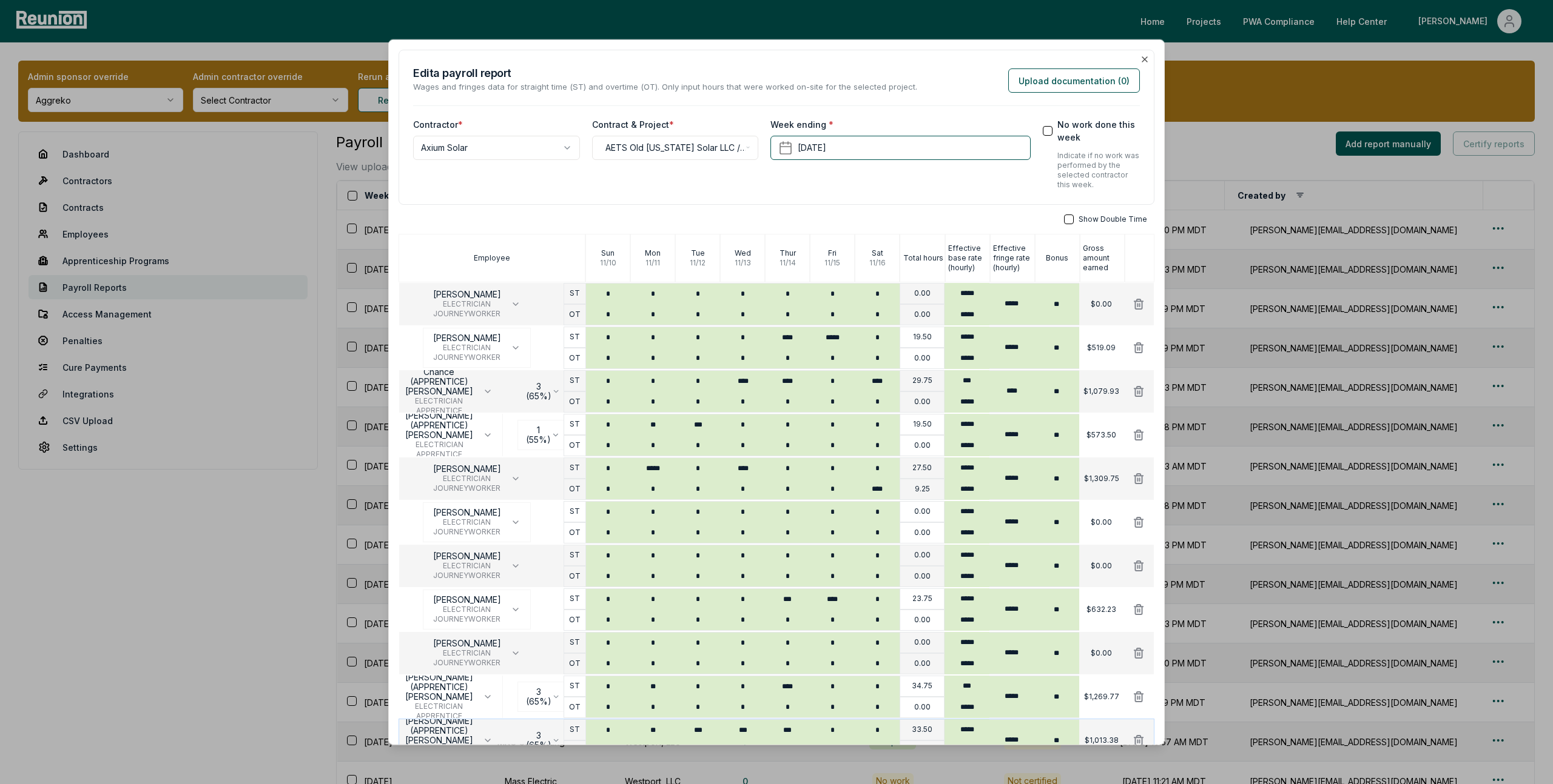
scroll to position [199, 0]
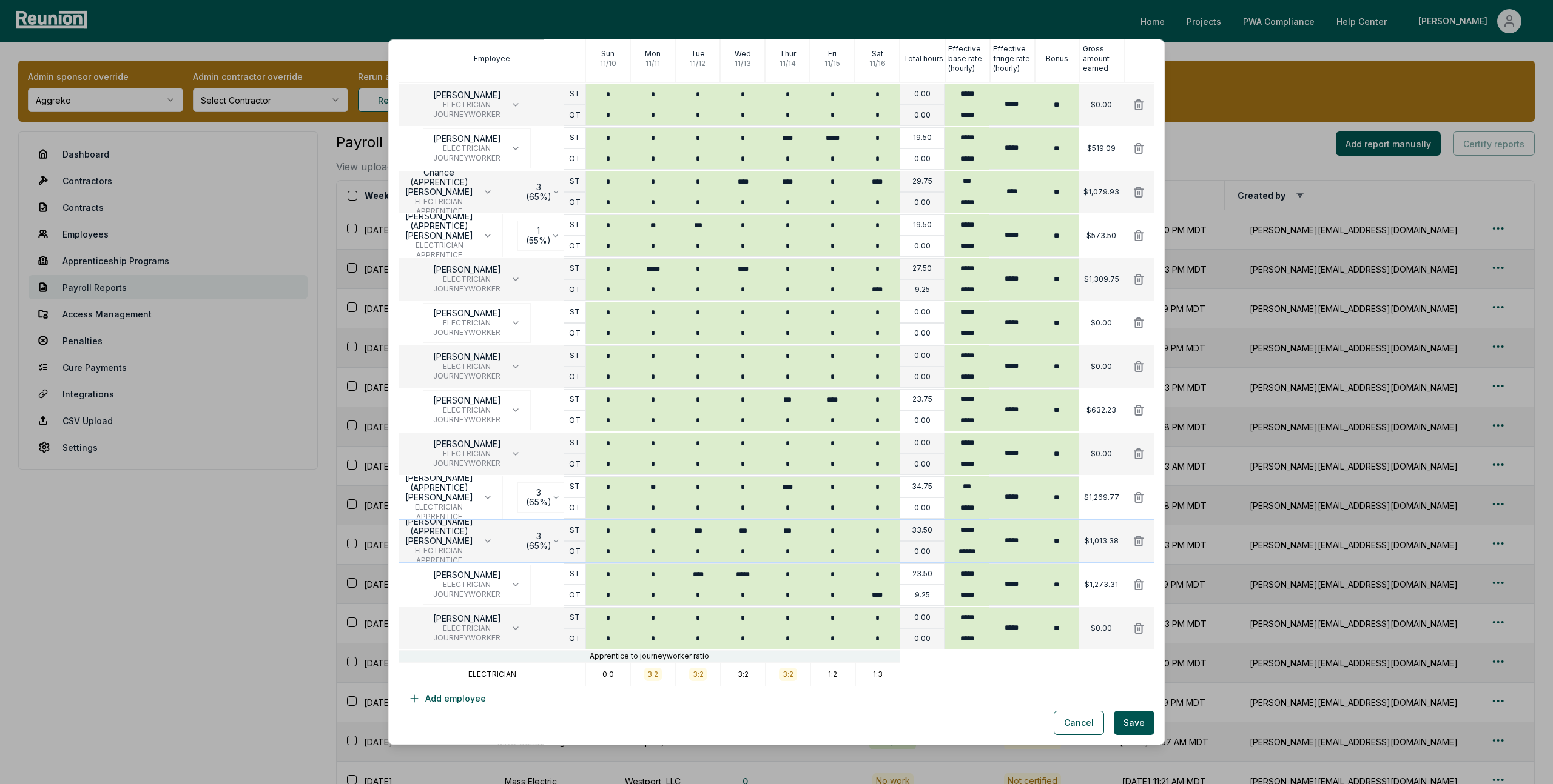
click at [1139, 725] on button "Save" at bounding box center [1133, 723] width 40 height 24
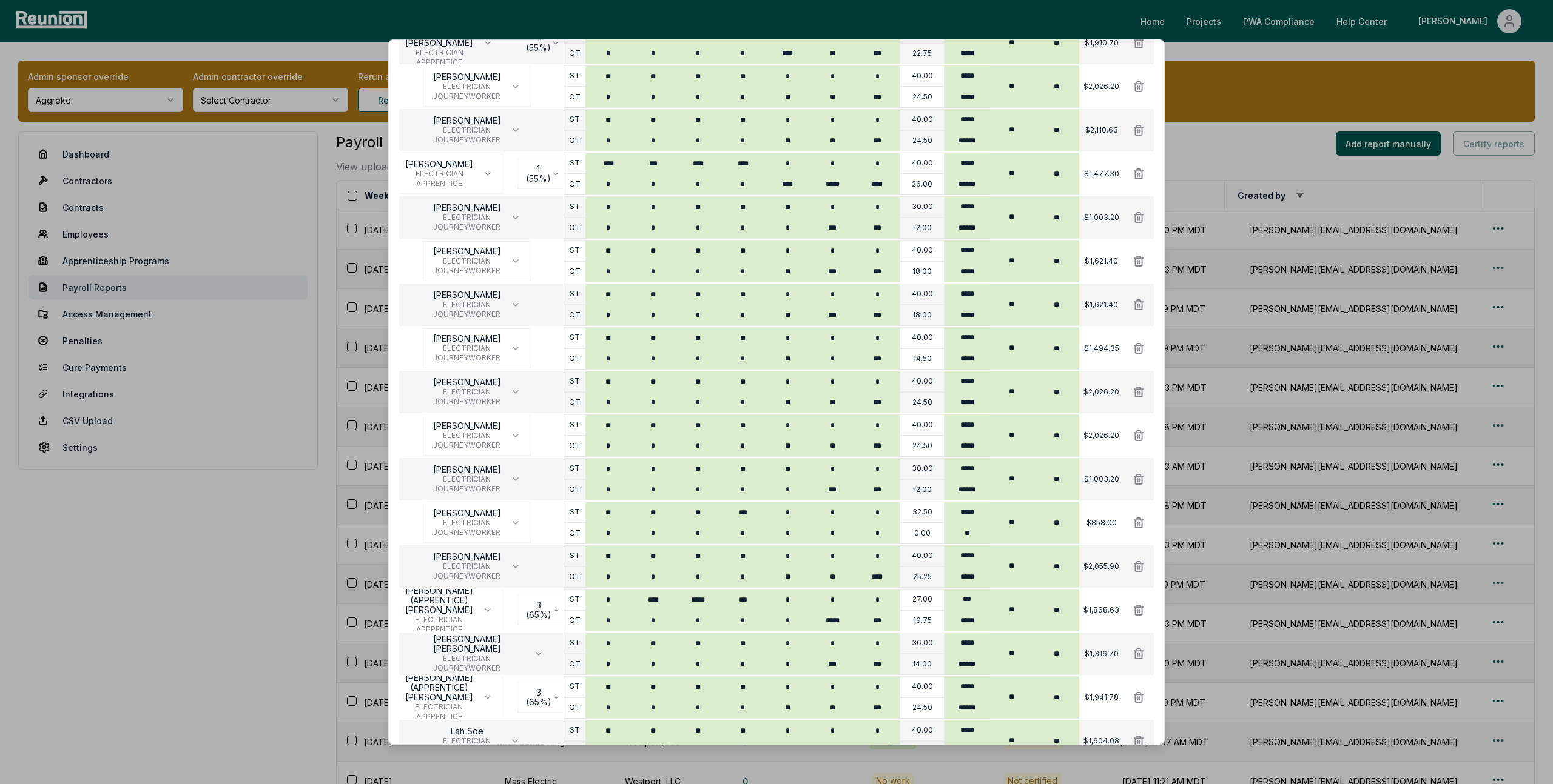
scroll to position [766, 0]
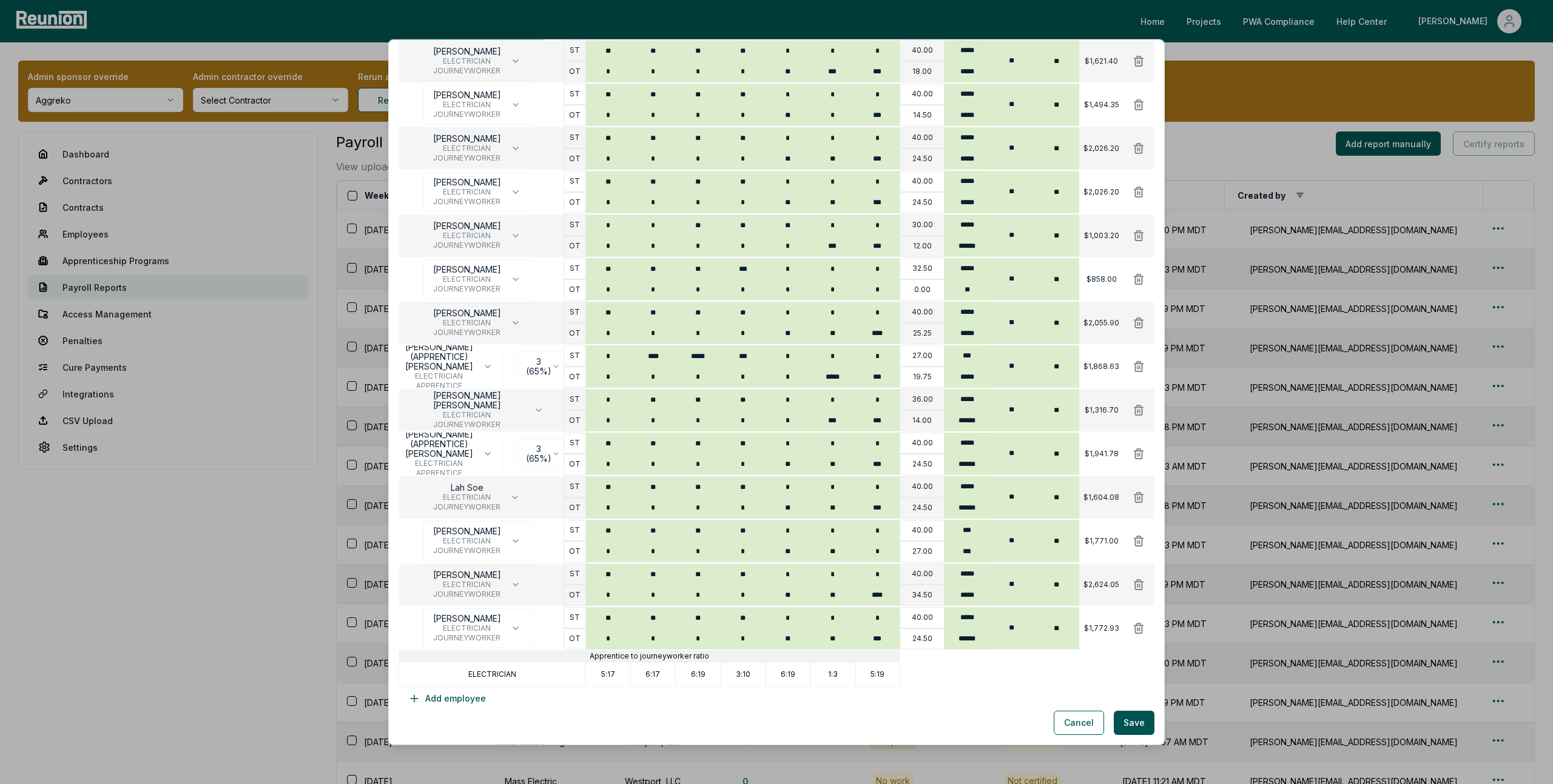
click at [1139, 725] on button "Save" at bounding box center [1133, 723] width 40 height 24
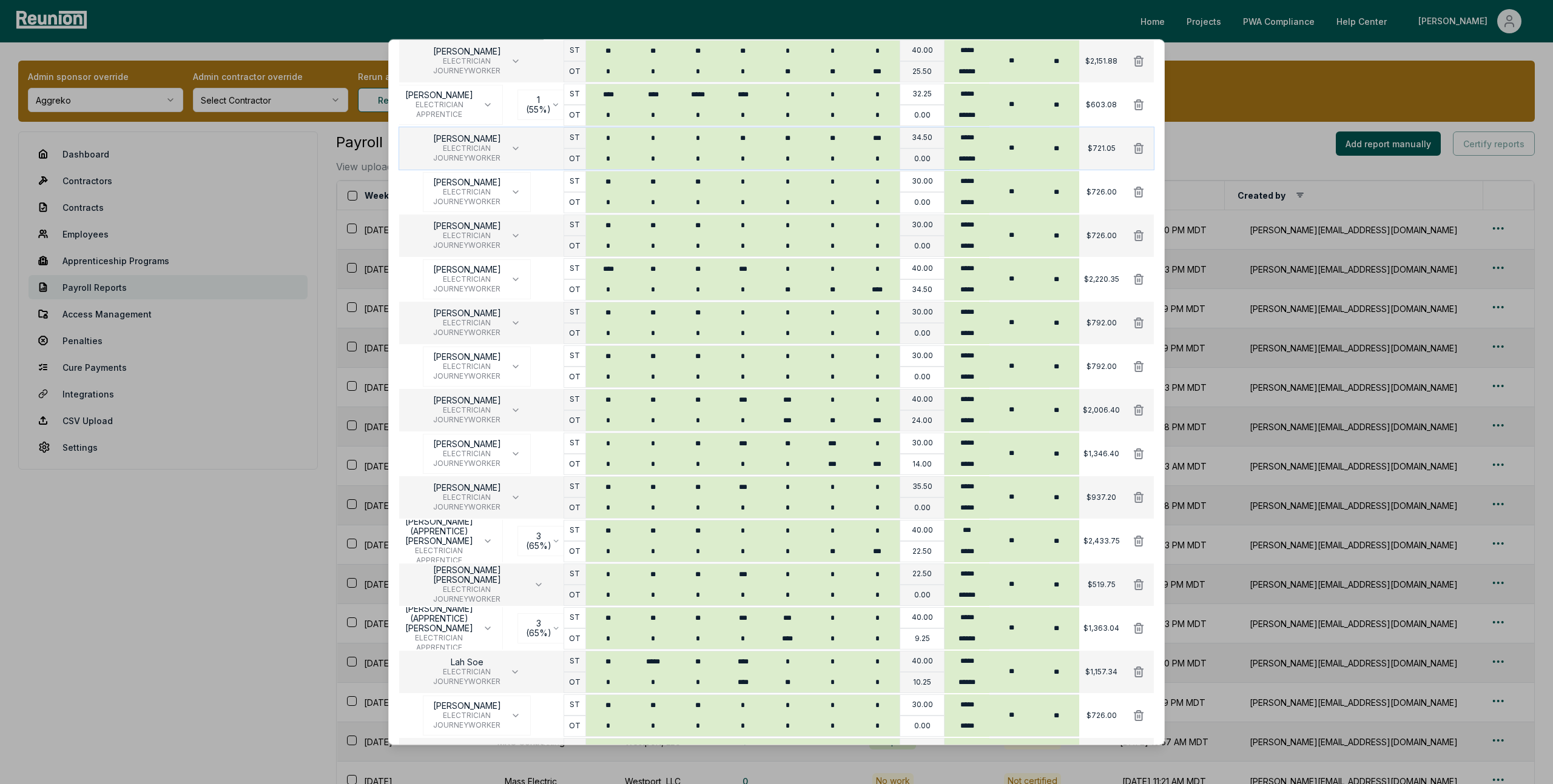
scroll to position [766, 0]
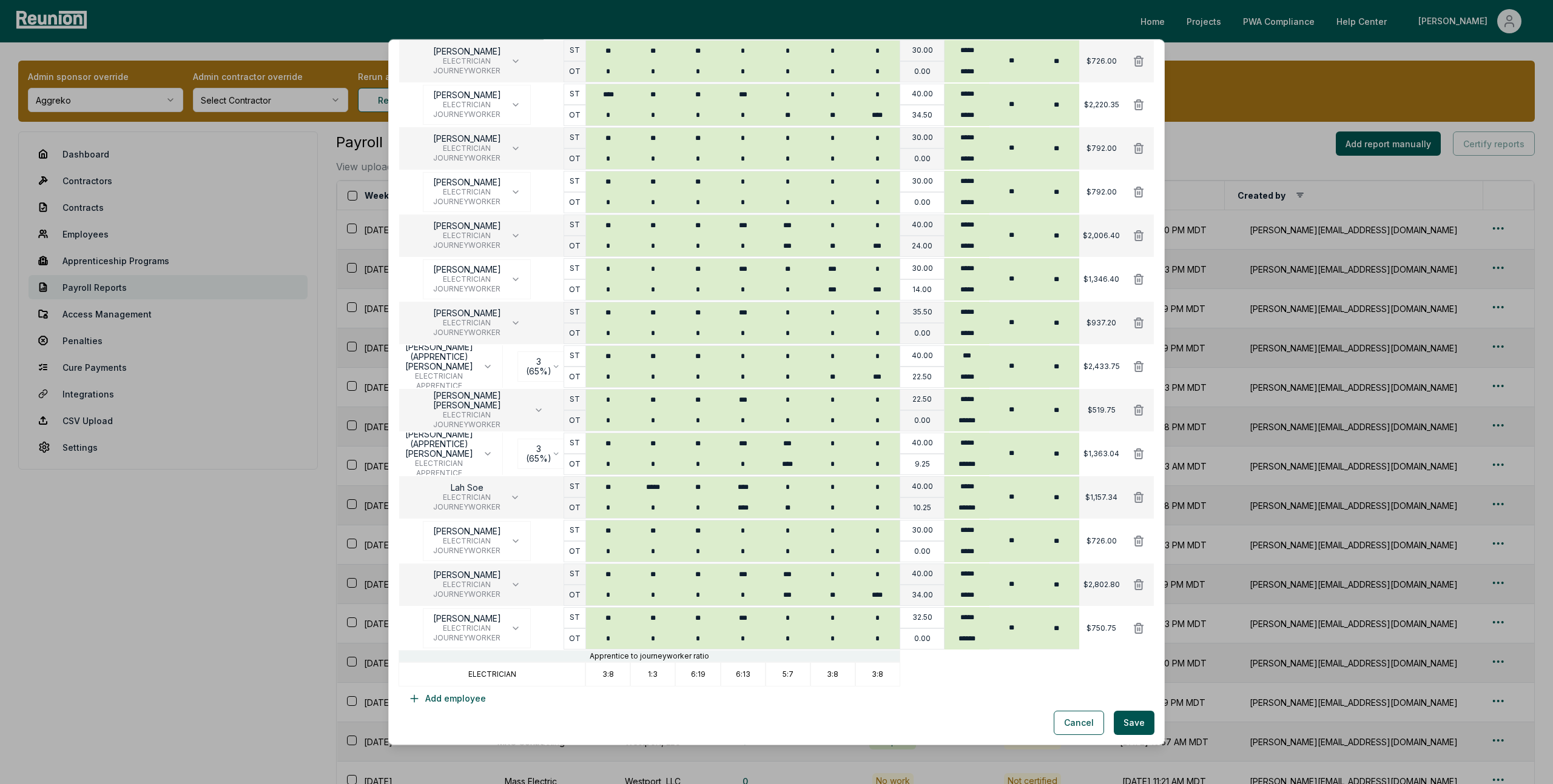
click at [1139, 725] on button "Save" at bounding box center [1133, 723] width 40 height 24
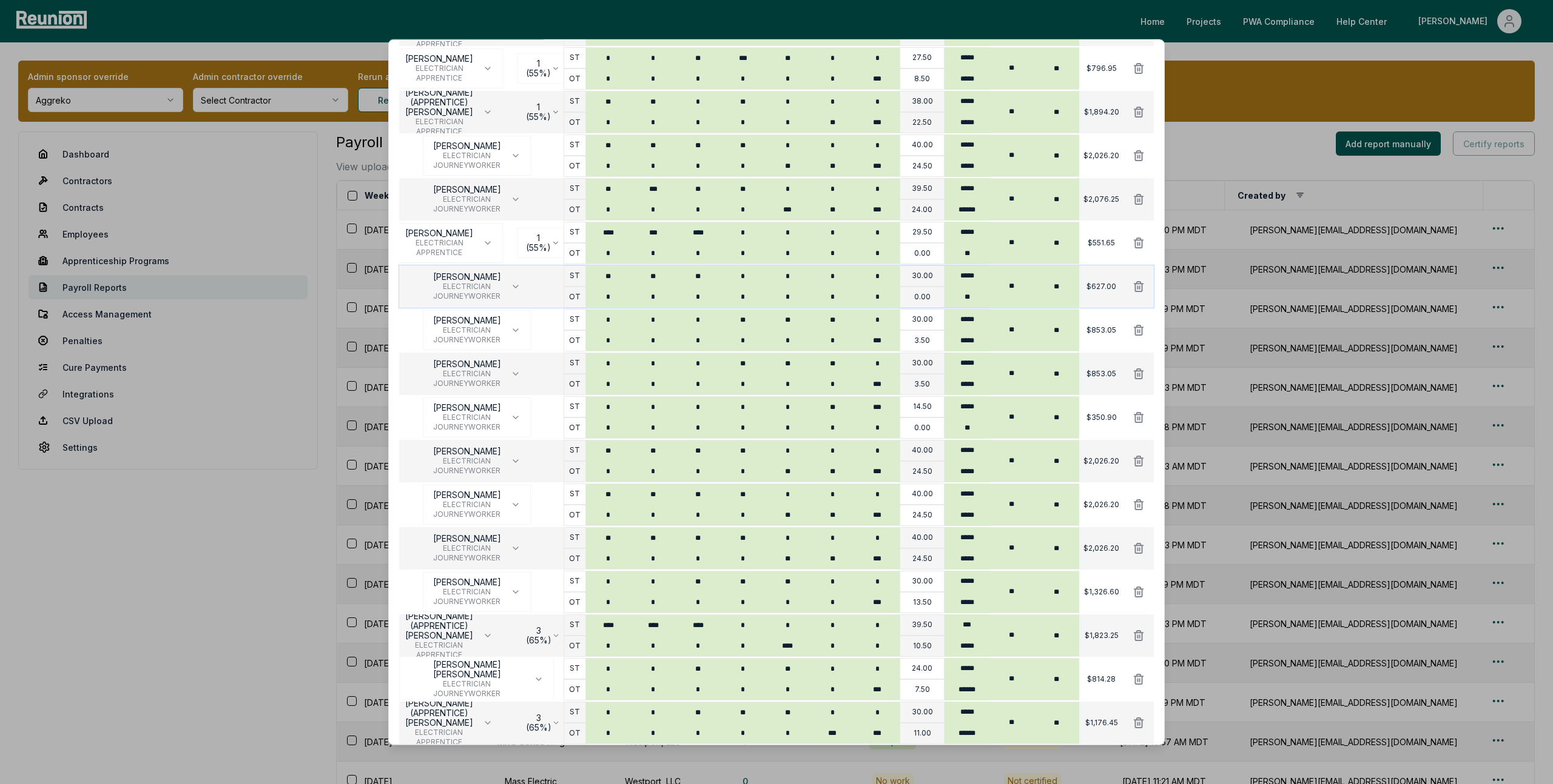
scroll to position [766, 0]
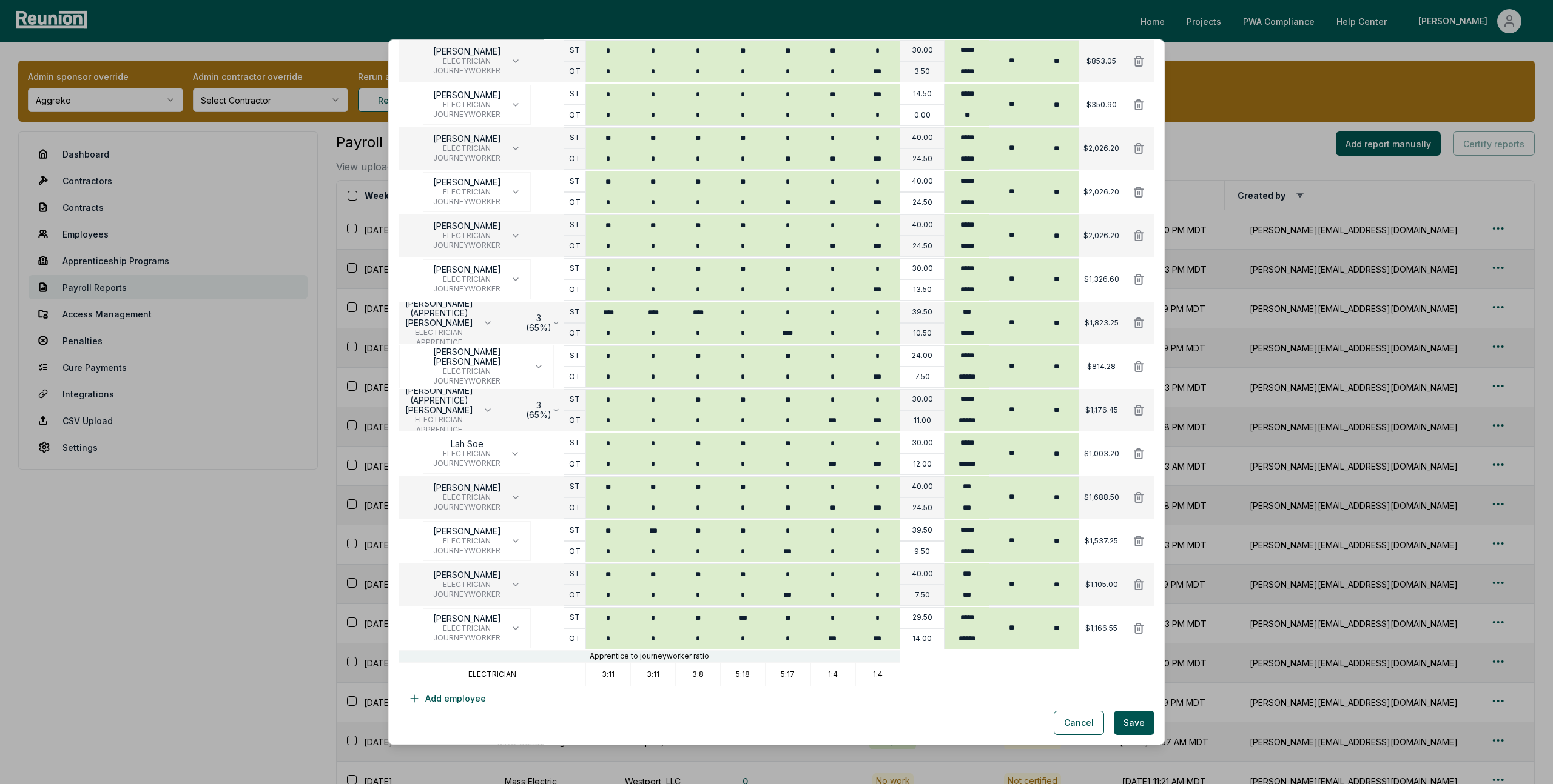
click at [1139, 725] on button "Save" at bounding box center [1133, 723] width 40 height 24
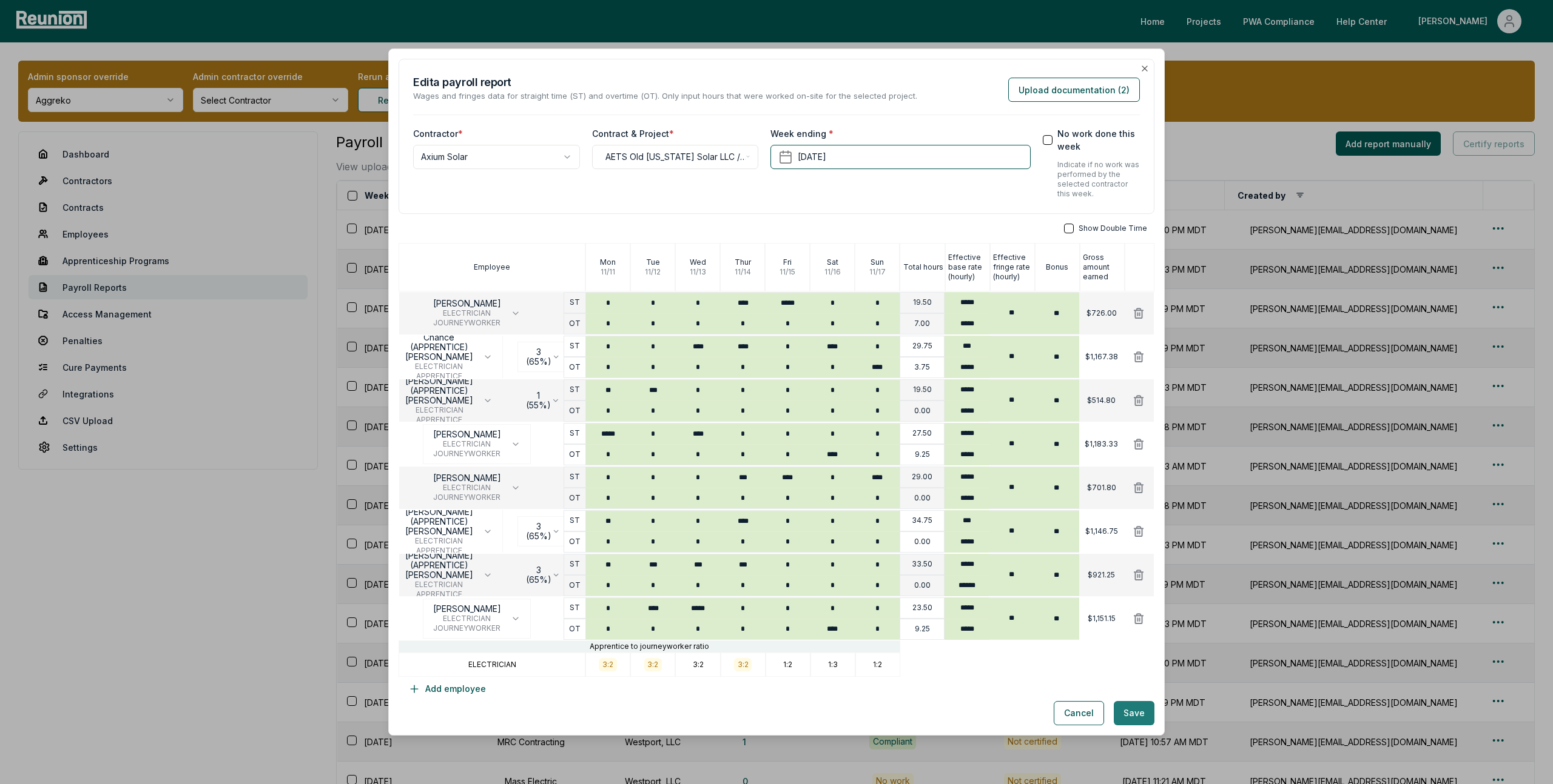
click at [1140, 707] on button "Save" at bounding box center [1133, 713] width 40 height 24
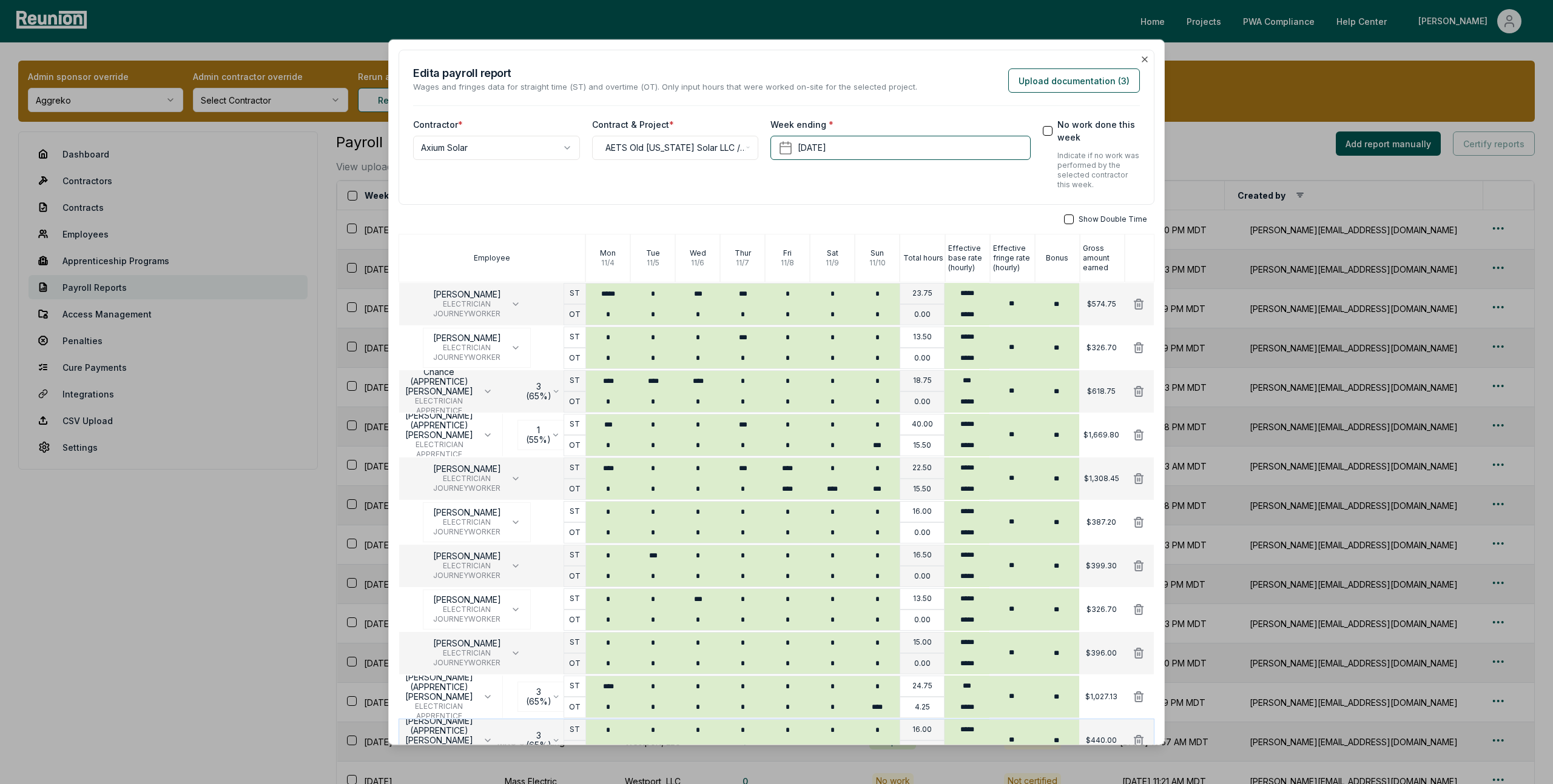
scroll to position [199, 0]
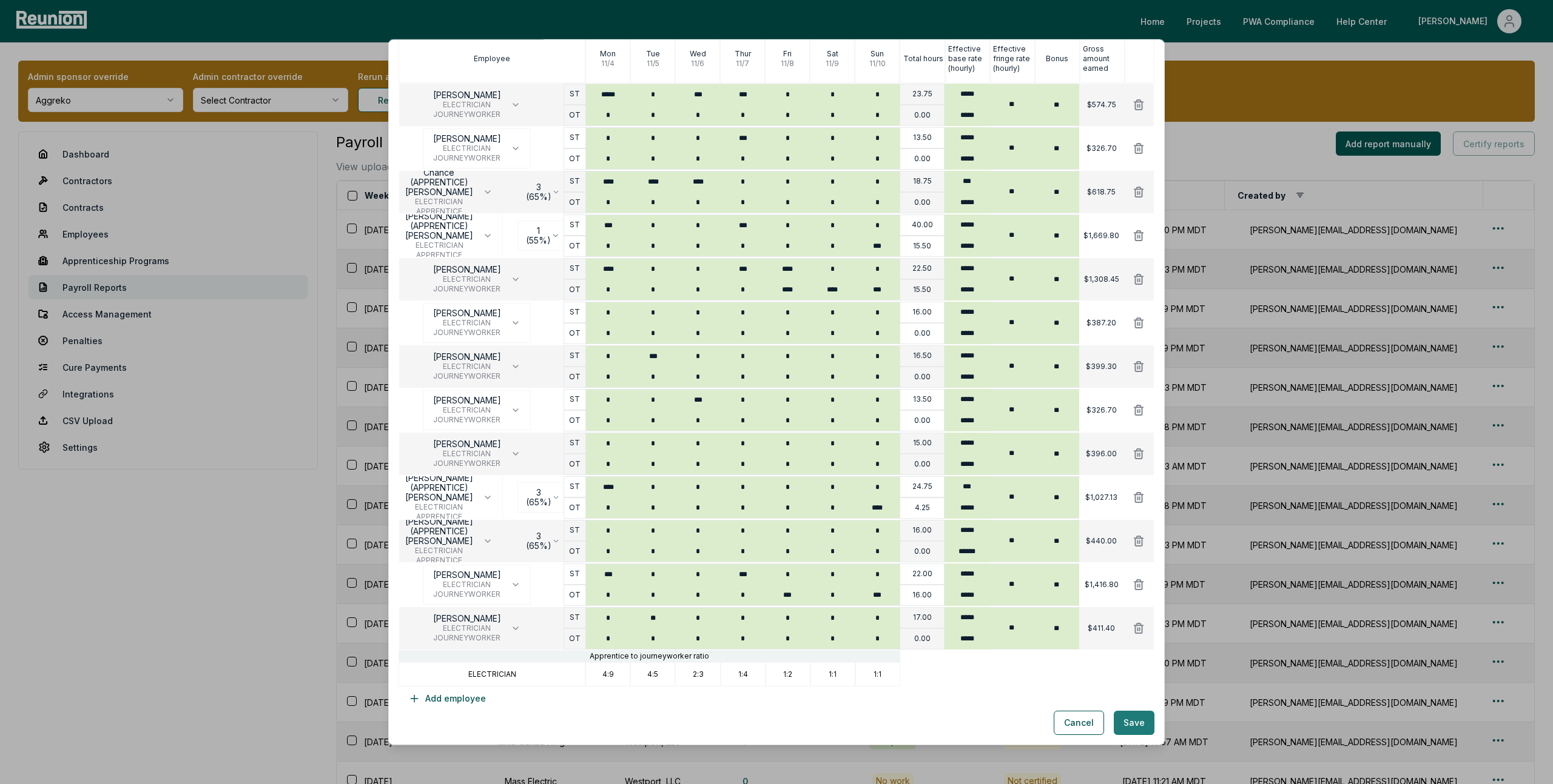
click at [1139, 725] on button "Save" at bounding box center [1133, 723] width 40 height 24
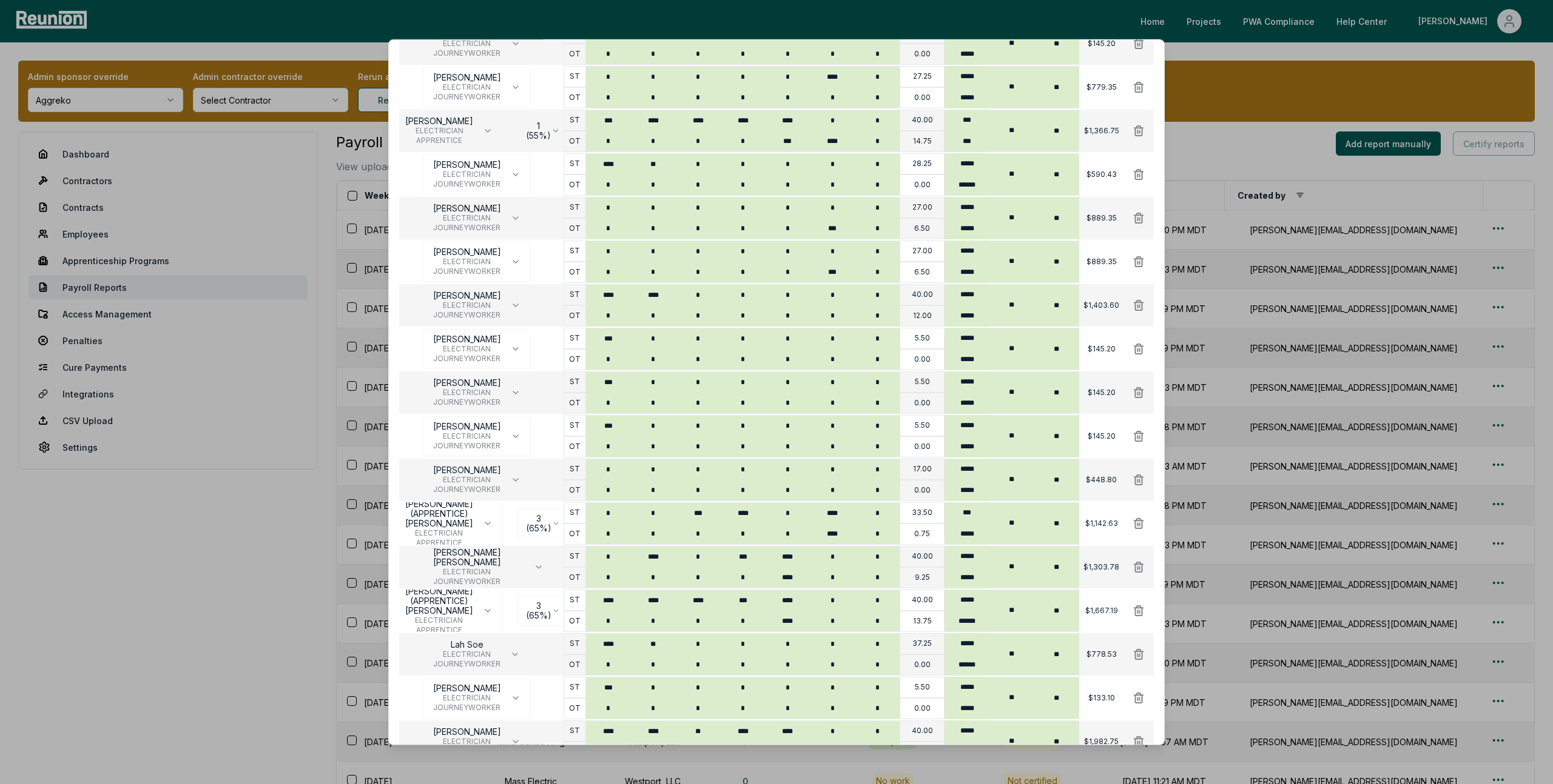
scroll to position [592, 0]
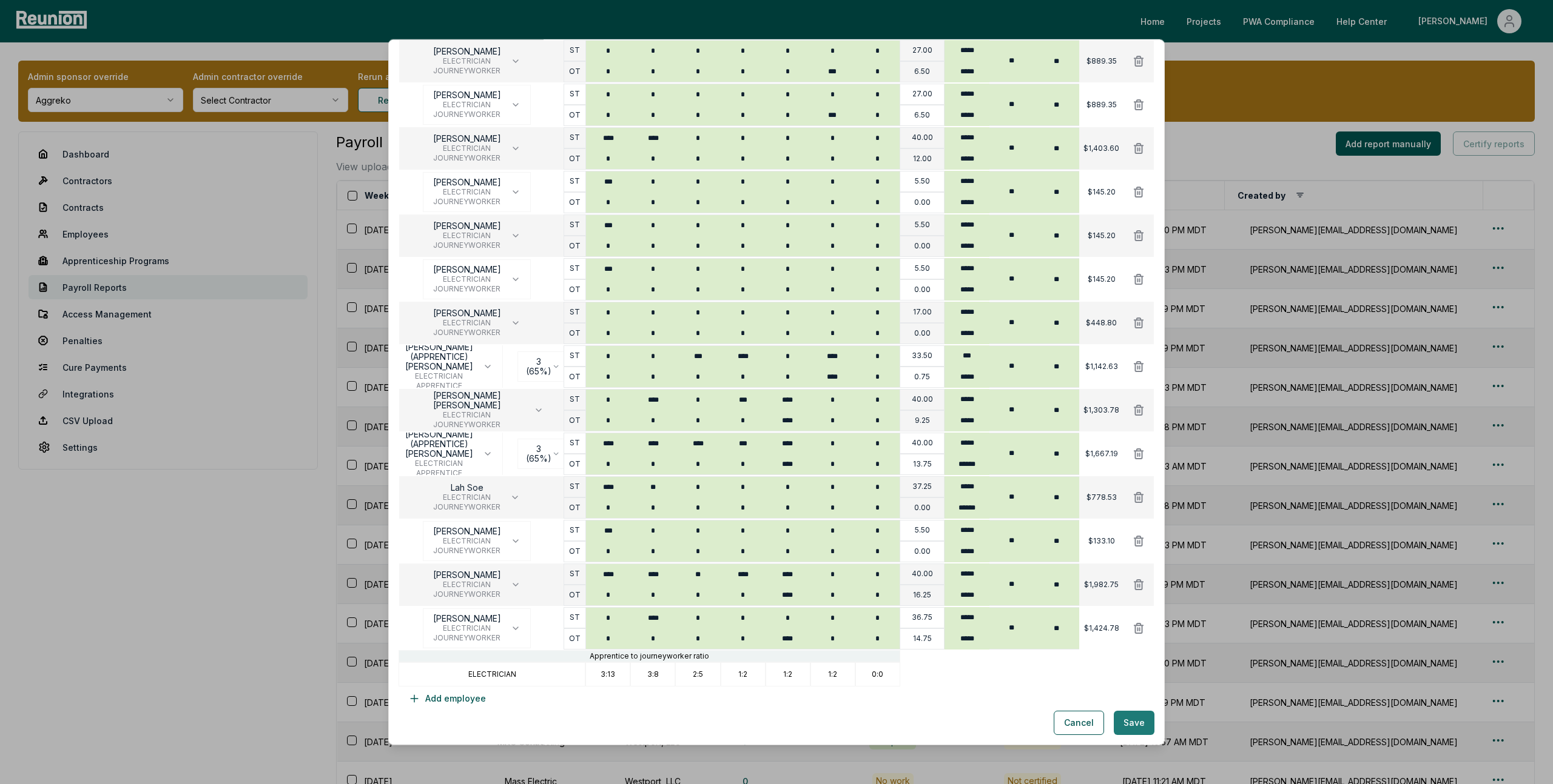
click at [1139, 727] on button "Save" at bounding box center [1133, 723] width 40 height 24
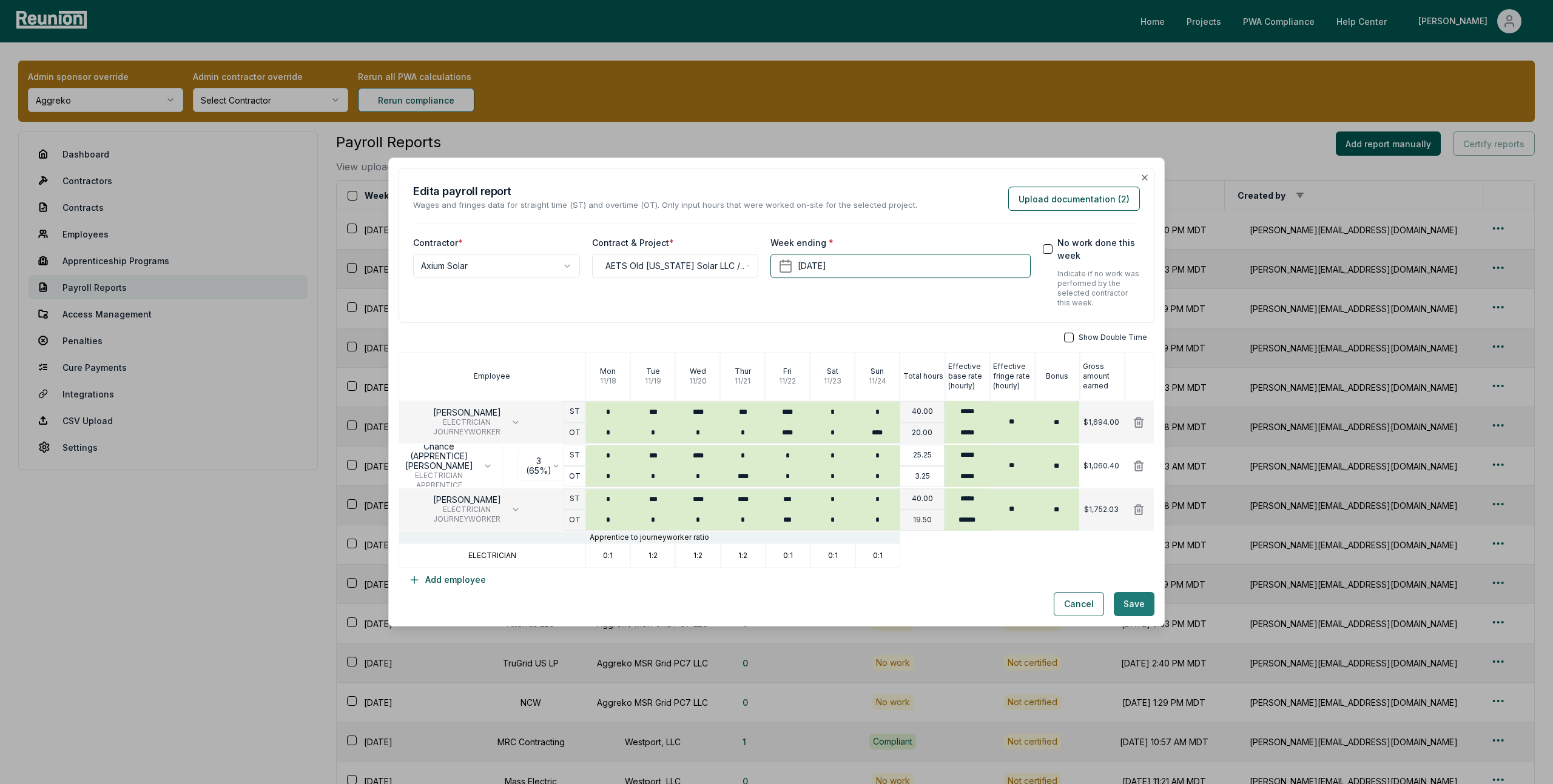
click at [1133, 604] on button "Save" at bounding box center [1133, 604] width 40 height 24
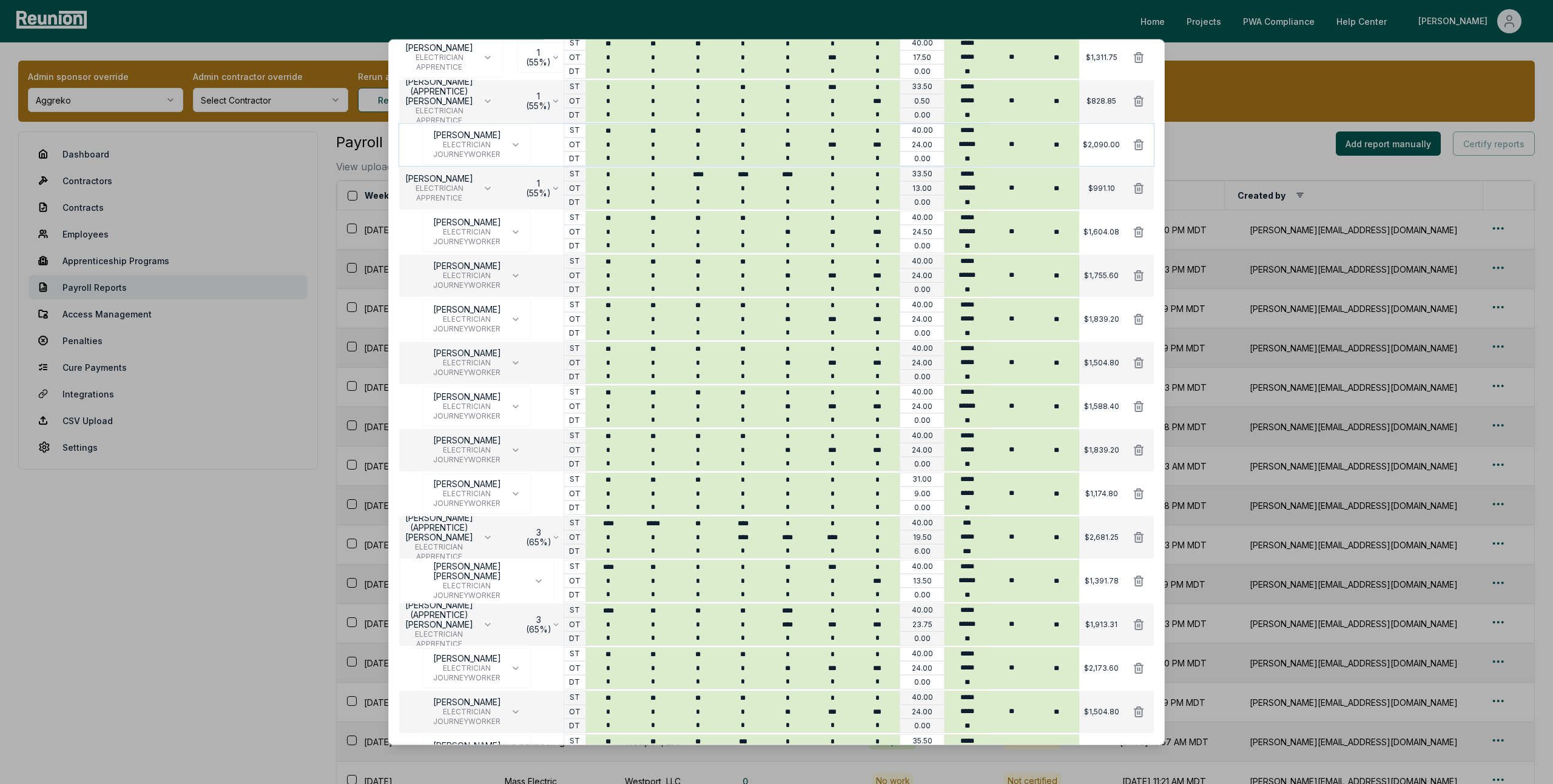
scroll to position [592, 0]
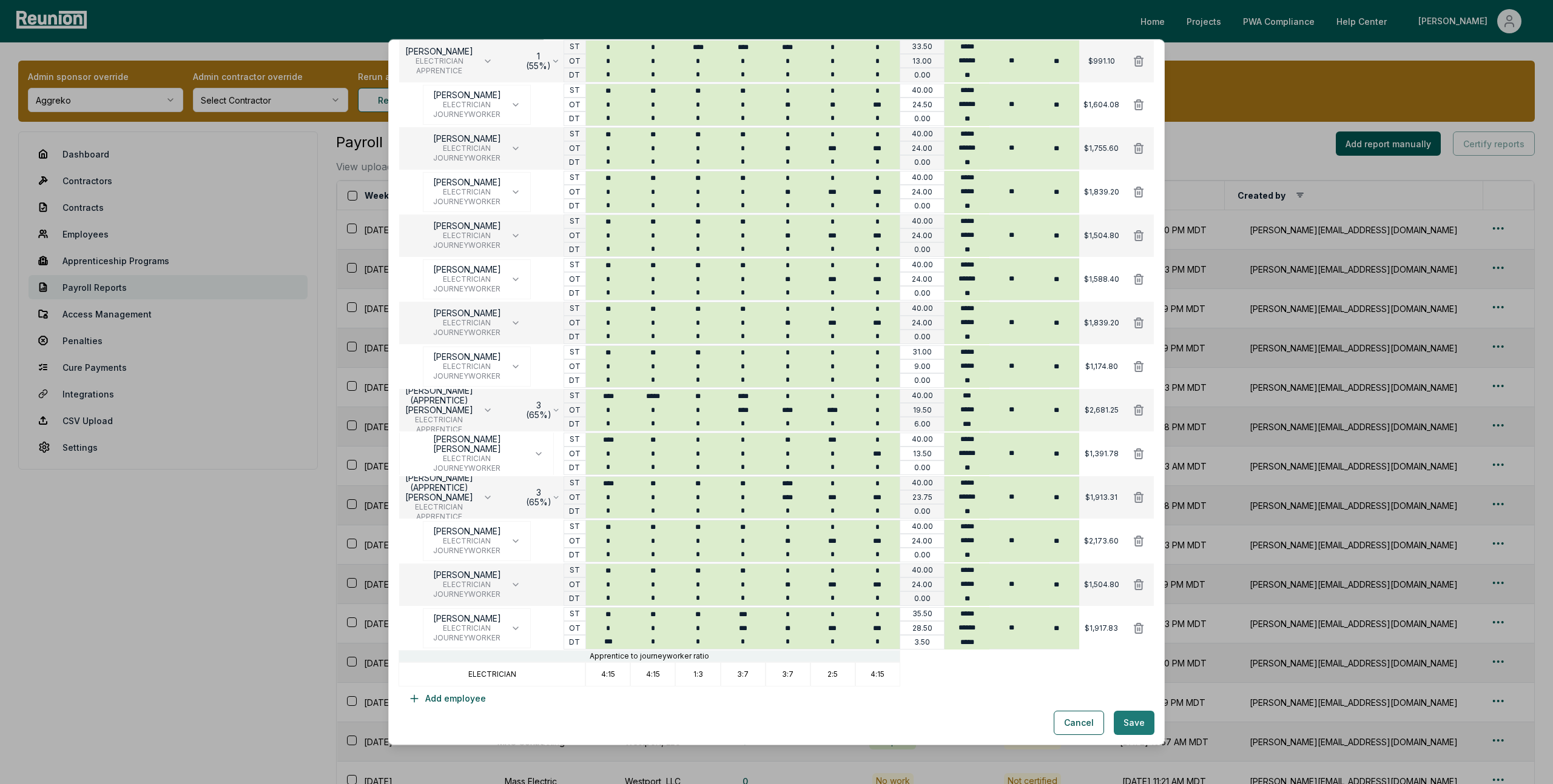
click at [1132, 731] on button "Save" at bounding box center [1133, 723] width 40 height 24
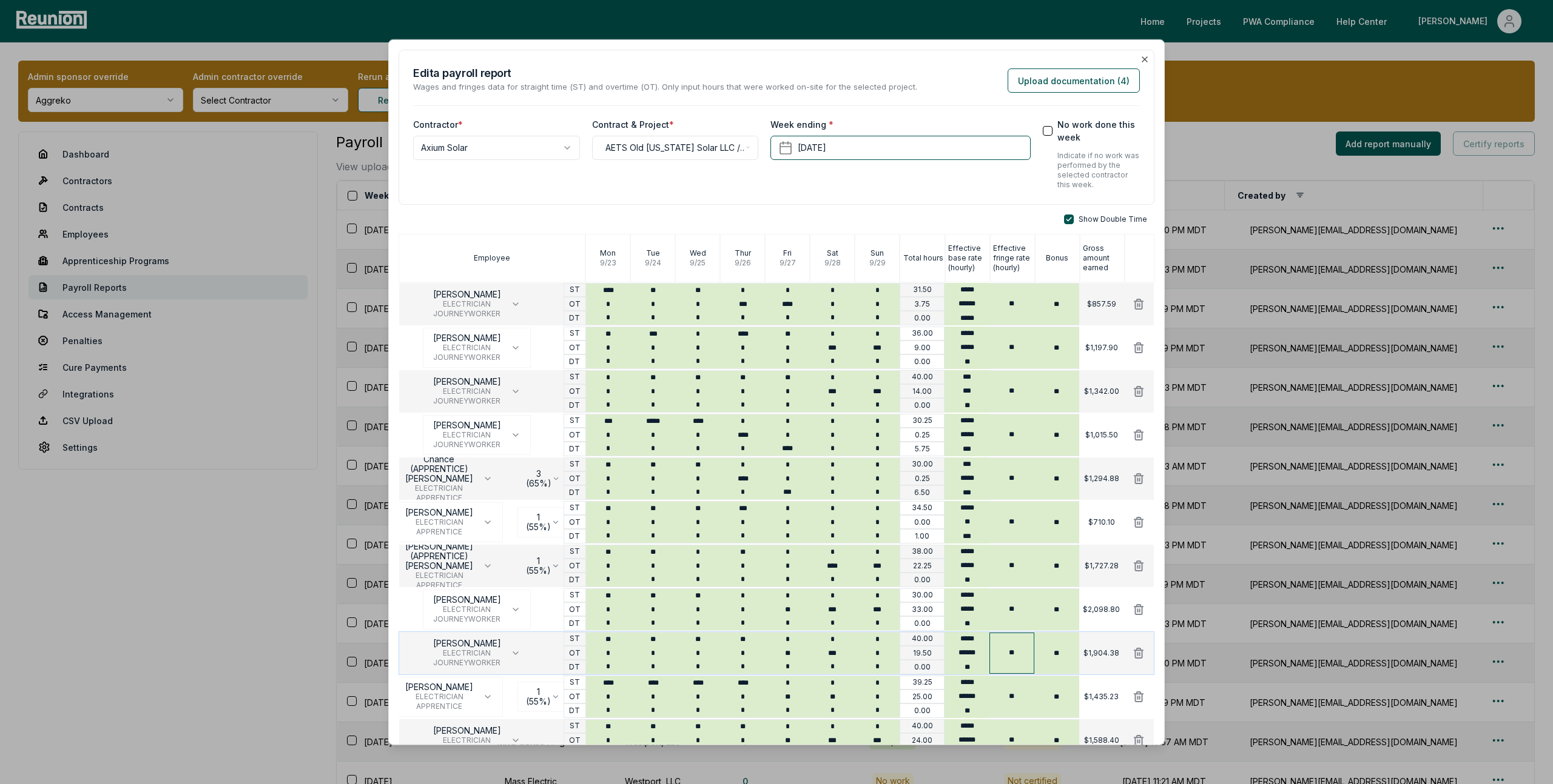
scroll to position [723, 0]
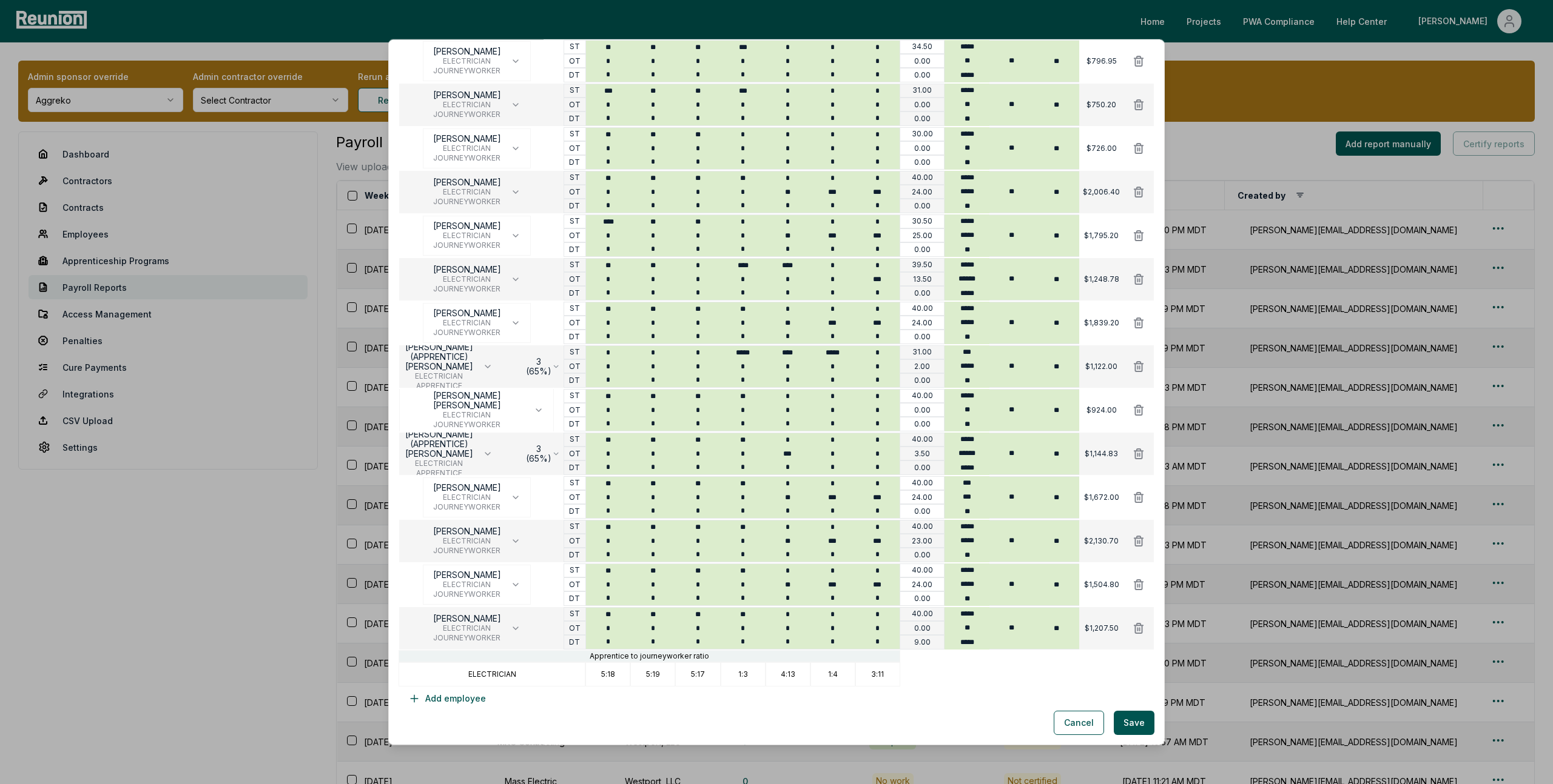
click at [1116, 744] on div "**********" at bounding box center [776, 393] width 776 height 706
click at [1127, 728] on button "Save" at bounding box center [1133, 723] width 40 height 24
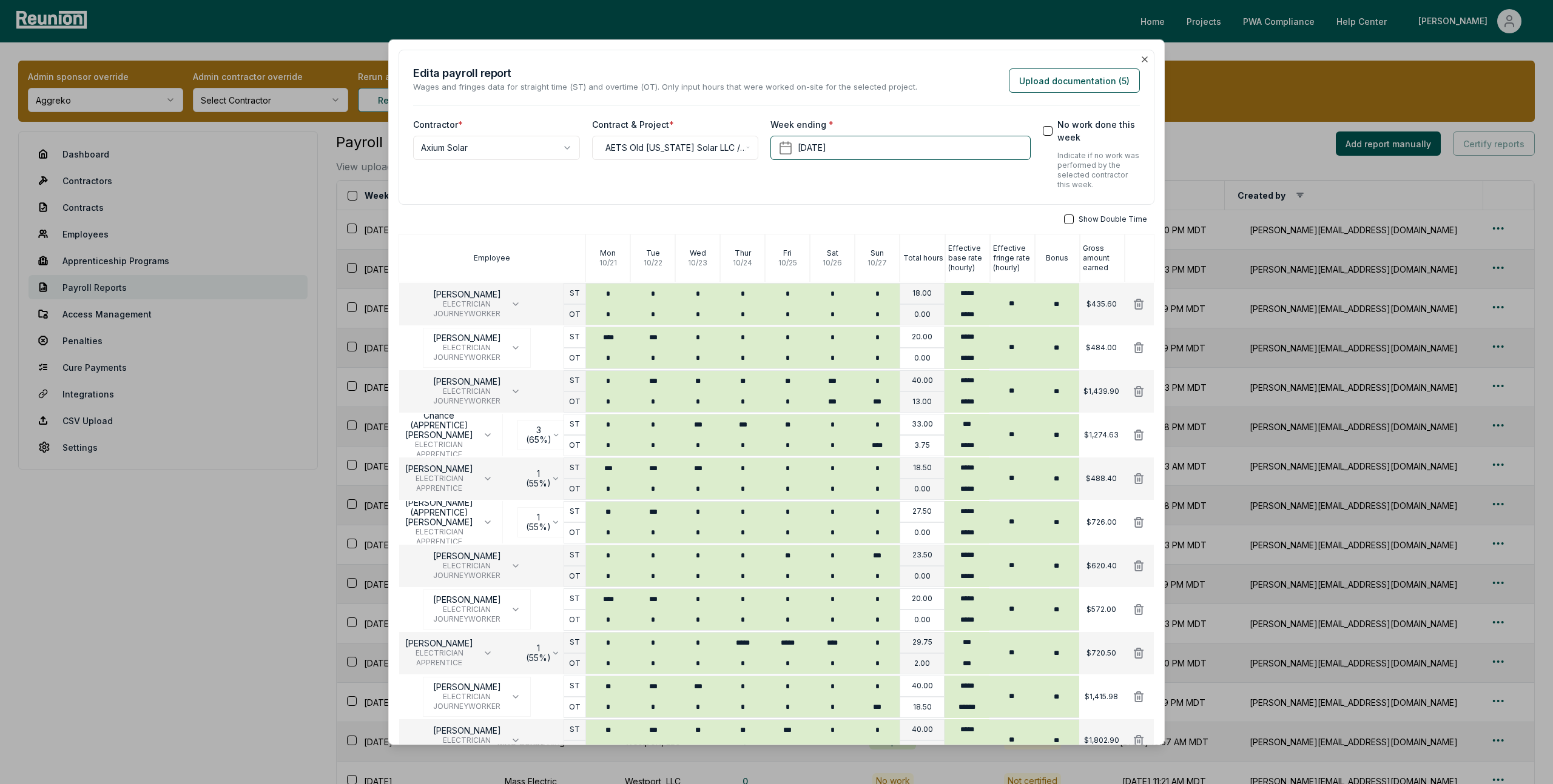
scroll to position [549, 0]
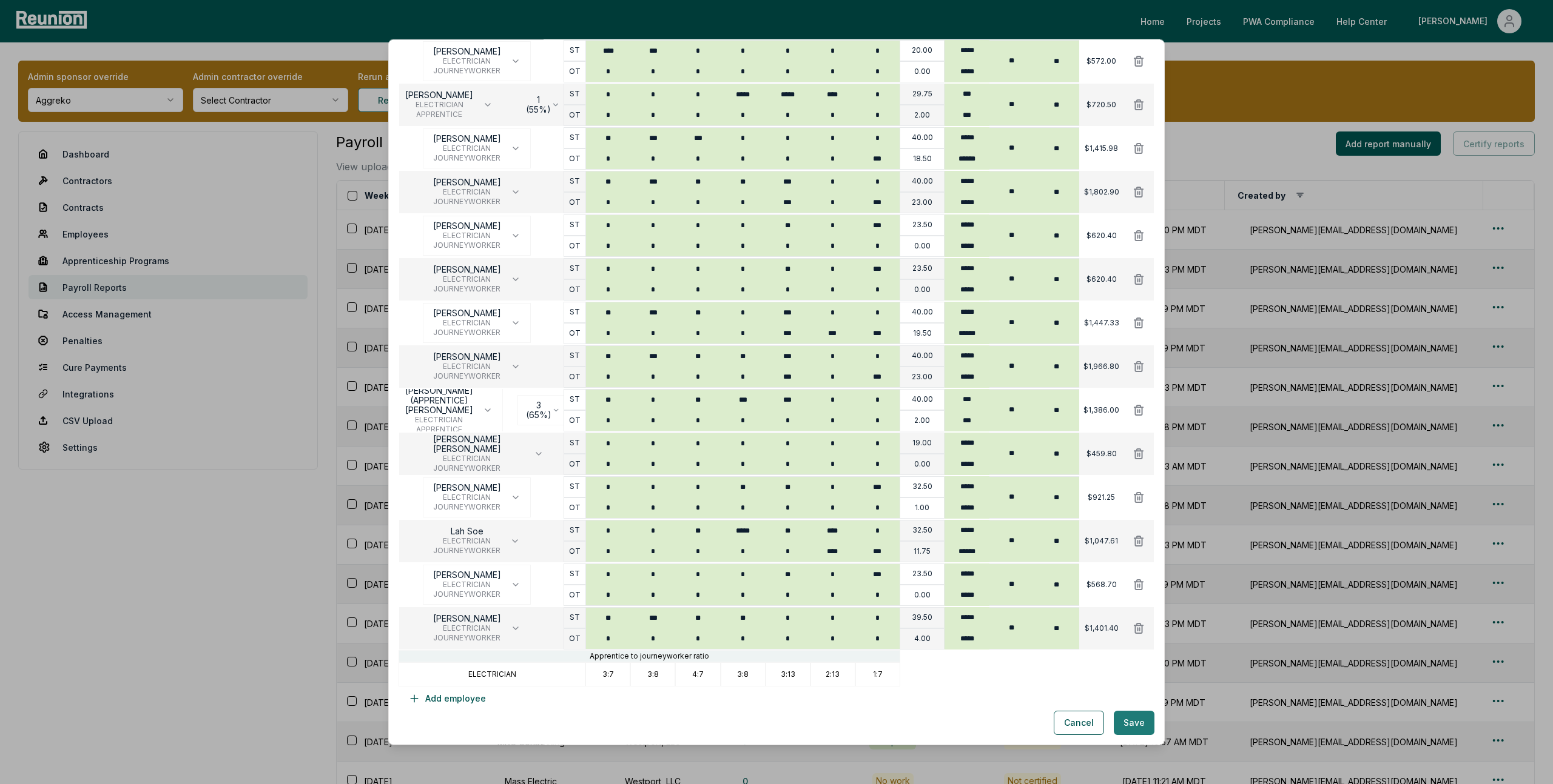
click at [1142, 724] on button "Save" at bounding box center [1133, 723] width 40 height 24
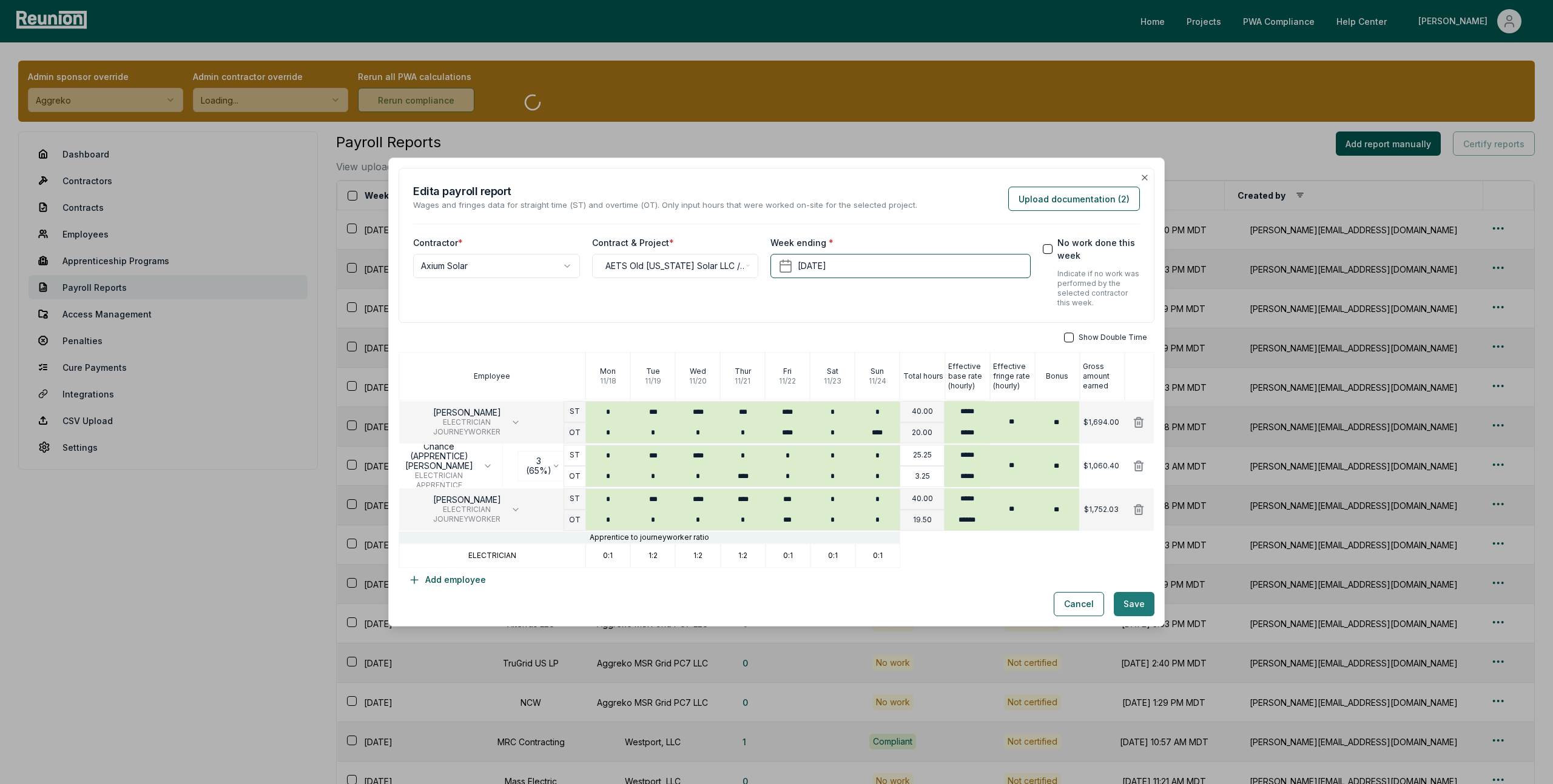
click at [1130, 604] on button "Save" at bounding box center [1133, 604] width 40 height 24
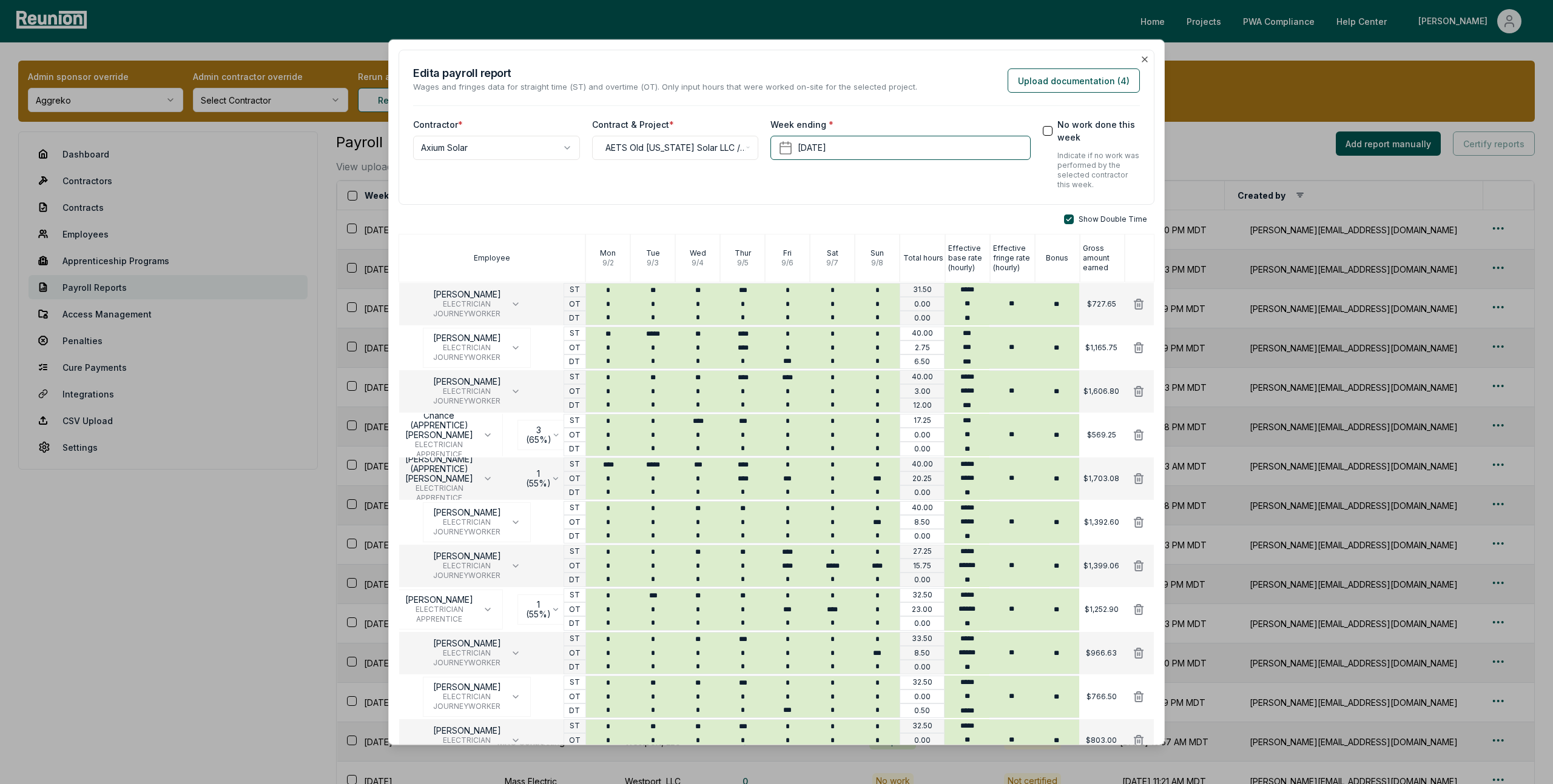
scroll to position [680, 0]
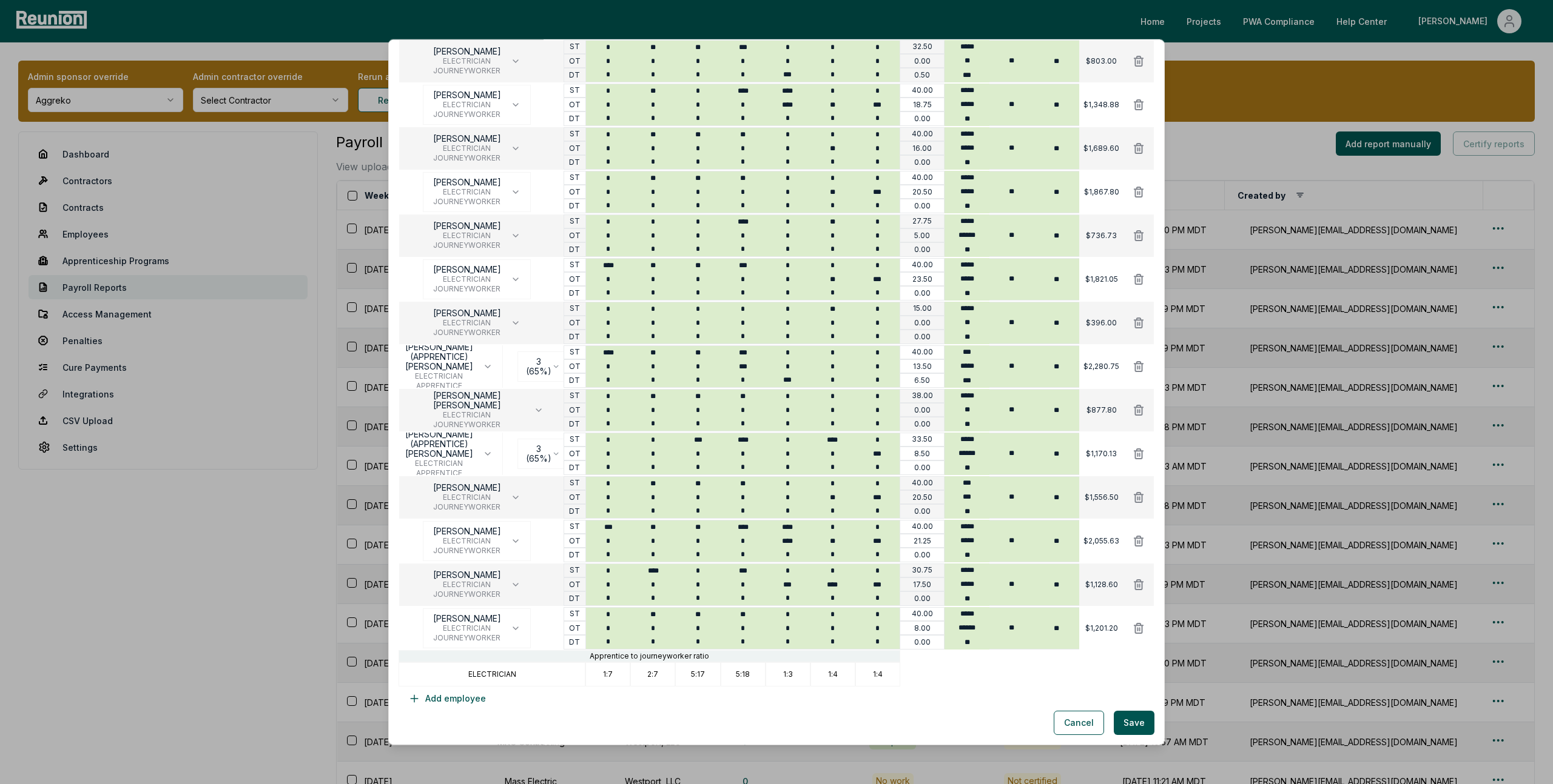
click at [1142, 724] on button "Save" at bounding box center [1133, 723] width 40 height 24
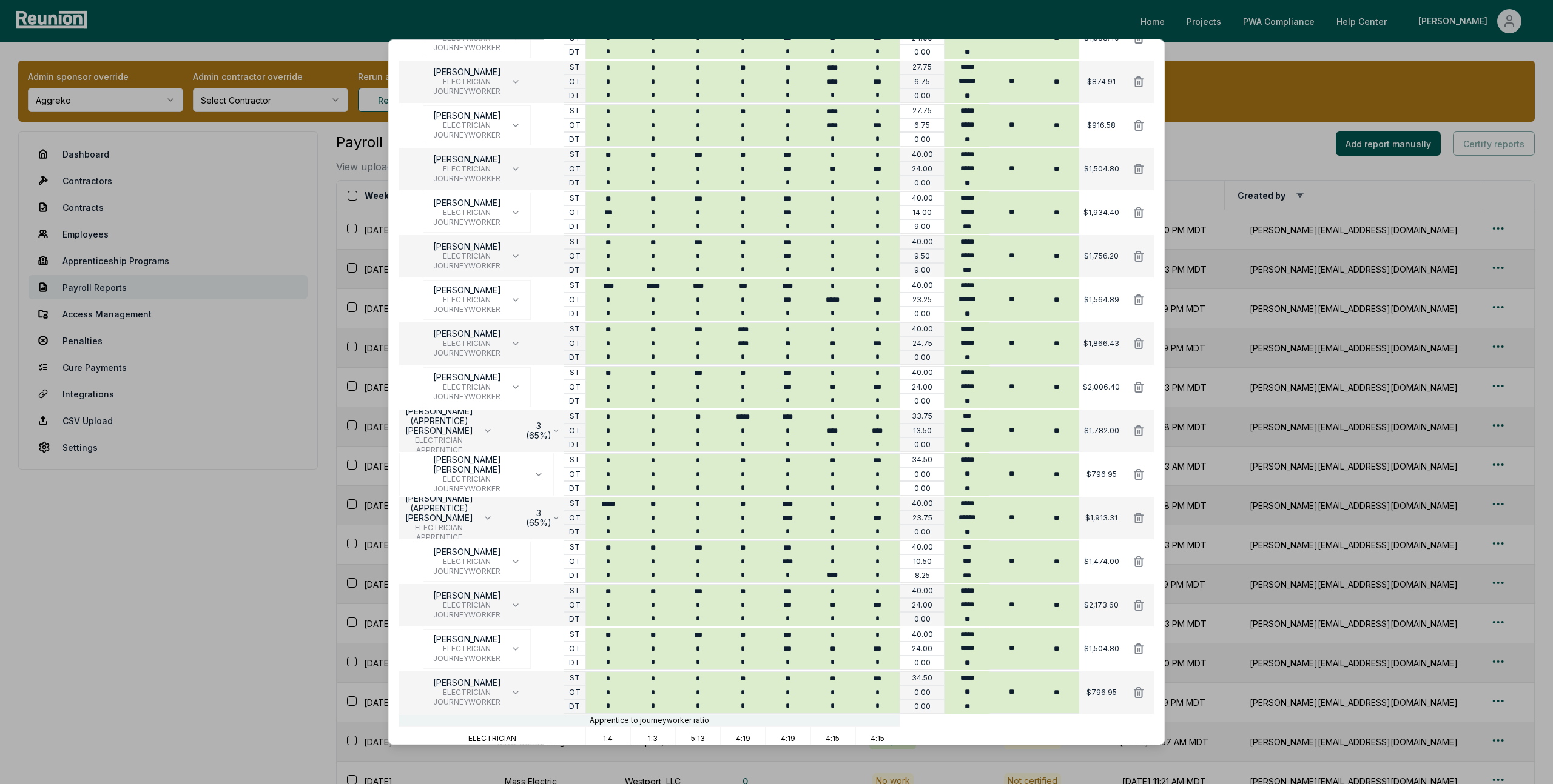
scroll to position [723, 0]
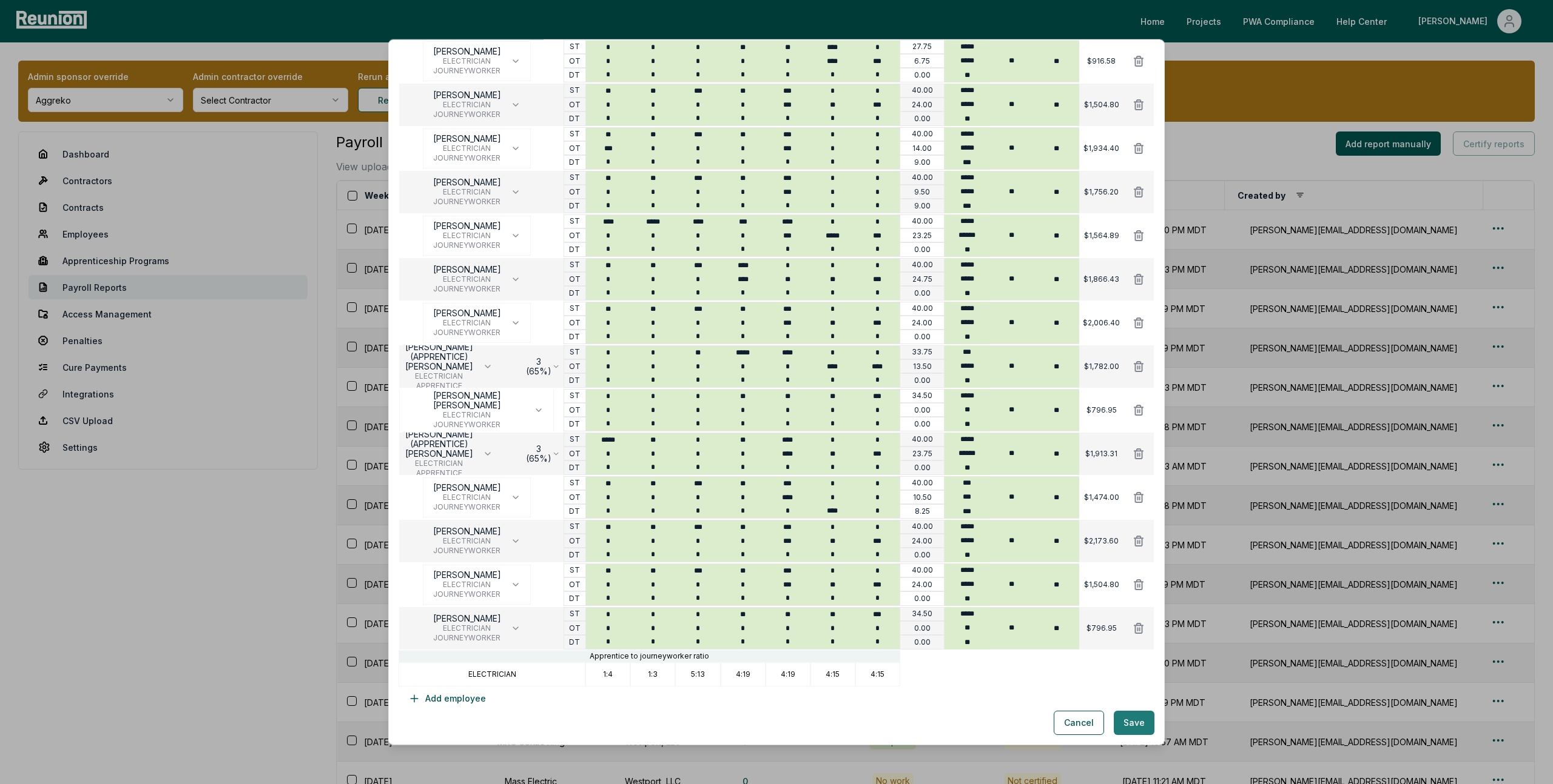
click at [1141, 722] on button "Save" at bounding box center [1133, 723] width 40 height 24
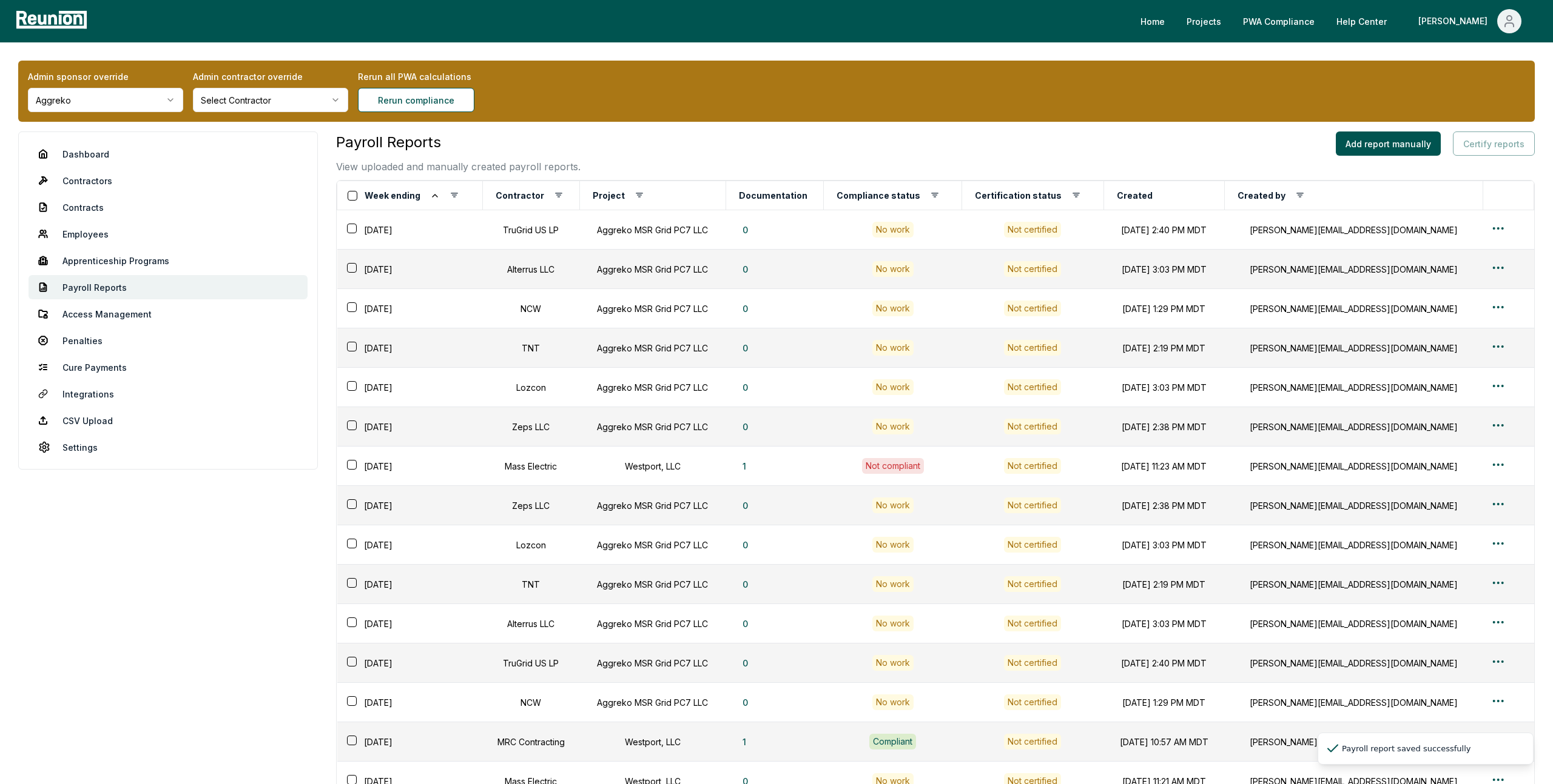
click at [91, 153] on link "Dashboard" at bounding box center [168, 154] width 279 height 24
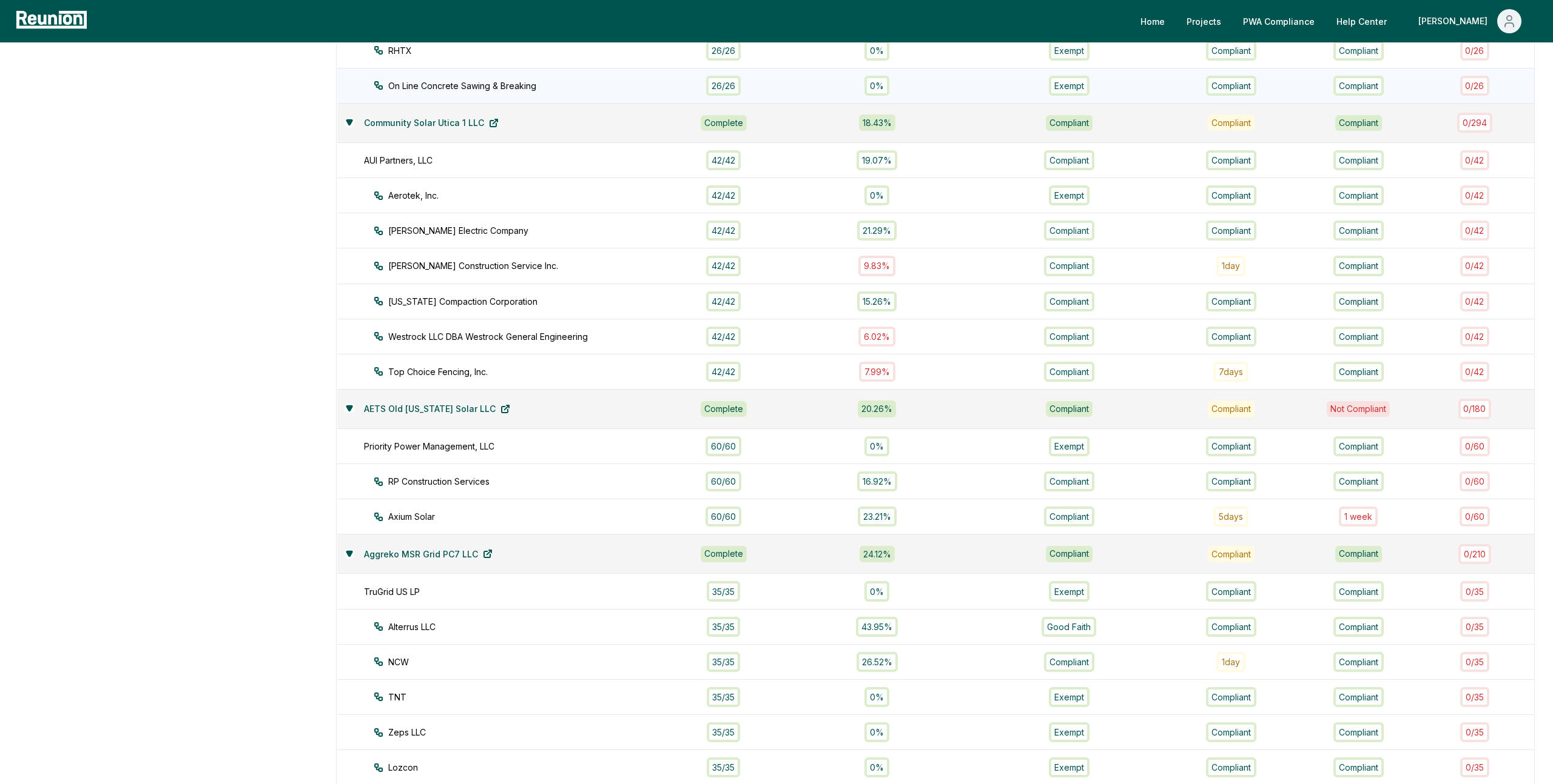
scroll to position [744, 0]
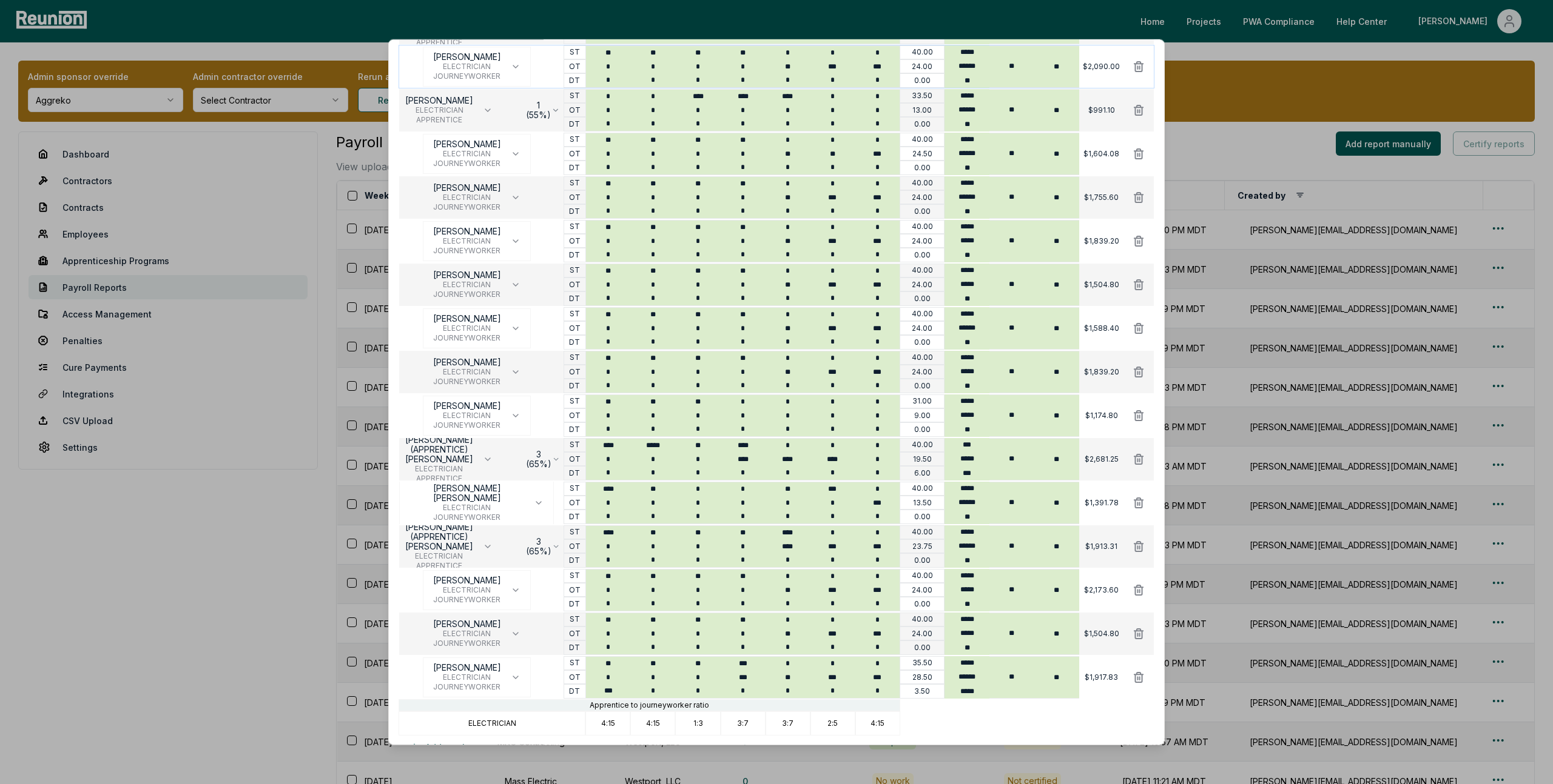
scroll to position [592, 0]
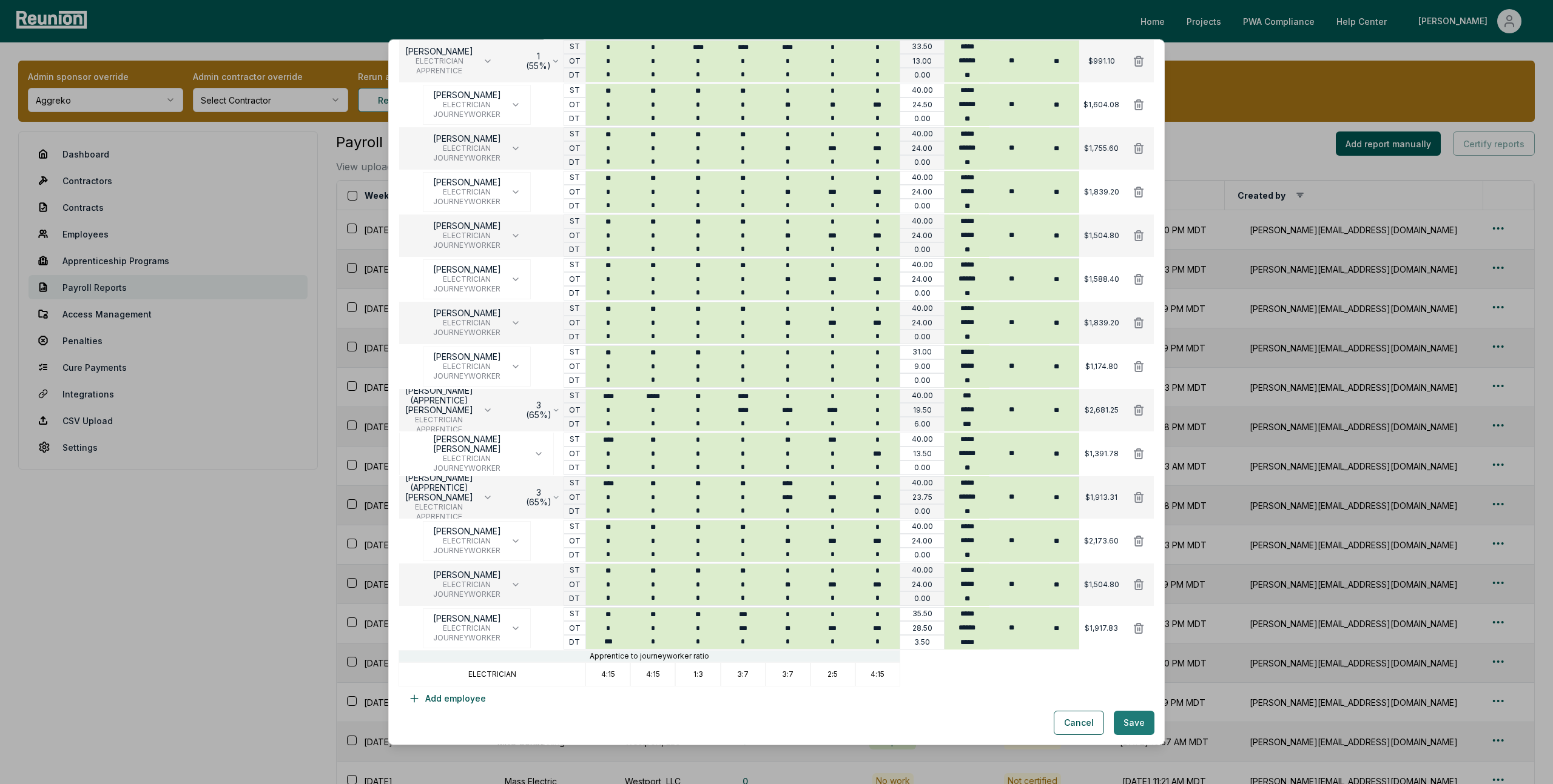
click at [1139, 719] on button "Save" at bounding box center [1133, 723] width 40 height 24
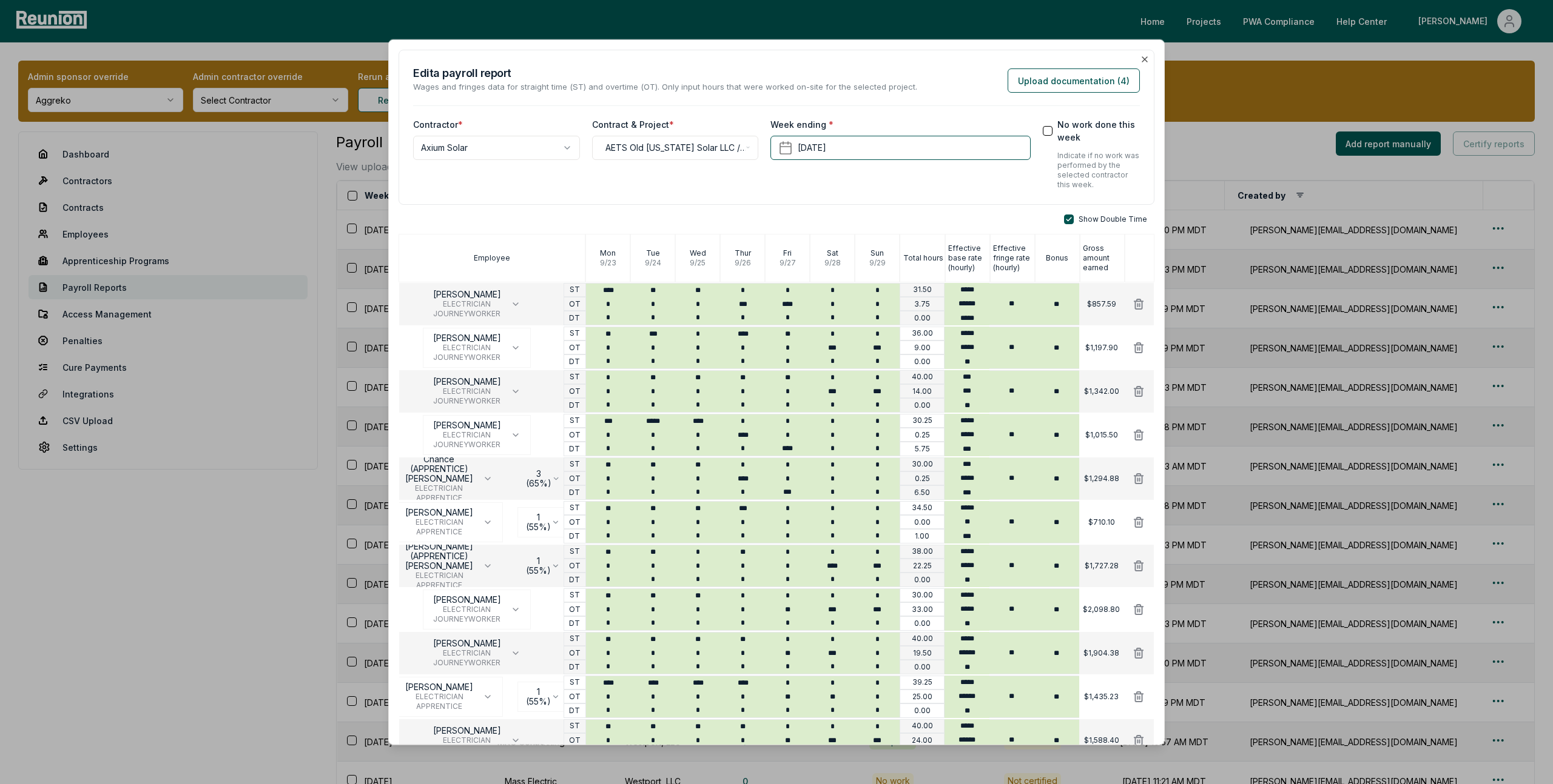
scroll to position [723, 0]
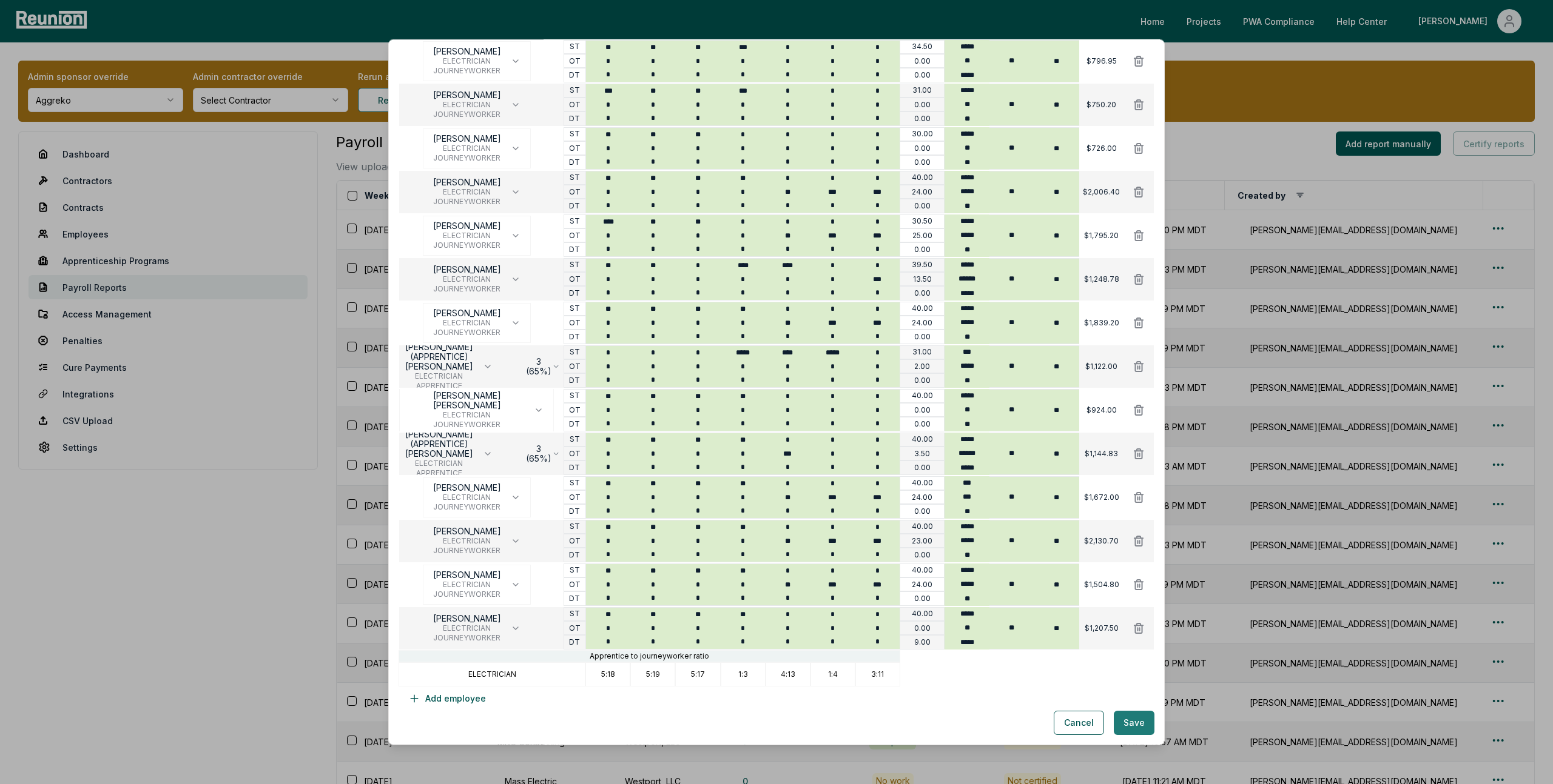
click at [1142, 719] on button "Save" at bounding box center [1133, 723] width 40 height 24
